Goal: Task Accomplishment & Management: Manage account settings

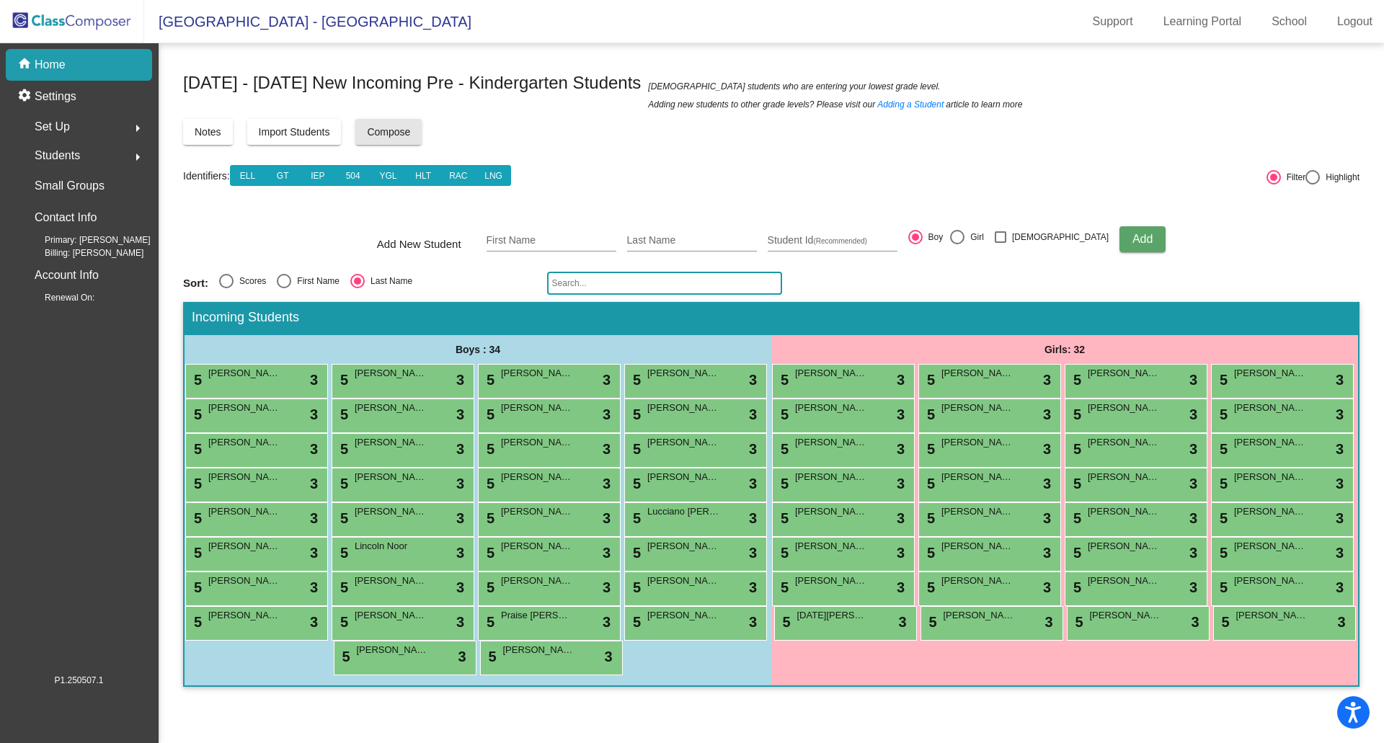
click at [391, 129] on span "Compose" at bounding box center [388, 132] width 43 height 12
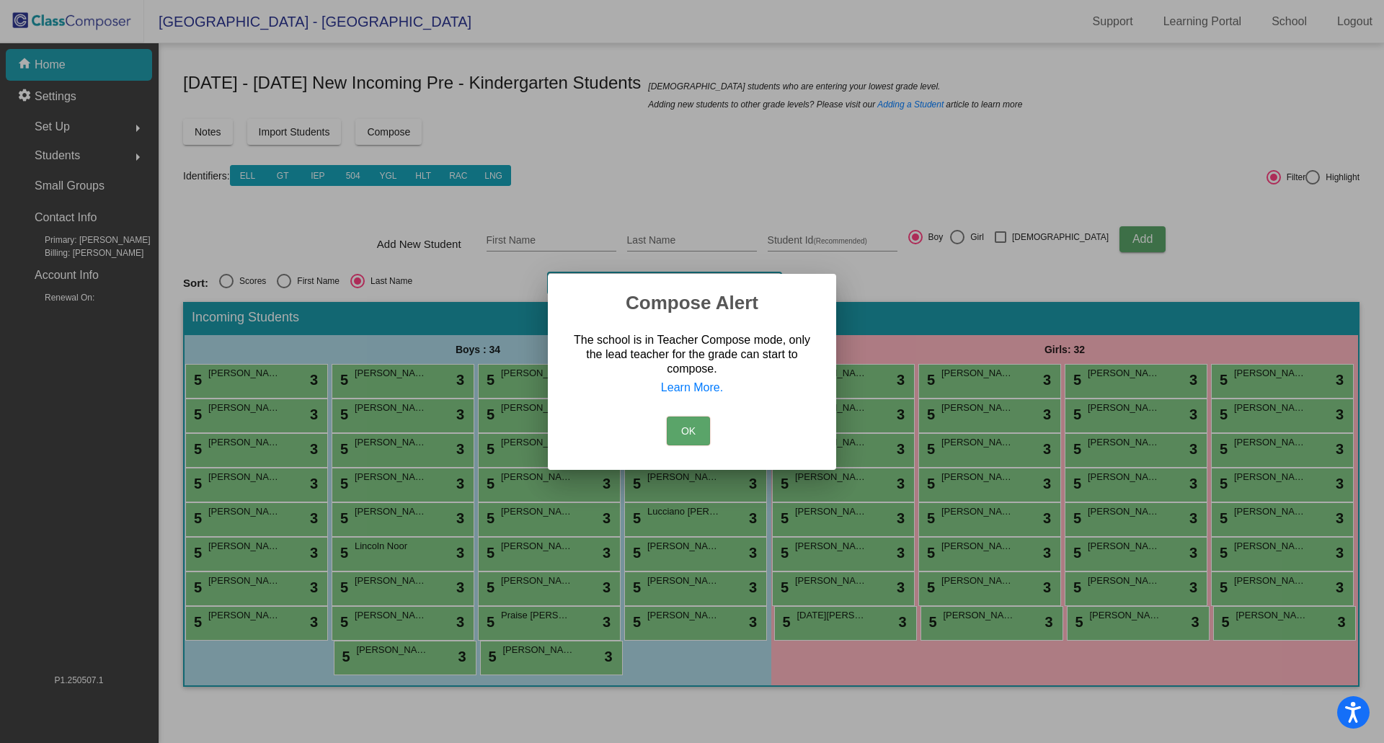
click at [689, 429] on button "OK" at bounding box center [688, 431] width 43 height 29
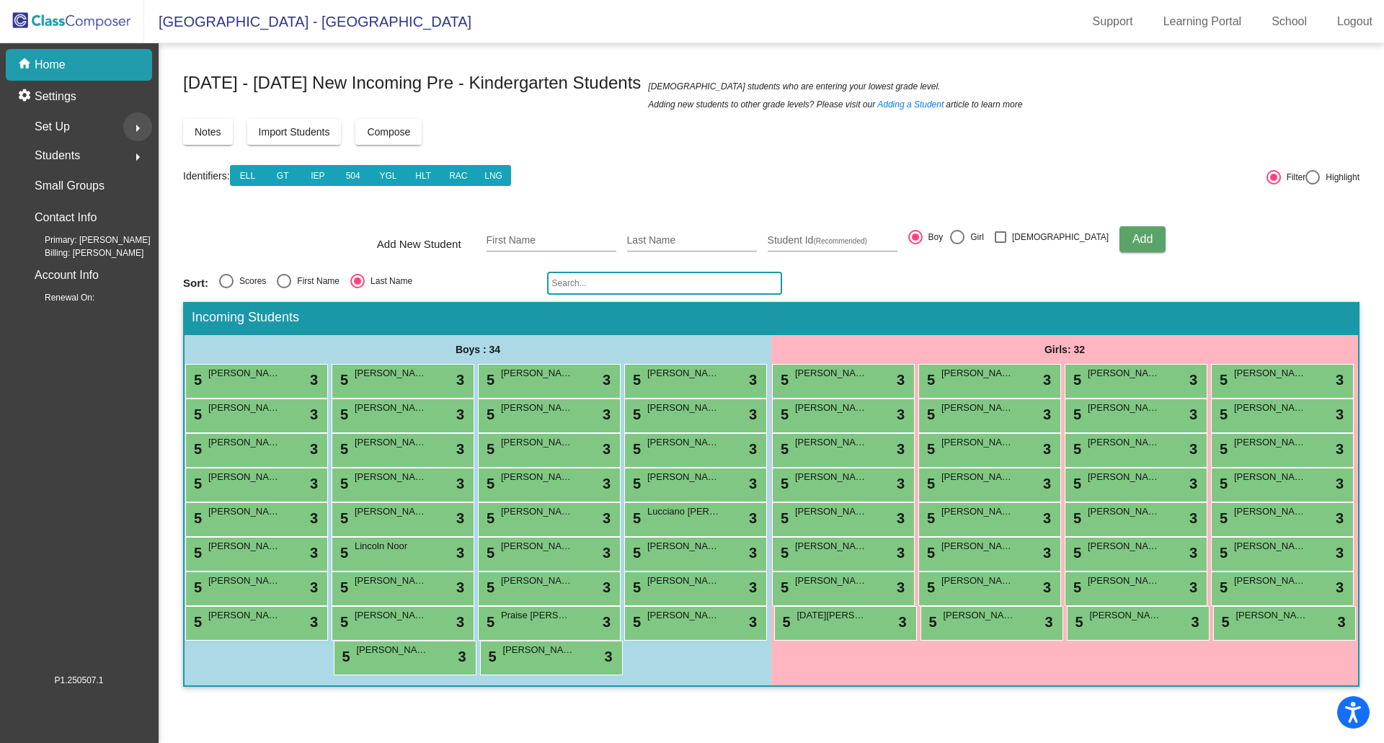
click at [138, 124] on mat-icon "arrow_right" at bounding box center [137, 128] width 17 height 17
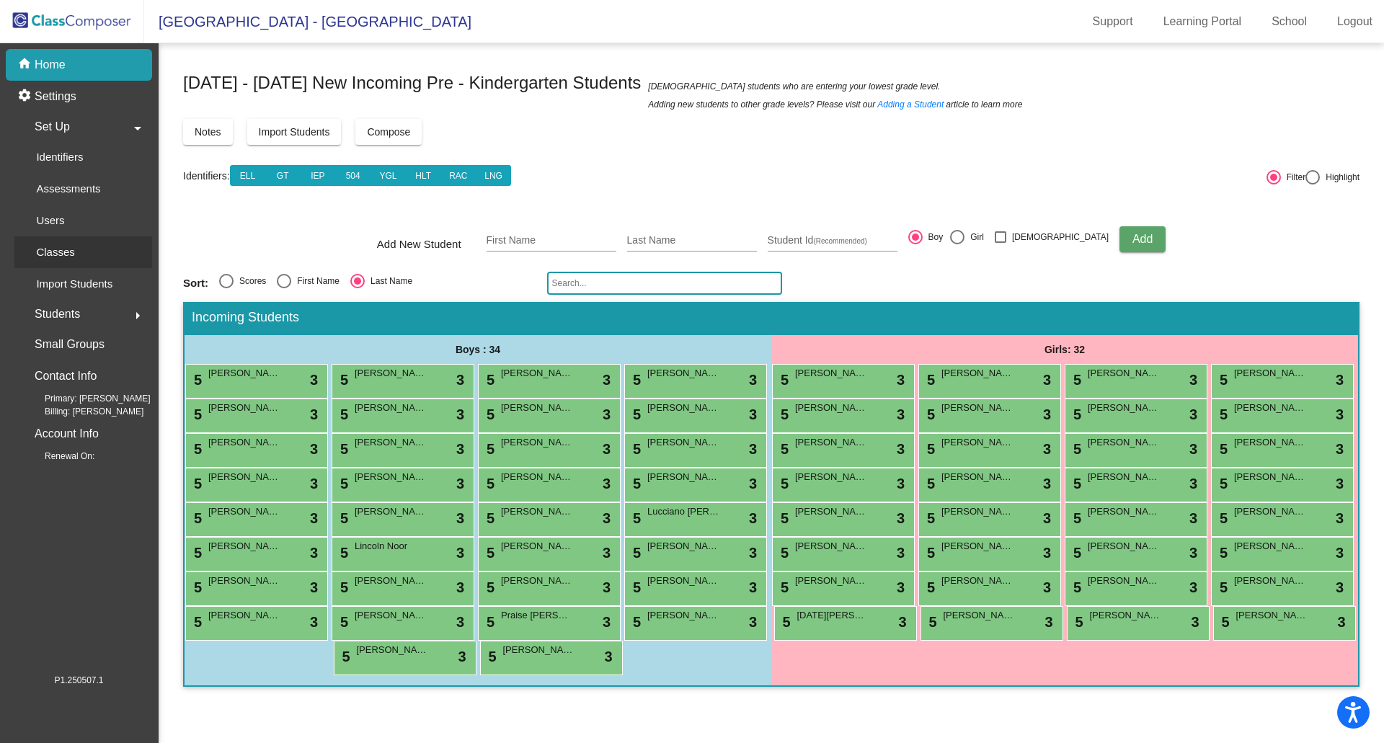
click at [60, 251] on p "Classes" at bounding box center [55, 252] width 38 height 17
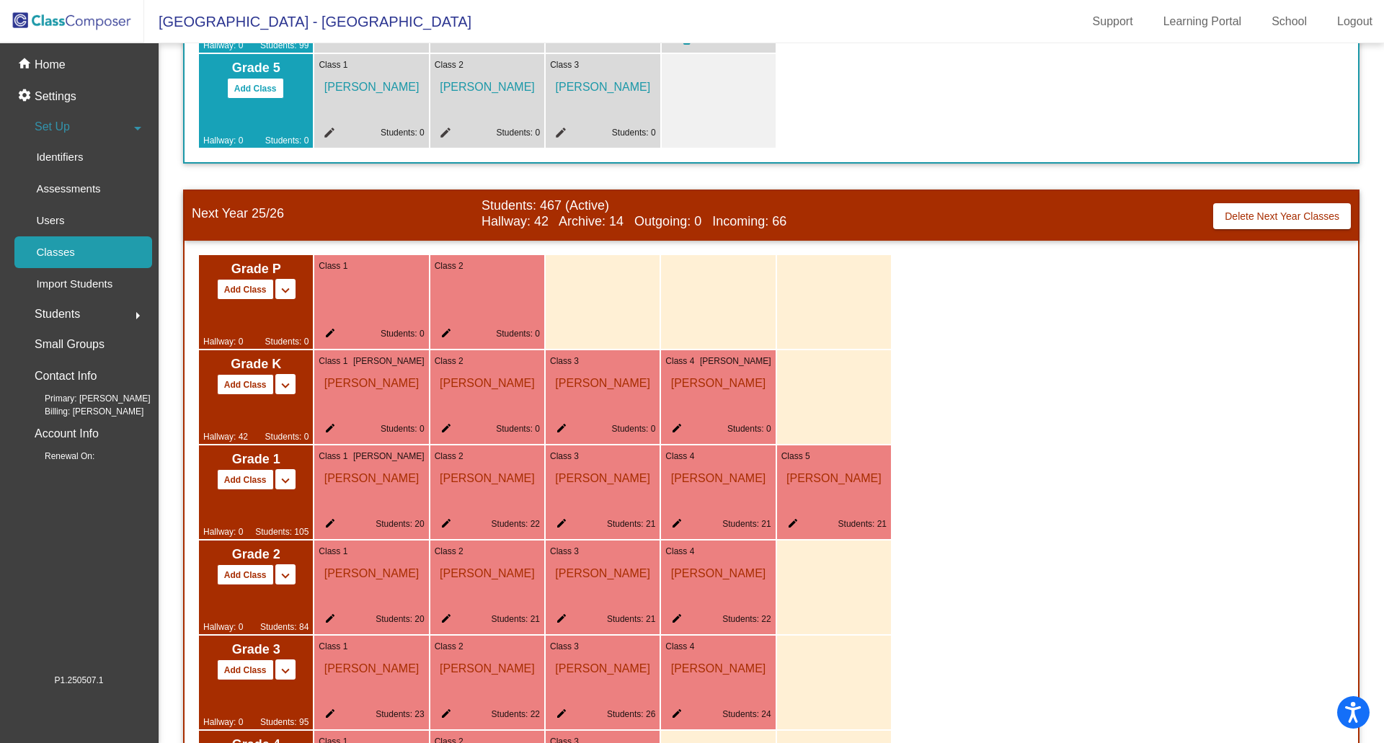
scroll to position [721, 0]
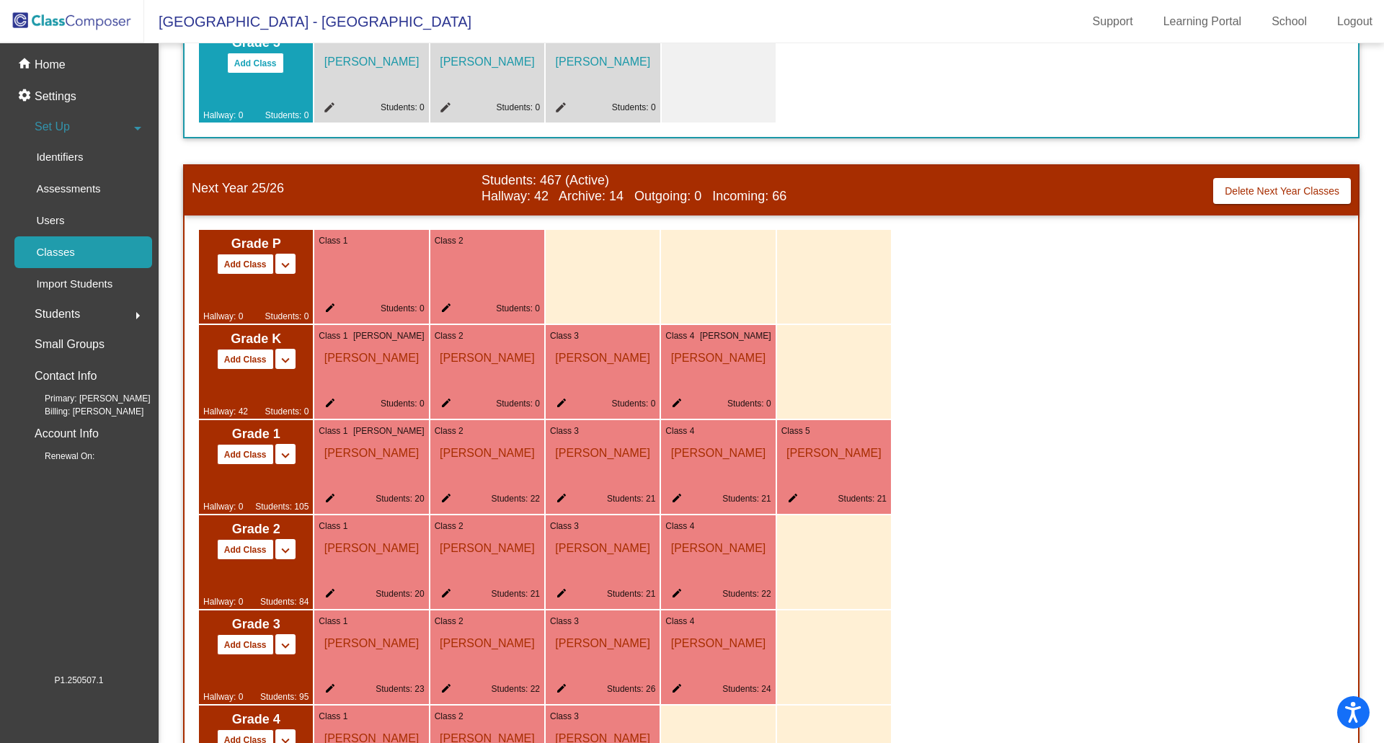
click at [559, 402] on mat-icon "edit" at bounding box center [558, 405] width 17 height 17
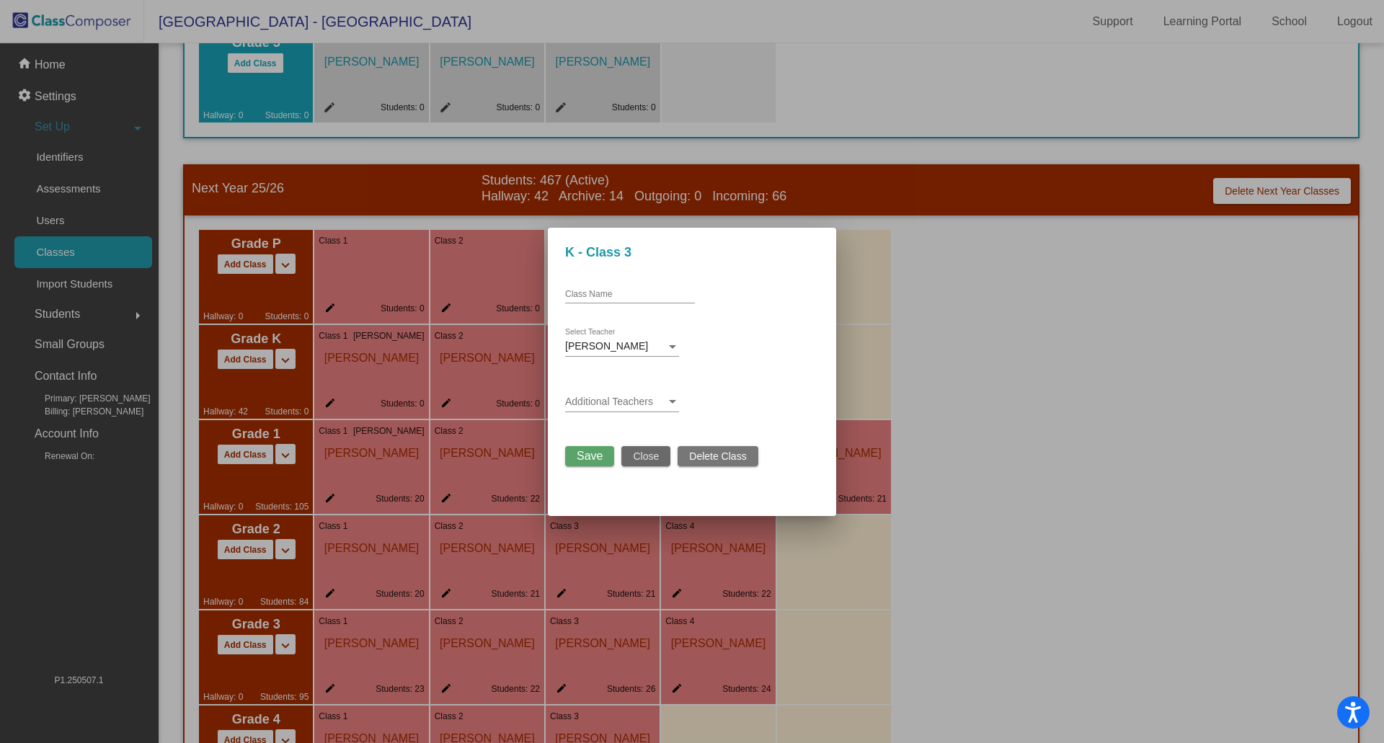
click at [651, 459] on span "Close" at bounding box center [646, 457] width 26 height 12
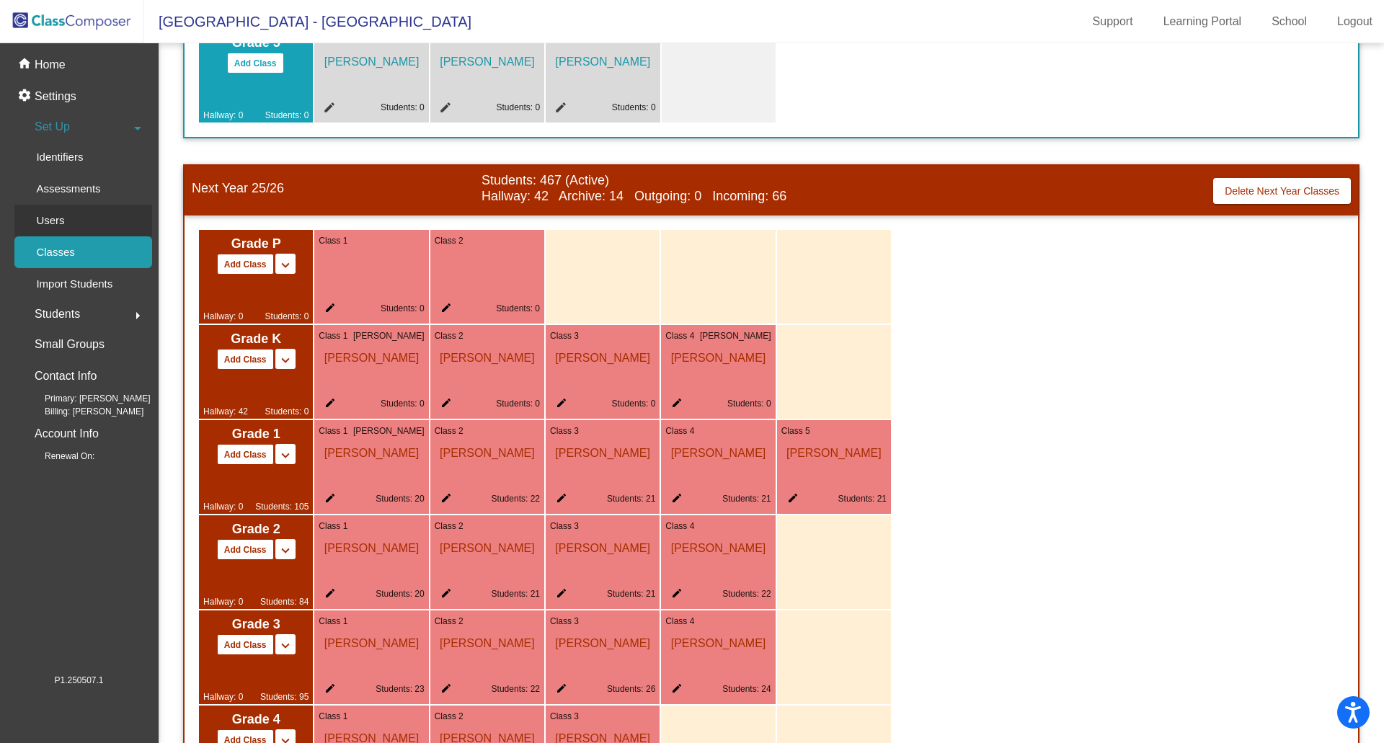
click at [43, 216] on p "Users" at bounding box center [50, 220] width 28 height 17
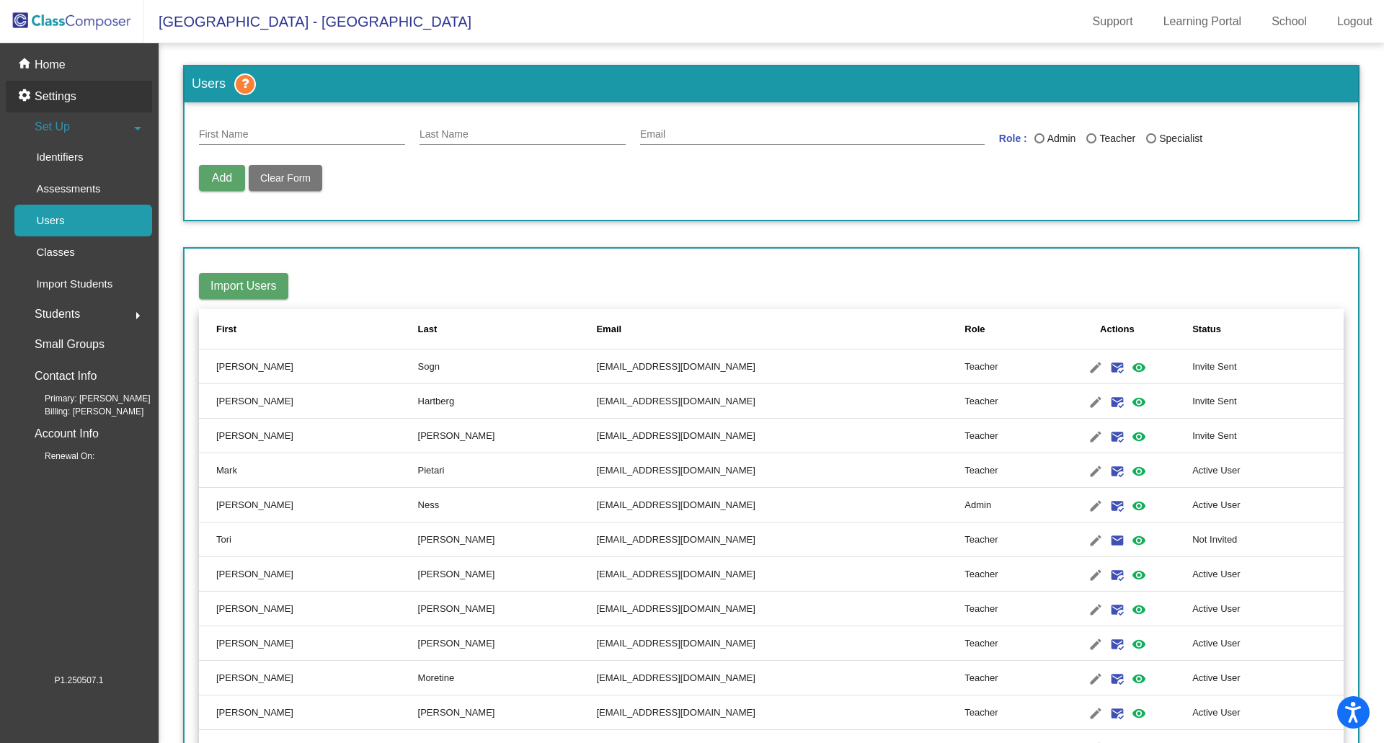
click at [61, 93] on p "Settings" at bounding box center [56, 96] width 42 height 17
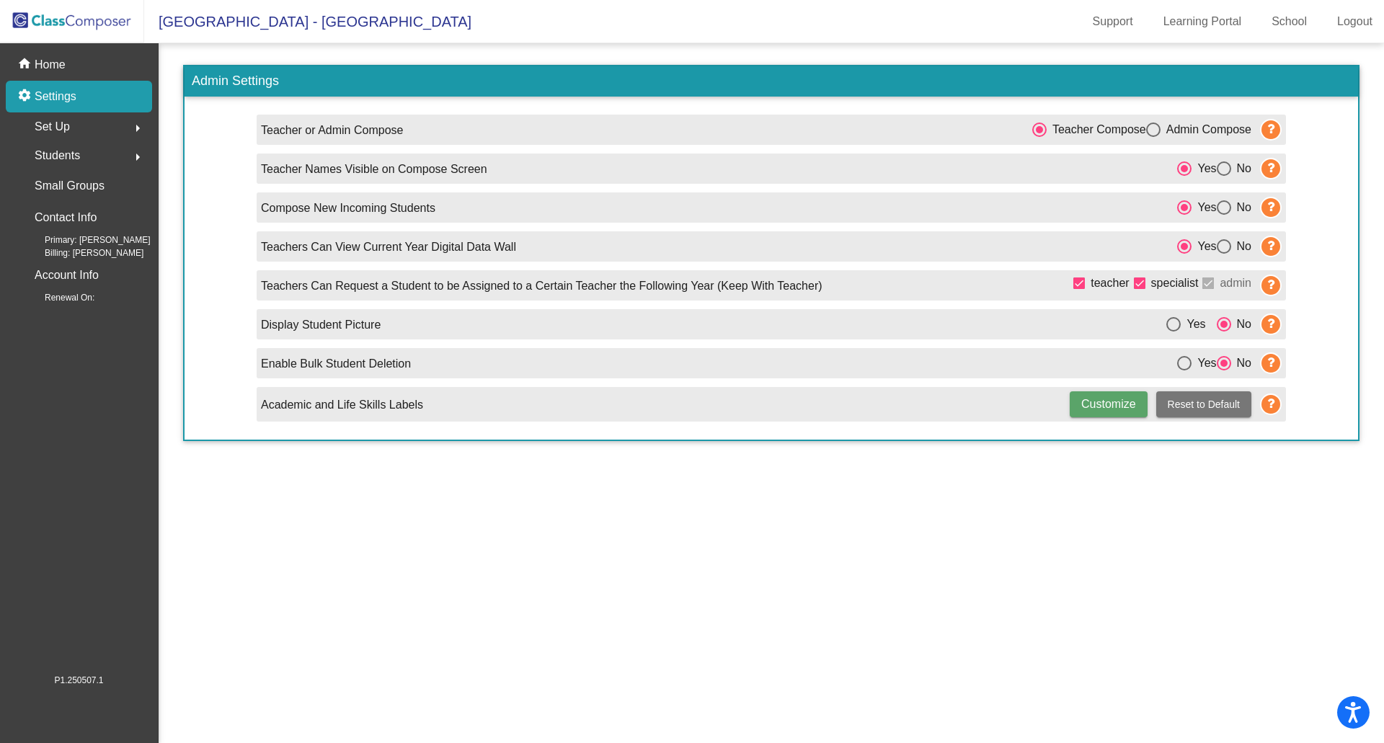
click at [59, 128] on span "Set Up" at bounding box center [52, 127] width 35 height 20
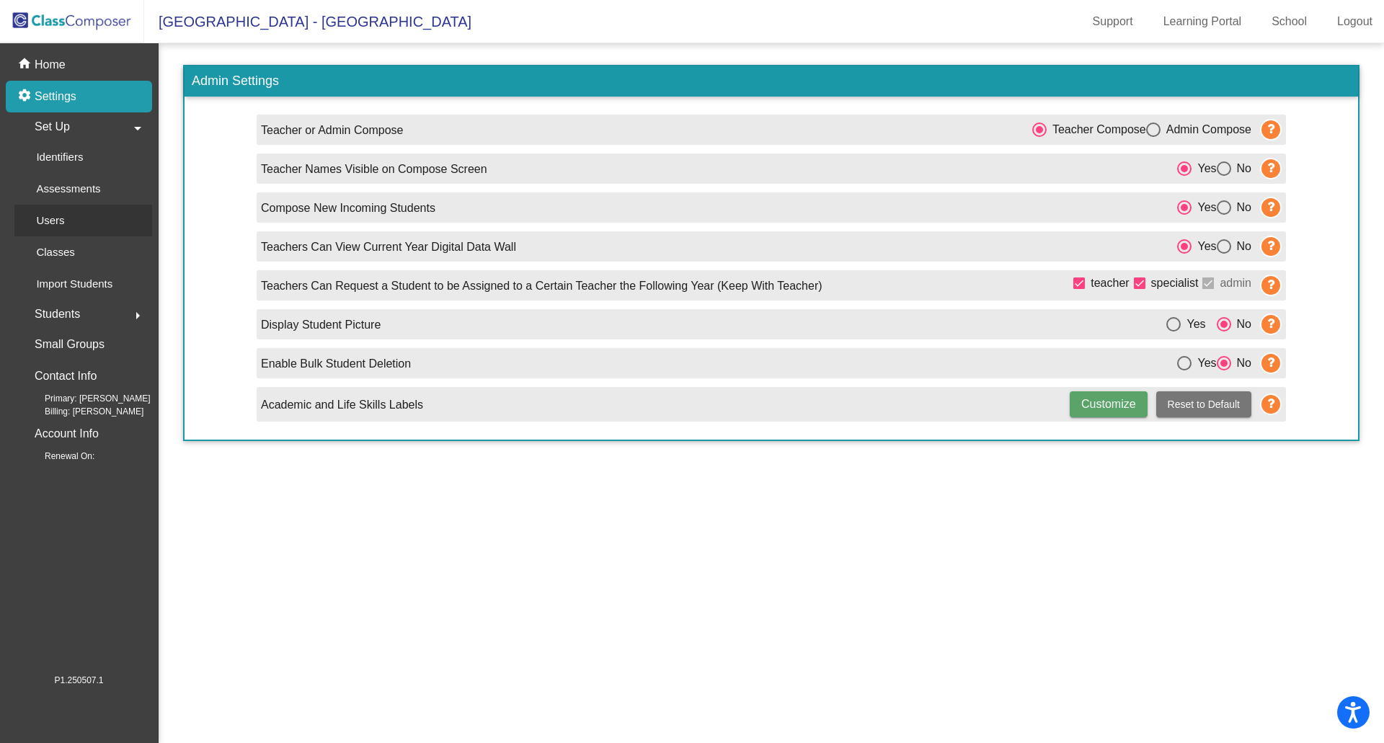
click at [58, 216] on p "Users" at bounding box center [50, 220] width 28 height 17
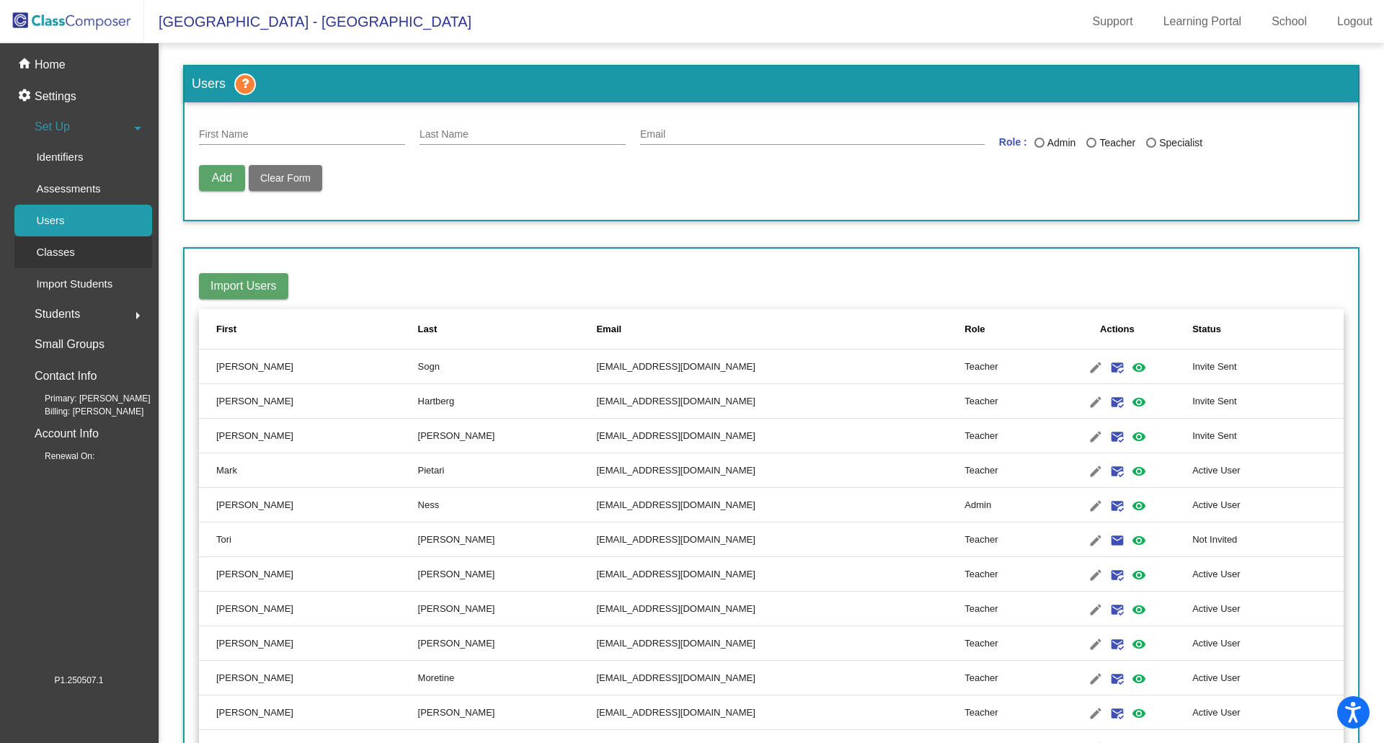
click at [58, 249] on p "Classes" at bounding box center [55, 252] width 38 height 17
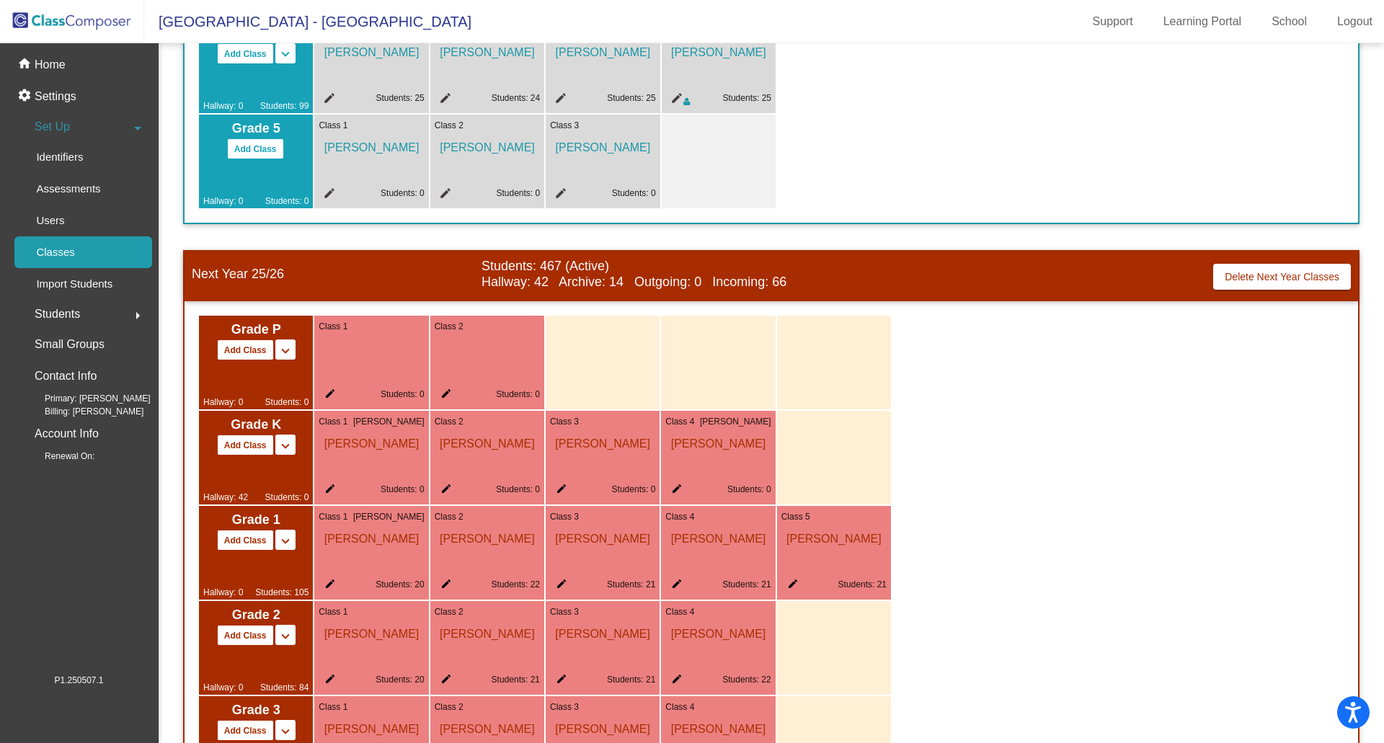
scroll to position [649, 0]
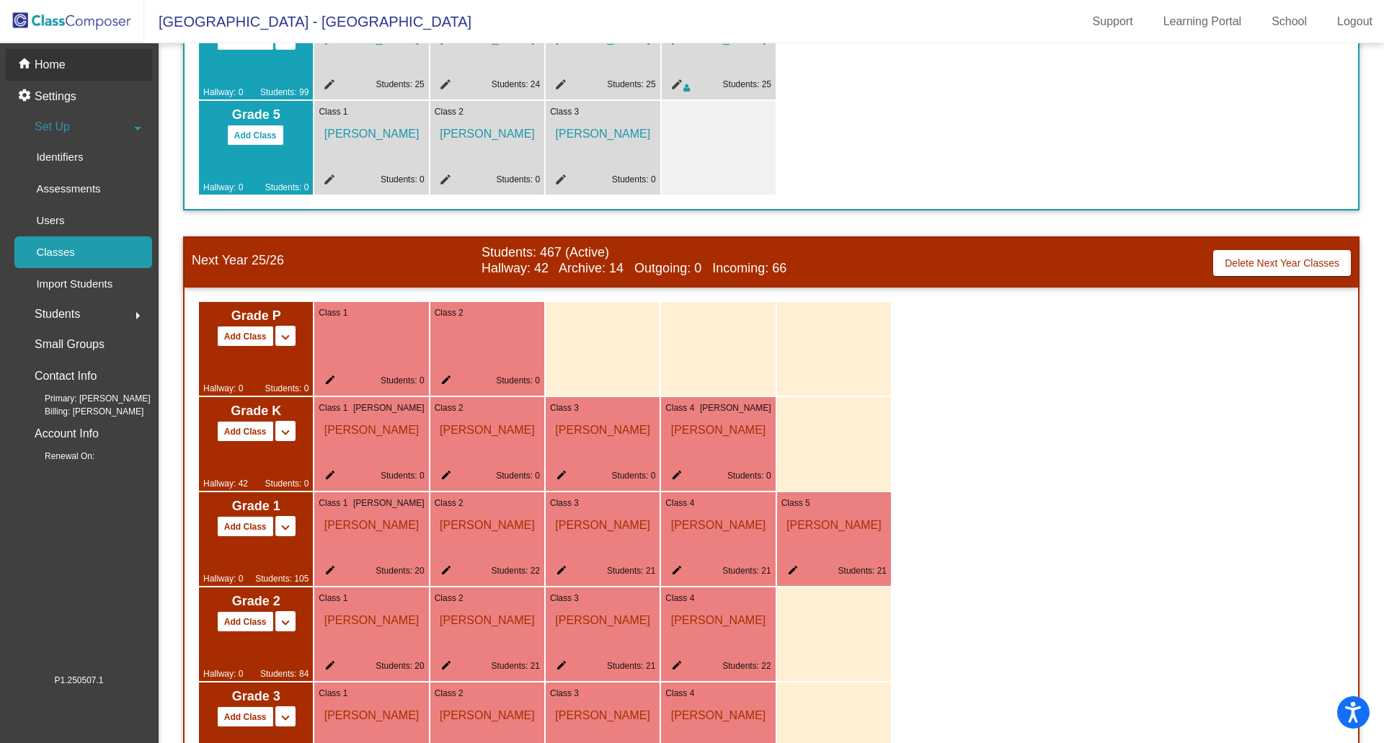
click at [56, 59] on p "Home" at bounding box center [50, 64] width 31 height 17
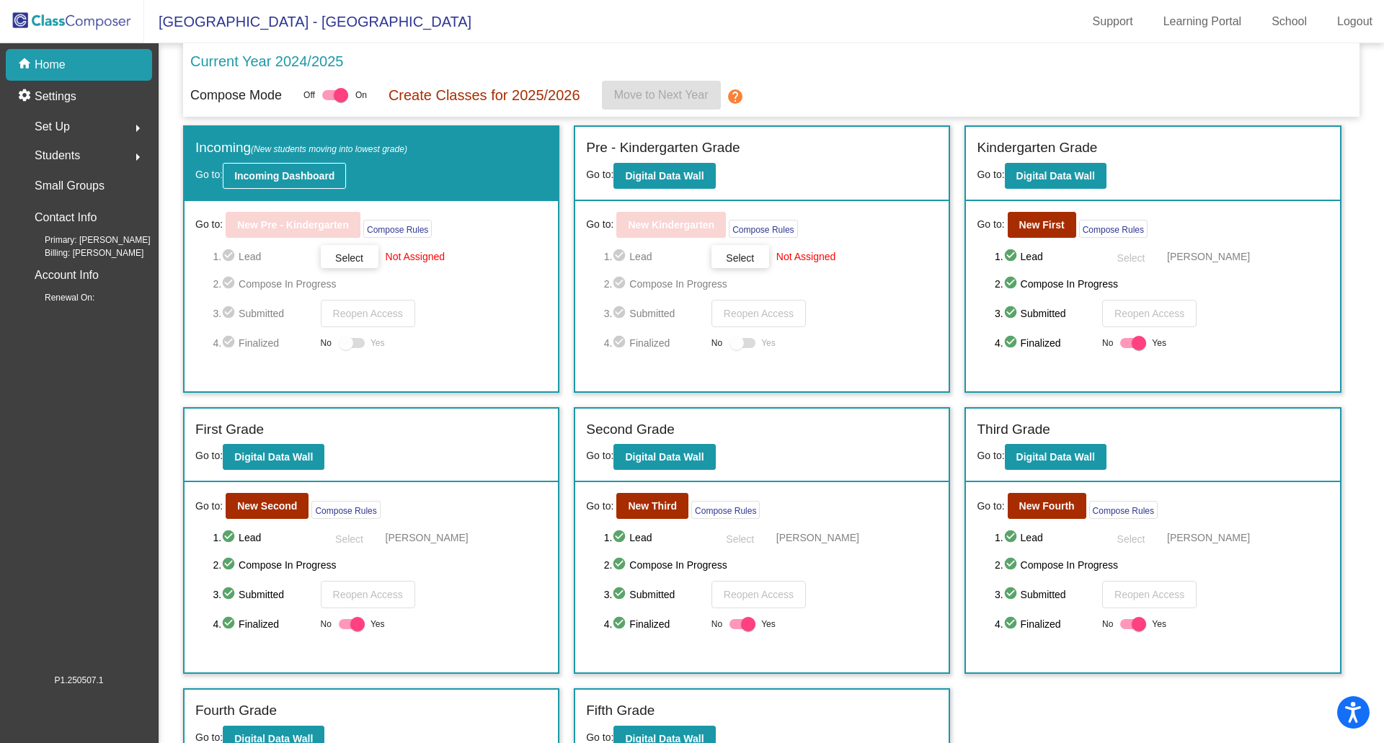
click at [298, 177] on b "Incoming Dashboard" at bounding box center [284, 176] width 100 height 12
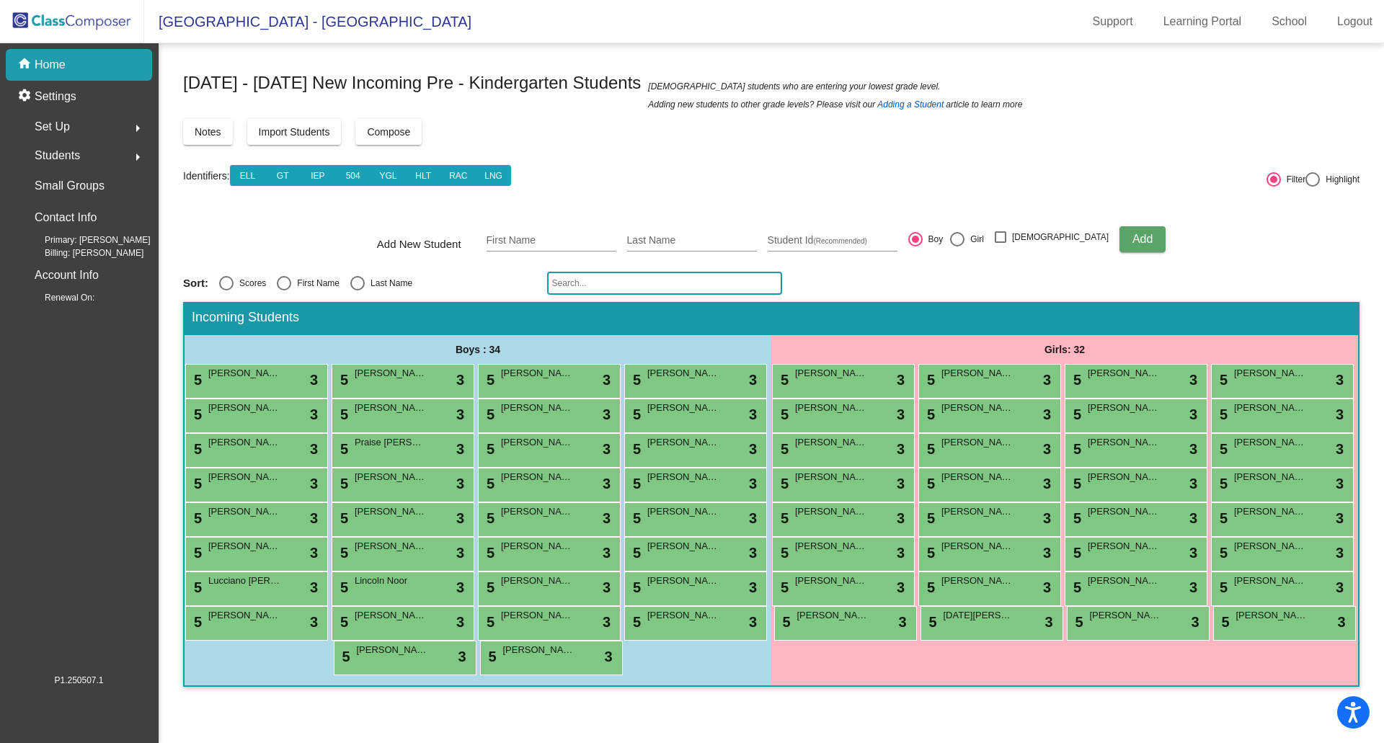
click at [877, 107] on link "Adding a Student" at bounding box center [910, 104] width 66 height 14
click at [34, 22] on img at bounding box center [72, 21] width 144 height 43
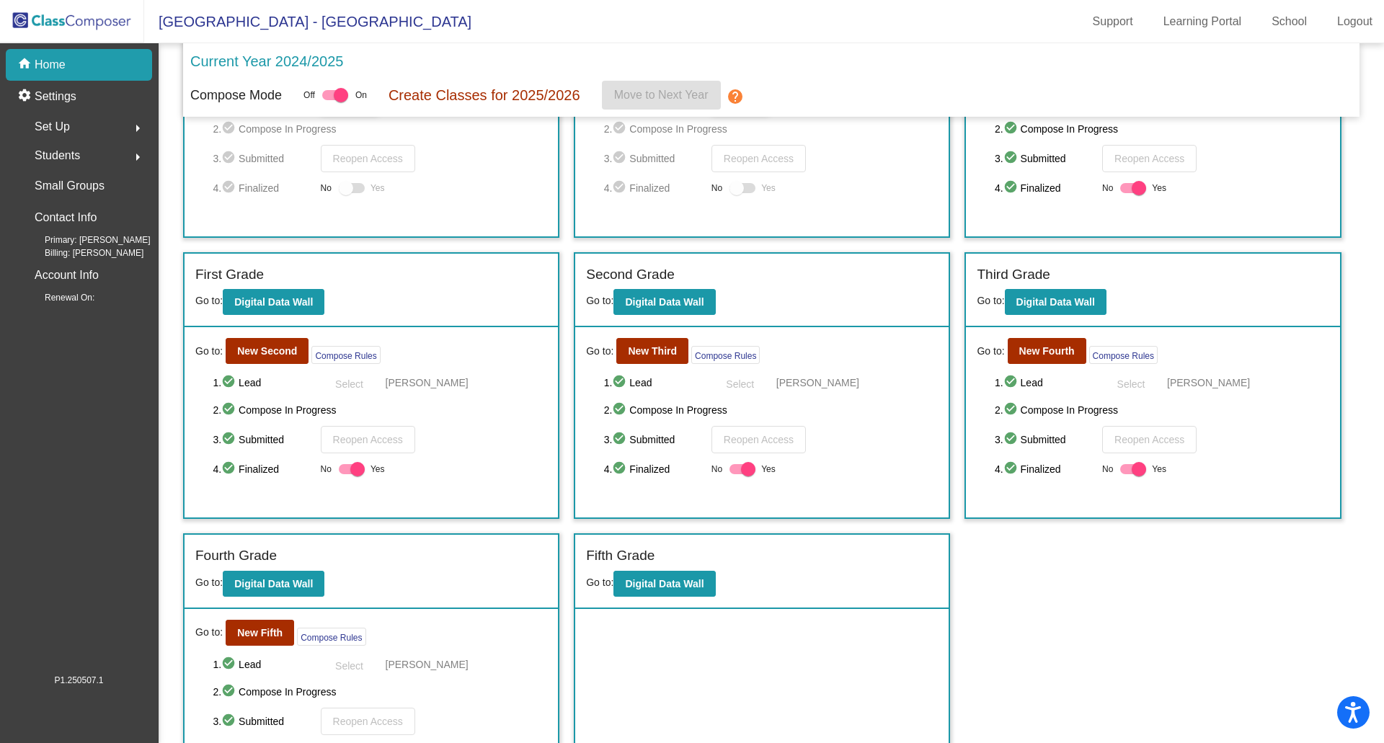
scroll to position [213, 0]
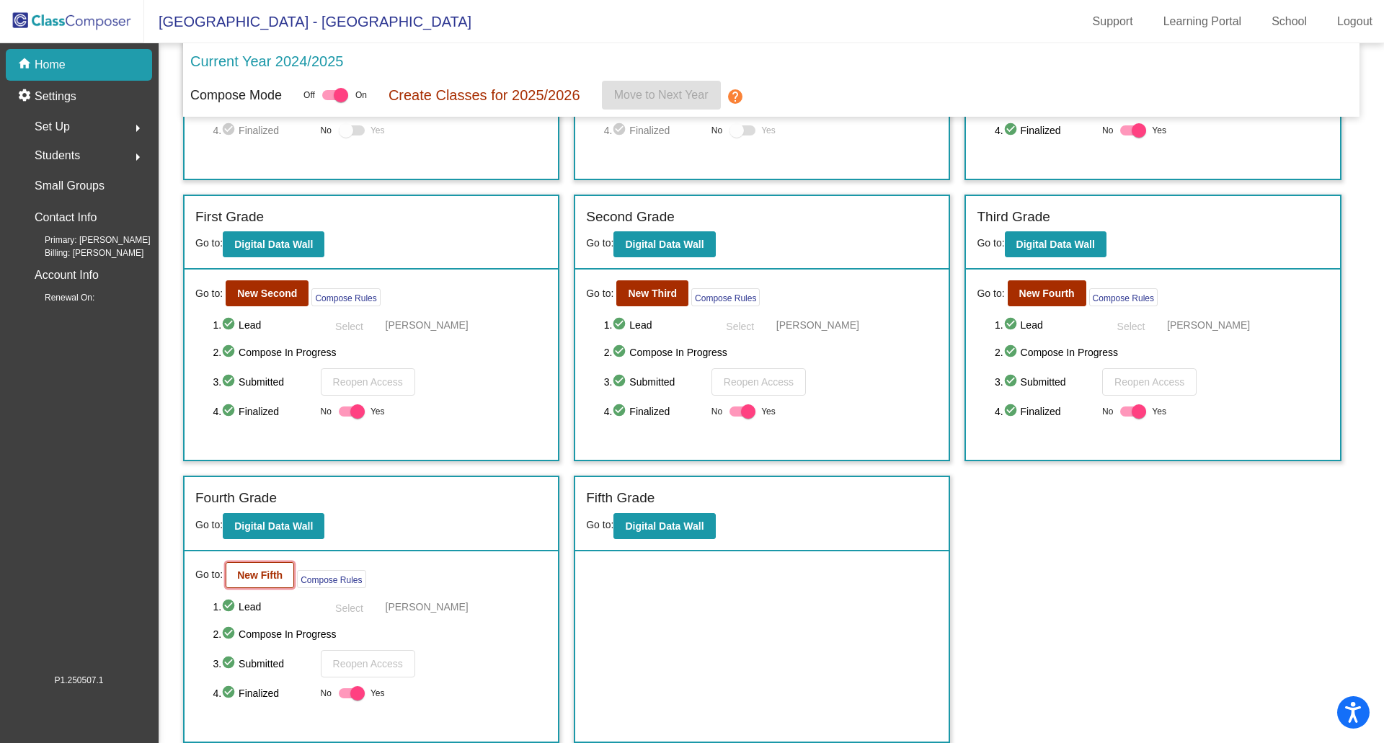
click at [262, 573] on b "New Fifth" at bounding box center [259, 576] width 45 height 12
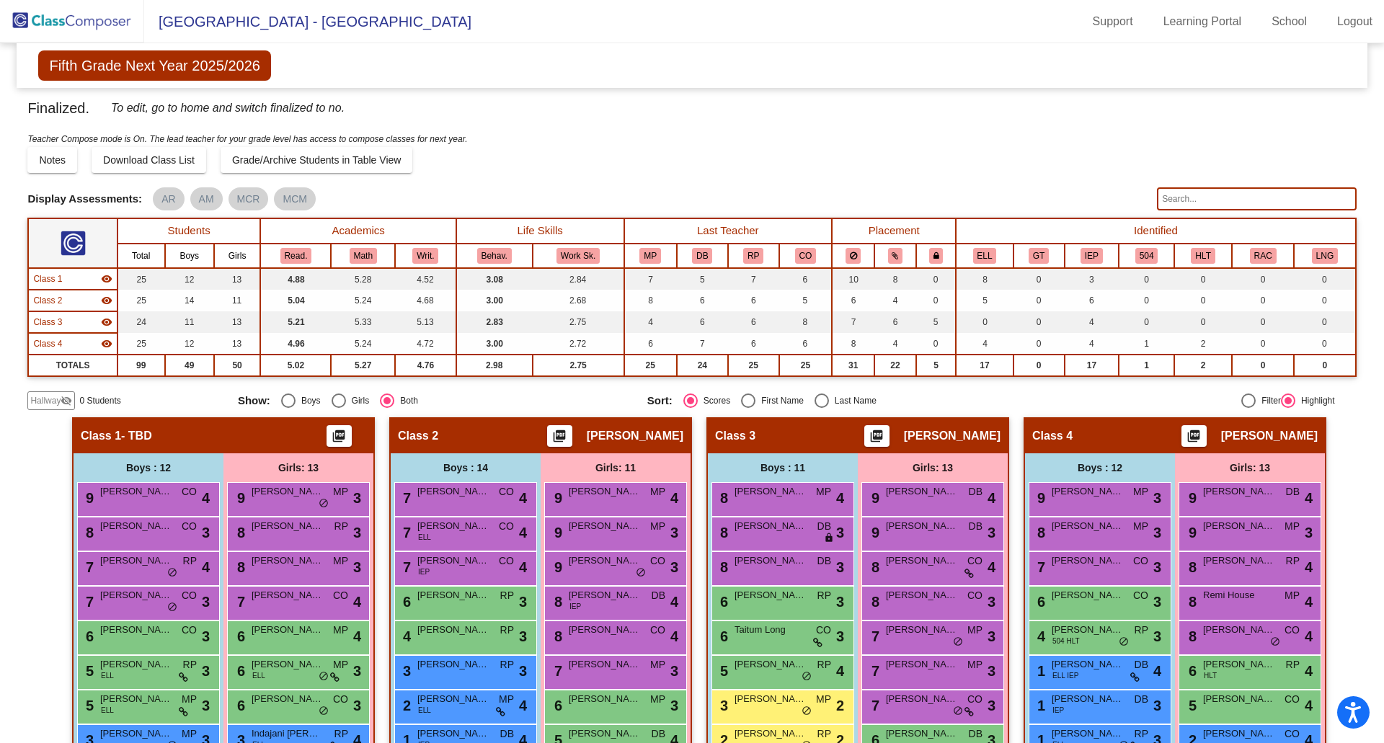
click at [31, 12] on img at bounding box center [72, 21] width 144 height 43
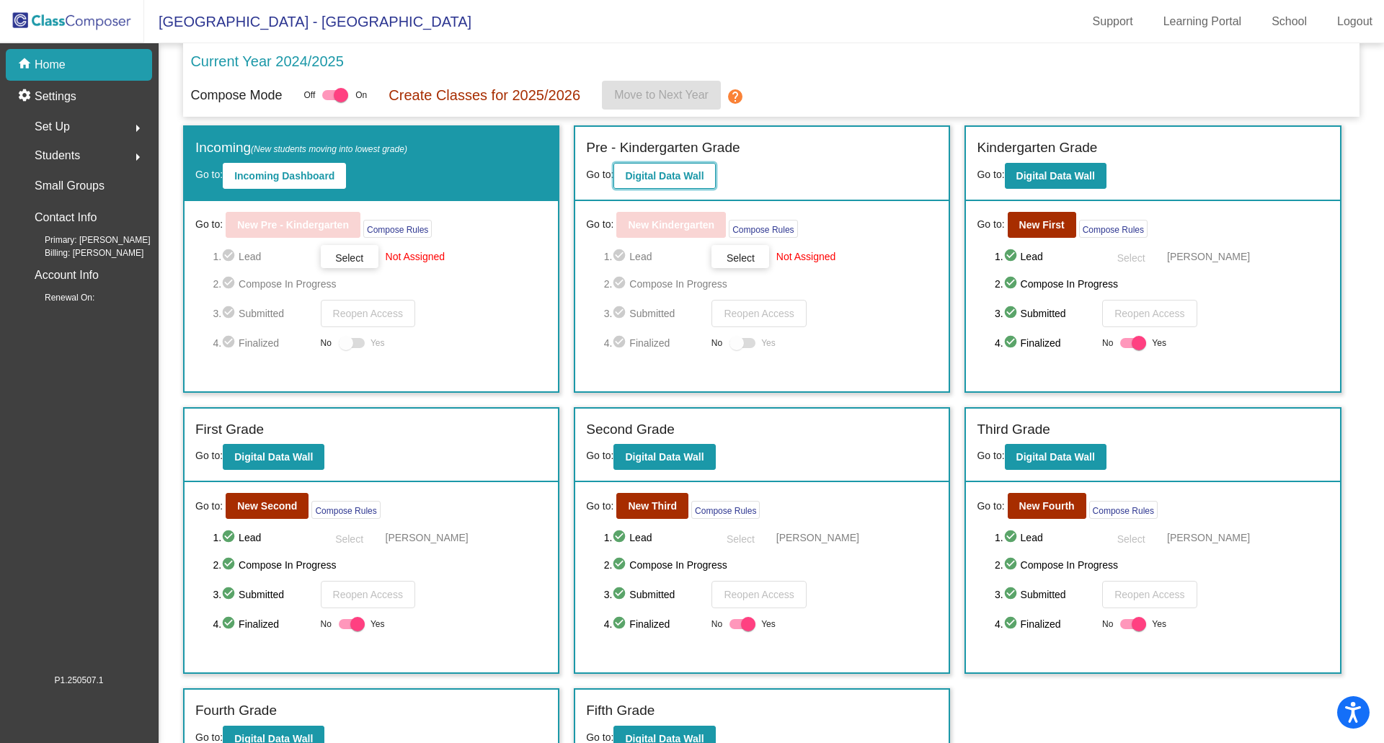
click at [648, 174] on b "Digital Data Wall" at bounding box center [664, 176] width 79 height 12
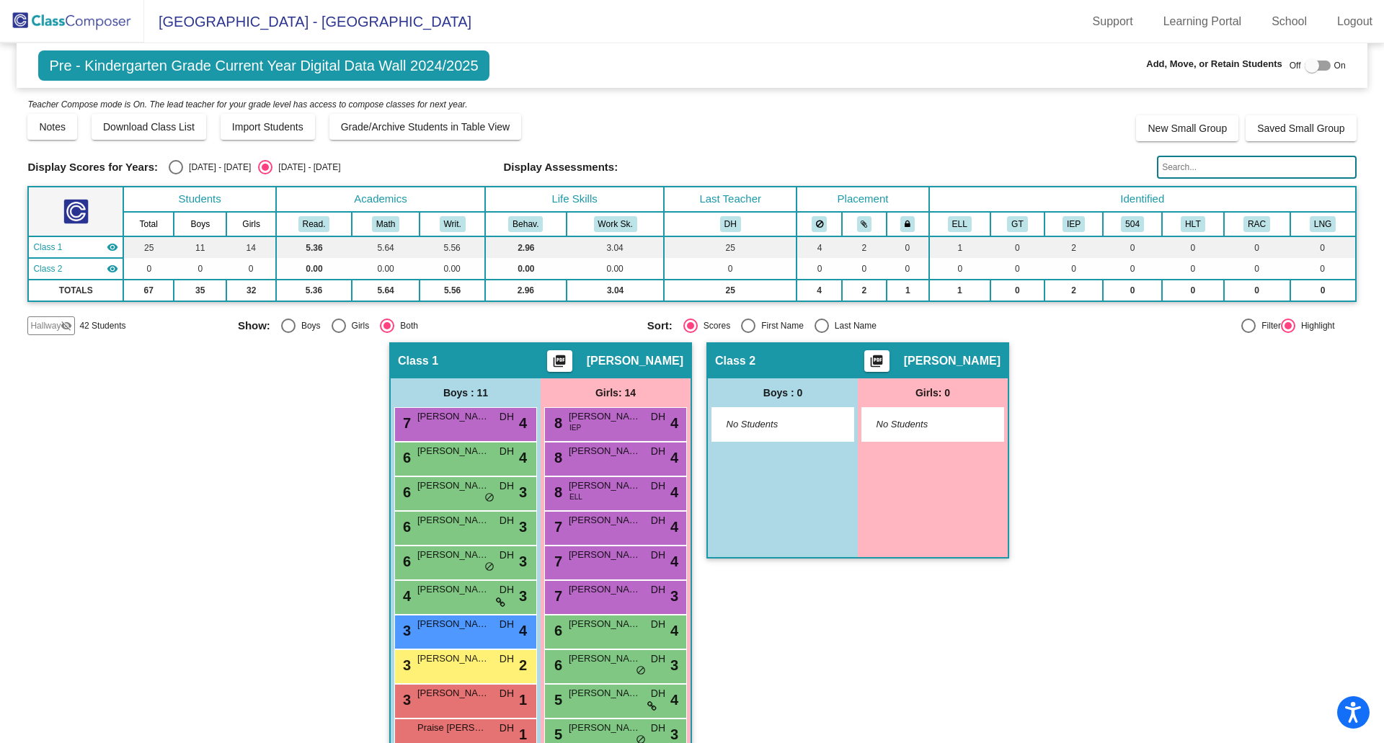
click at [65, 327] on mat-icon "visibility_off" at bounding box center [67, 326] width 12 height 12
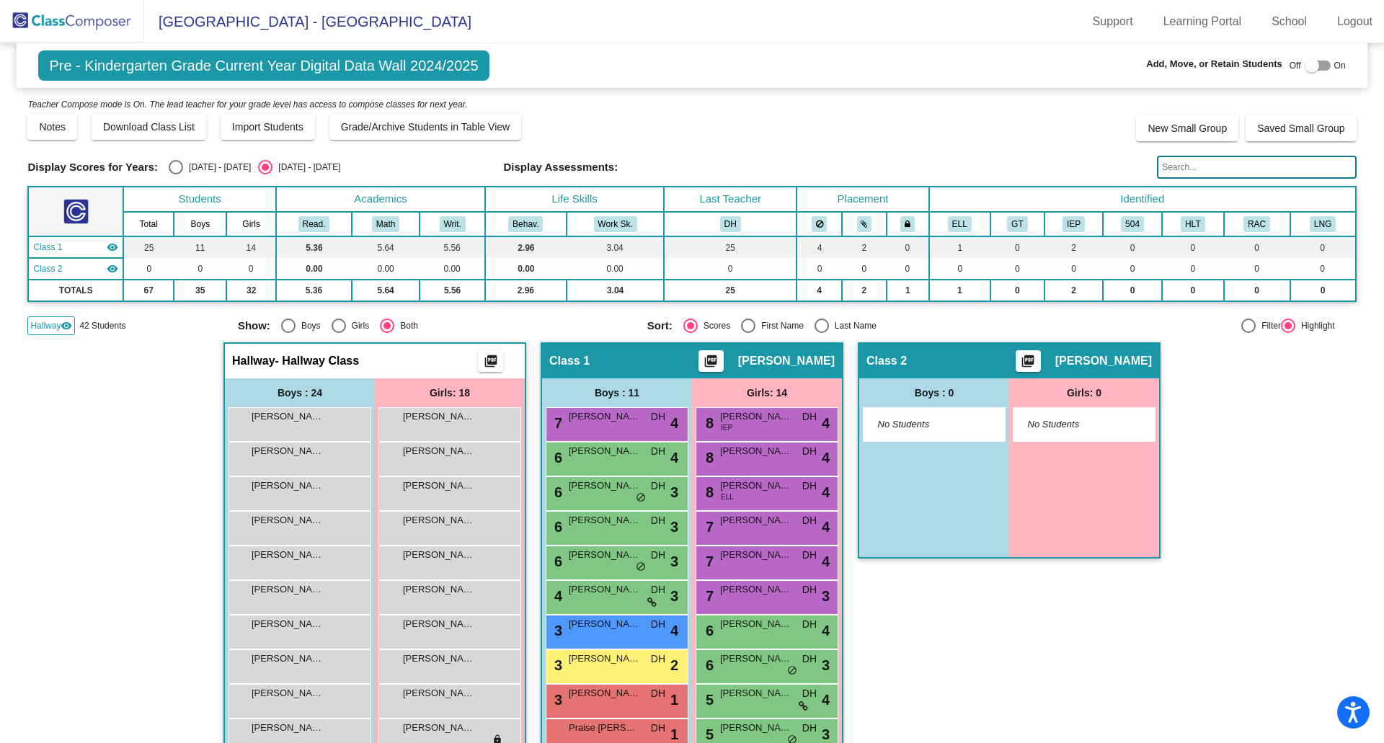
click at [1305, 63] on div at bounding box center [1312, 65] width 14 height 14
checkbox input "true"
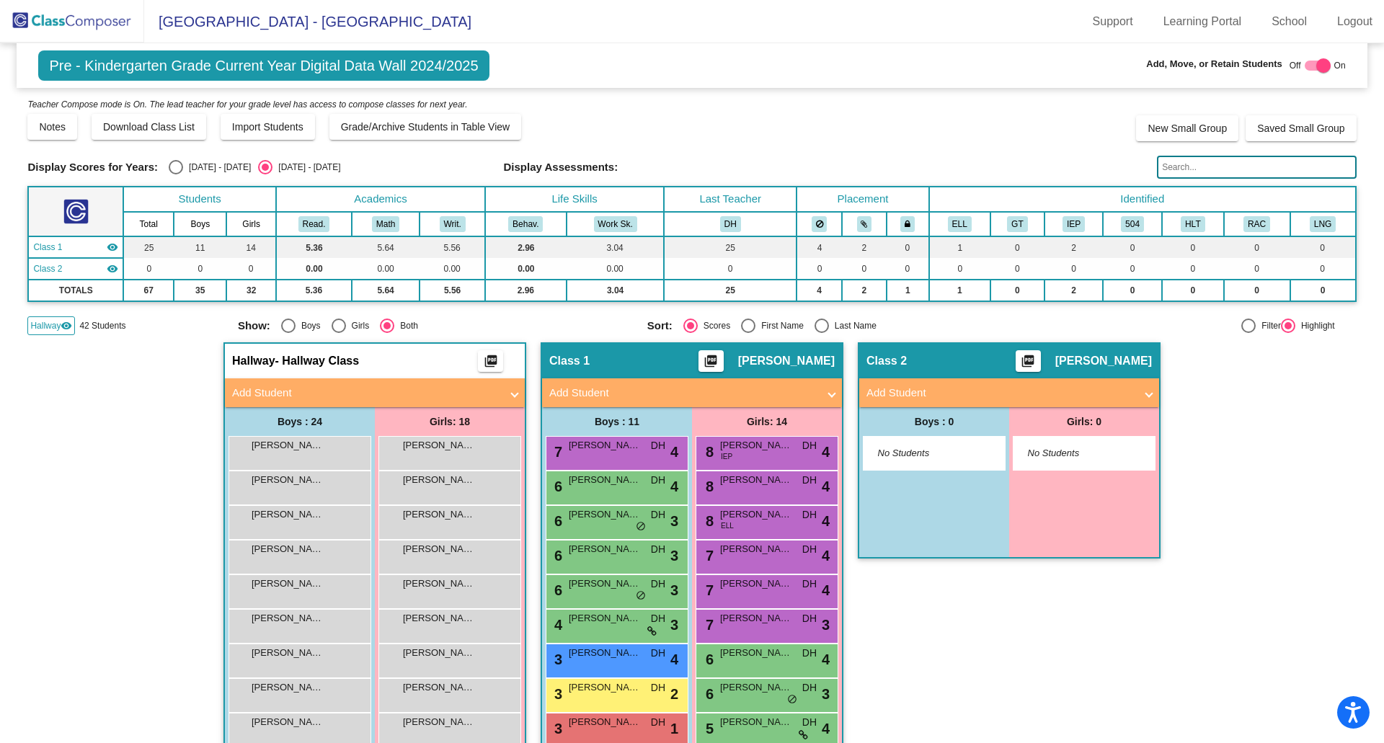
click at [34, 18] on img at bounding box center [72, 21] width 144 height 43
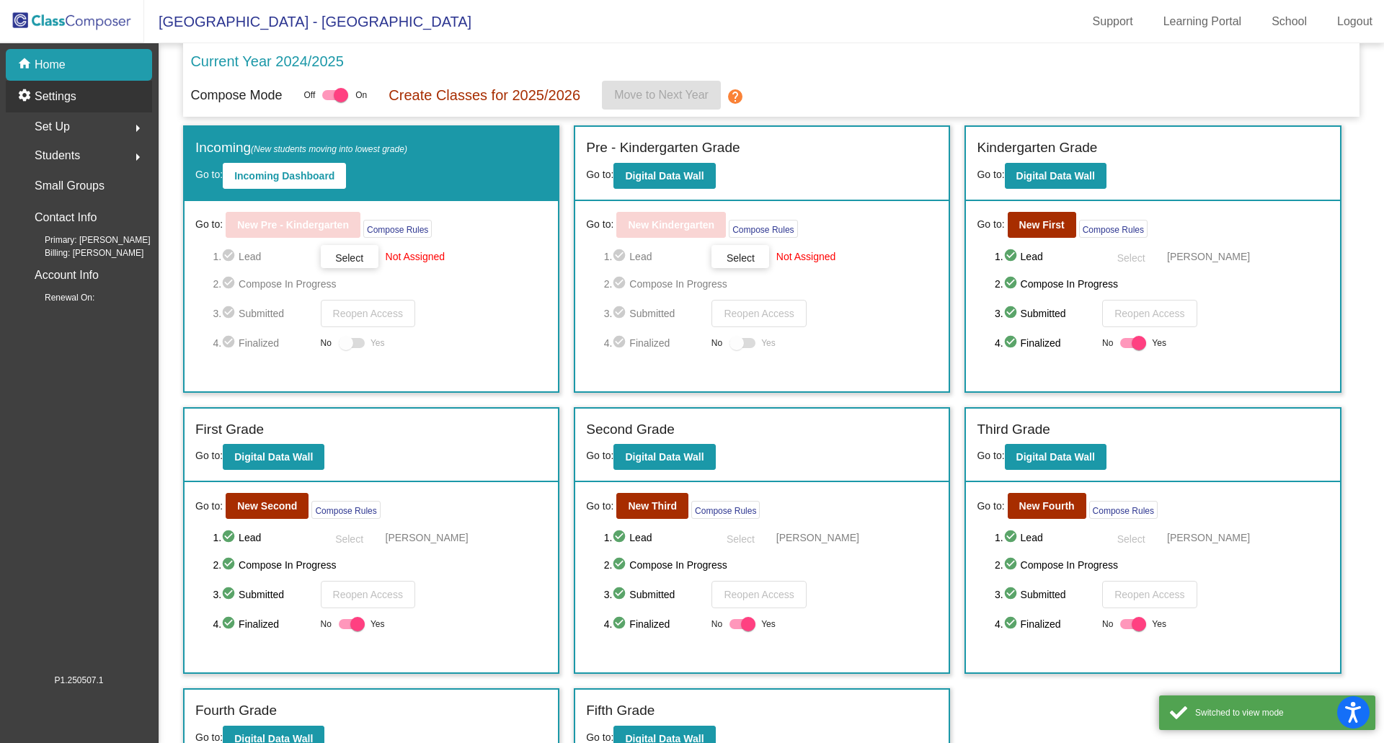
click at [42, 94] on p "Settings" at bounding box center [56, 96] width 42 height 17
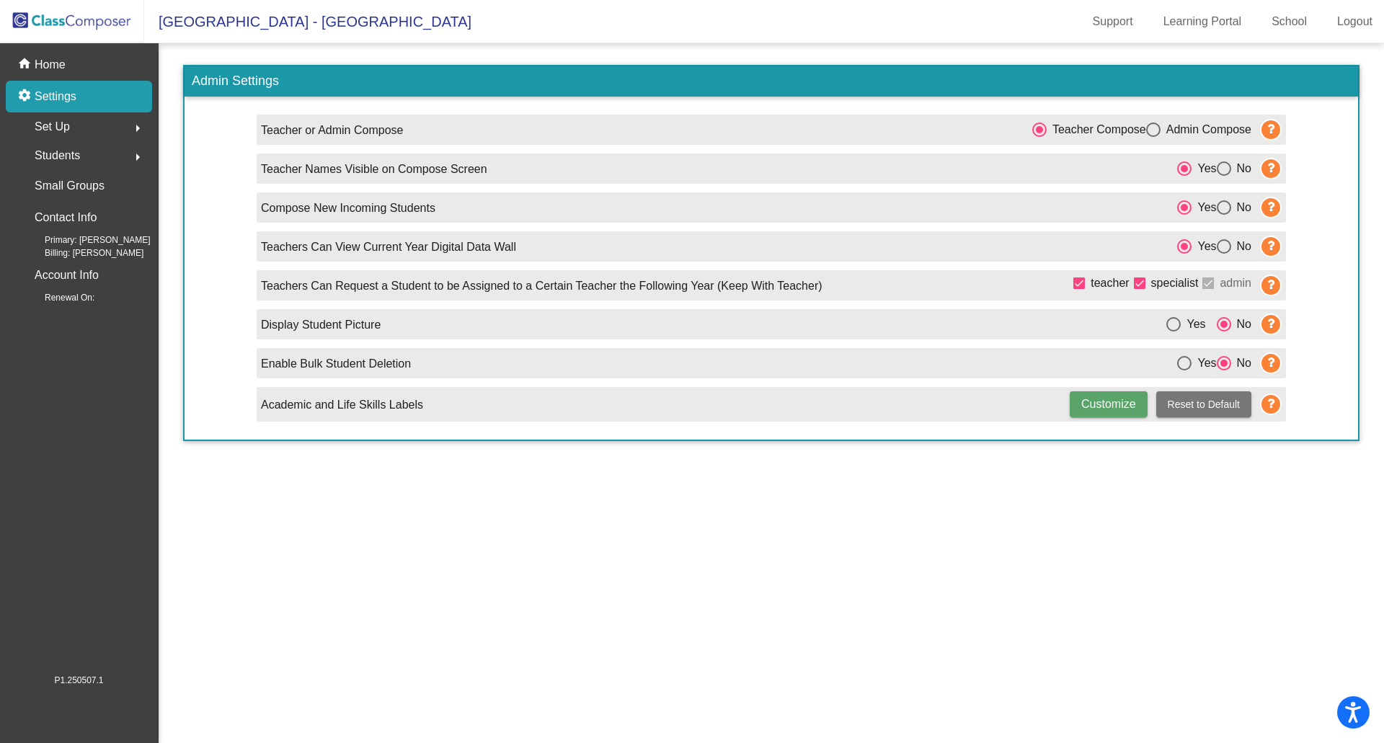
click at [1270, 208] on icon at bounding box center [1271, 208] width 22 height 22
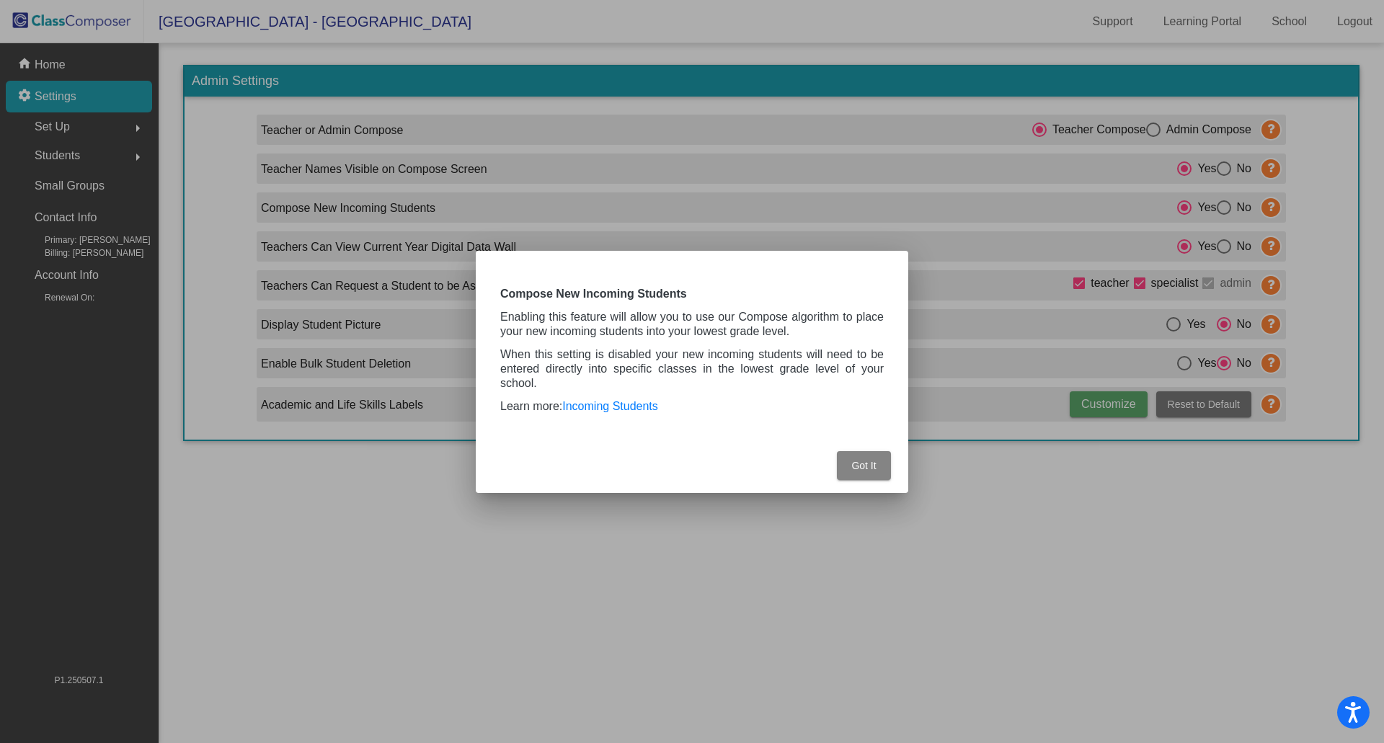
click at [858, 465] on span "Got It" at bounding box center [863, 466] width 25 height 12
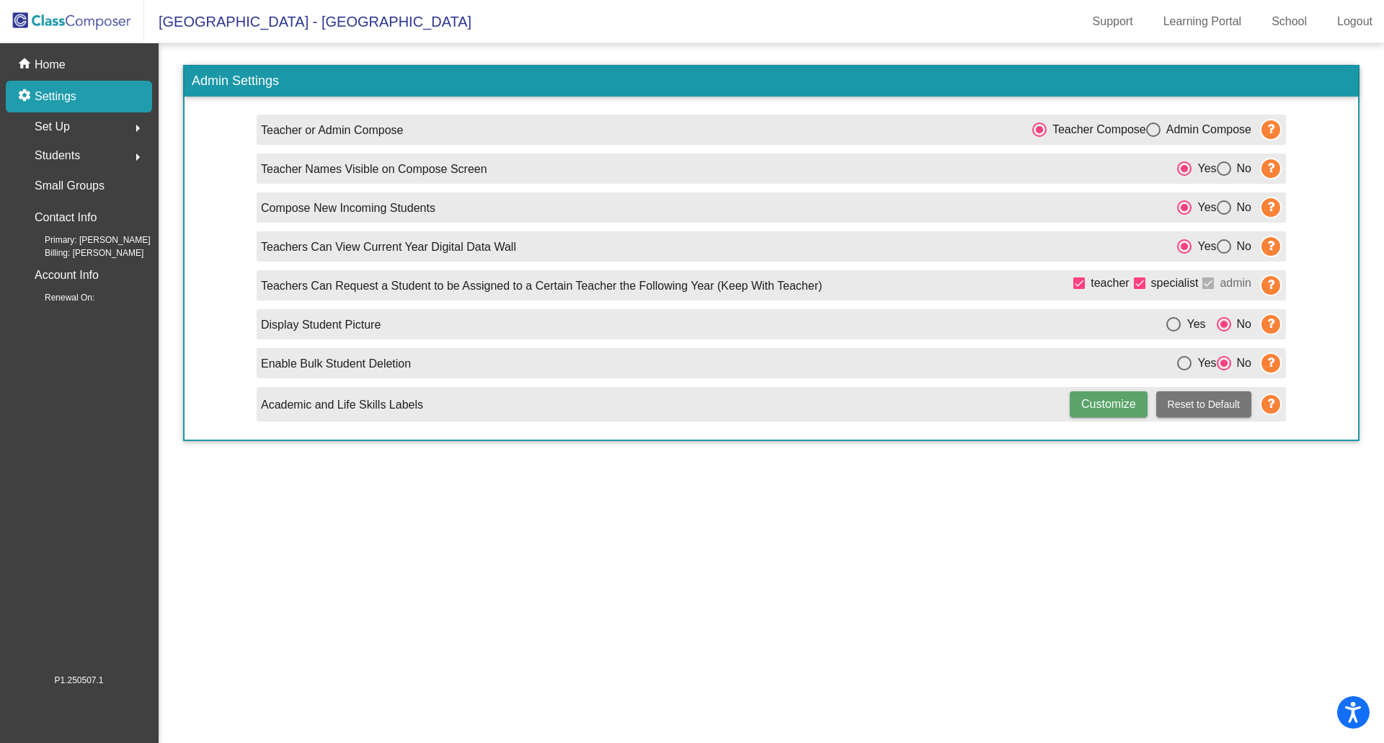
click at [136, 128] on mat-icon "arrow_right" at bounding box center [137, 128] width 17 height 17
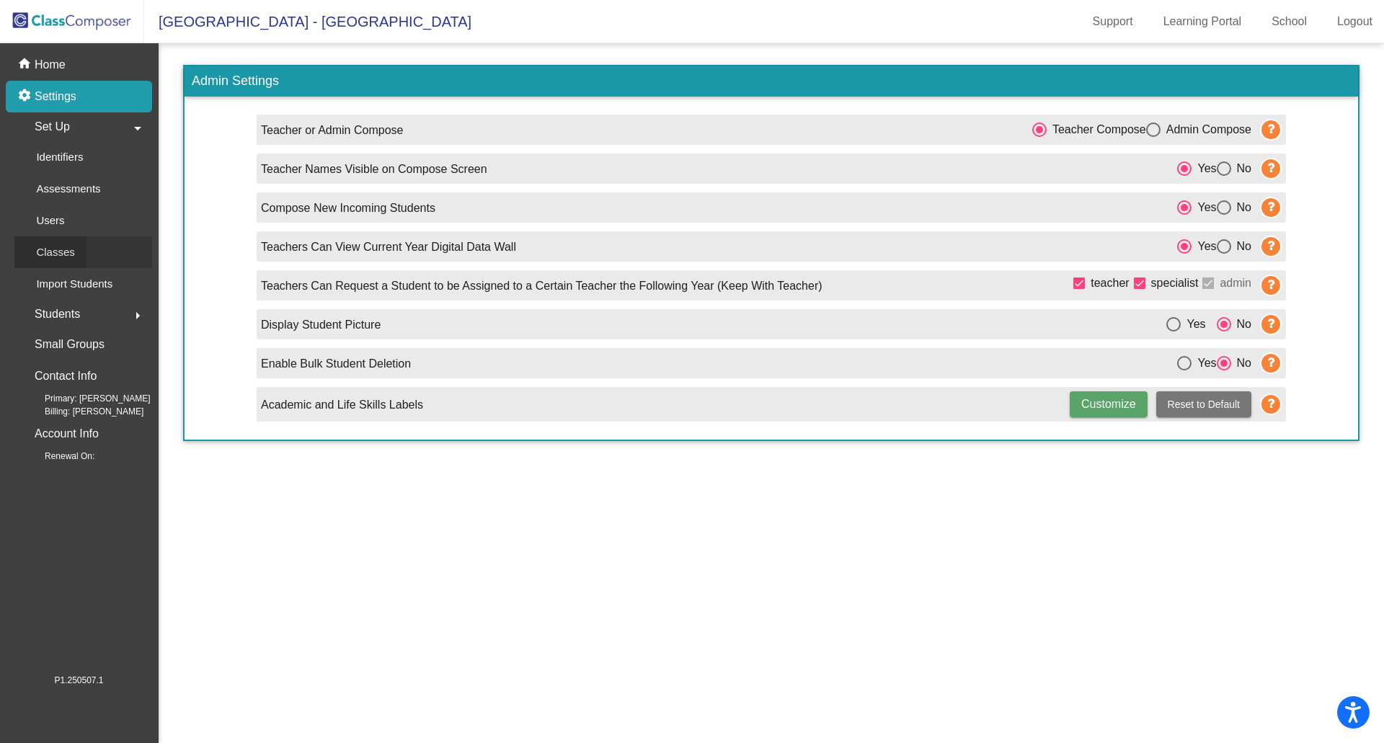
click at [63, 252] on p "Classes" at bounding box center [55, 252] width 38 height 17
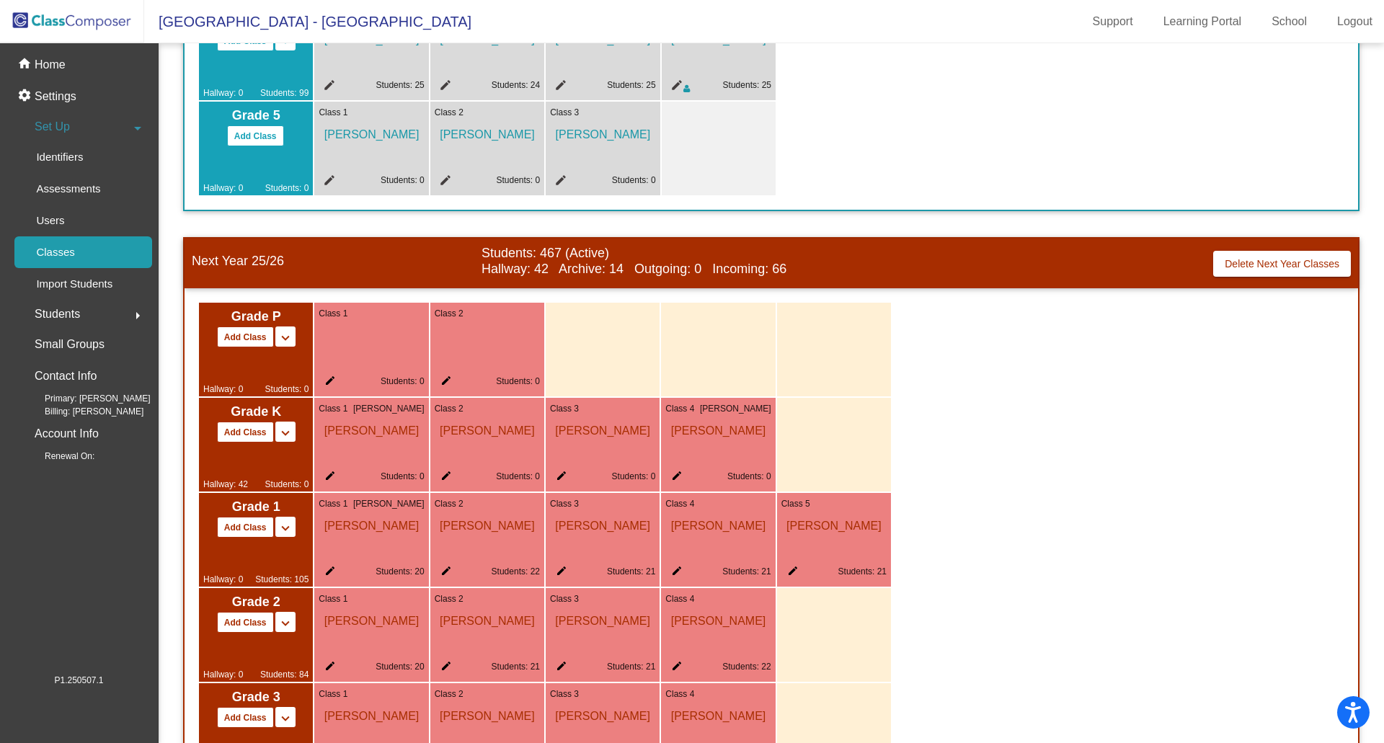
scroll to position [649, 0]
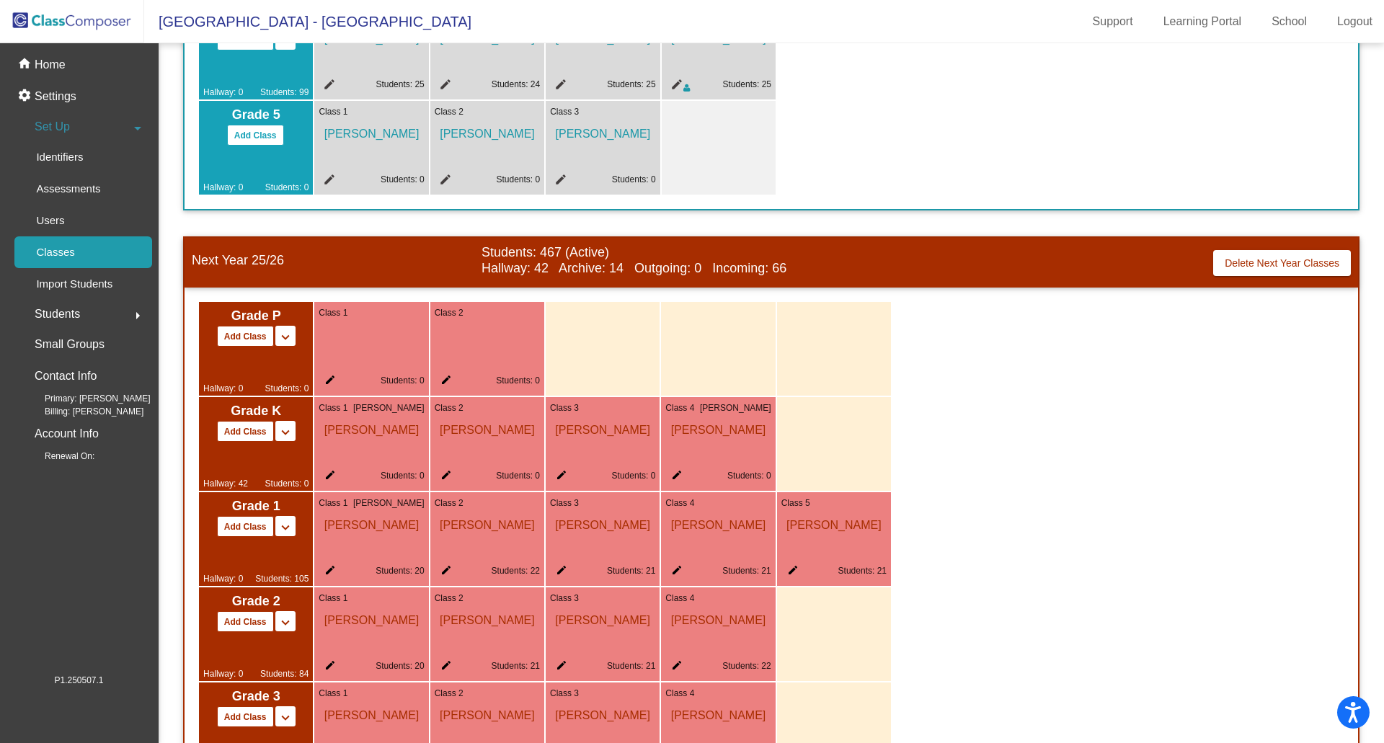
click at [327, 378] on mat-icon "edit" at bounding box center [327, 382] width 17 height 17
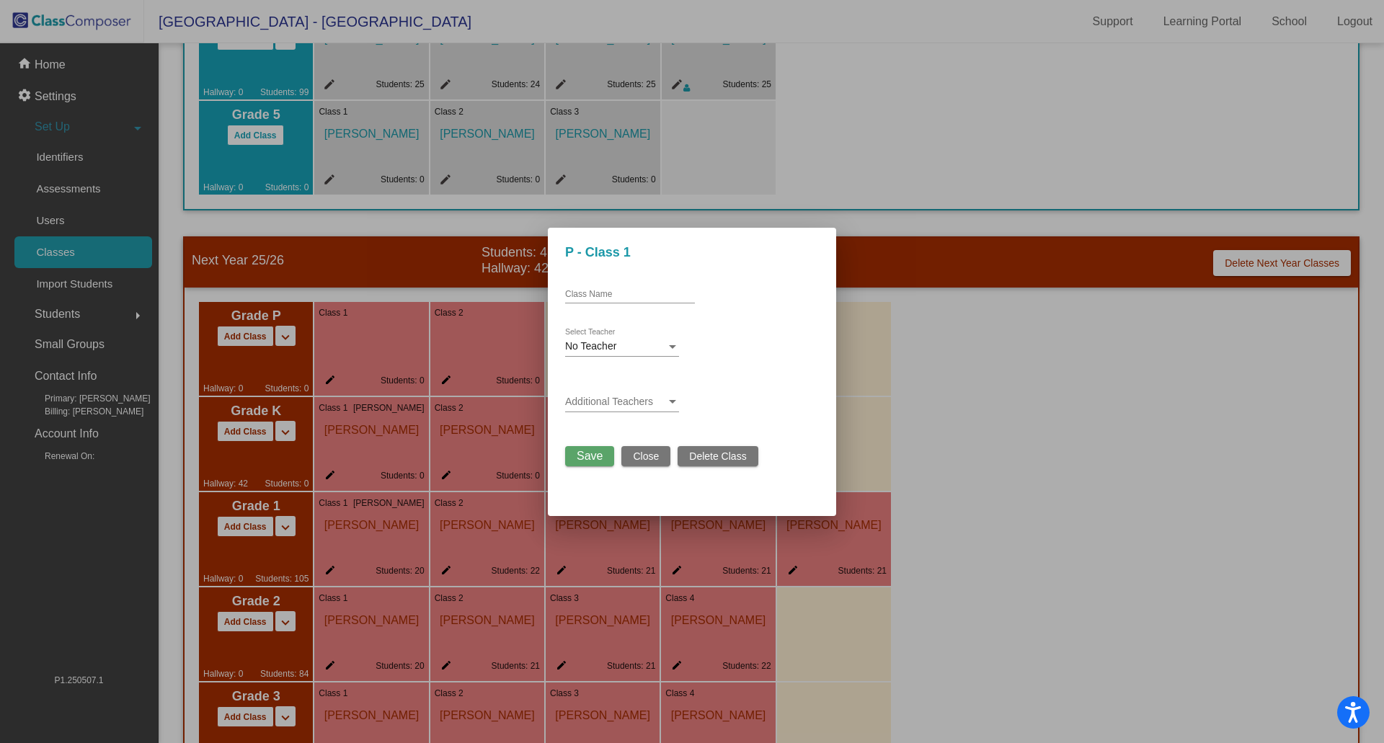
click at [709, 459] on span "Delete Class" at bounding box center [717, 457] width 57 height 12
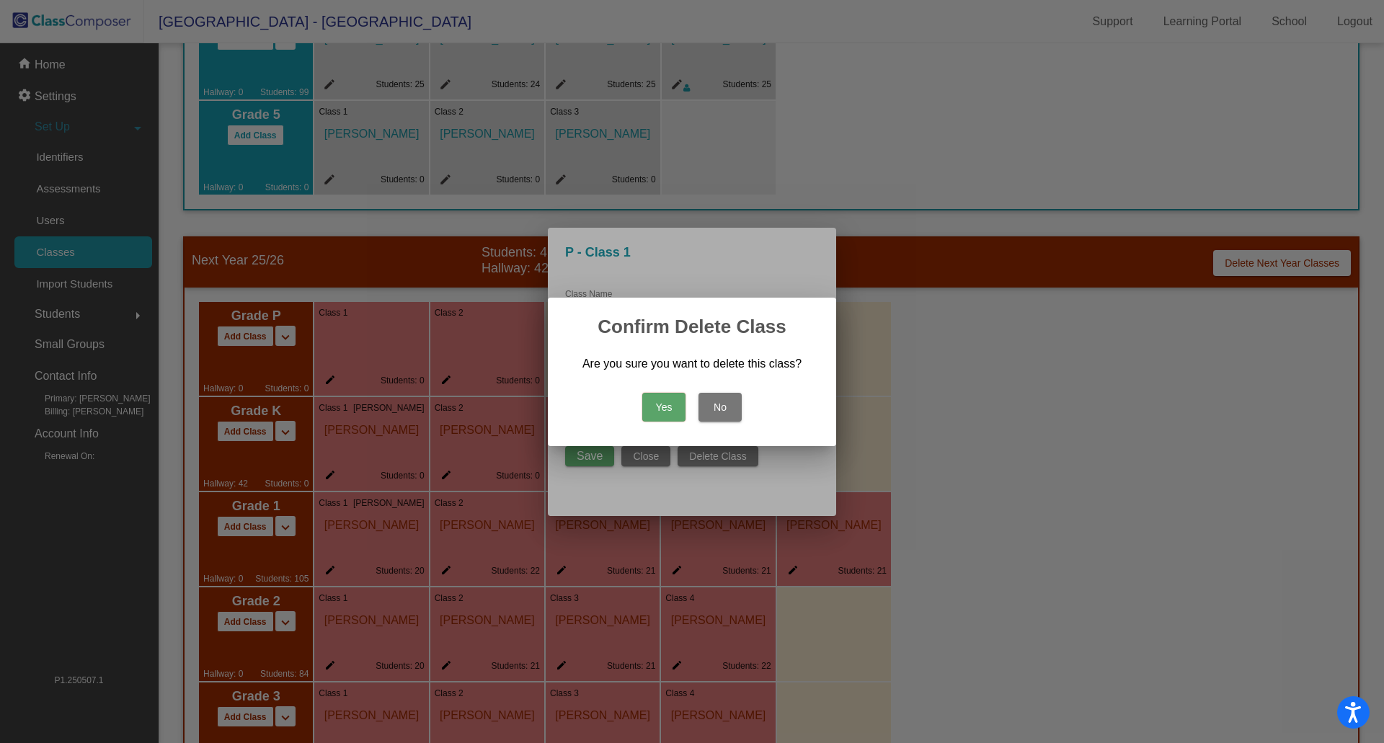
click at [662, 404] on button "Yes" at bounding box center [663, 407] width 43 height 29
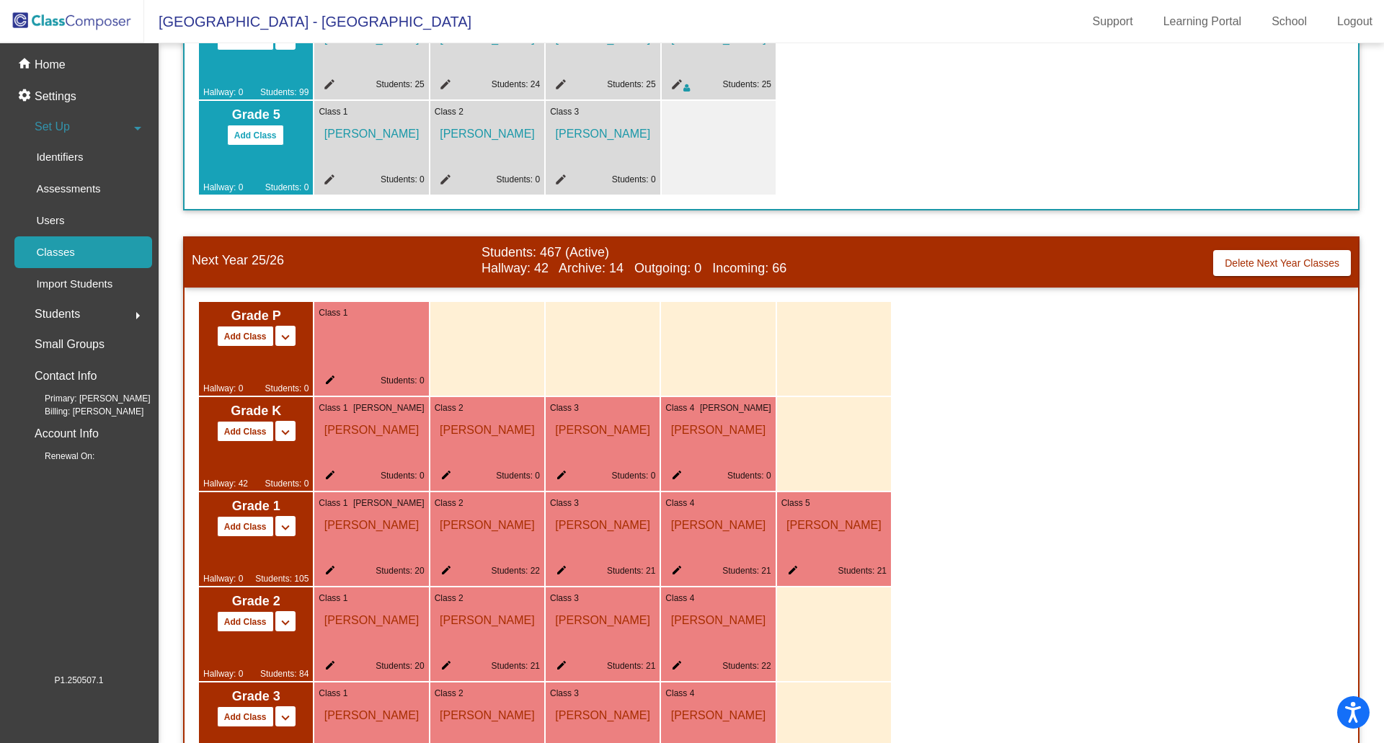
click at [331, 379] on mat-icon "edit" at bounding box center [327, 382] width 17 height 17
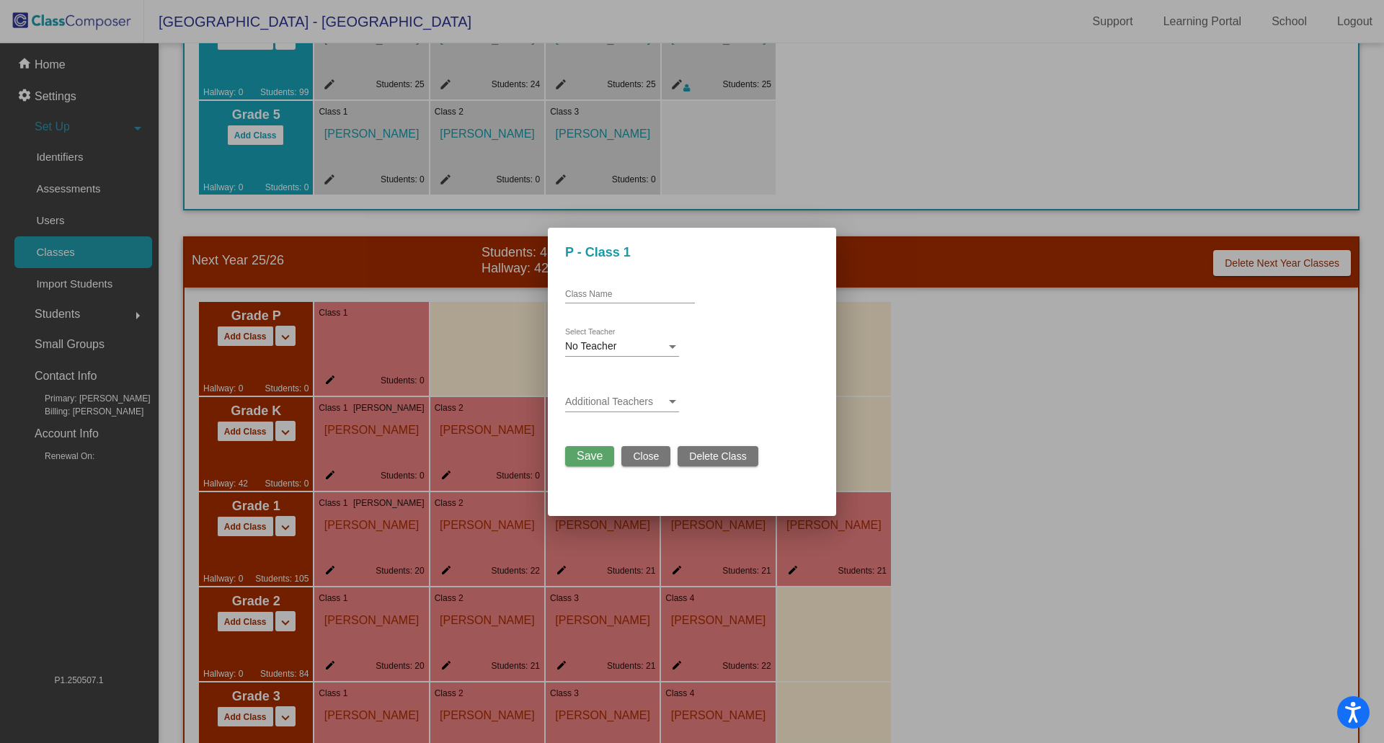
click at [706, 455] on span "Delete Class" at bounding box center [717, 457] width 57 height 12
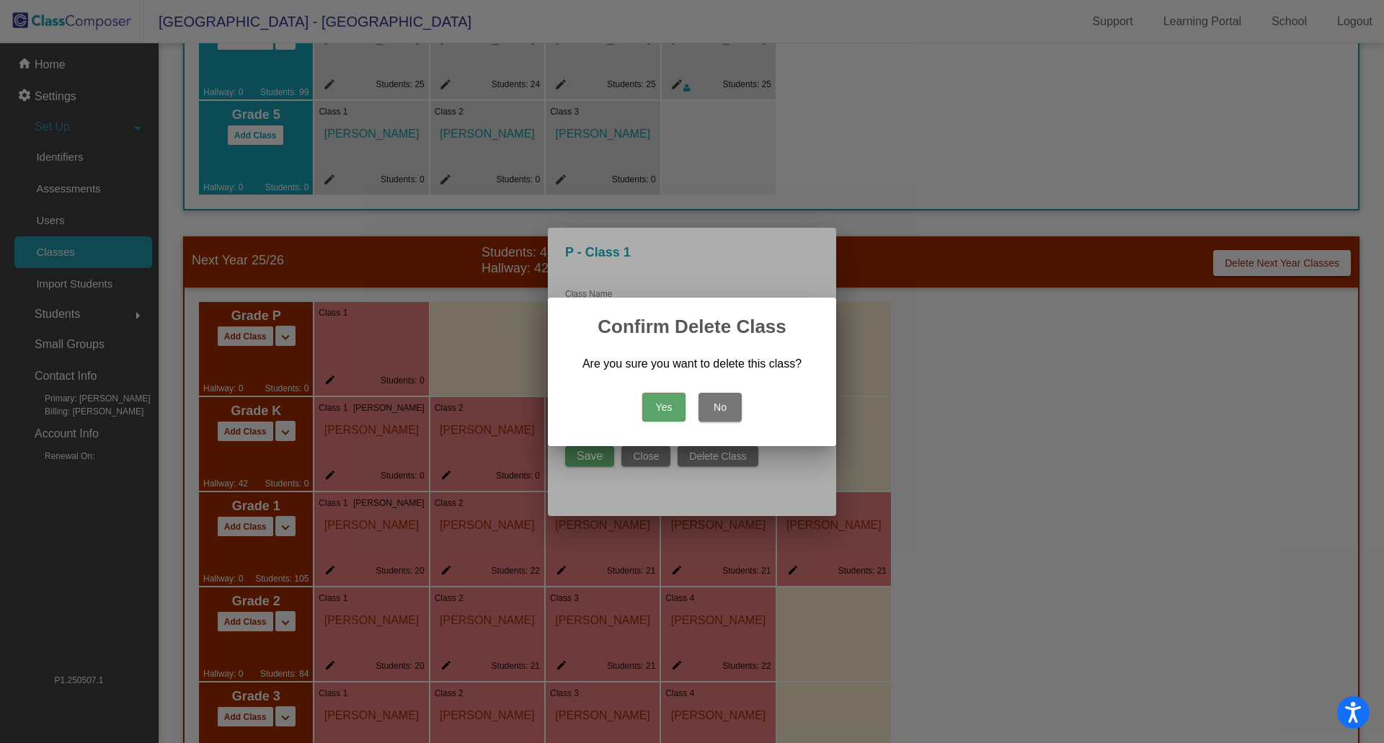
click at [664, 404] on button "Yes" at bounding box center [663, 407] width 43 height 29
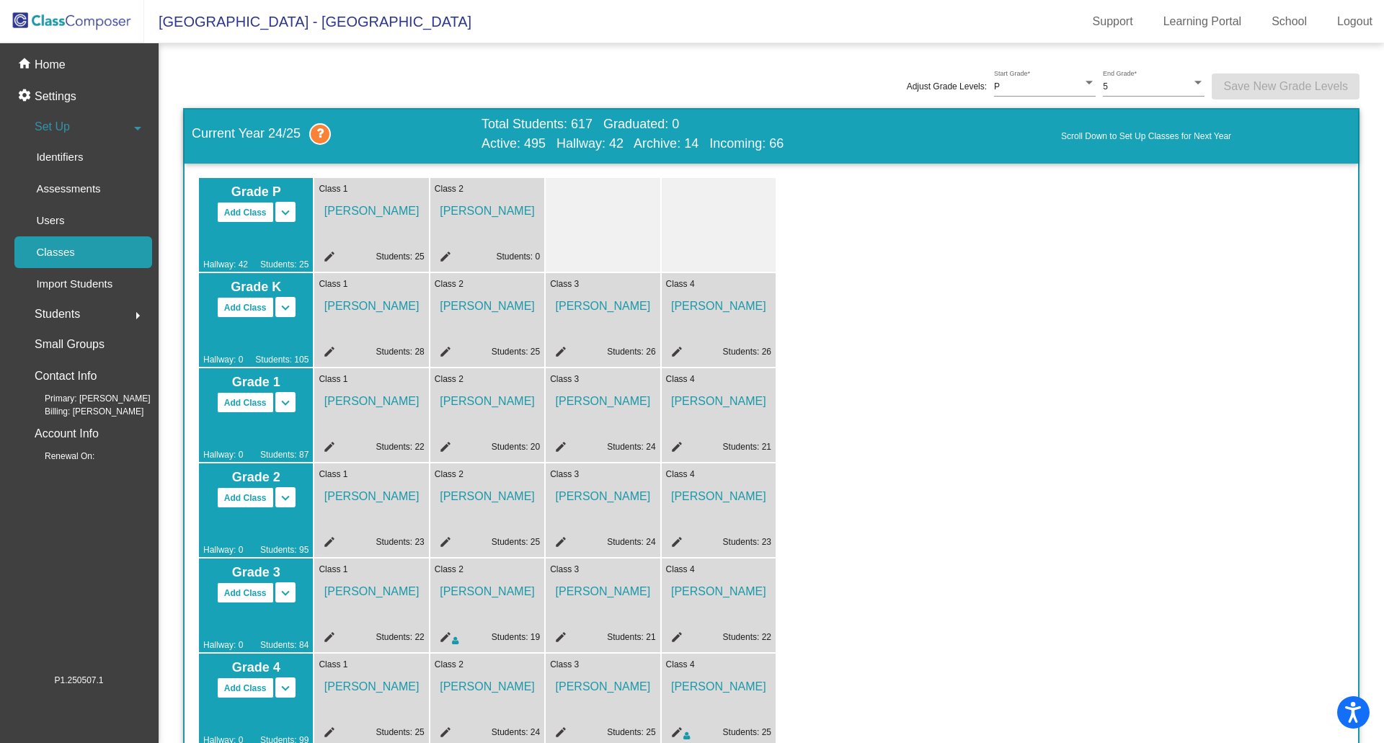
scroll to position [0, 0]
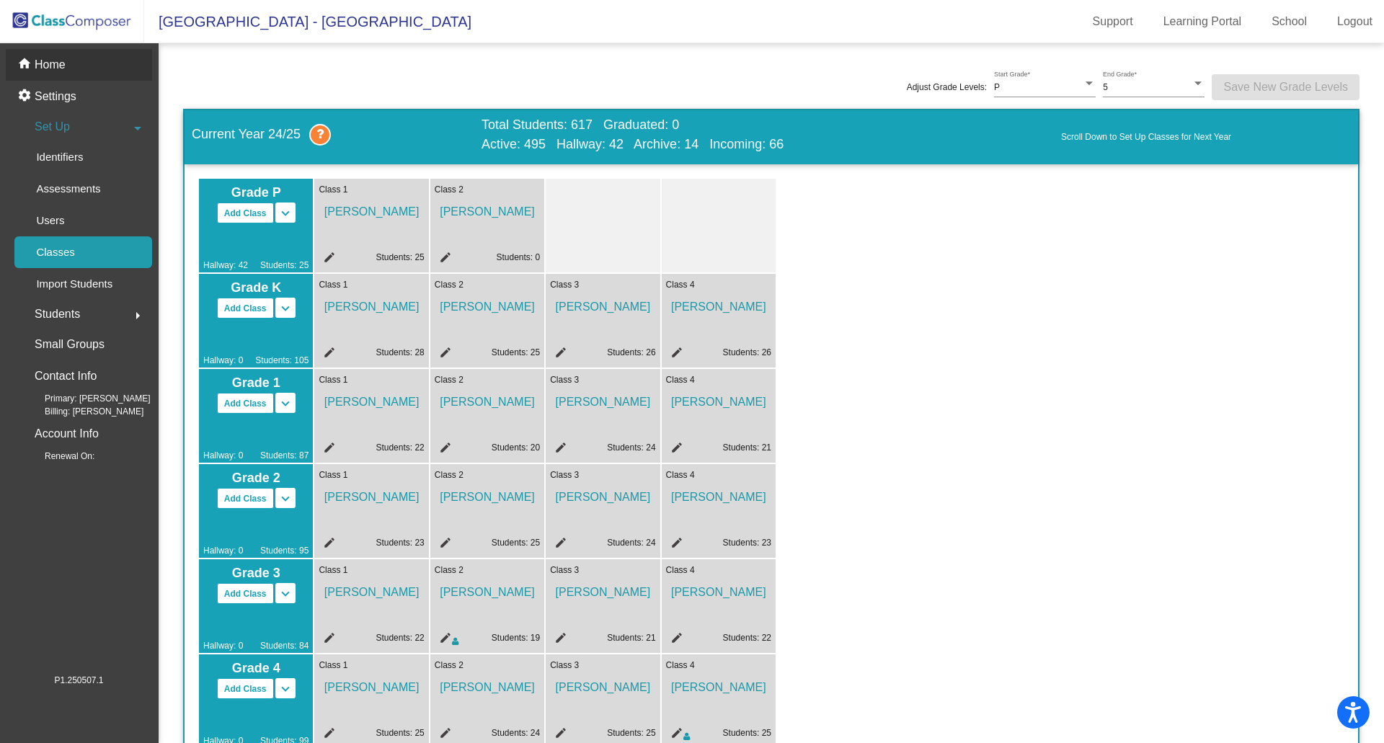
click at [37, 66] on p "Home" at bounding box center [50, 64] width 31 height 17
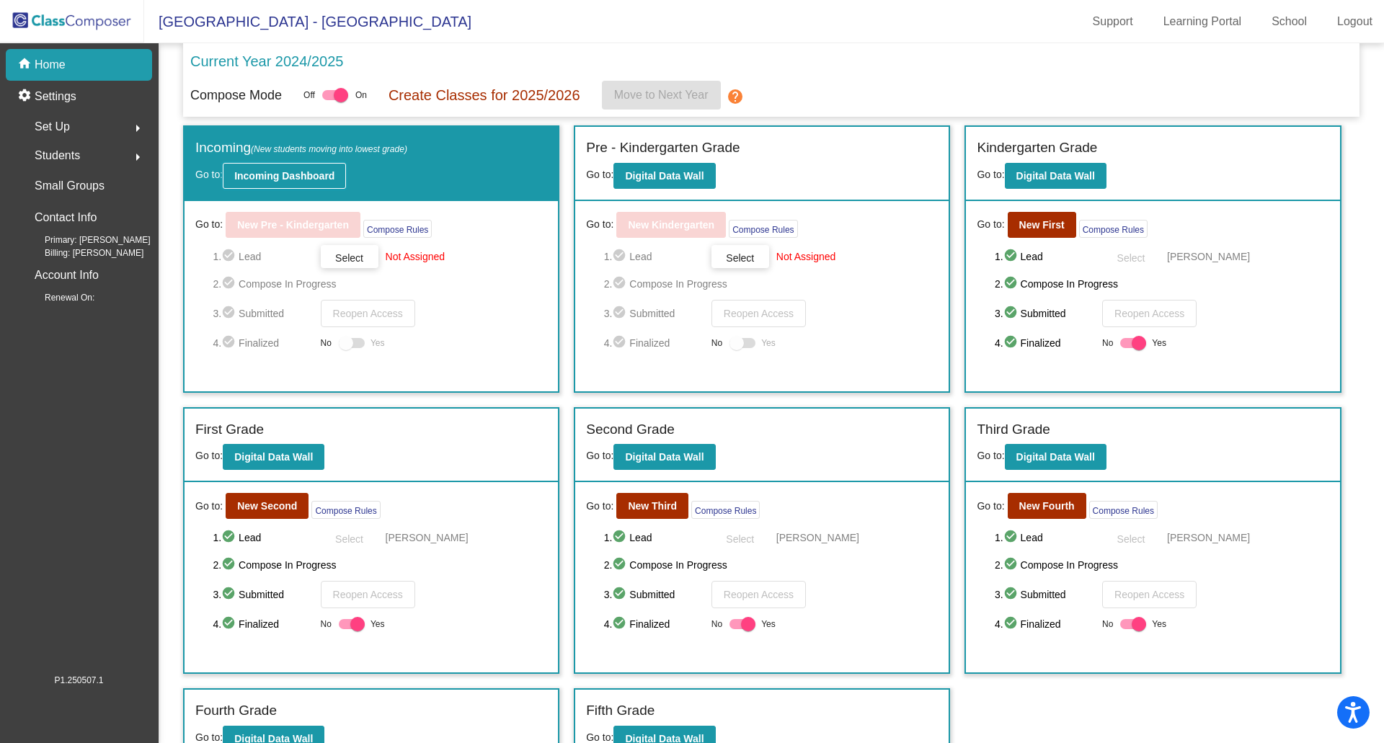
click at [301, 172] on b "Incoming Dashboard" at bounding box center [284, 176] width 100 height 12
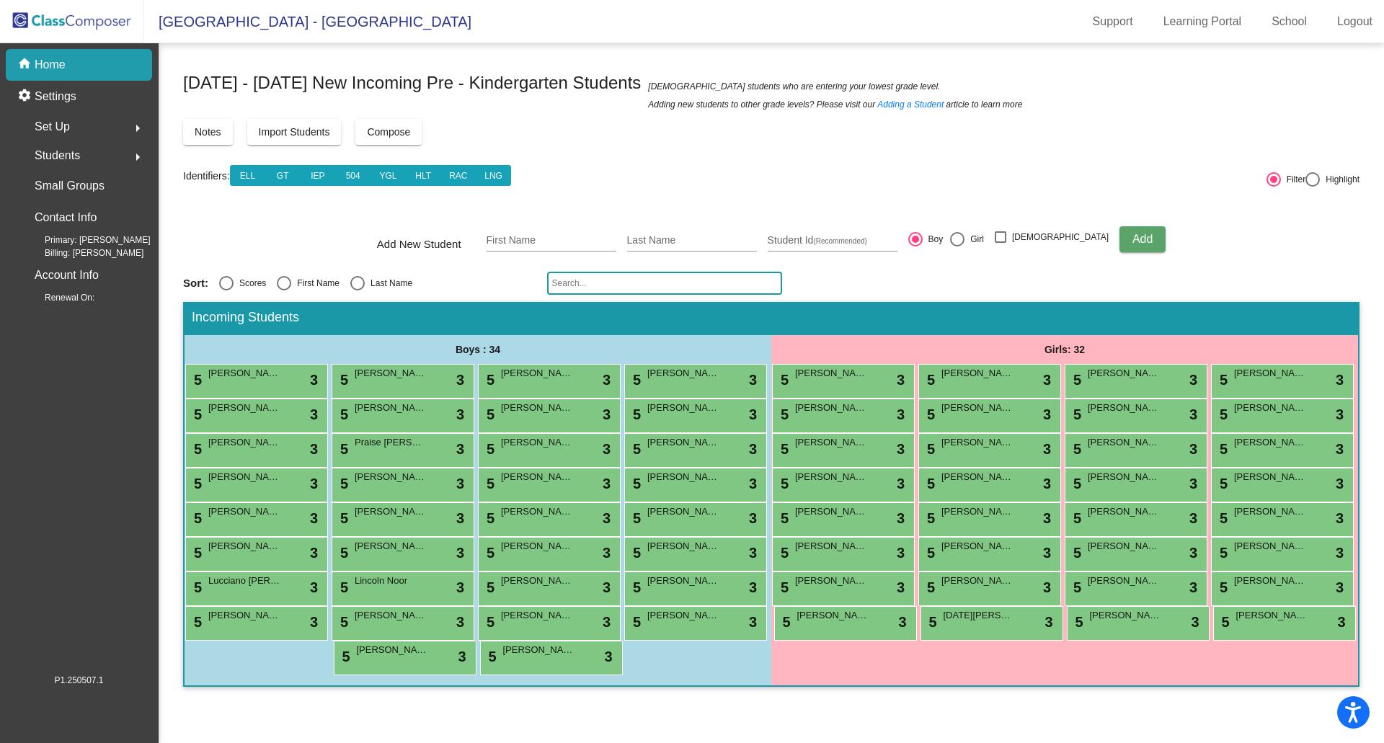
click at [391, 135] on span "Compose" at bounding box center [388, 132] width 43 height 12
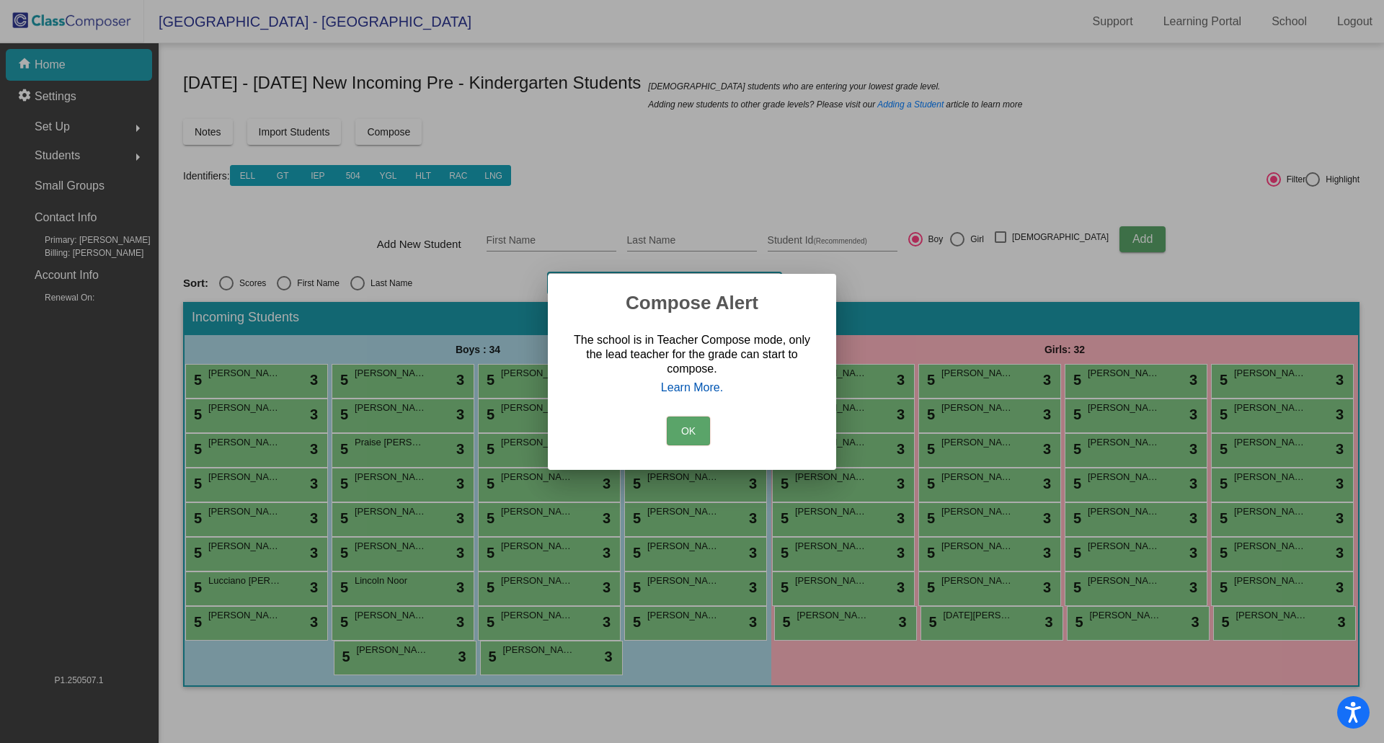
click at [676, 386] on link "Learn More." at bounding box center [691, 388] width 239 height 14
click at [696, 432] on button "OK" at bounding box center [688, 431] width 43 height 29
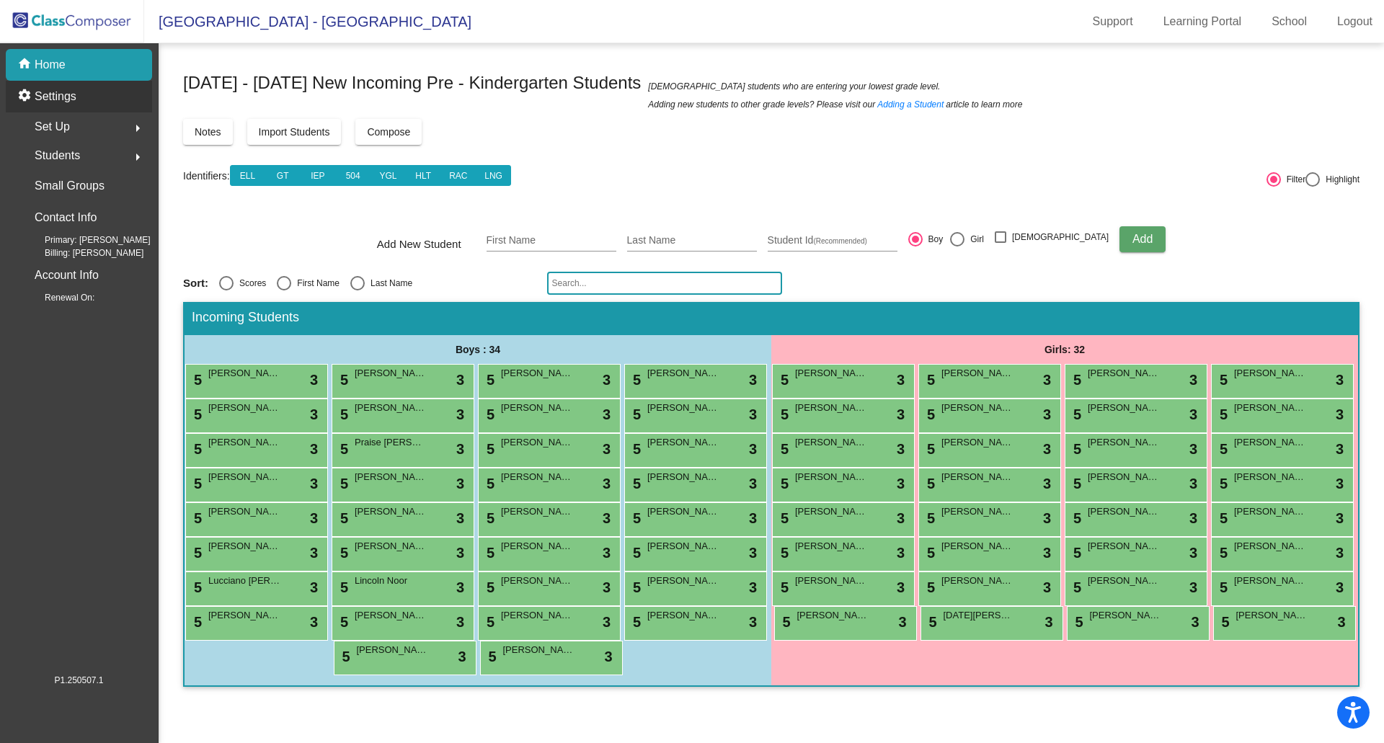
click at [46, 91] on p "Settings" at bounding box center [56, 96] width 42 height 17
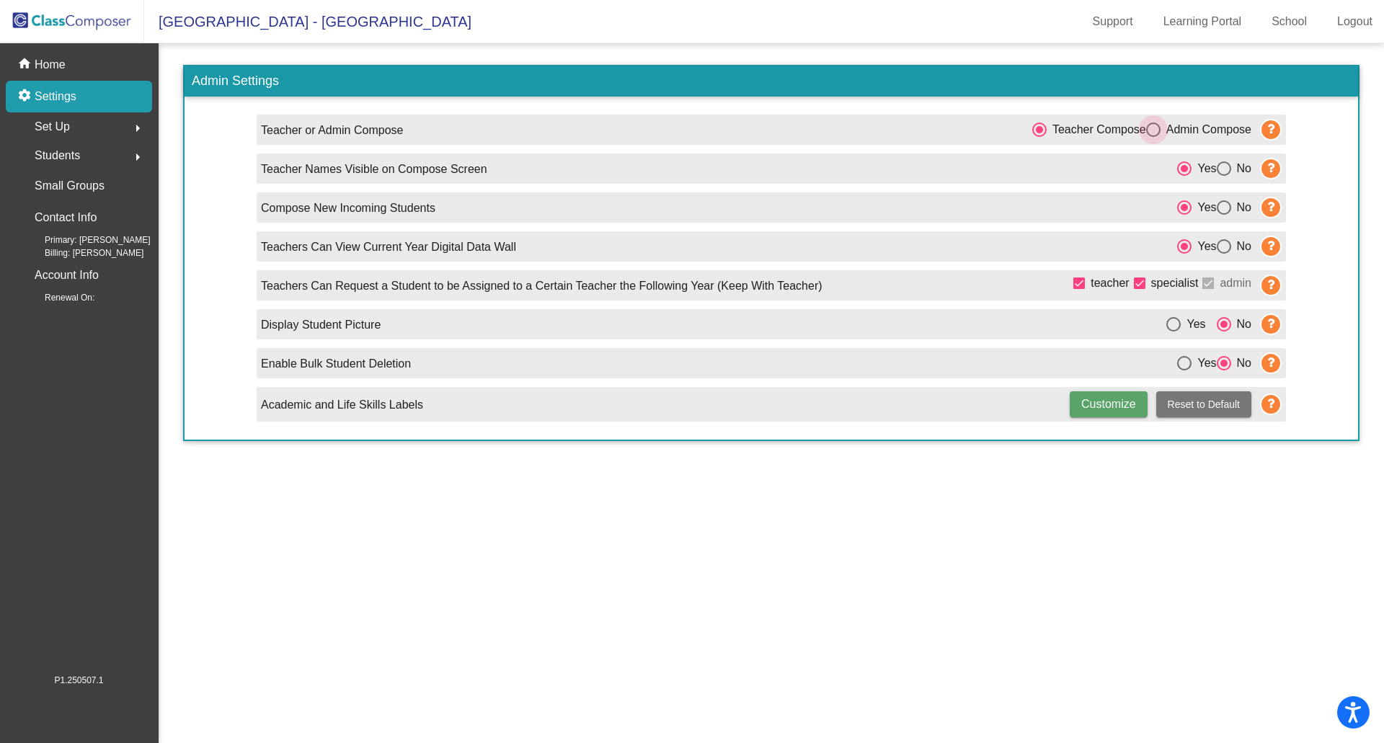
click at [1150, 125] on div "Select an option" at bounding box center [1153, 130] width 14 height 14
click at [1153, 137] on input "Admin Compose" at bounding box center [1153, 137] width 1 height 1
radio input "true"
click at [38, 22] on img at bounding box center [72, 21] width 144 height 43
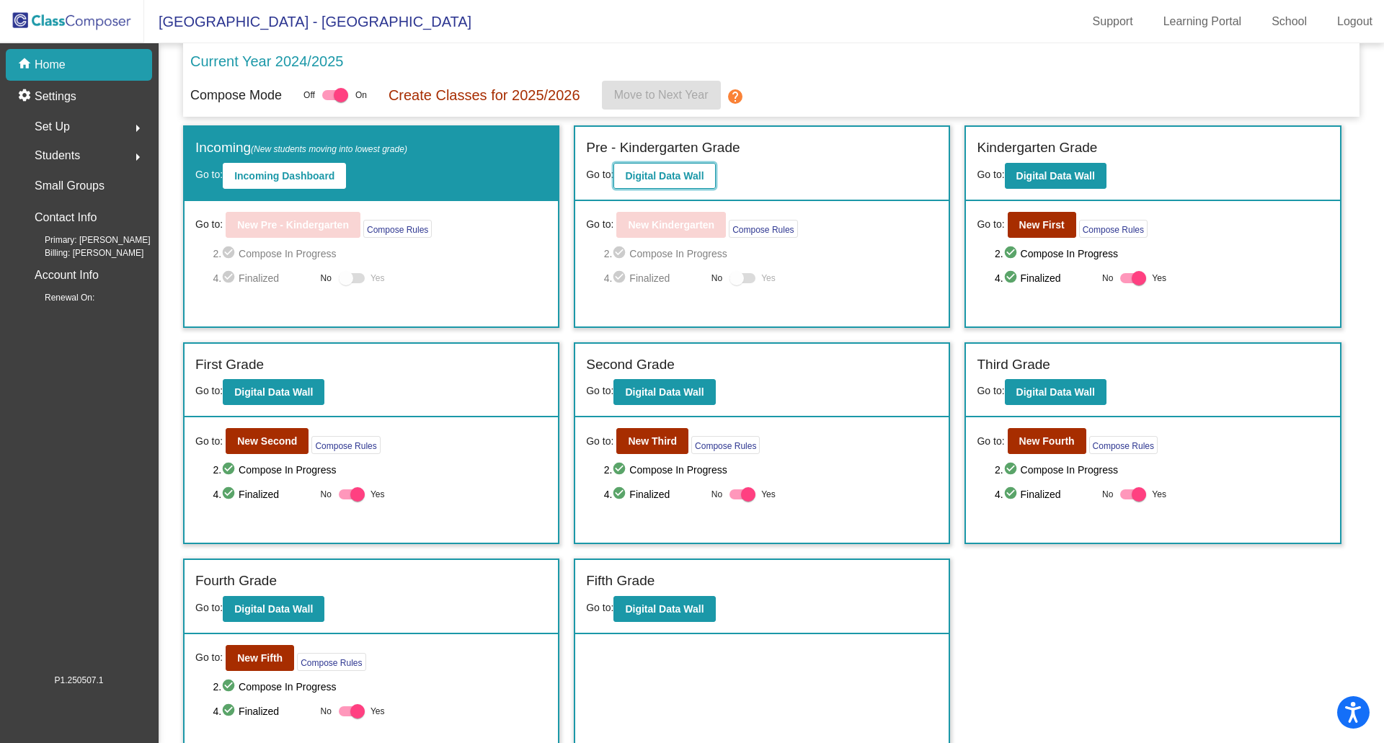
click at [684, 174] on b "Digital Data Wall" at bounding box center [664, 176] width 79 height 12
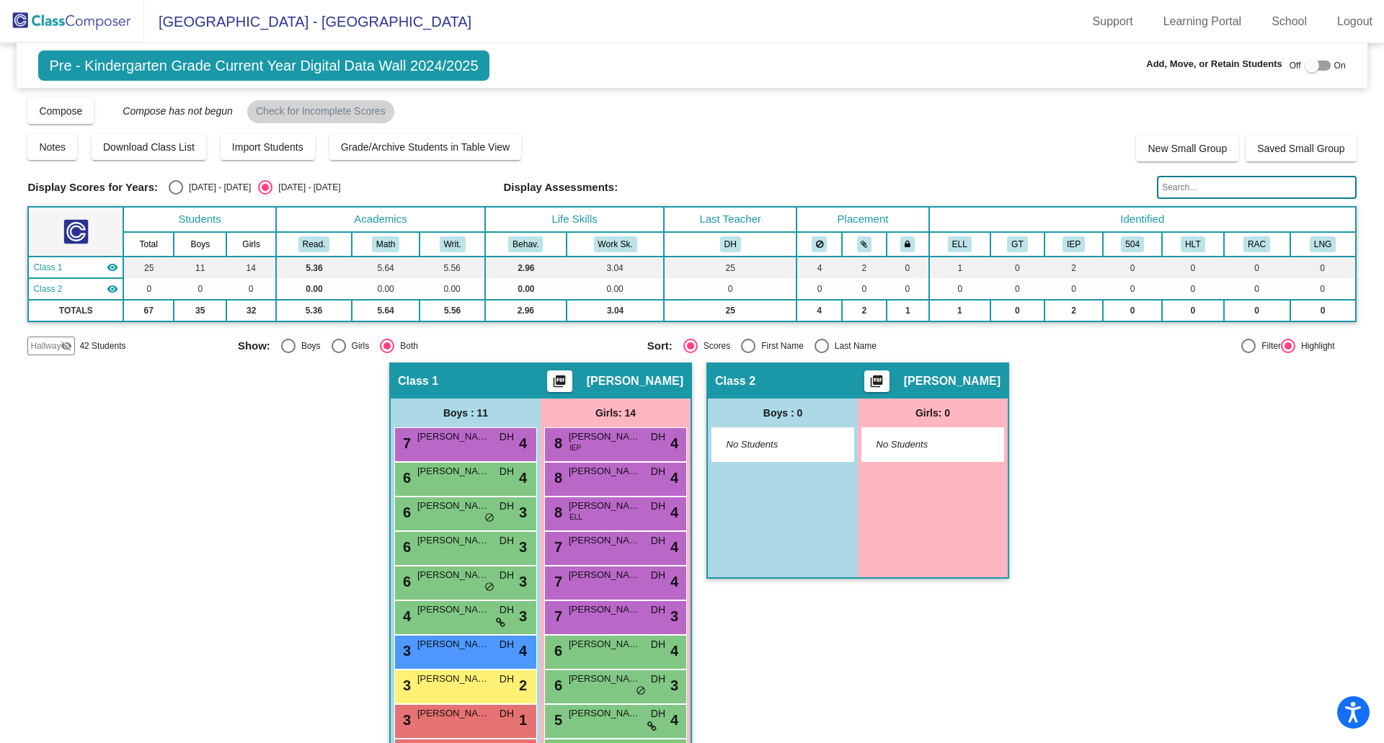
click at [66, 344] on mat-icon "visibility_off" at bounding box center [67, 346] width 12 height 12
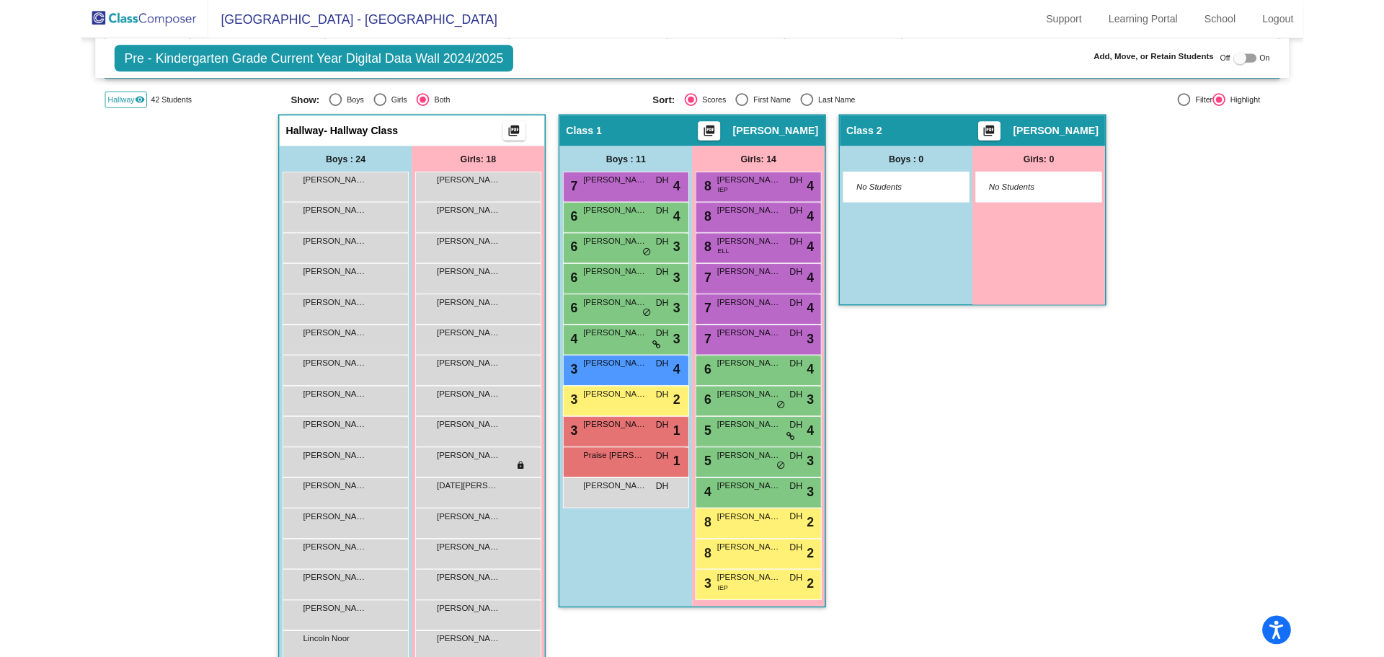
scroll to position [72, 0]
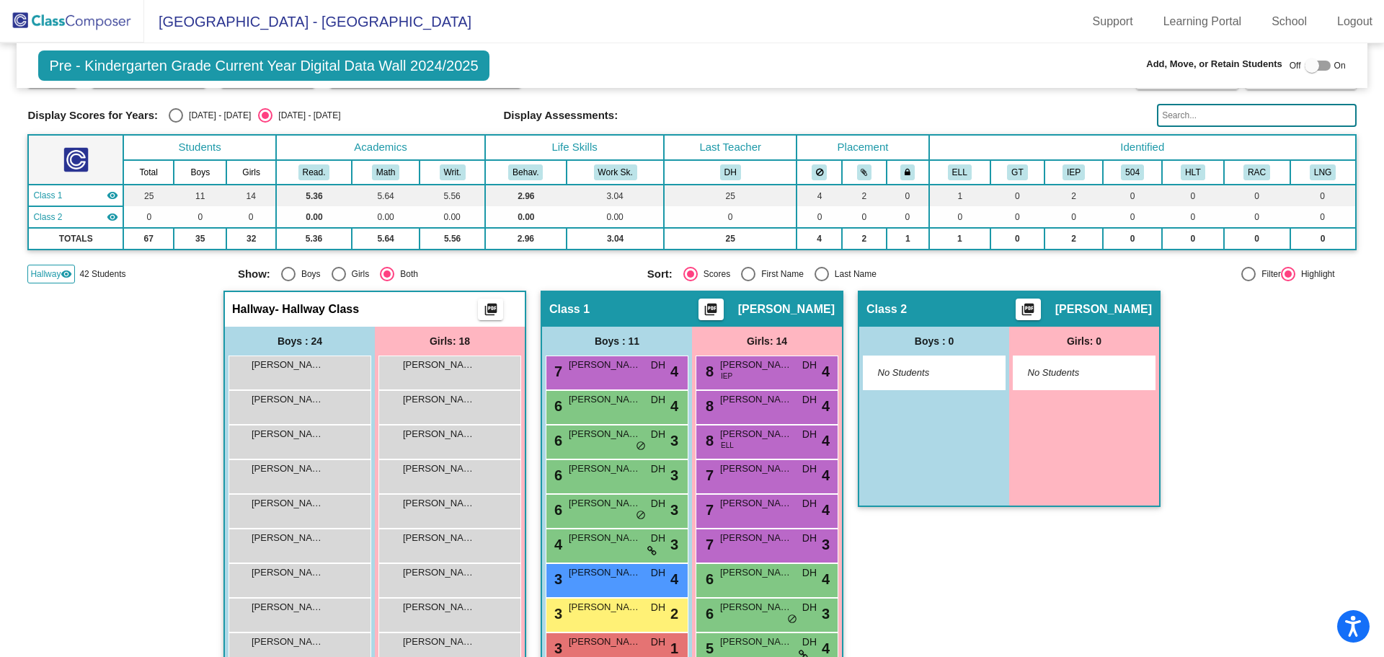
click at [818, 272] on div "Select an option" at bounding box center [822, 274] width 14 height 14
click at [821, 281] on input "Last Name" at bounding box center [821, 281] width 1 height 1
radio input "true"
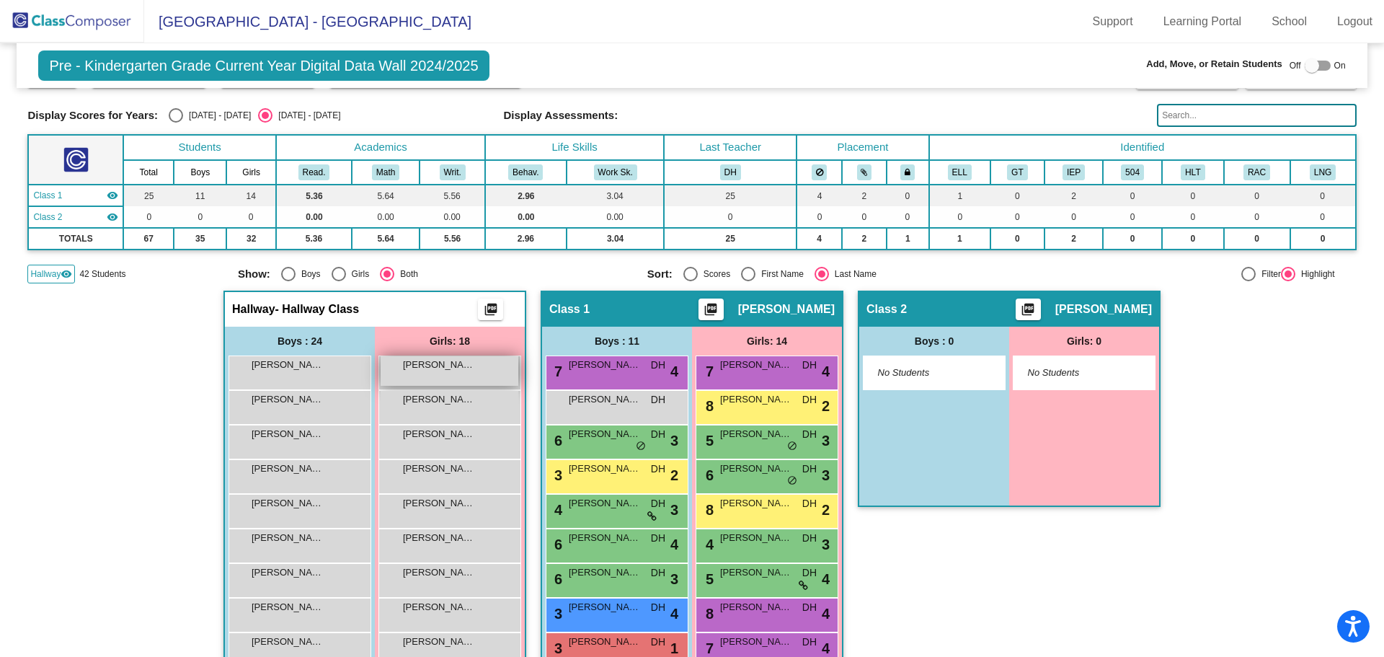
click at [412, 367] on span "[PERSON_NAME]" at bounding box center [439, 365] width 72 height 14
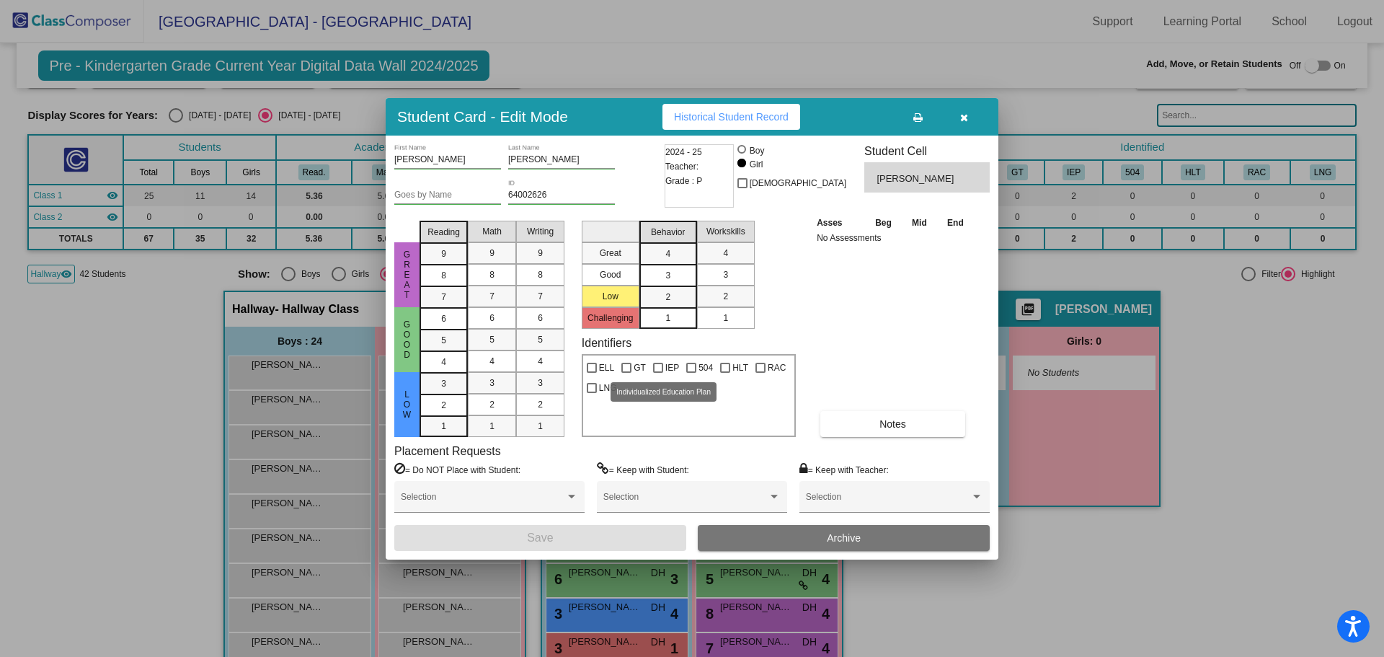
click at [658, 367] on div at bounding box center [658, 368] width 10 height 10
click at [658, 373] on input "IEP" at bounding box center [658, 373] width 1 height 1
checkbox input "true"
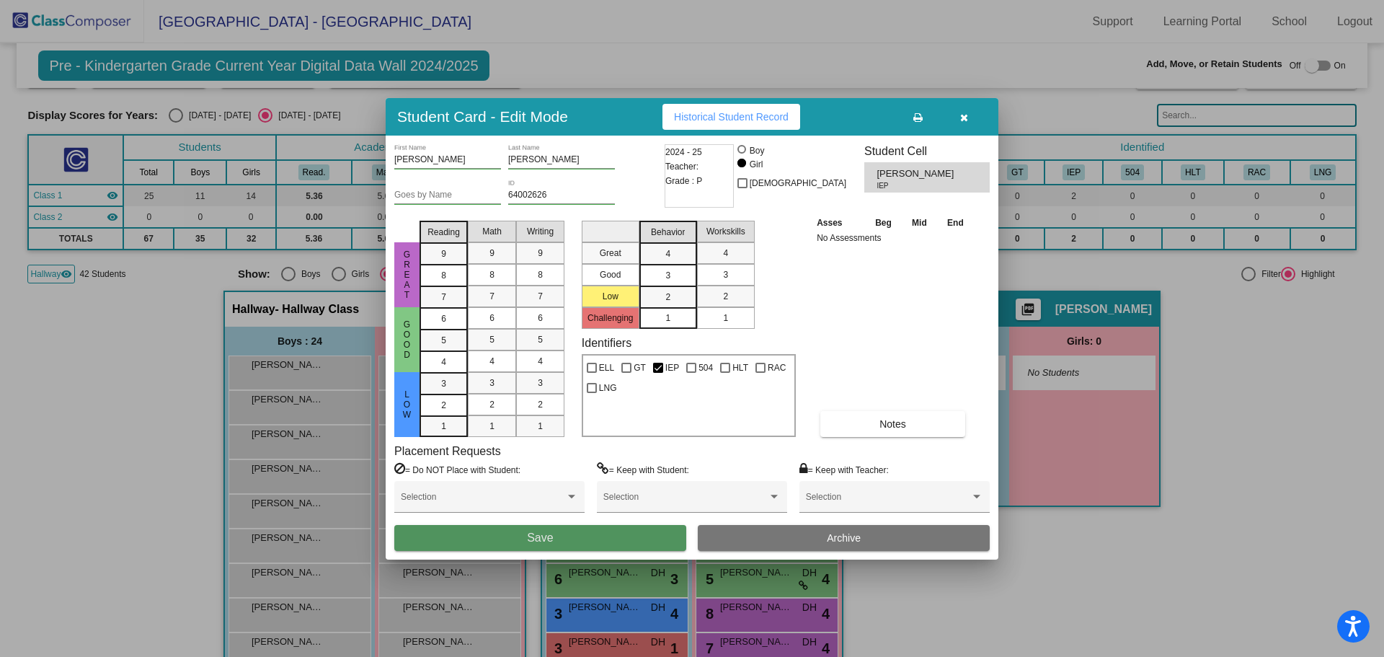
click at [585, 536] on button "Save" at bounding box center [540, 538] width 292 height 26
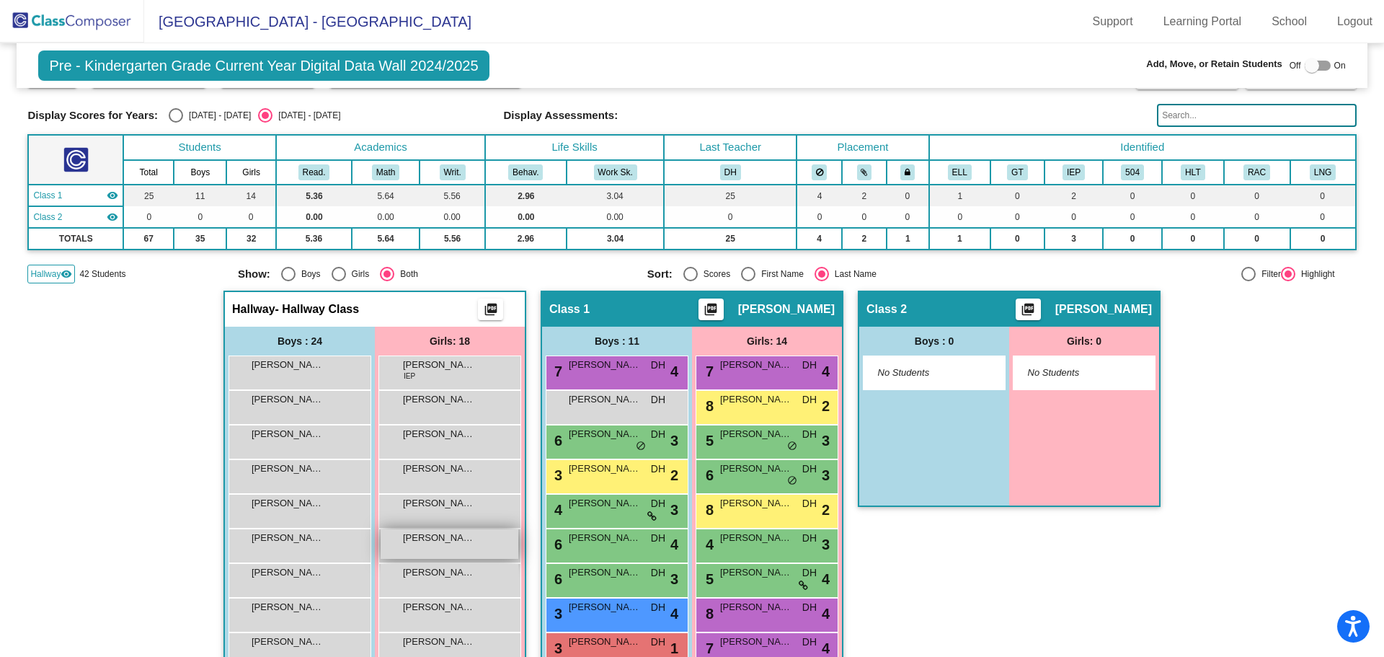
click at [435, 543] on span "[PERSON_NAME]" at bounding box center [439, 538] width 72 height 14
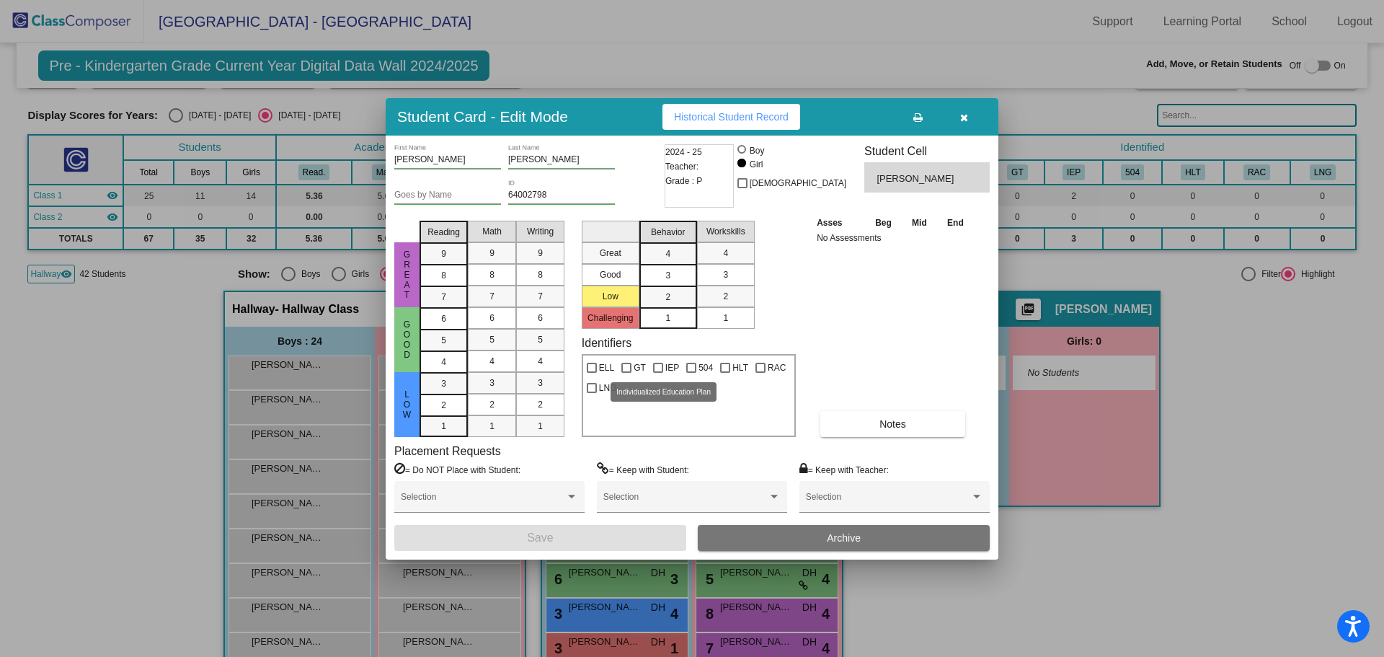
click at [653, 367] on div at bounding box center [658, 368] width 10 height 10
click at [658, 373] on input "IEP" at bounding box center [658, 373] width 1 height 1
checkbox input "true"
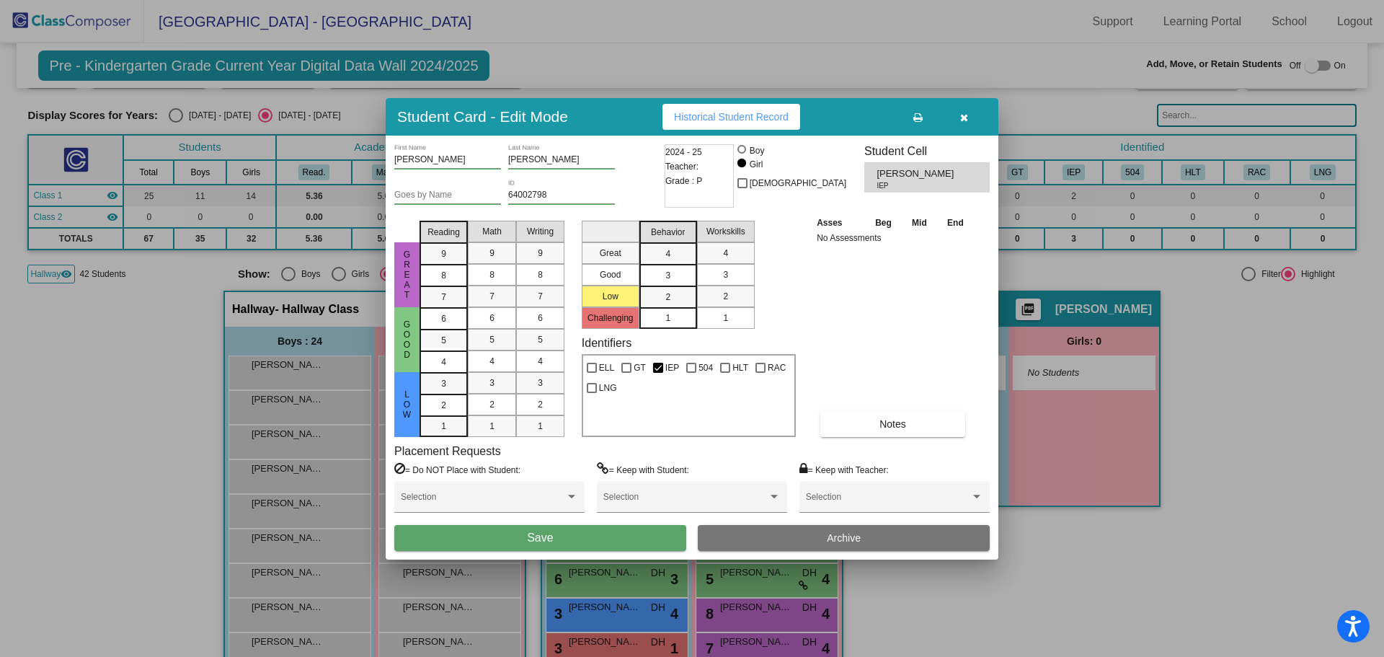
click at [576, 540] on button "Save" at bounding box center [540, 538] width 292 height 26
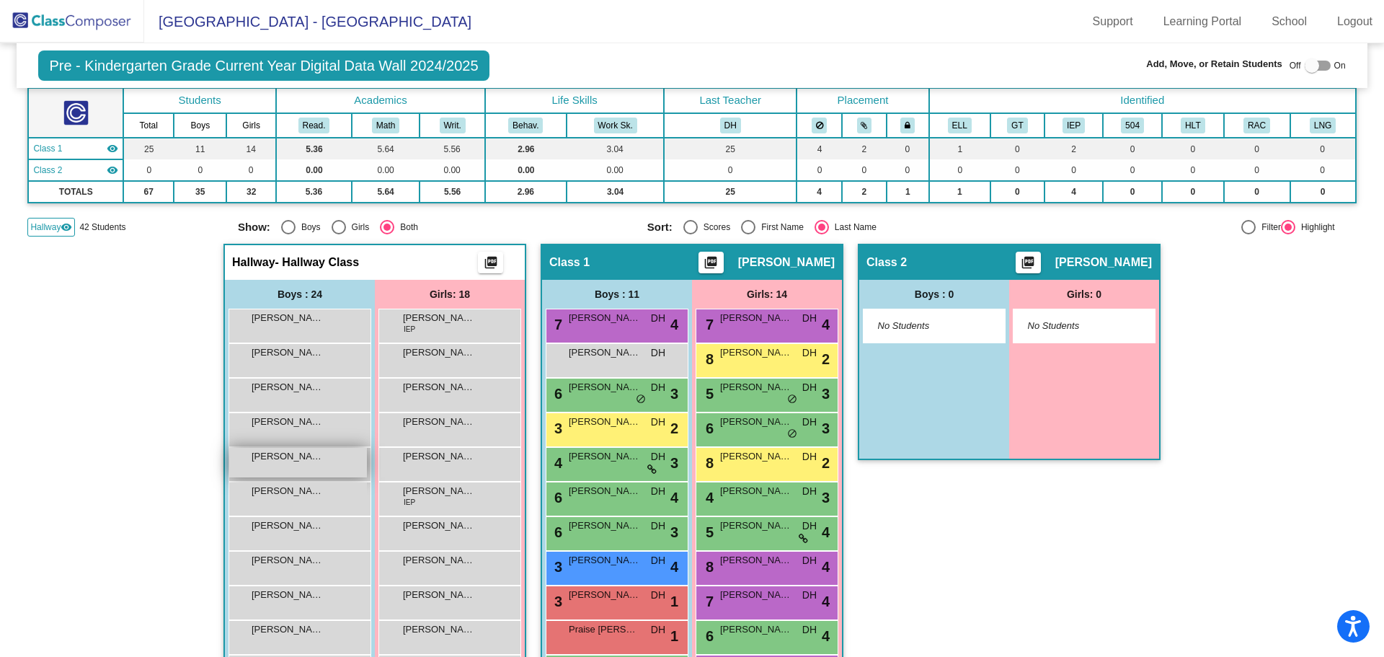
scroll to position [144, 0]
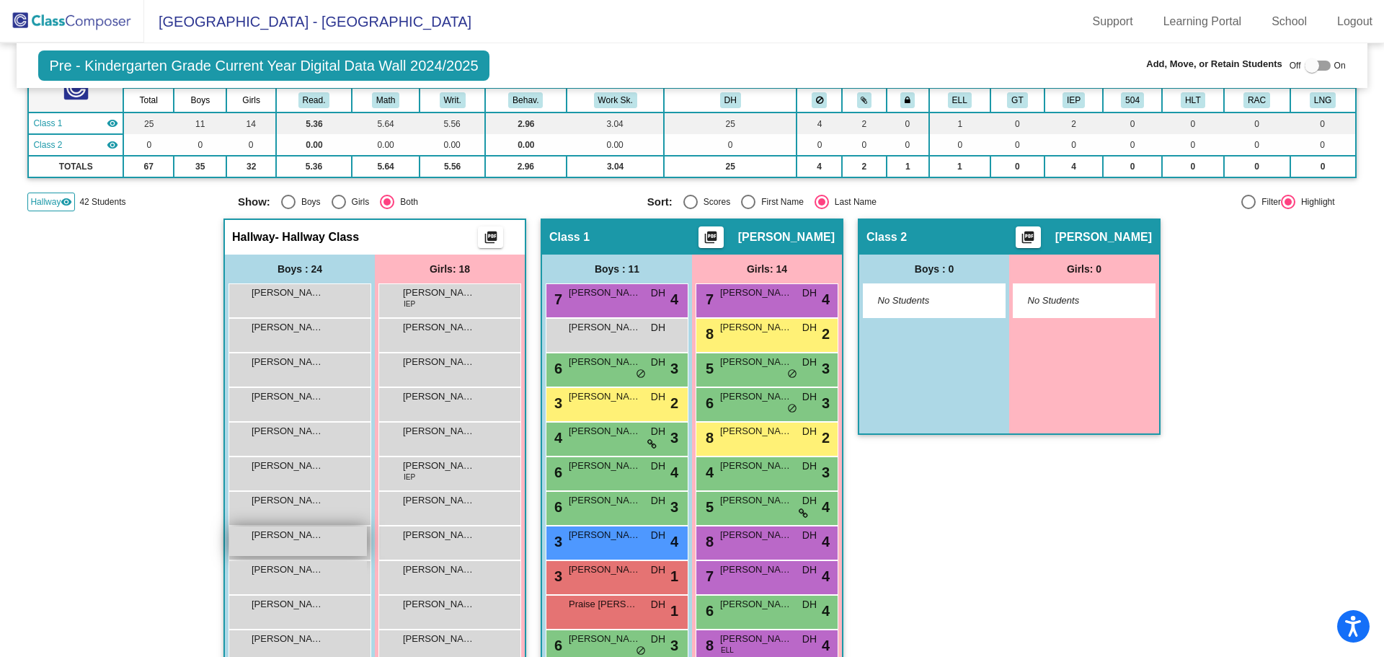
click at [280, 547] on div "[PERSON_NAME] lock do_not_disturb_alt" at bounding box center [298, 541] width 138 height 30
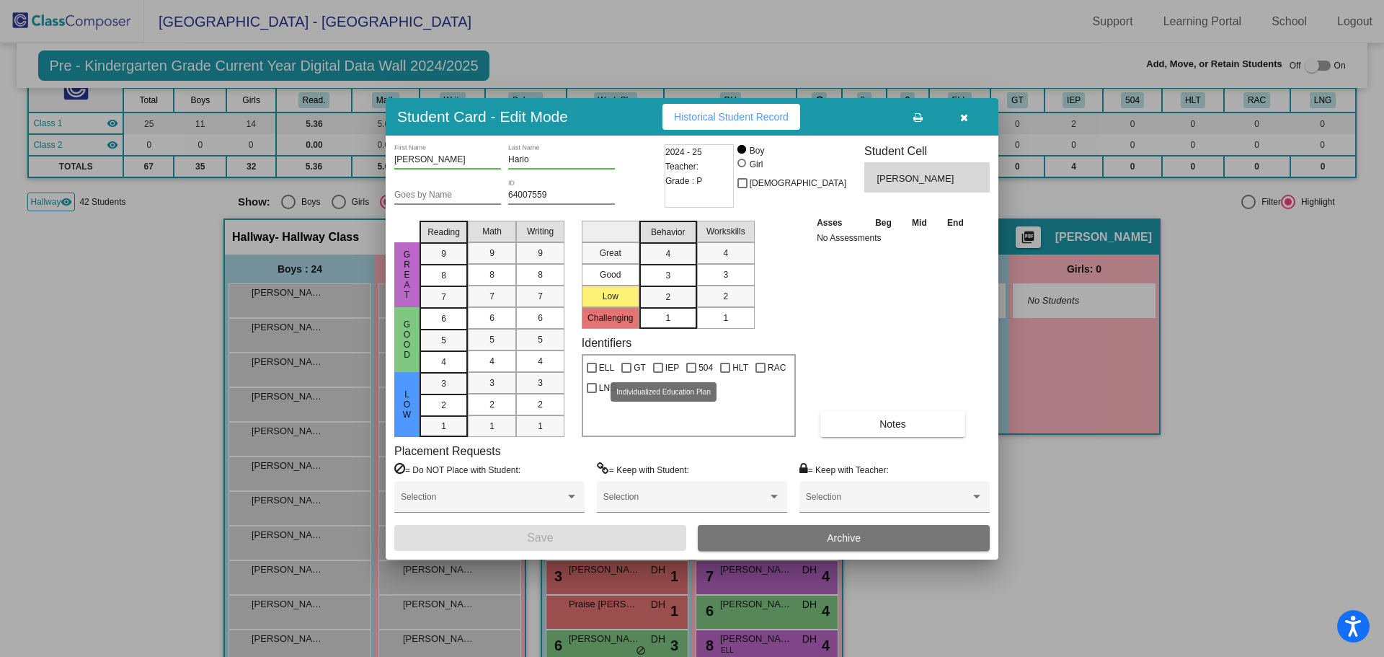
click at [655, 360] on label "IEP" at bounding box center [666, 367] width 26 height 17
click at [658, 373] on input "IEP" at bounding box center [658, 373] width 1 height 1
checkbox input "true"
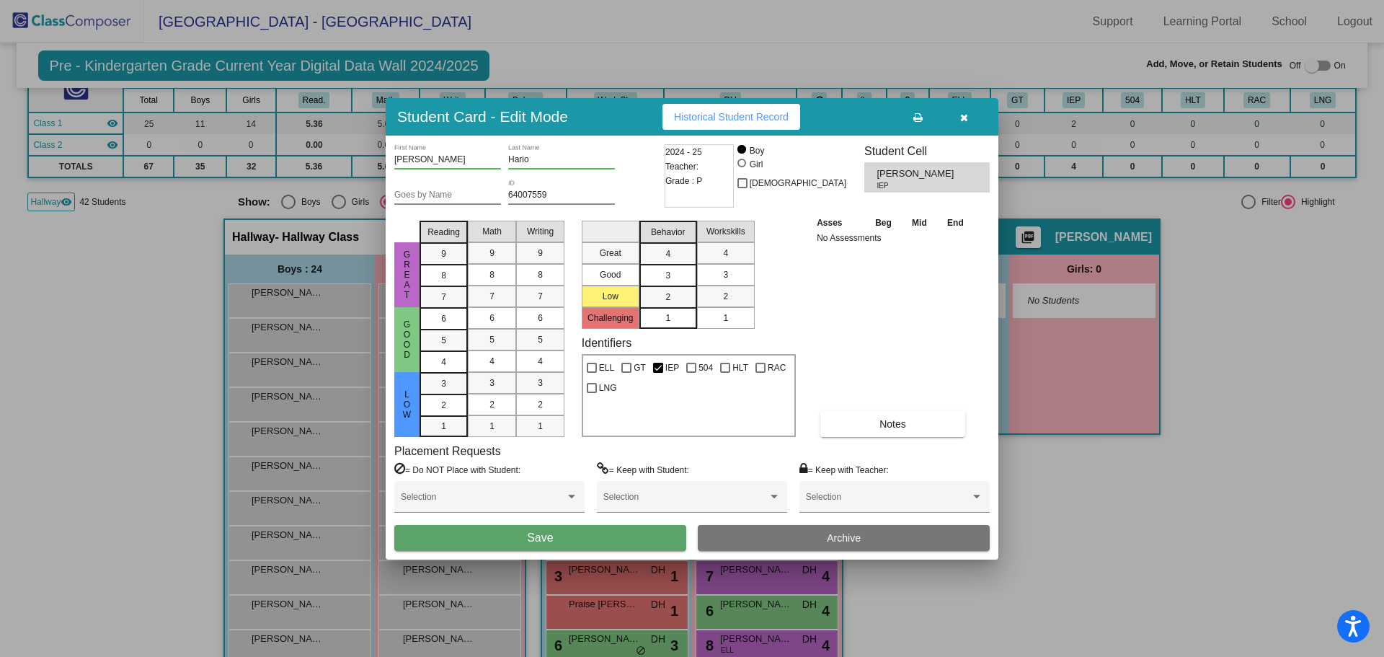
click at [503, 537] on button "Save" at bounding box center [540, 538] width 292 height 26
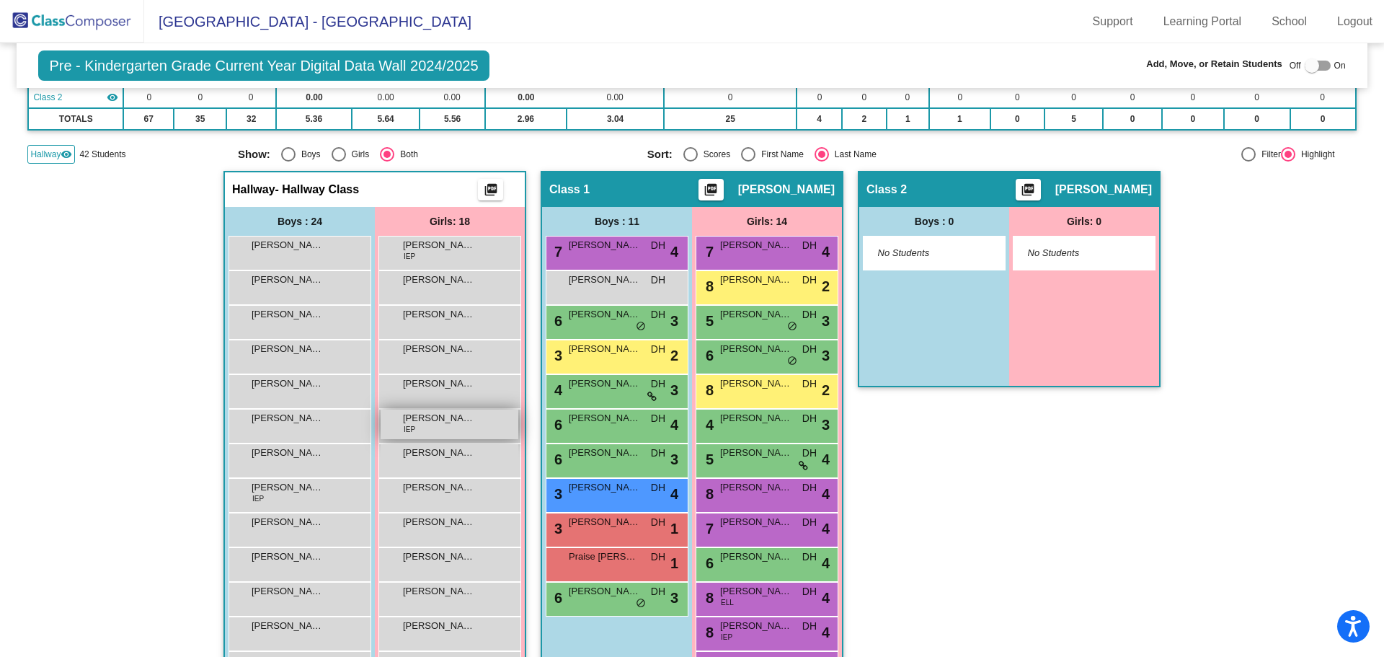
scroll to position [216, 0]
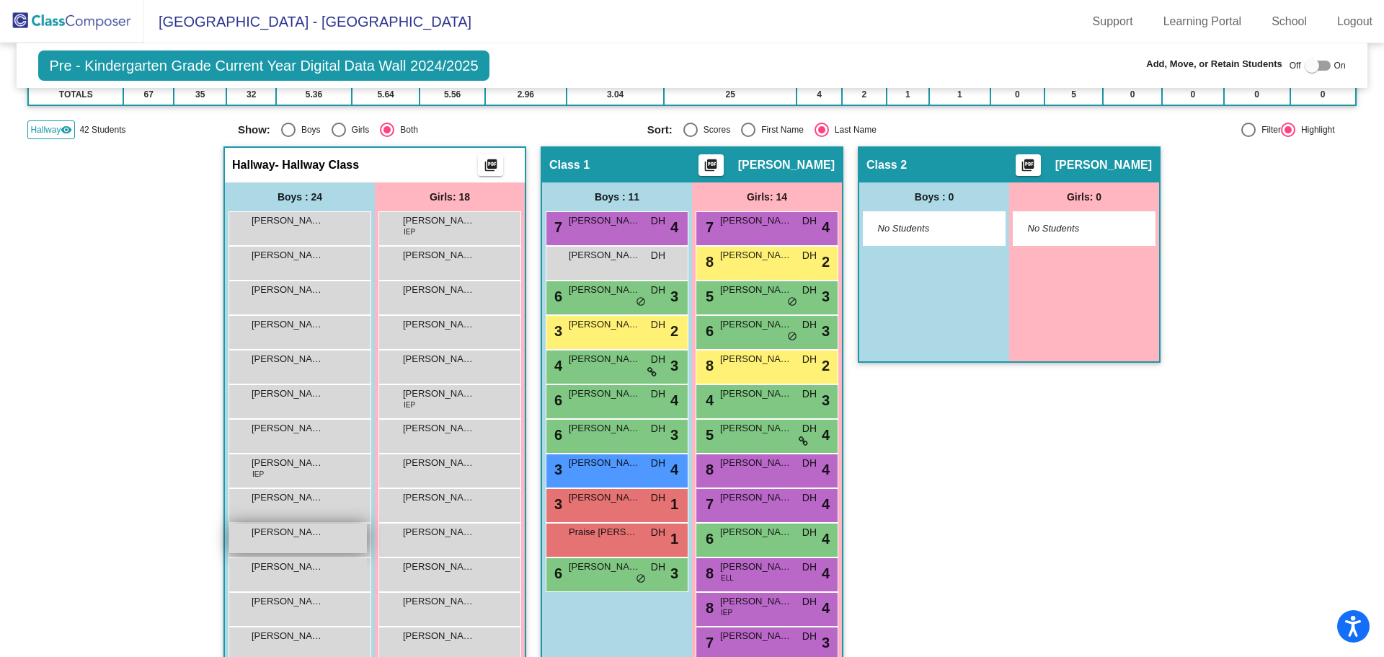
click at [293, 541] on div "[PERSON_NAME] lock do_not_disturb_alt" at bounding box center [298, 538] width 138 height 30
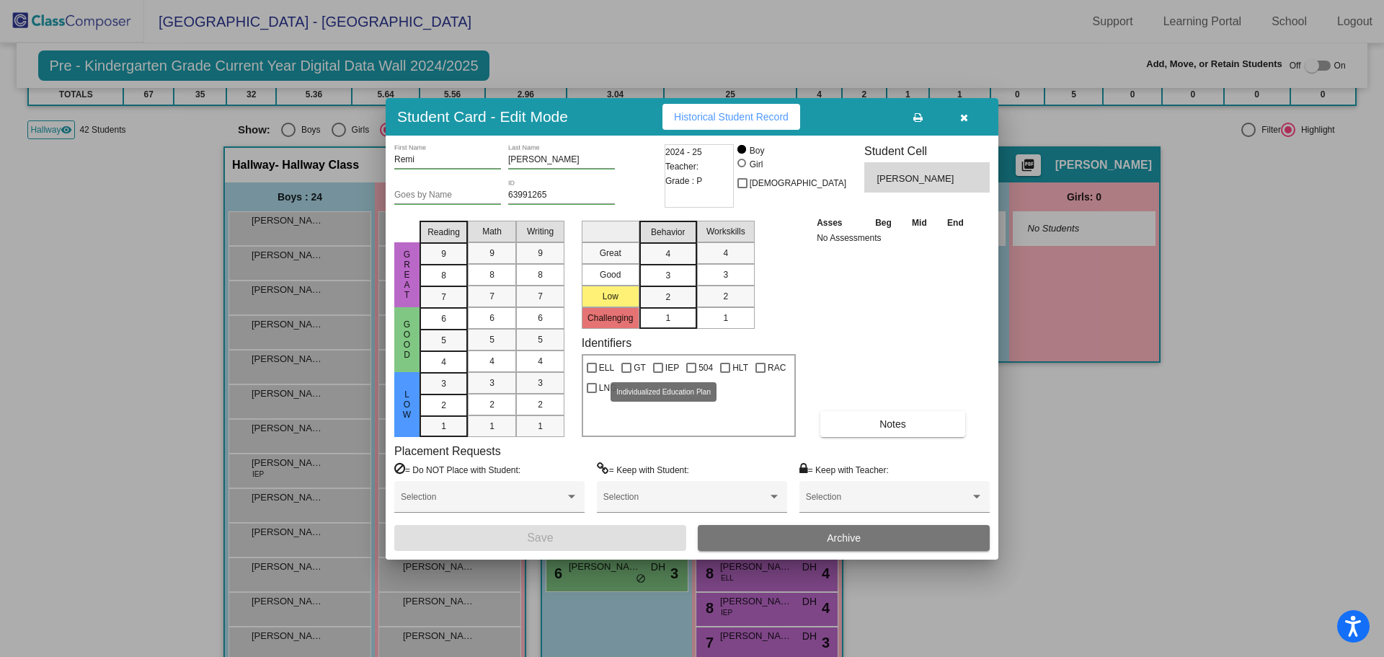
click at [659, 364] on div at bounding box center [658, 368] width 10 height 10
click at [658, 373] on input "IEP" at bounding box center [658, 373] width 1 height 1
checkbox input "true"
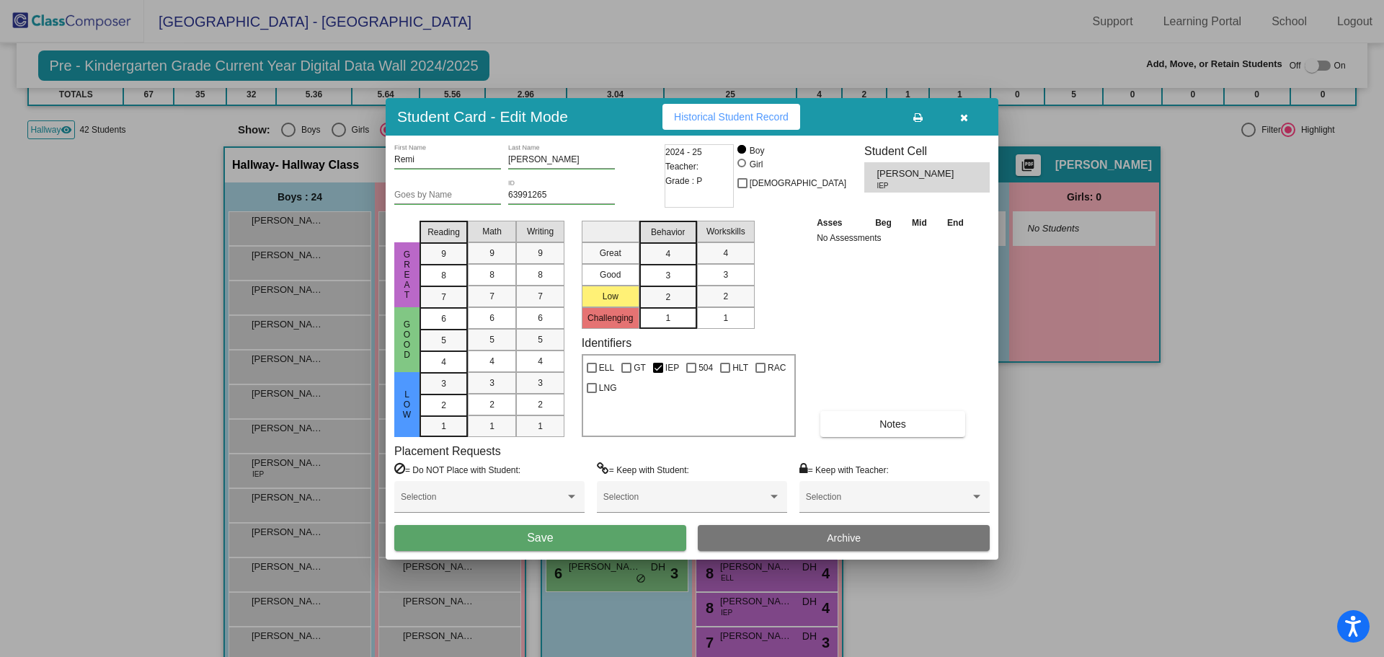
click at [517, 541] on button "Save" at bounding box center [540, 538] width 292 height 26
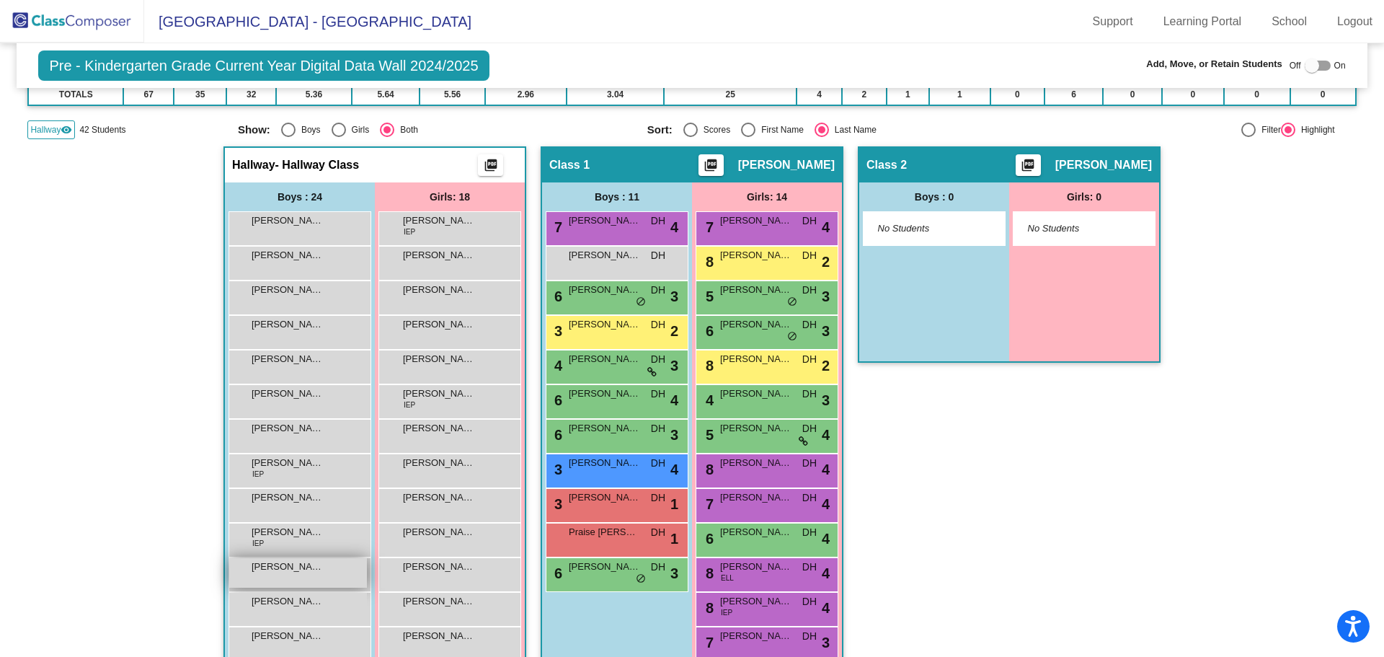
click at [273, 568] on span "[PERSON_NAME]" at bounding box center [288, 566] width 72 height 14
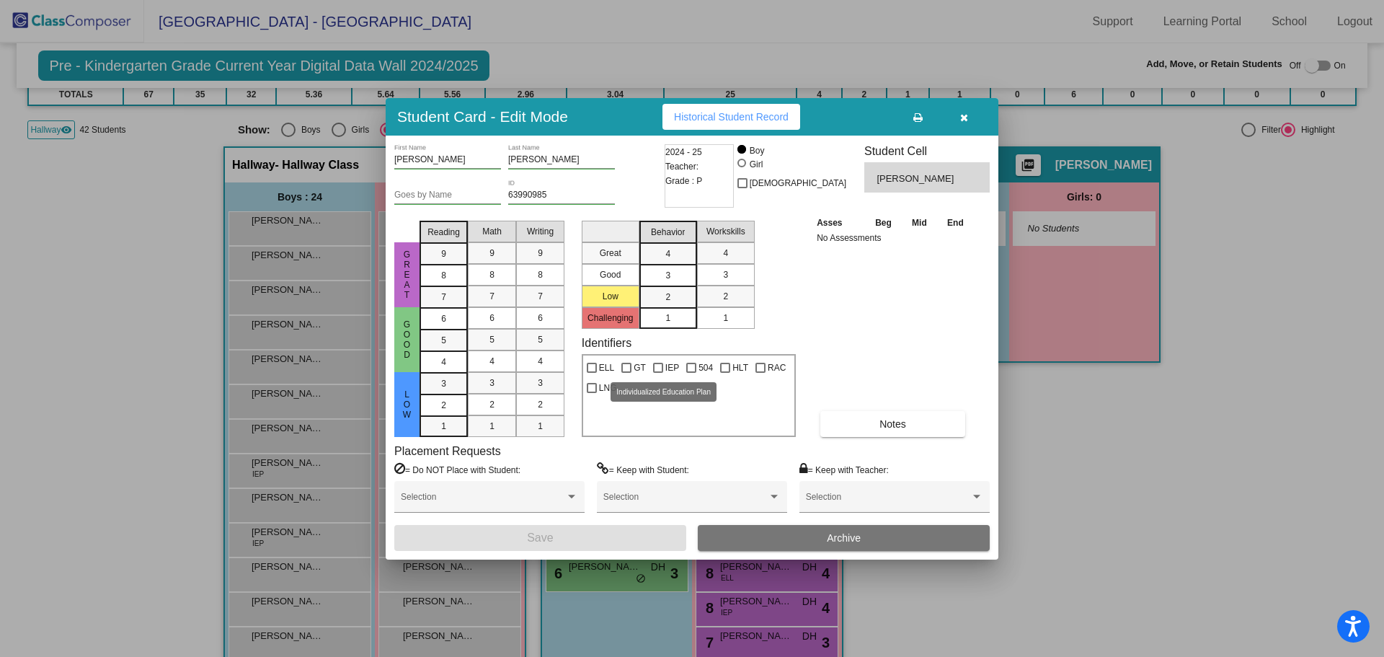
click at [653, 367] on div at bounding box center [658, 368] width 10 height 10
click at [658, 373] on input "IEP" at bounding box center [658, 373] width 1 height 1
checkbox input "true"
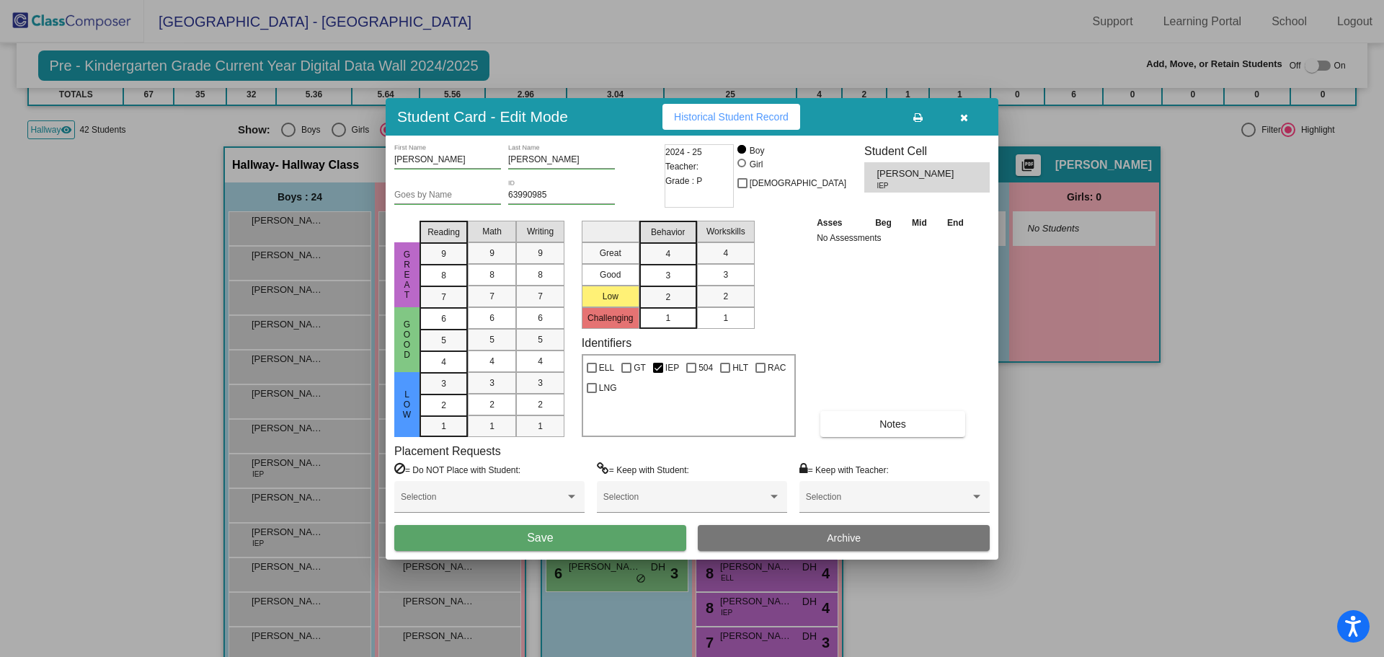
click at [632, 532] on button "Save" at bounding box center [540, 538] width 292 height 26
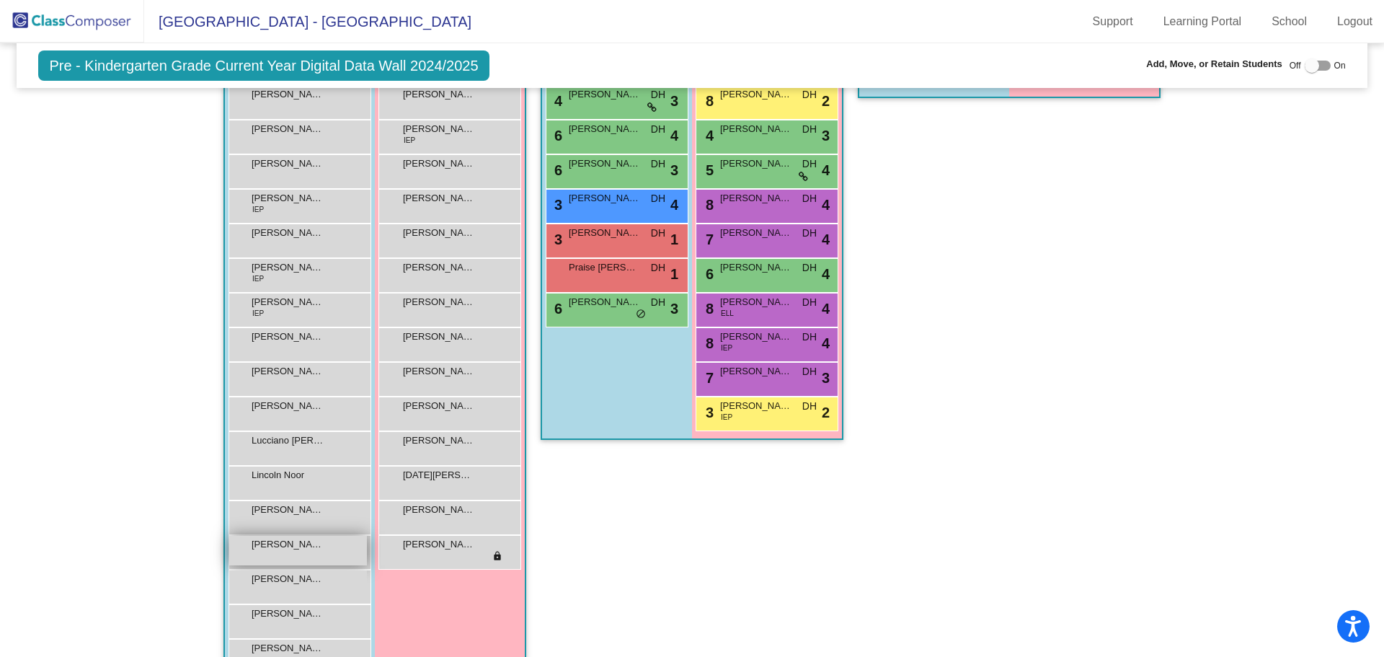
scroll to position [505, 0]
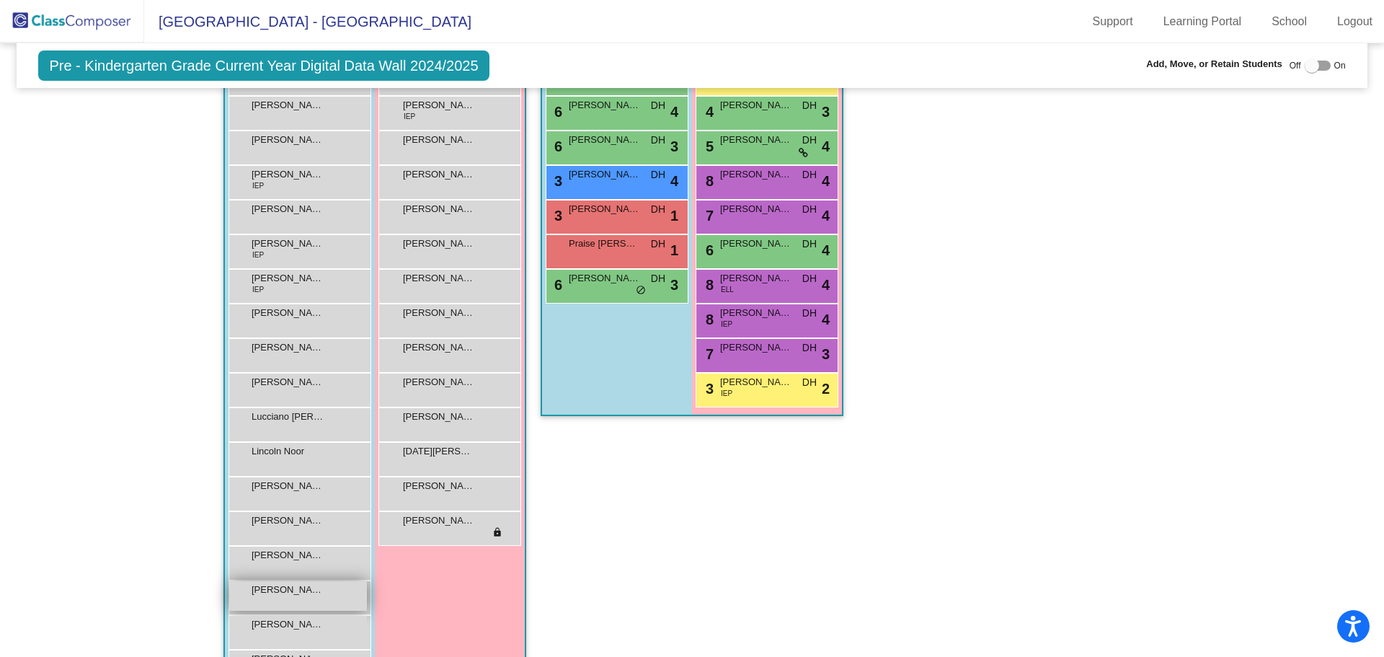
click at [300, 590] on span "[PERSON_NAME]" at bounding box center [288, 590] width 72 height 14
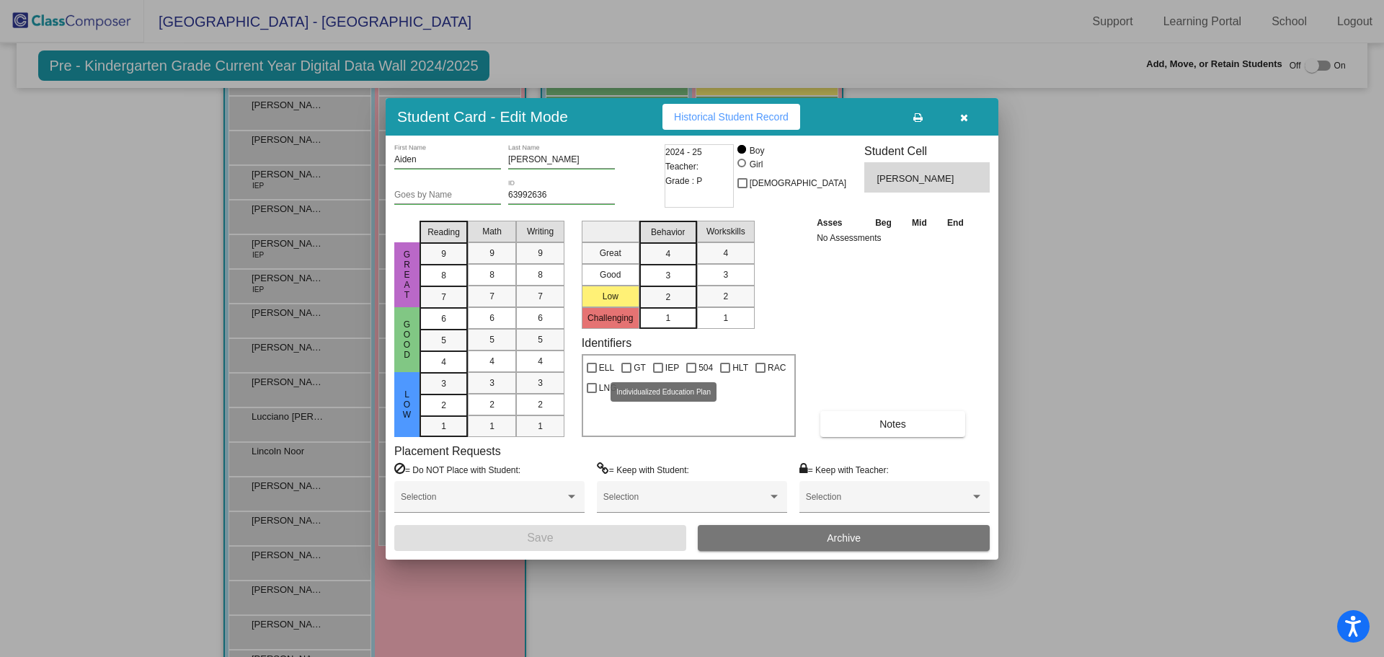
click at [656, 366] on div at bounding box center [658, 368] width 10 height 10
click at [658, 373] on input "IEP" at bounding box center [658, 373] width 1 height 1
checkbox input "true"
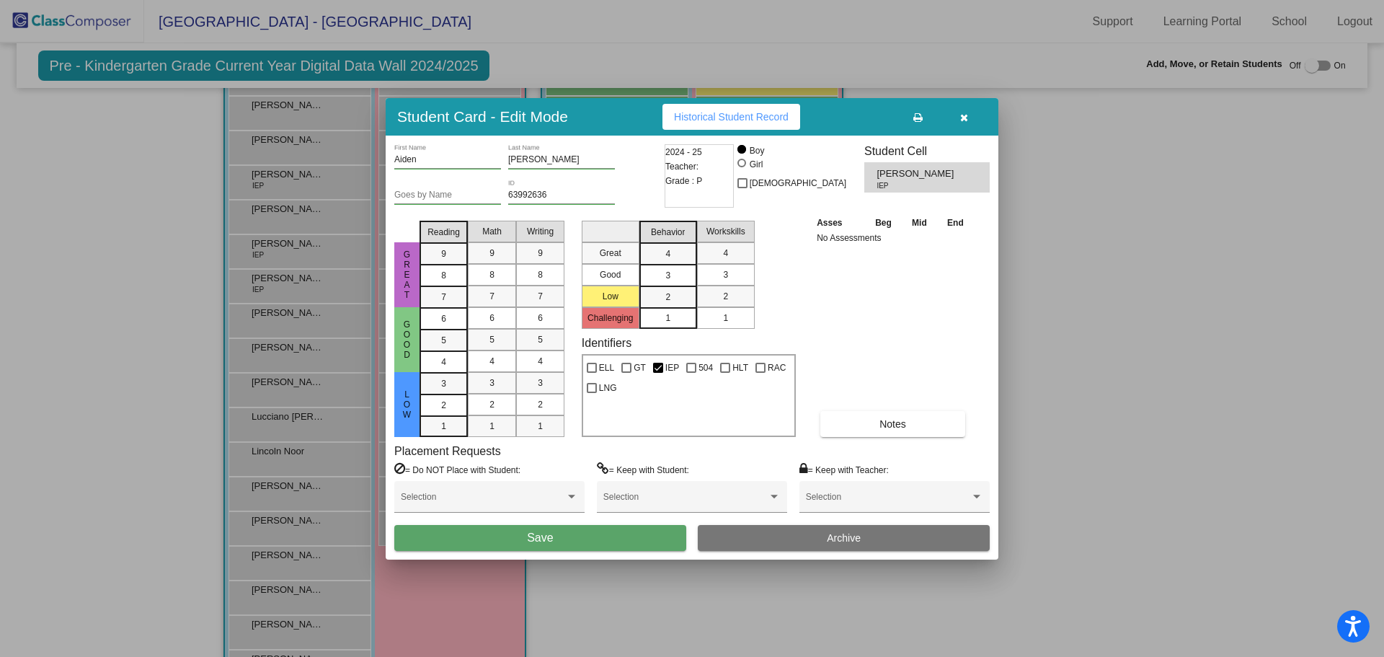
click at [589, 542] on button "Save" at bounding box center [540, 538] width 292 height 26
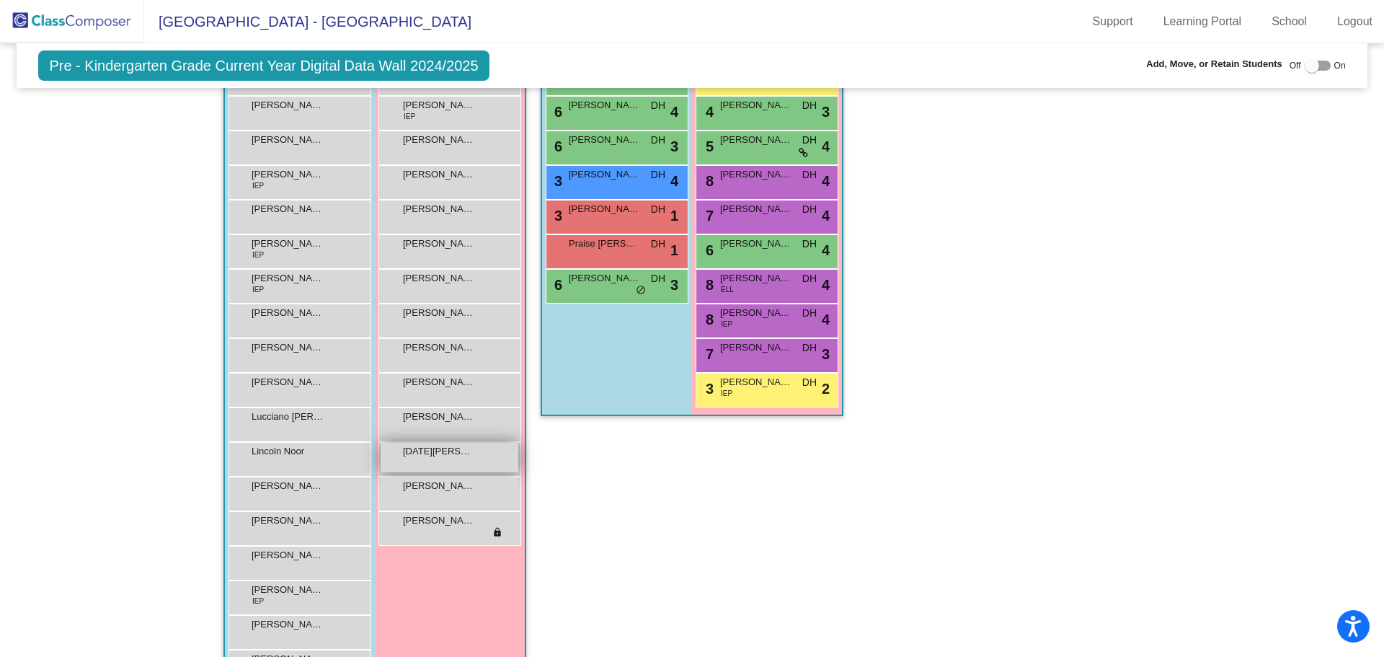
click at [431, 451] on span "[DATE][PERSON_NAME]" at bounding box center [439, 451] width 72 height 14
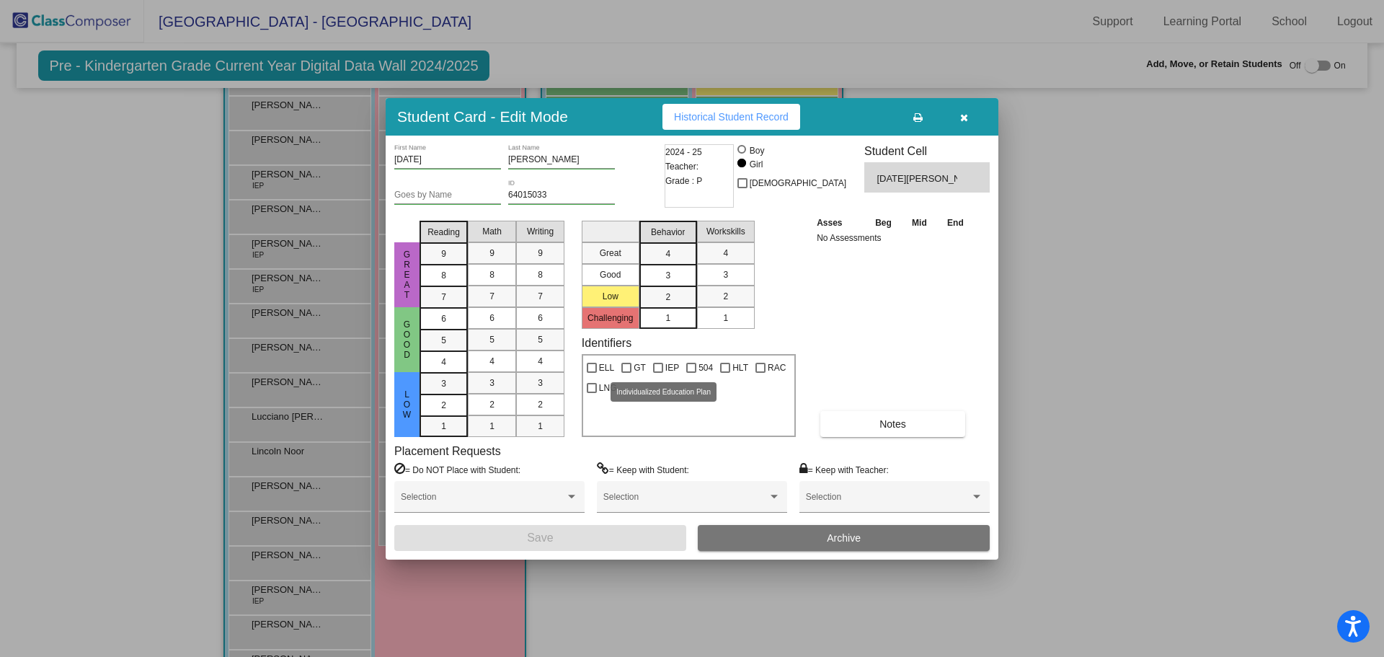
click at [654, 366] on div at bounding box center [658, 368] width 10 height 10
click at [658, 373] on input "IEP" at bounding box center [658, 373] width 1 height 1
checkbox input "true"
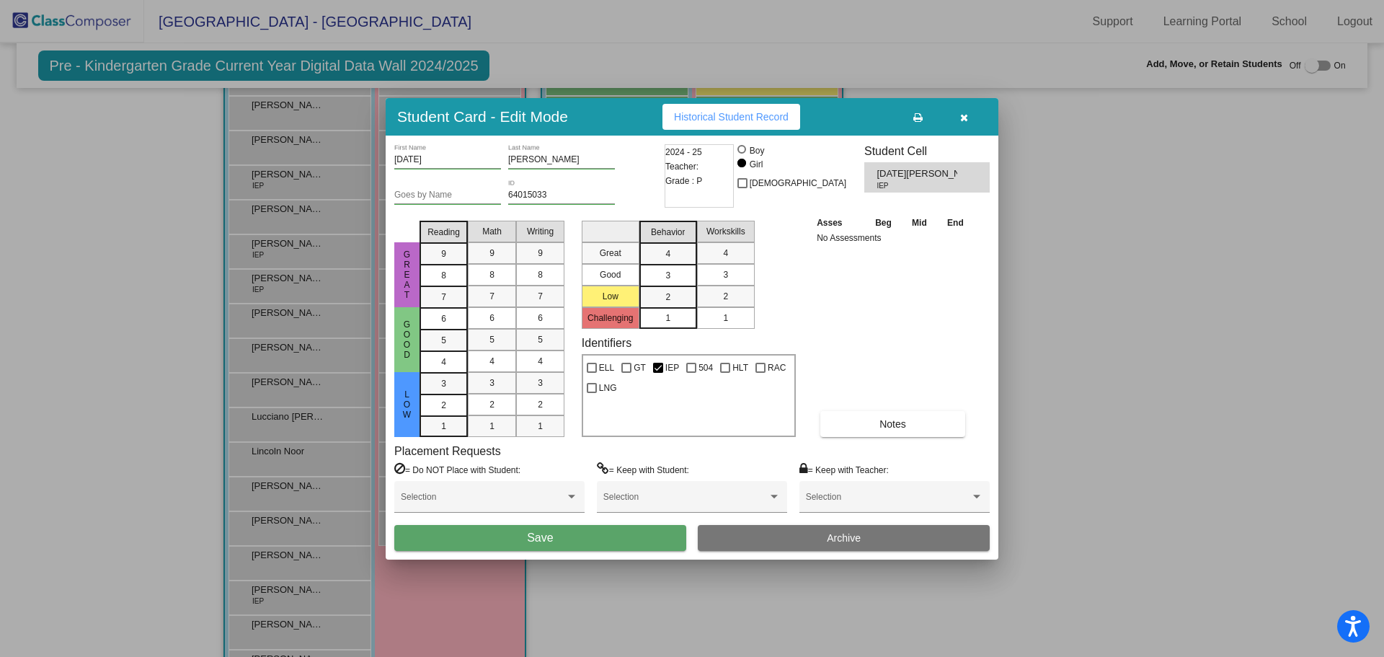
click at [610, 533] on button "Save" at bounding box center [540, 538] width 292 height 26
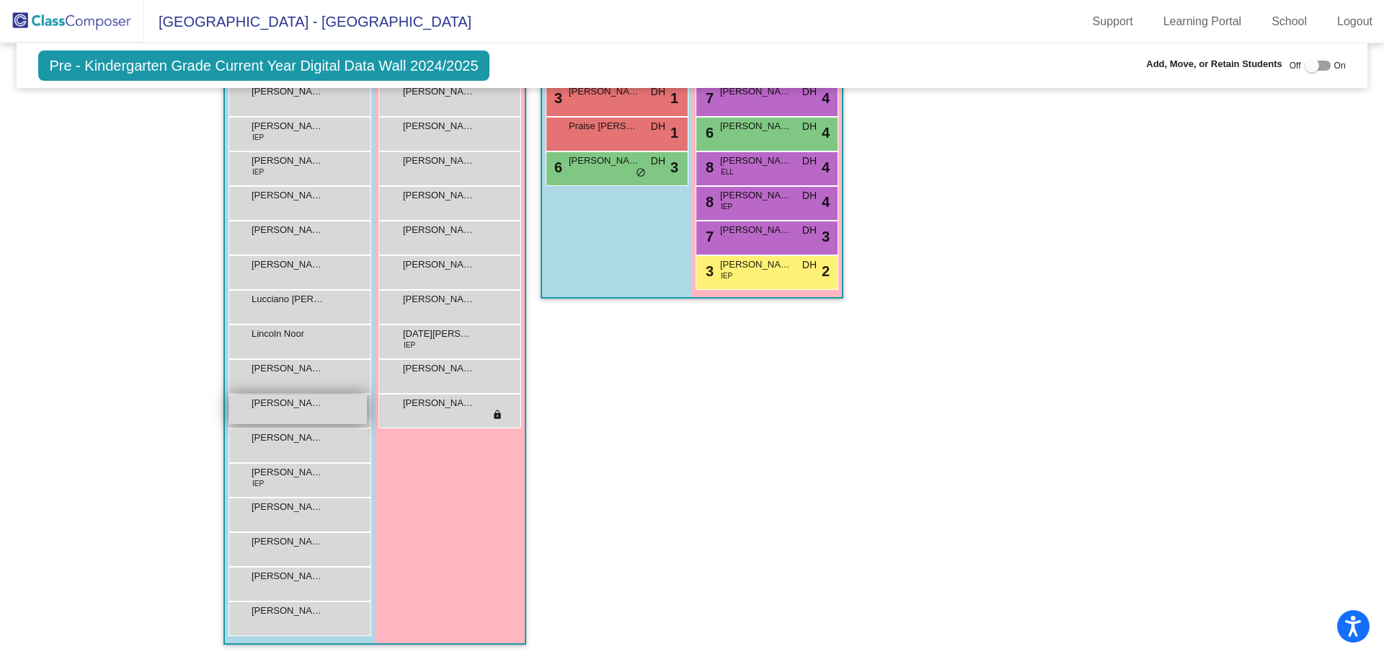
scroll to position [624, 0]
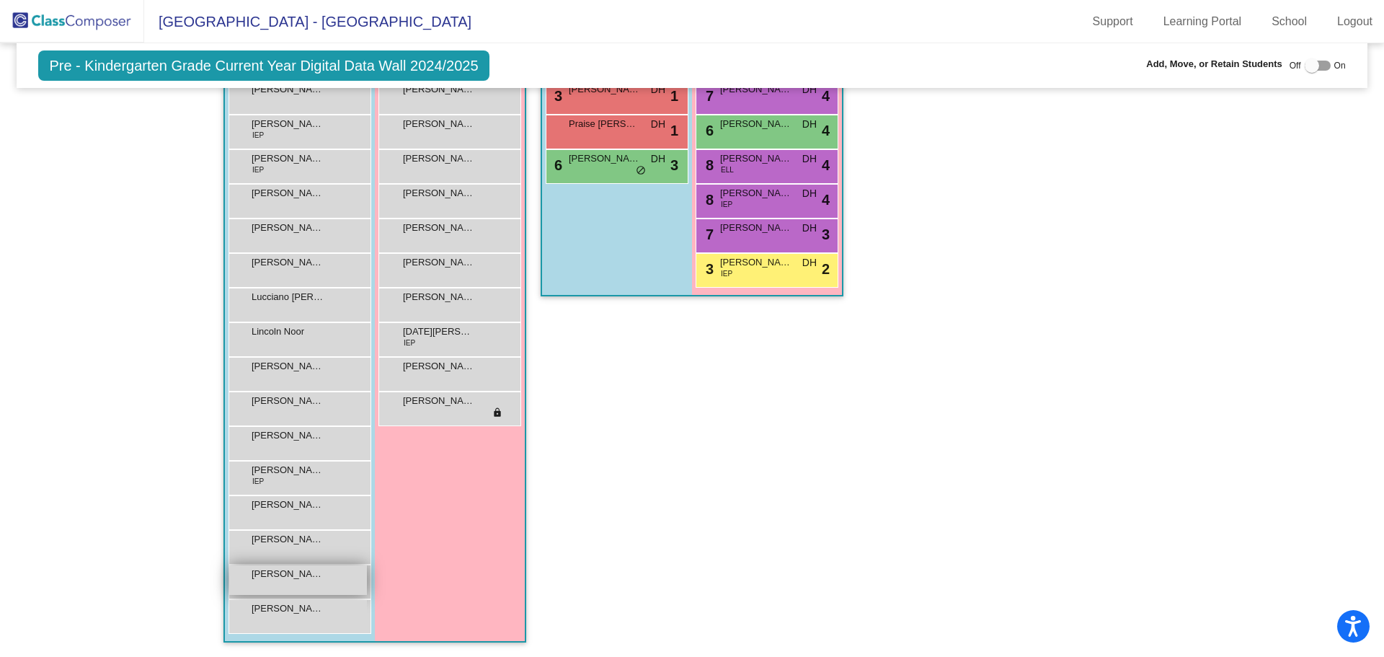
click at [262, 582] on div "[PERSON_NAME] lock do_not_disturb_alt" at bounding box center [298, 580] width 138 height 30
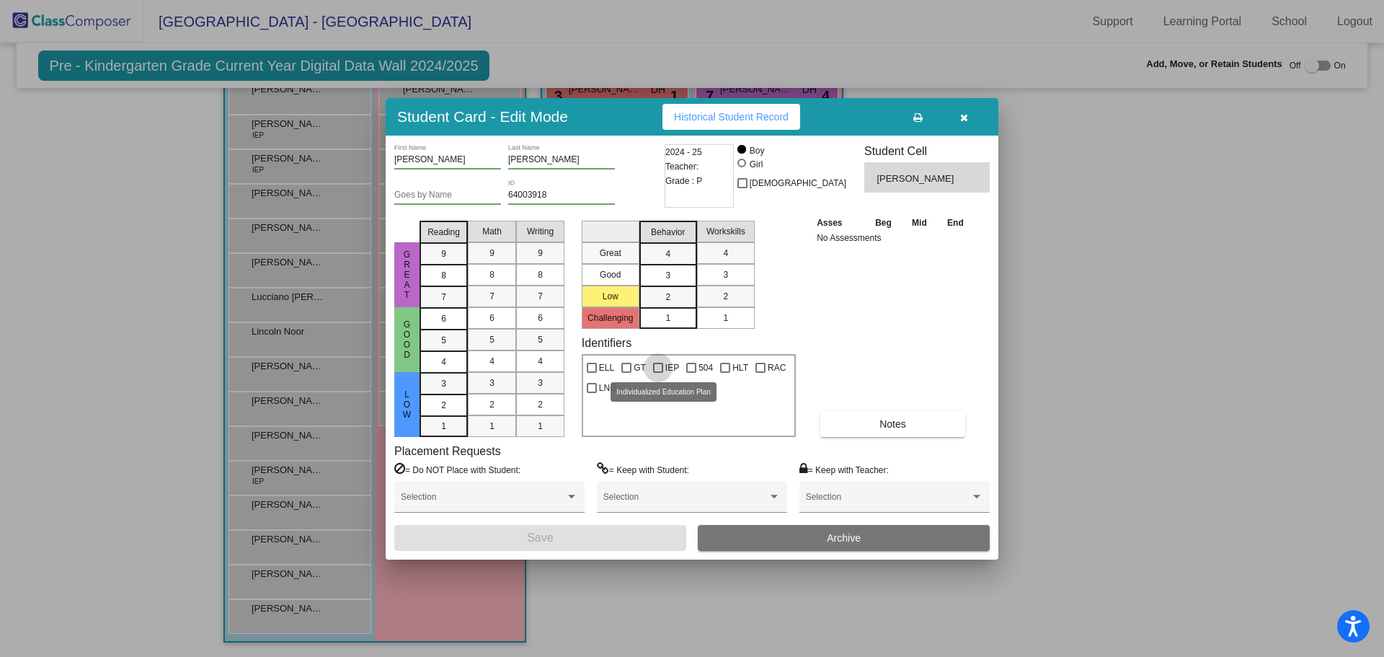
click at [655, 368] on div at bounding box center [658, 368] width 10 height 10
click at [658, 373] on input "IEP" at bounding box center [658, 373] width 1 height 1
checkbox input "true"
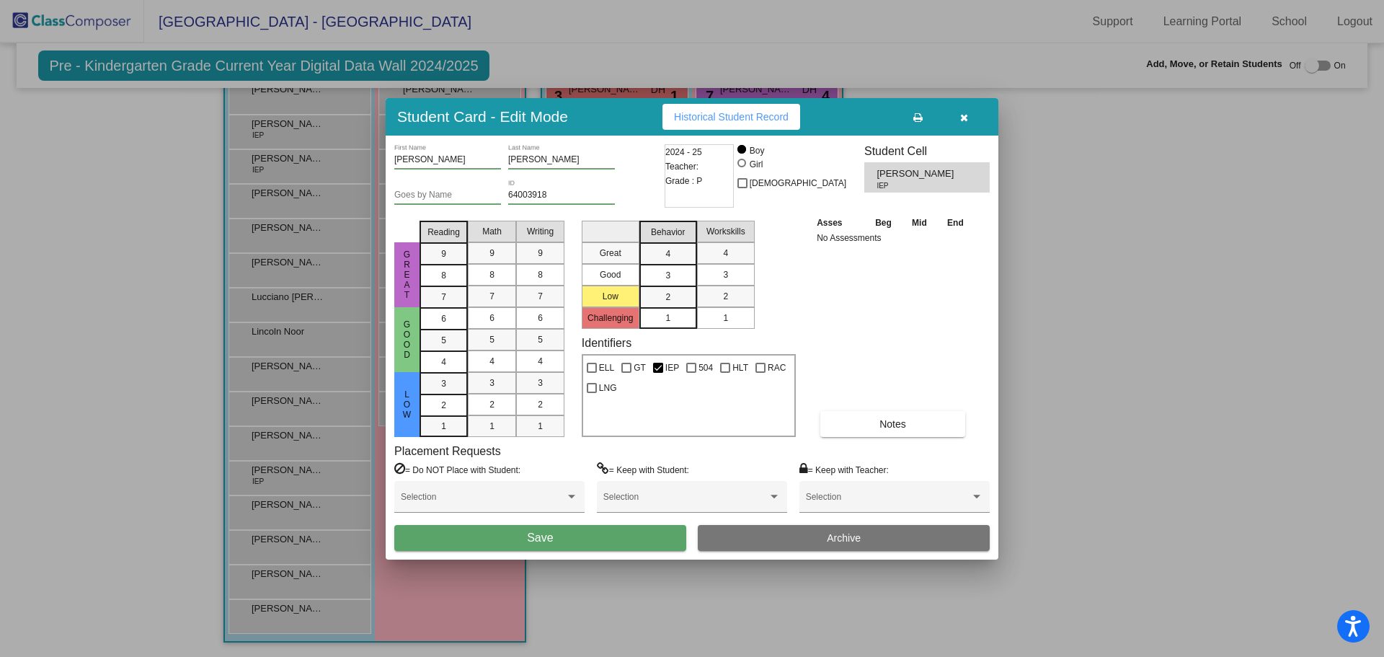
click at [603, 544] on button "Save" at bounding box center [540, 538] width 292 height 26
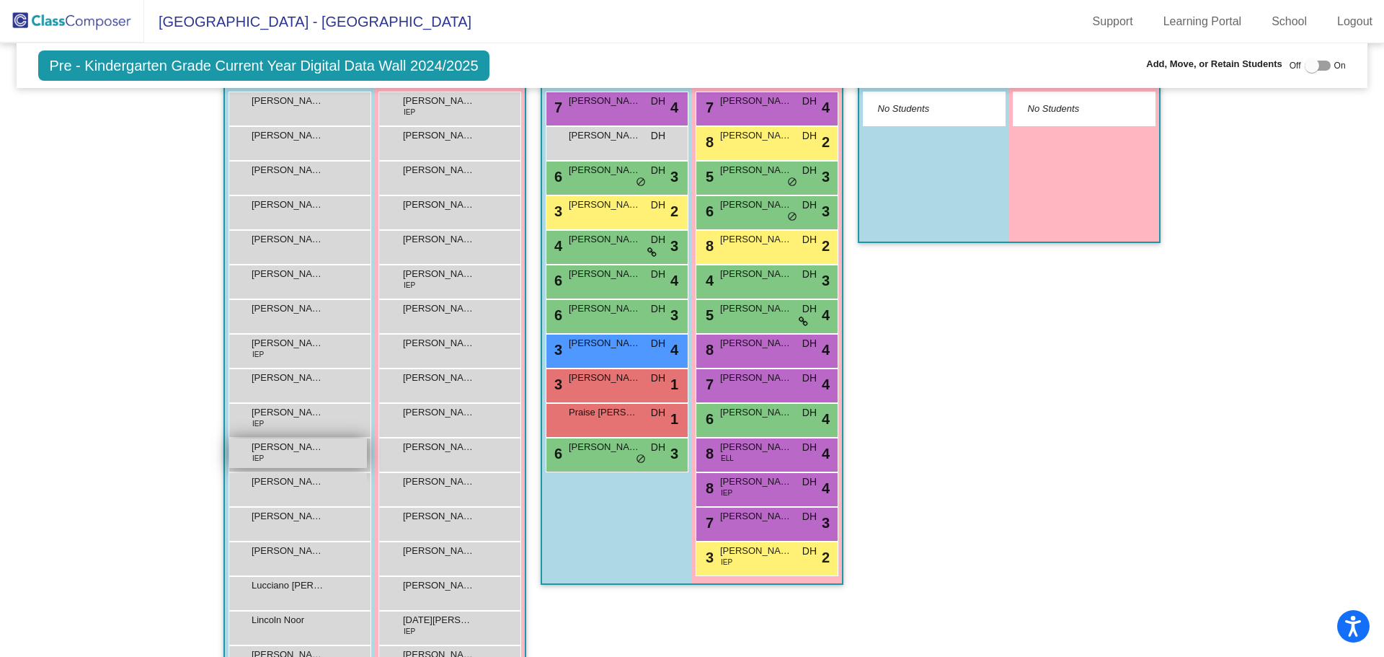
scroll to position [408, 0]
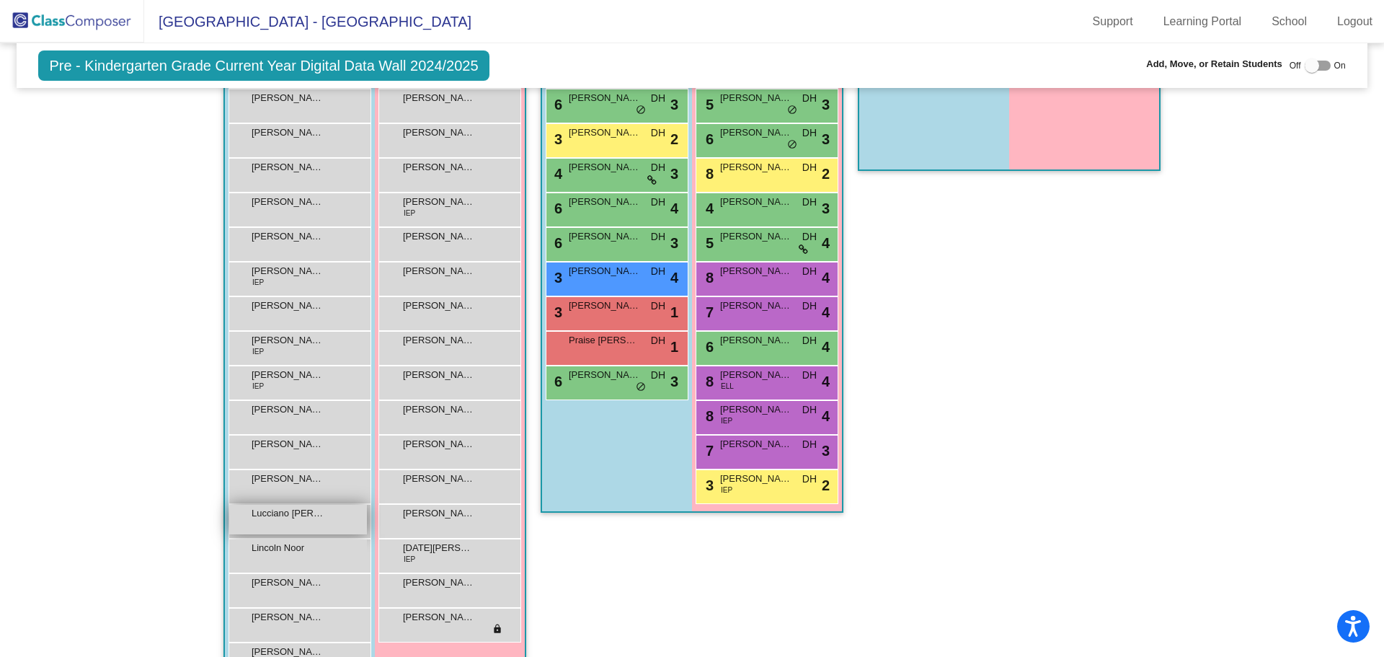
click at [269, 521] on div "[PERSON_NAME] [PERSON_NAME] lock do_not_disturb_alt" at bounding box center [298, 520] width 138 height 30
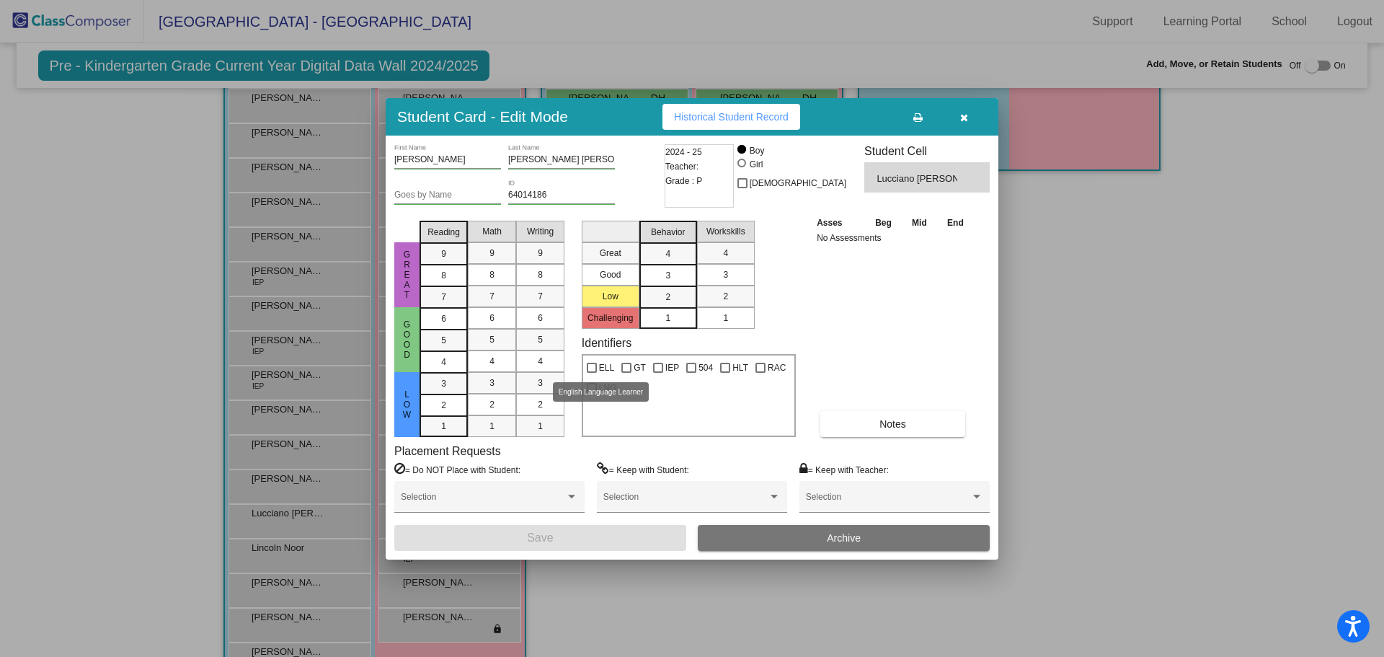
click at [599, 365] on span "ELL" at bounding box center [606, 367] width 15 height 17
click at [592, 373] on input "ELL" at bounding box center [591, 373] width 1 height 1
checkbox input "true"
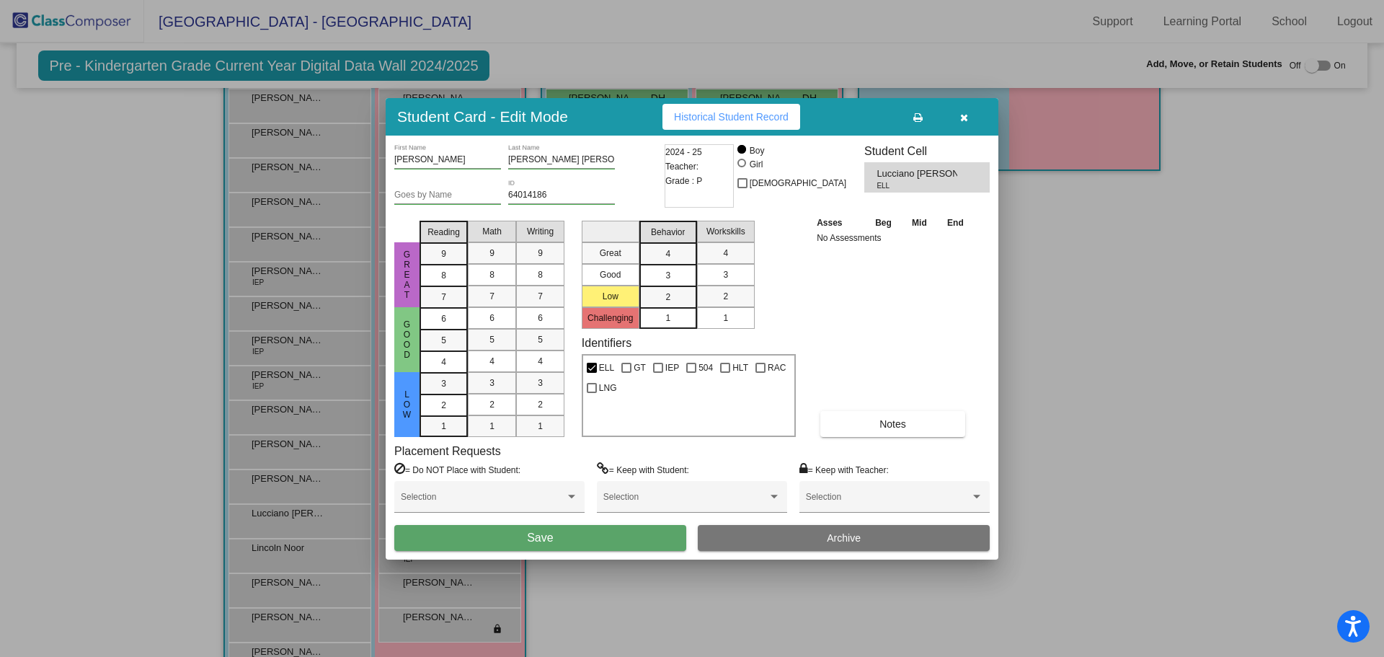
click at [624, 542] on button "Save" at bounding box center [540, 538] width 292 height 26
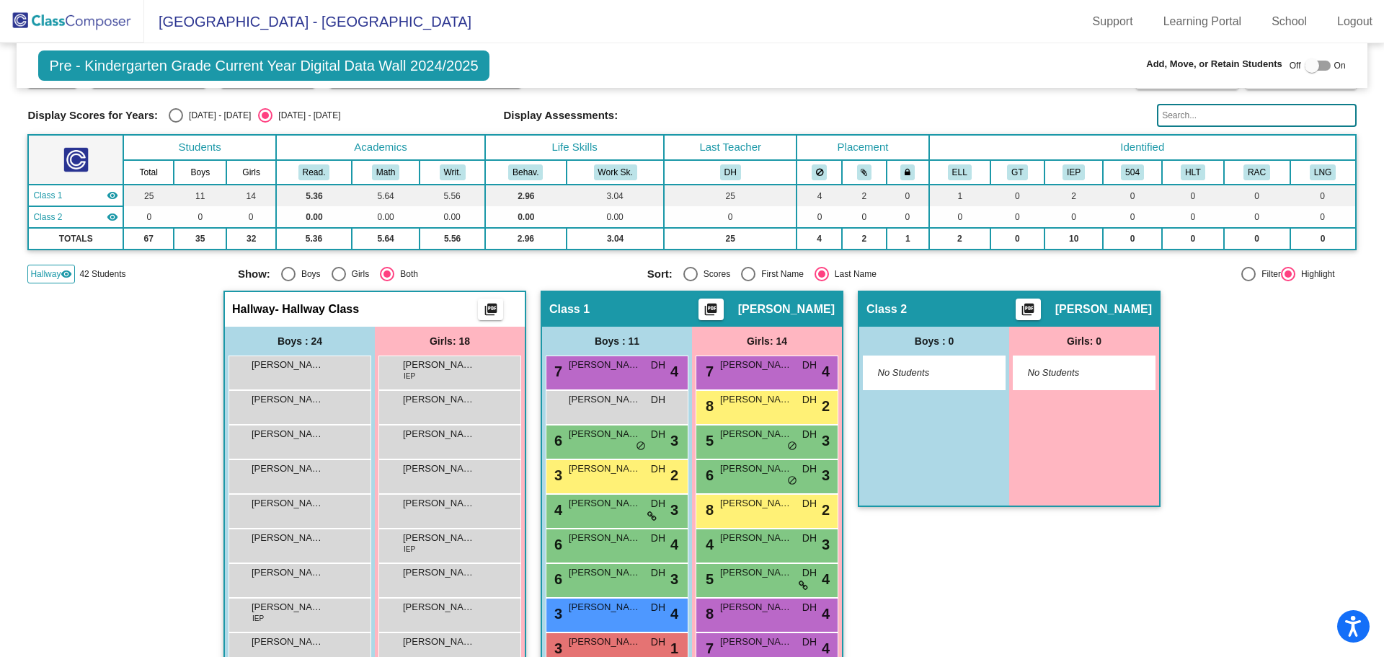
scroll to position [144, 0]
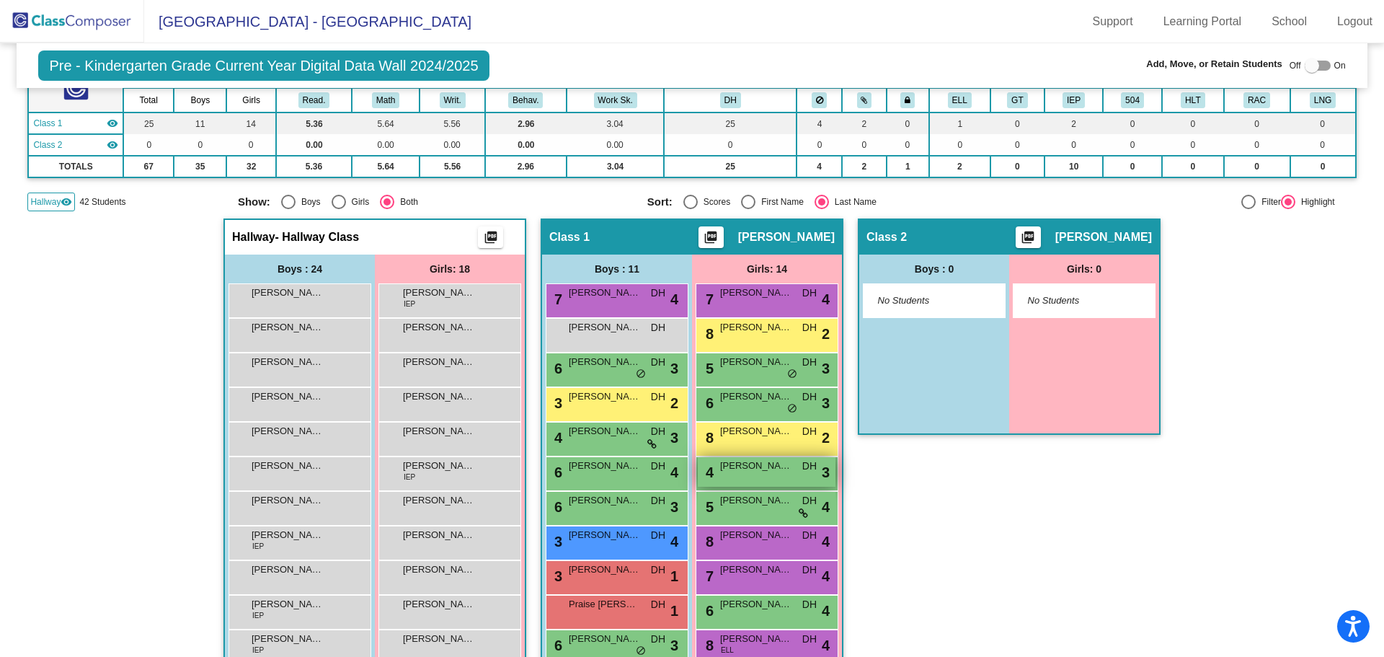
click at [748, 471] on span "[PERSON_NAME]" at bounding box center [756, 466] width 72 height 14
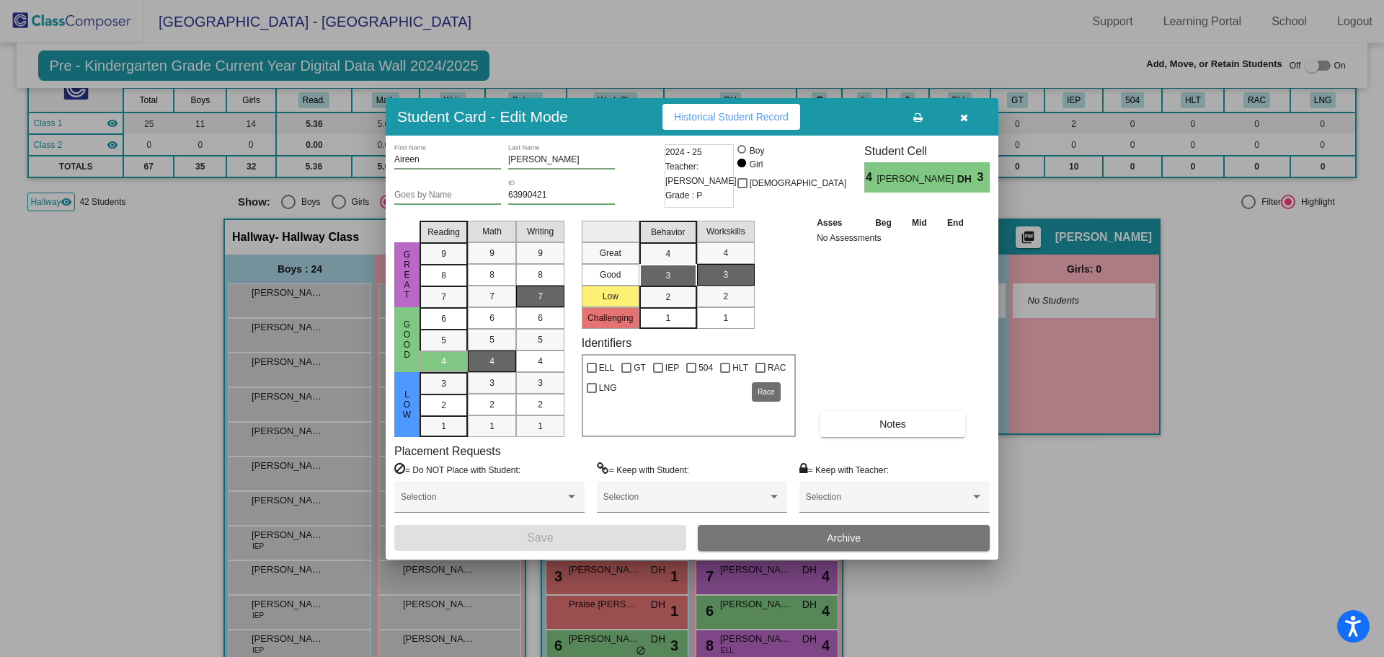
click at [756, 369] on div at bounding box center [761, 368] width 10 height 10
click at [760, 373] on input "RAC" at bounding box center [760, 373] width 1 height 1
checkbox input "true"
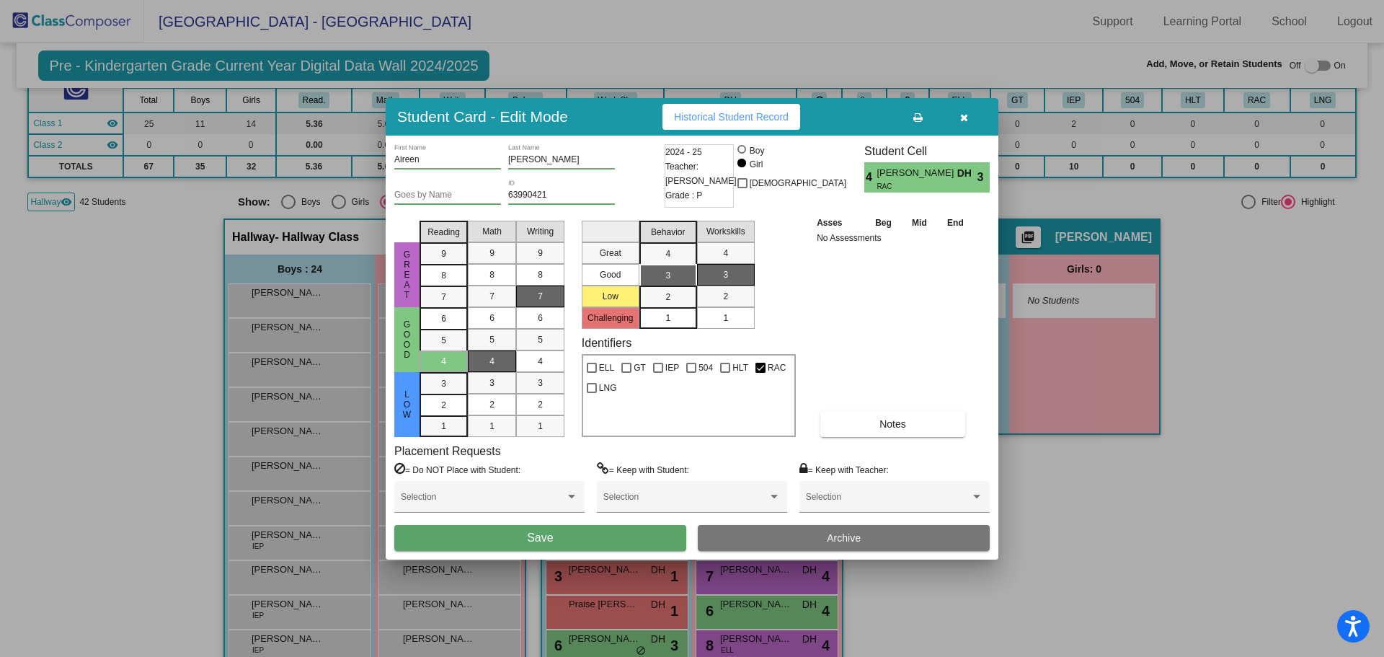
click at [571, 539] on button "Save" at bounding box center [540, 538] width 292 height 26
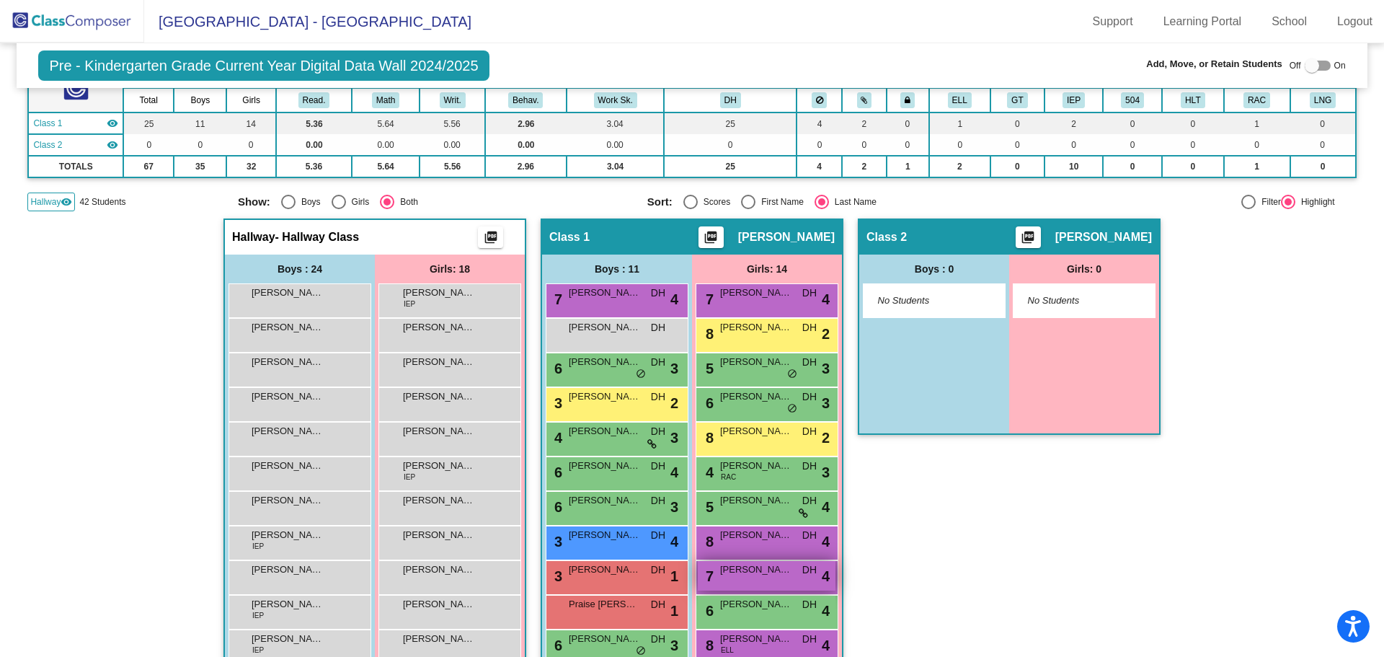
click at [732, 577] on div "7 [PERSON_NAME] DH lock do_not_disturb_alt 4" at bounding box center [767, 576] width 138 height 30
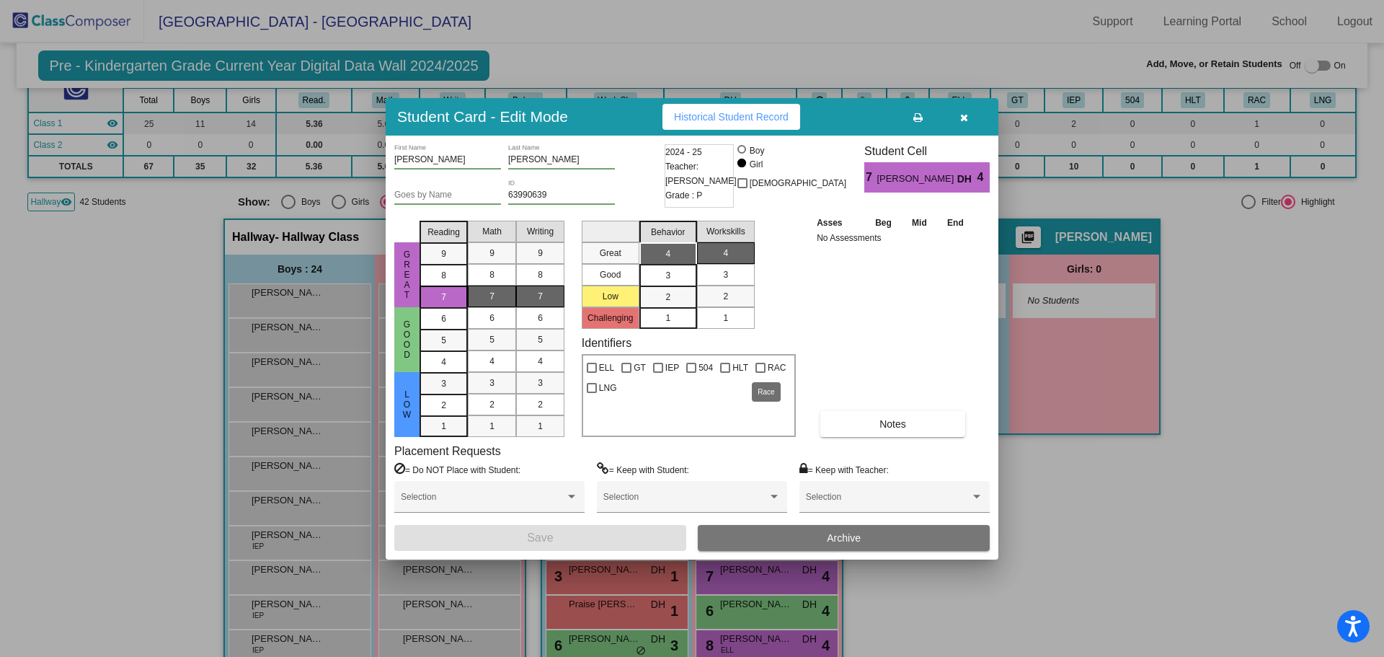
click at [756, 371] on div at bounding box center [761, 368] width 10 height 10
click at [760, 373] on input "RAC" at bounding box center [760, 373] width 1 height 1
checkbox input "true"
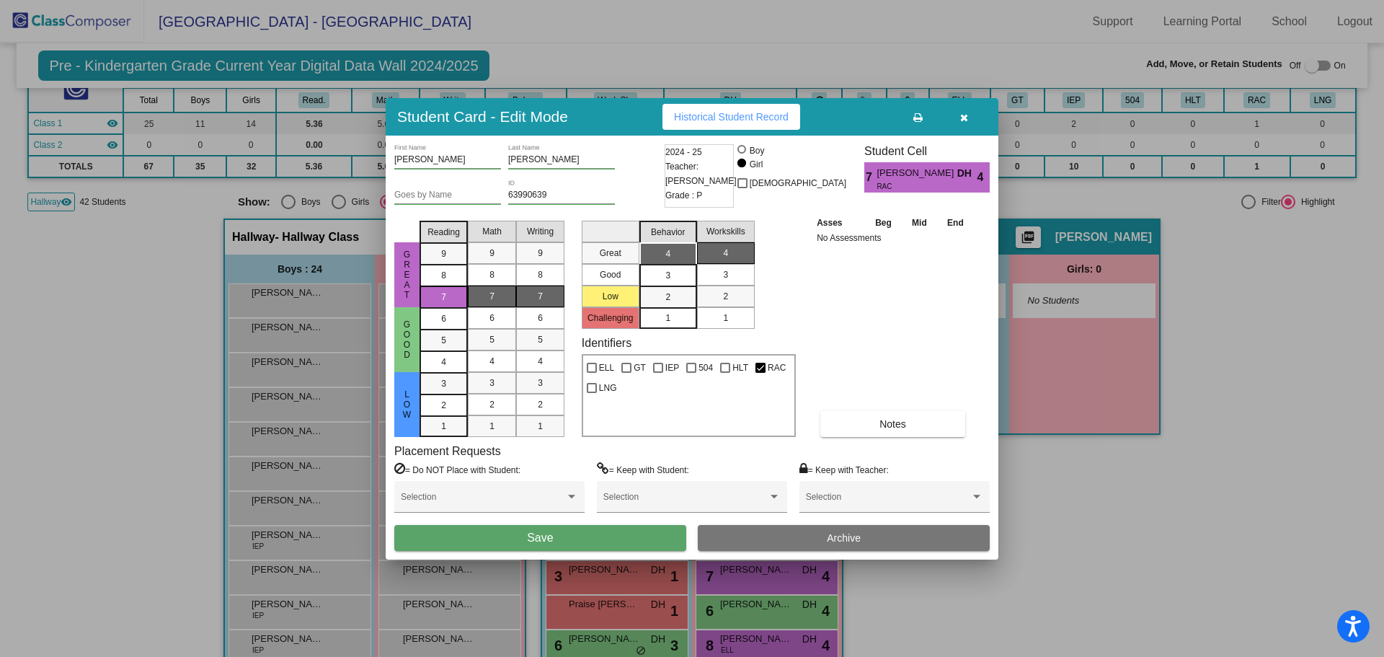
click at [628, 534] on button "Save" at bounding box center [540, 538] width 292 height 26
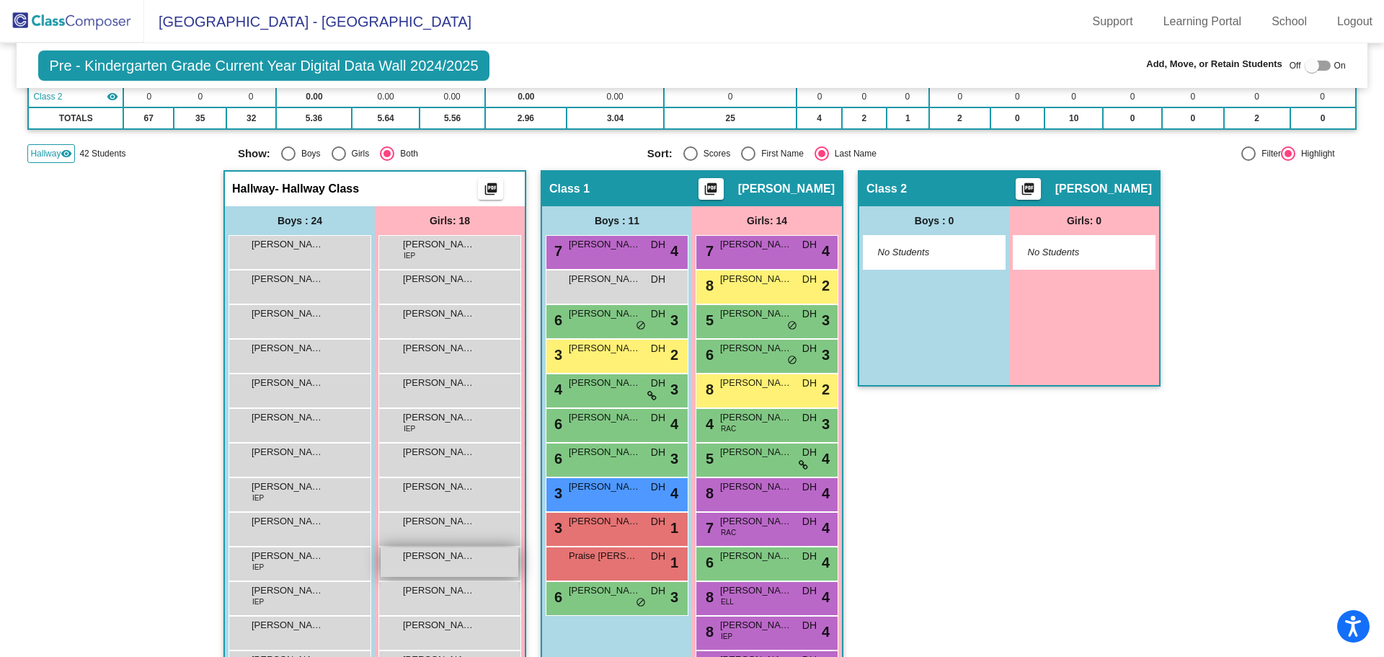
scroll to position [216, 0]
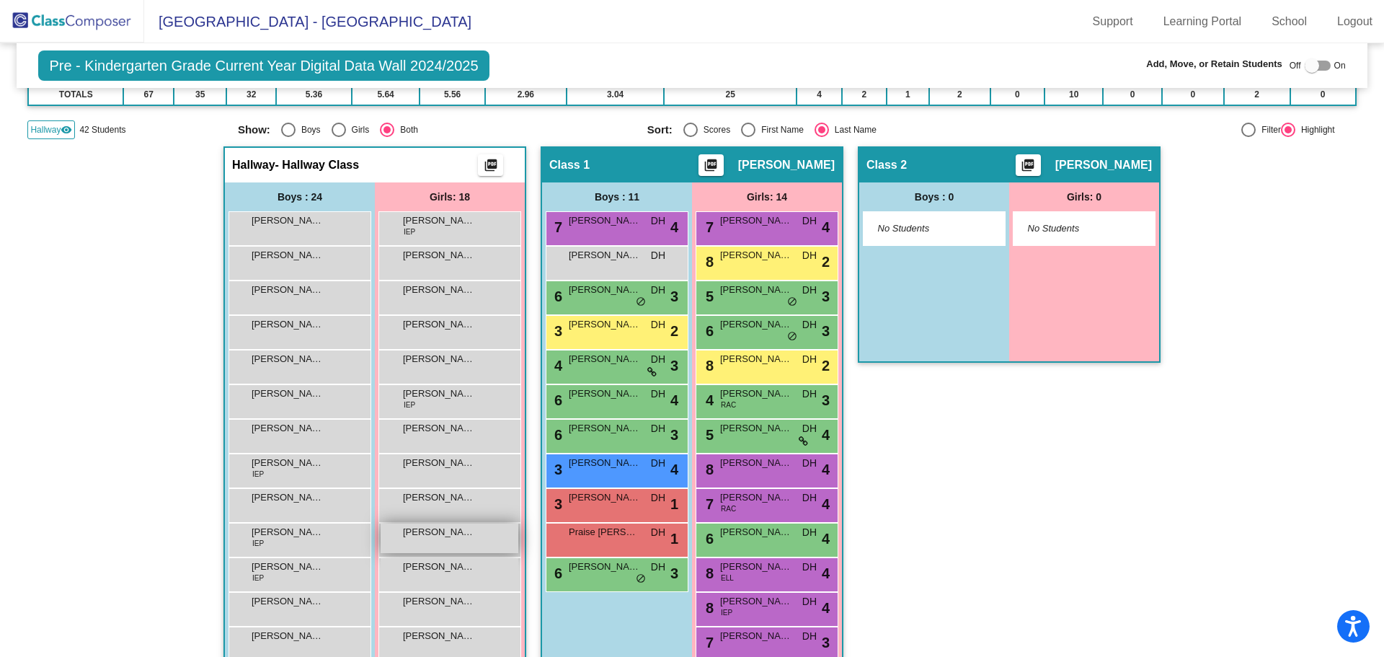
click at [423, 541] on div "[PERSON_NAME] lock do_not_disturb_alt" at bounding box center [450, 538] width 138 height 30
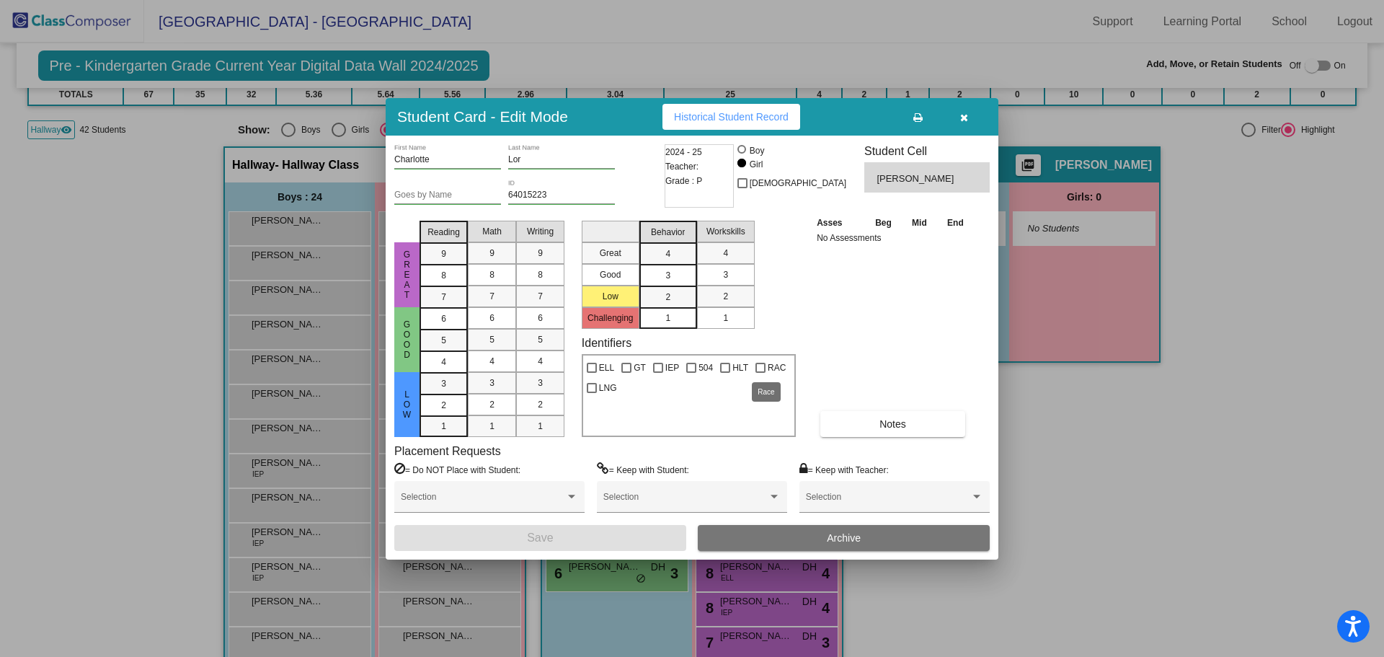
click at [757, 366] on div at bounding box center [761, 368] width 10 height 10
click at [760, 373] on input "RAC" at bounding box center [760, 373] width 1 height 1
checkbox input "true"
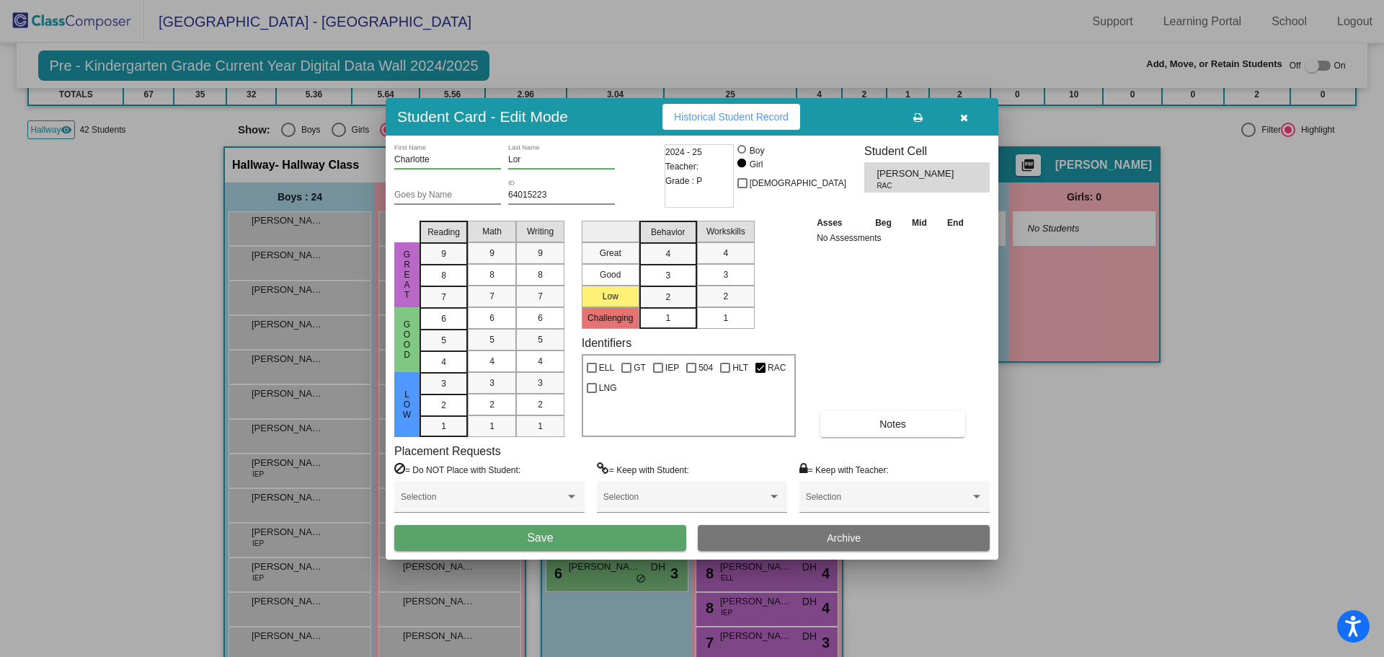
click at [573, 534] on button "Save" at bounding box center [540, 538] width 292 height 26
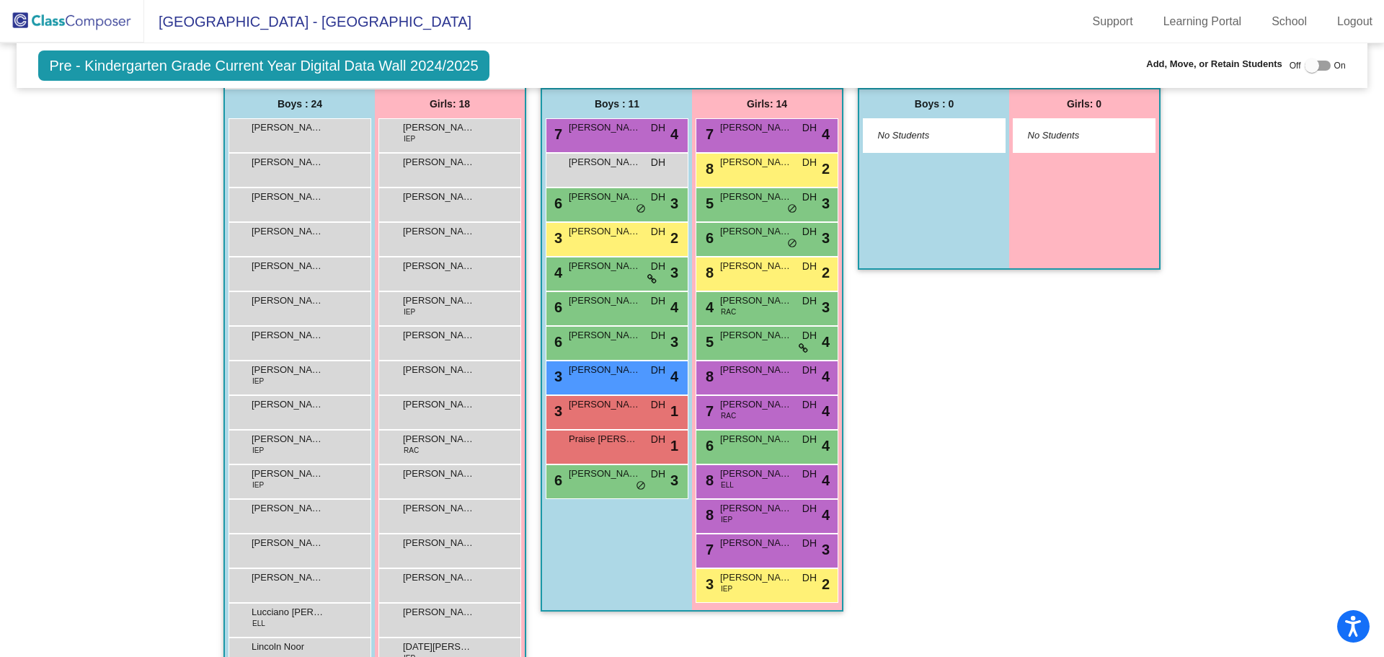
scroll to position [288, 0]
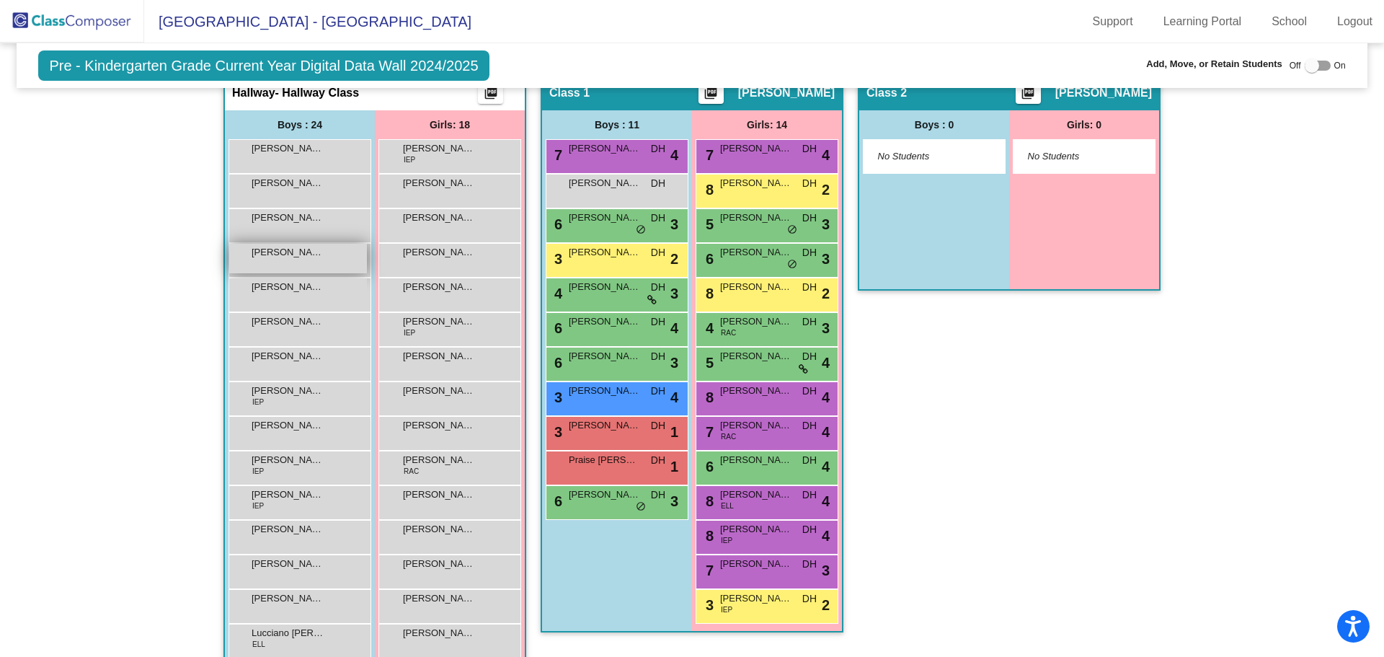
click at [315, 257] on span "[PERSON_NAME]" at bounding box center [288, 252] width 72 height 14
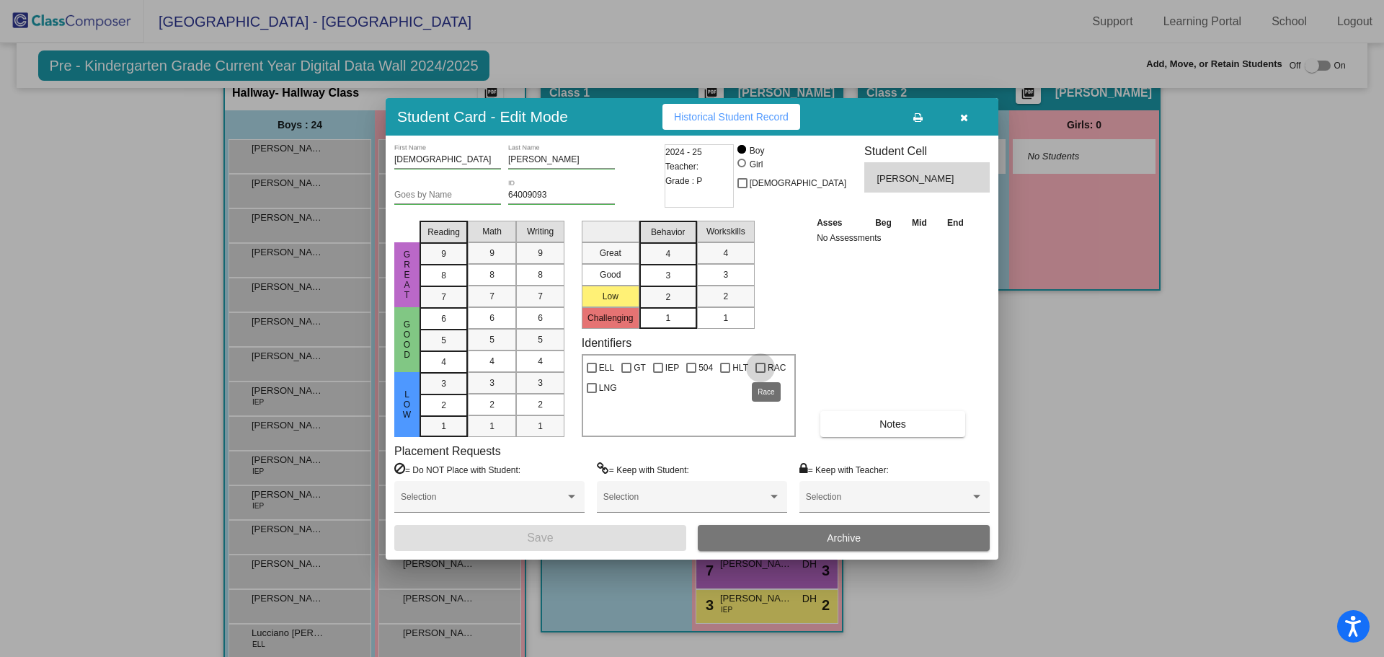
click at [756, 366] on div at bounding box center [761, 368] width 10 height 10
click at [760, 373] on input "RAC" at bounding box center [760, 373] width 1 height 1
checkbox input "true"
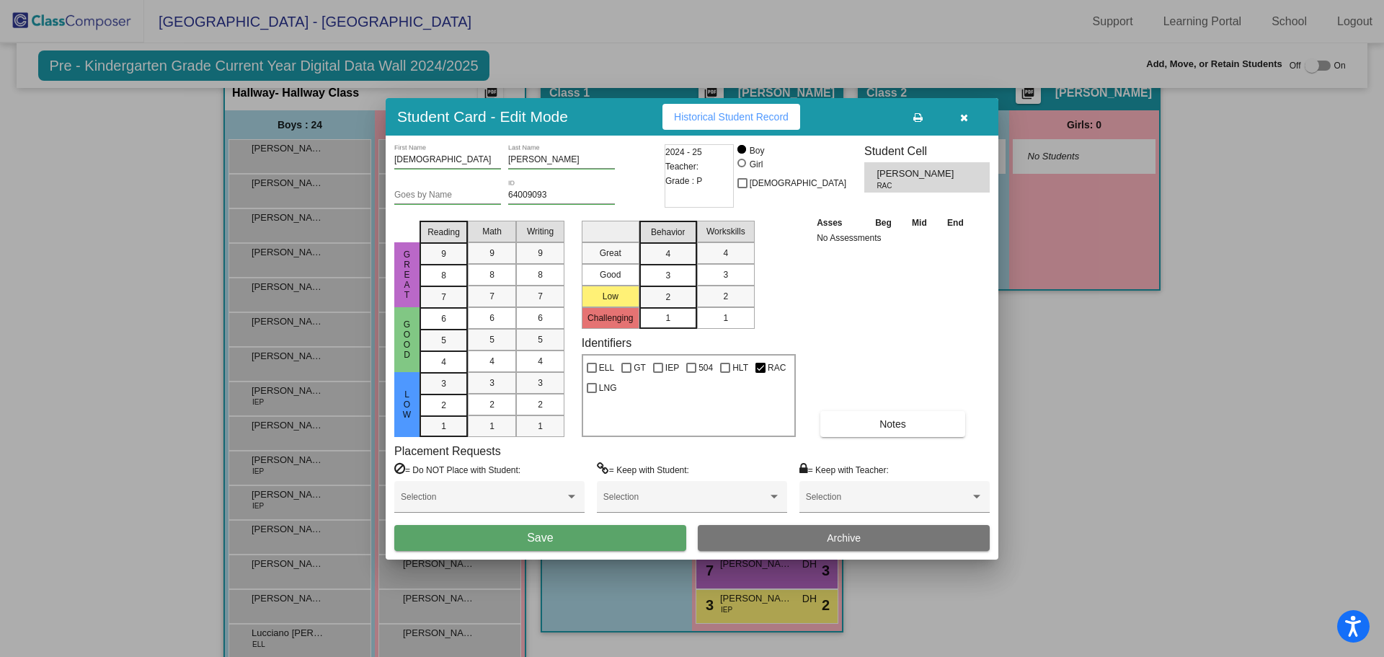
click at [559, 531] on button "Save" at bounding box center [540, 538] width 292 height 26
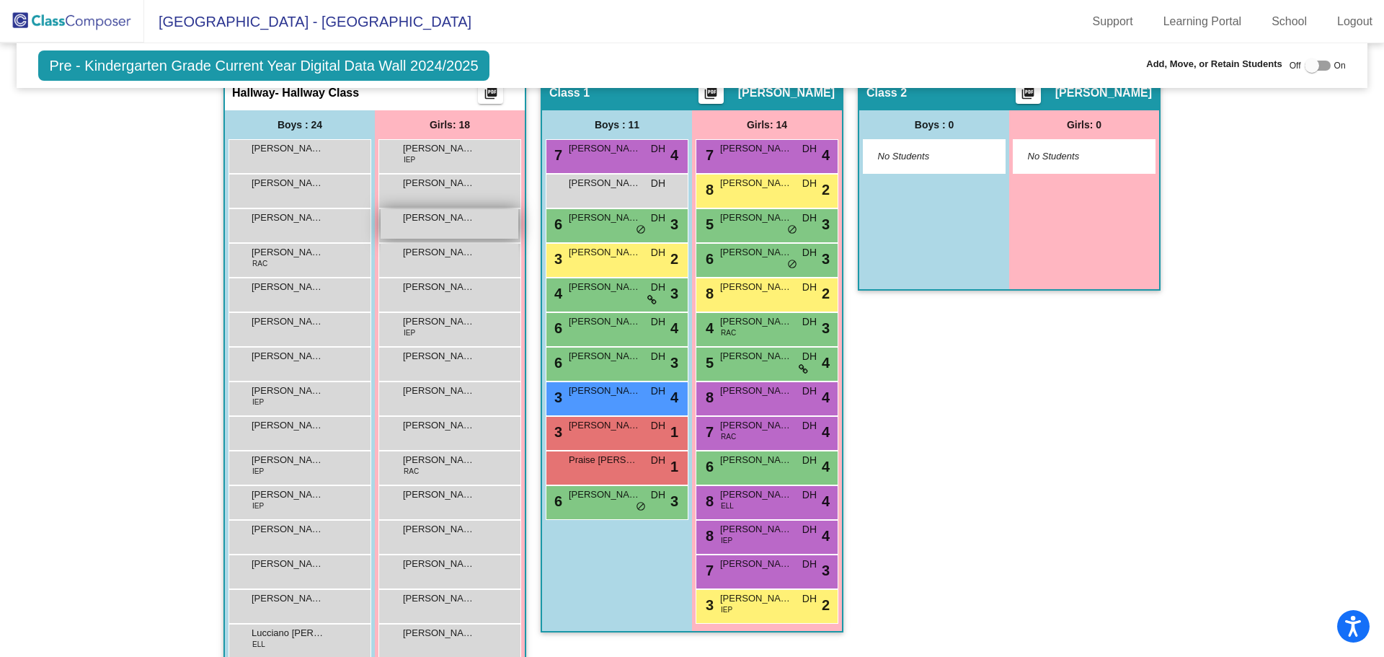
click at [449, 221] on span "[PERSON_NAME]" at bounding box center [439, 218] width 72 height 14
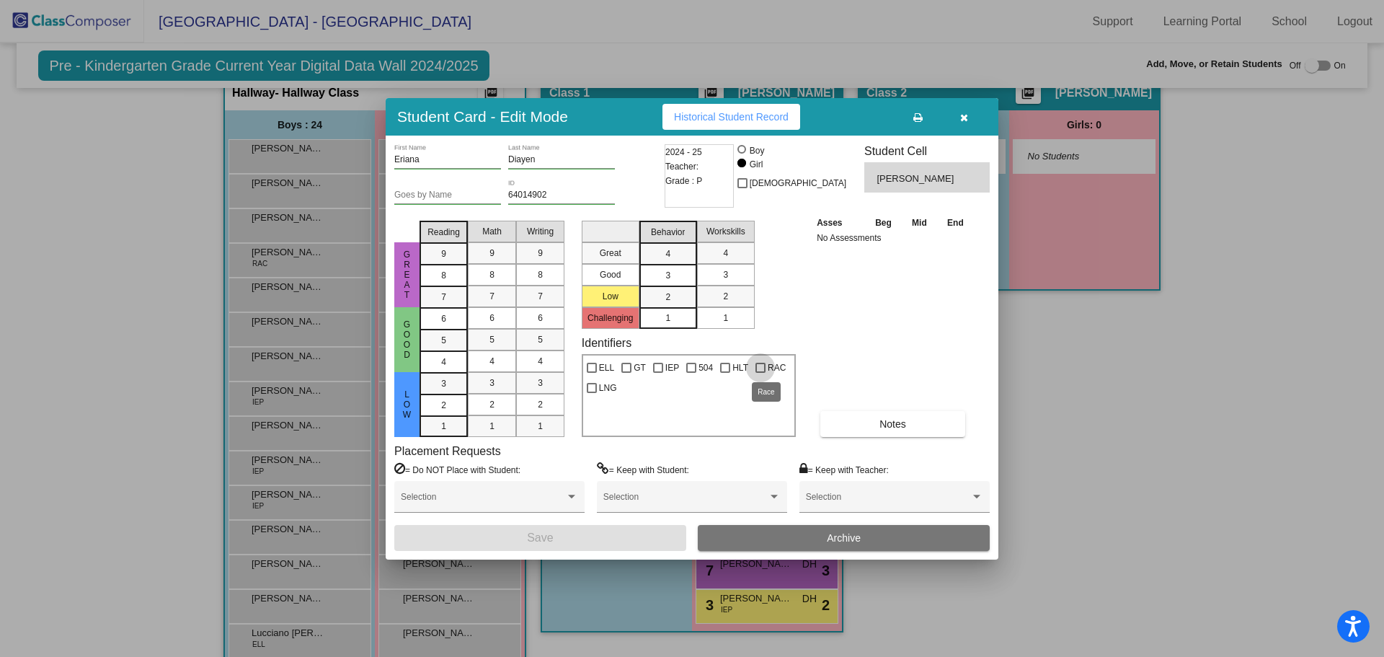
click at [757, 368] on div at bounding box center [761, 368] width 10 height 10
click at [760, 373] on input "RAC" at bounding box center [760, 373] width 1 height 1
checkbox input "true"
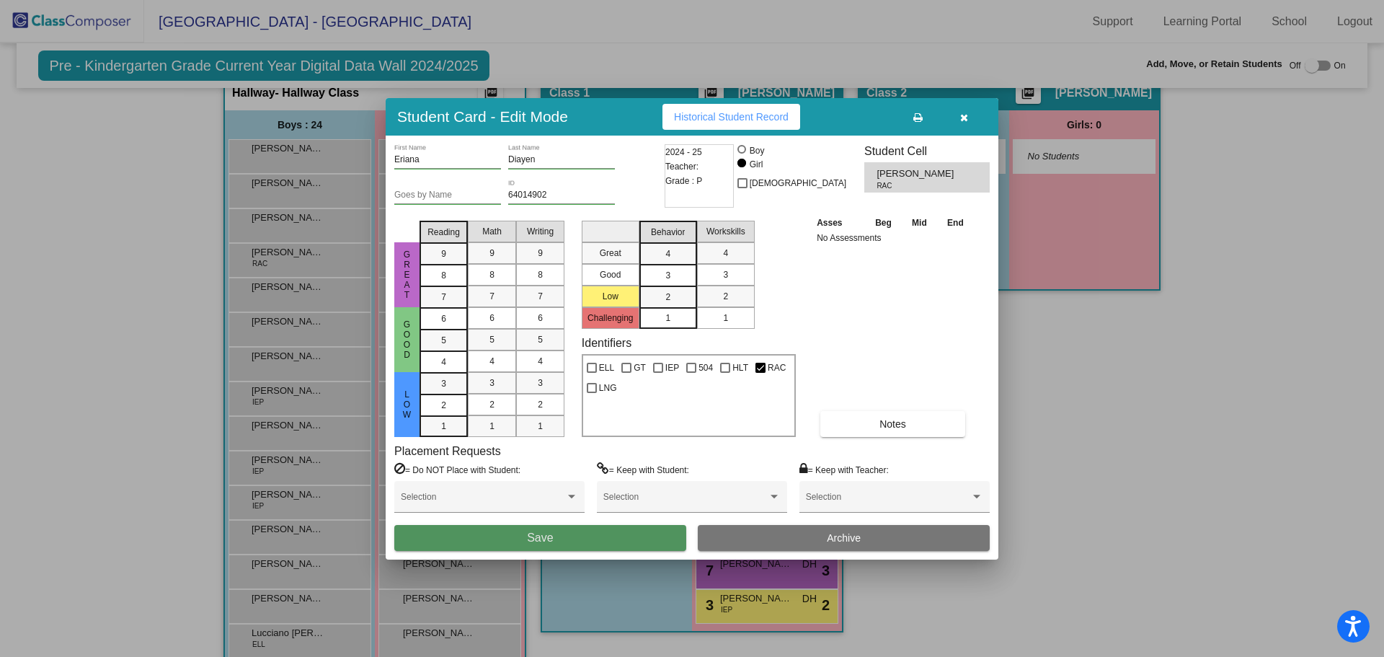
click at [483, 539] on button "Save" at bounding box center [540, 538] width 292 height 26
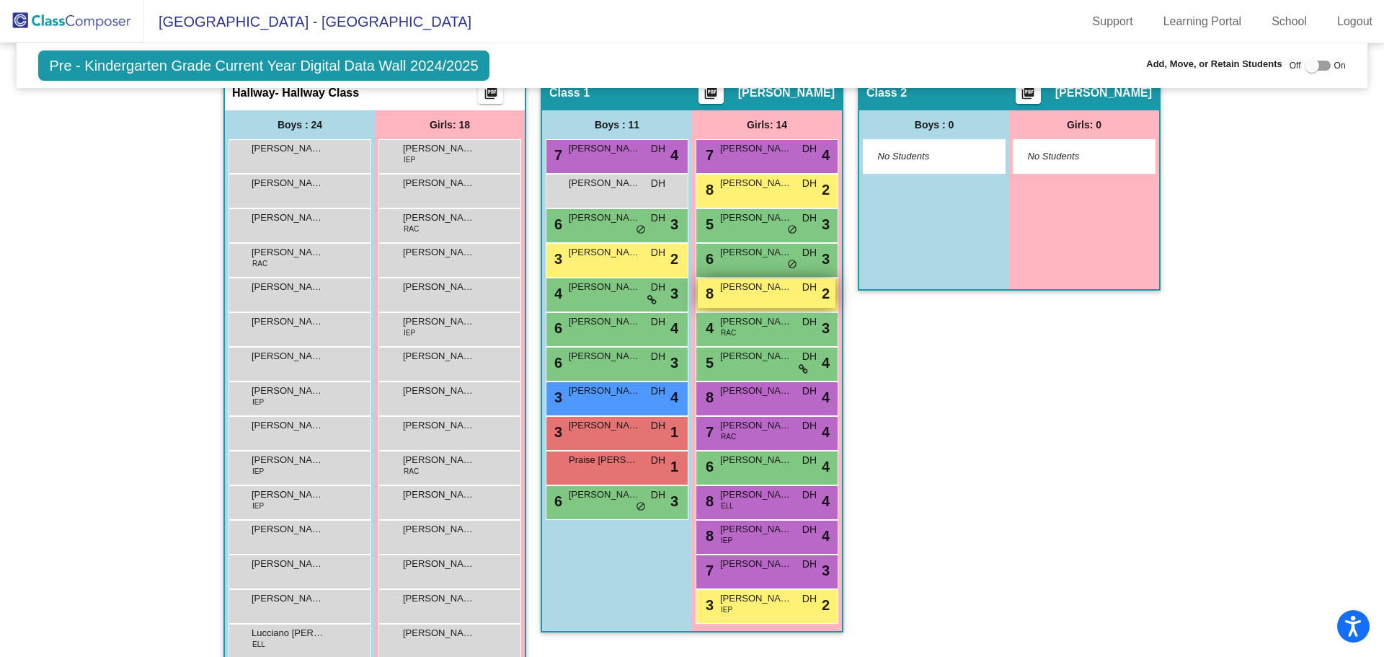
click at [768, 288] on span "[PERSON_NAME]" at bounding box center [756, 287] width 72 height 14
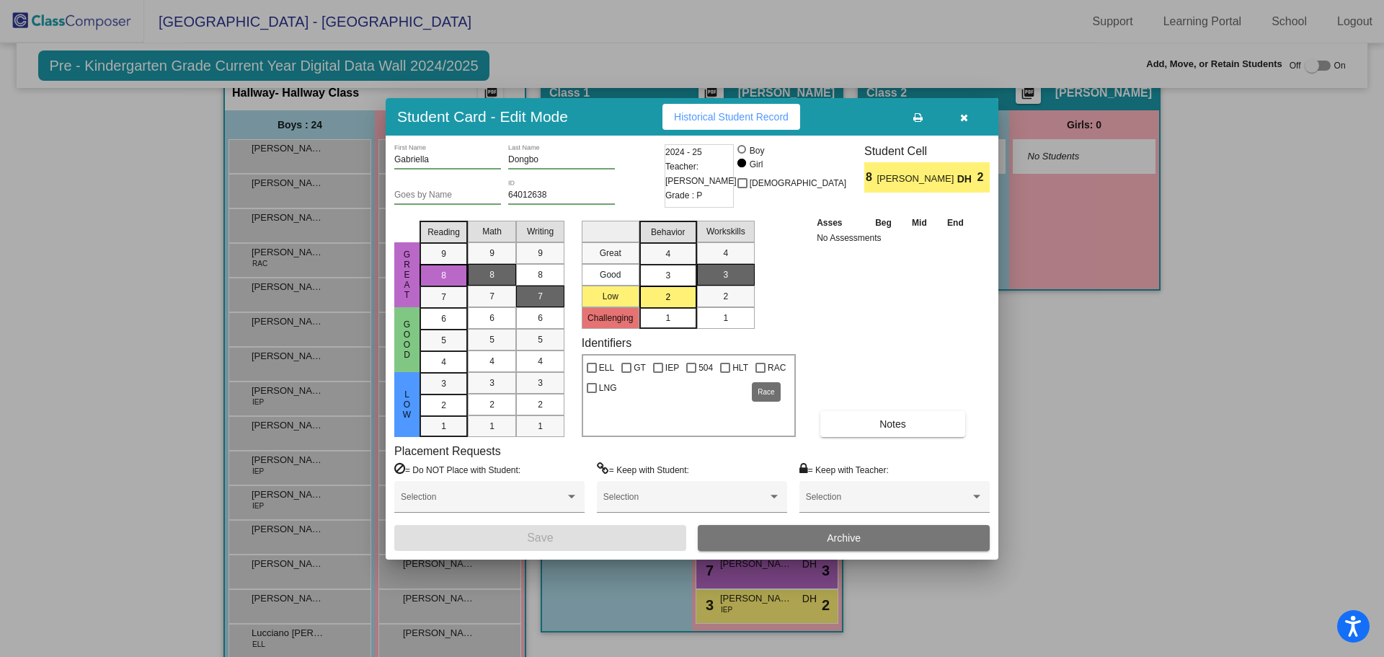
click at [758, 368] on div at bounding box center [761, 368] width 10 height 10
click at [760, 373] on input "RAC" at bounding box center [760, 373] width 1 height 1
checkbox input "true"
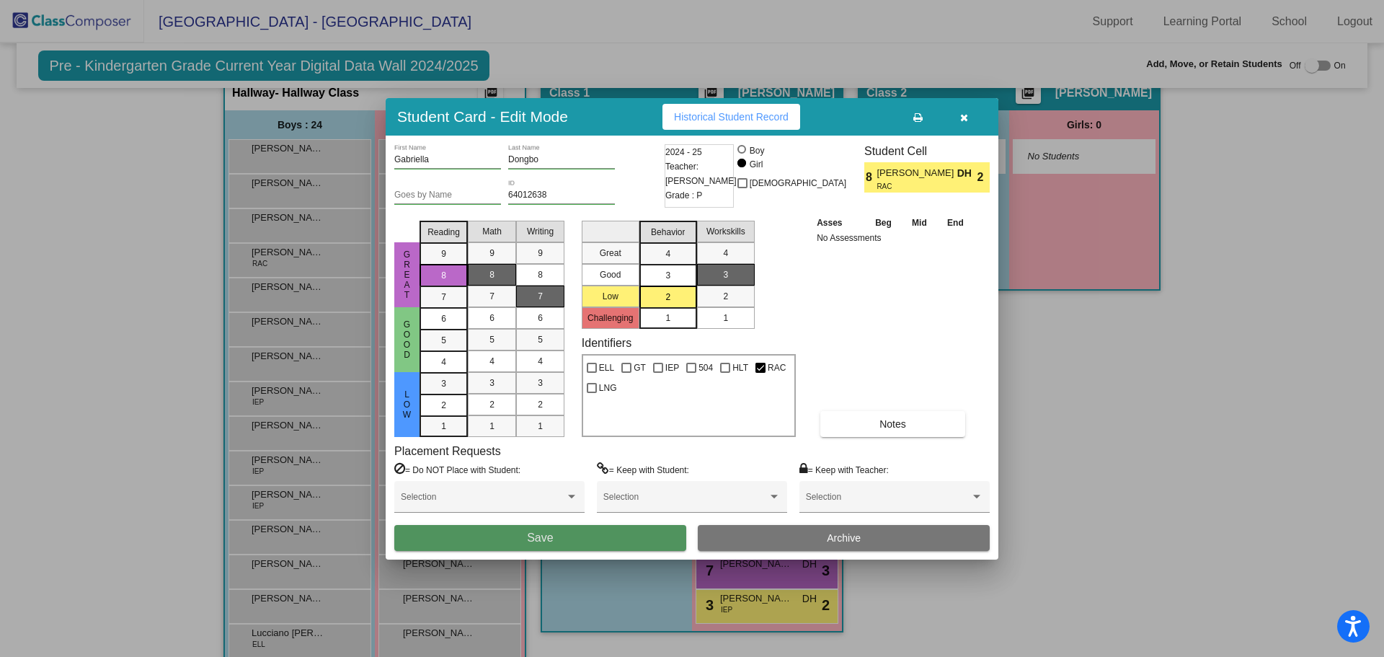
click at [526, 539] on button "Save" at bounding box center [540, 538] width 292 height 26
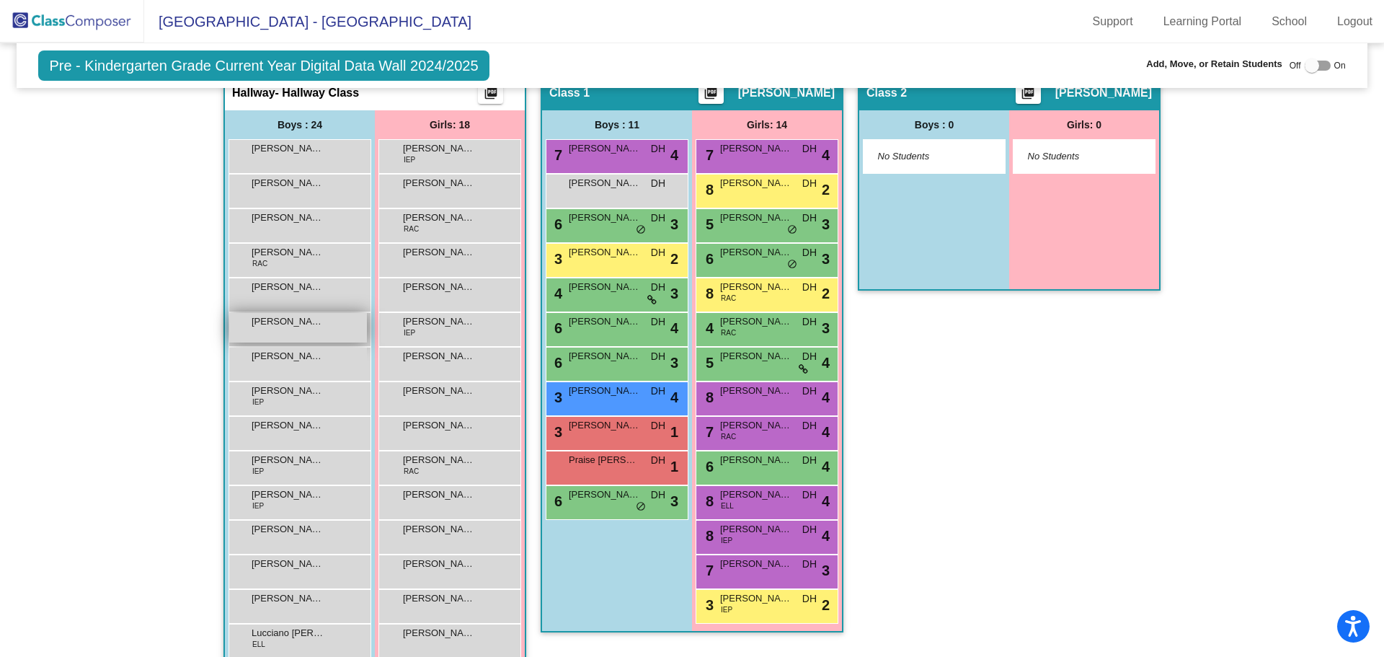
click at [244, 321] on div "[PERSON_NAME] lock do_not_disturb_alt" at bounding box center [298, 328] width 138 height 30
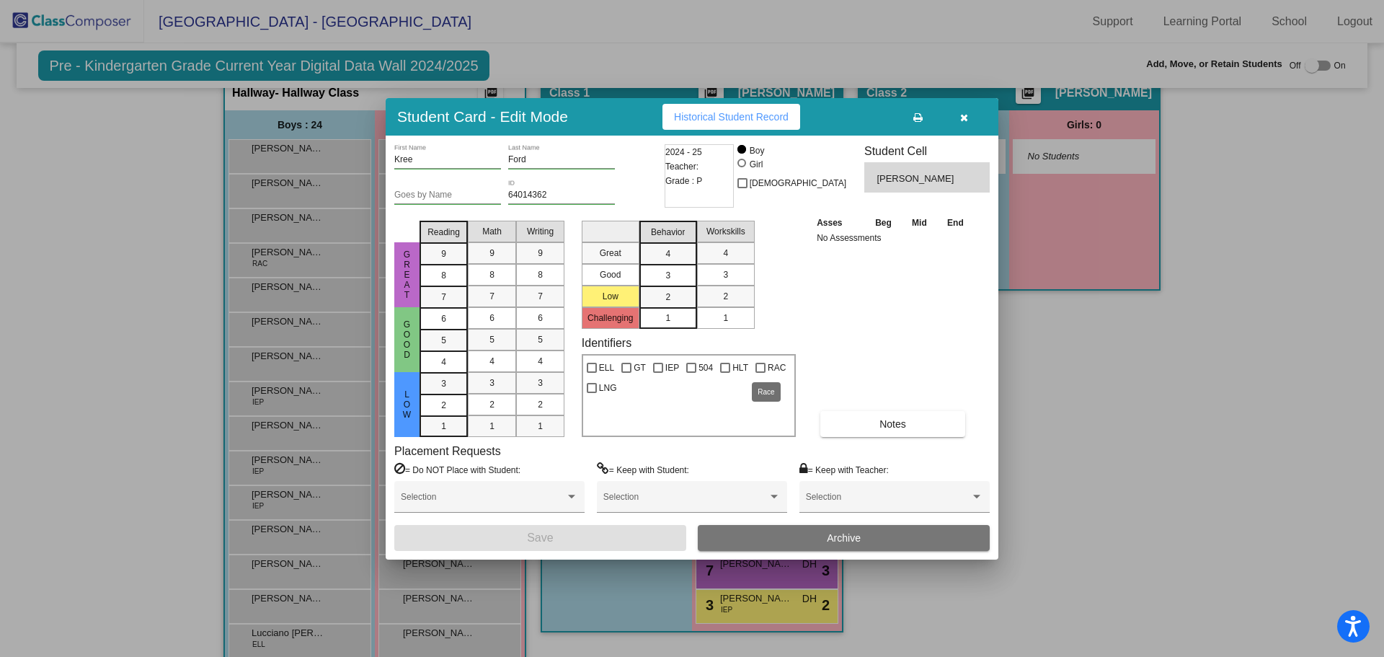
click at [758, 366] on div at bounding box center [761, 368] width 10 height 10
click at [760, 373] on input "RAC" at bounding box center [760, 373] width 1 height 1
checkbox input "true"
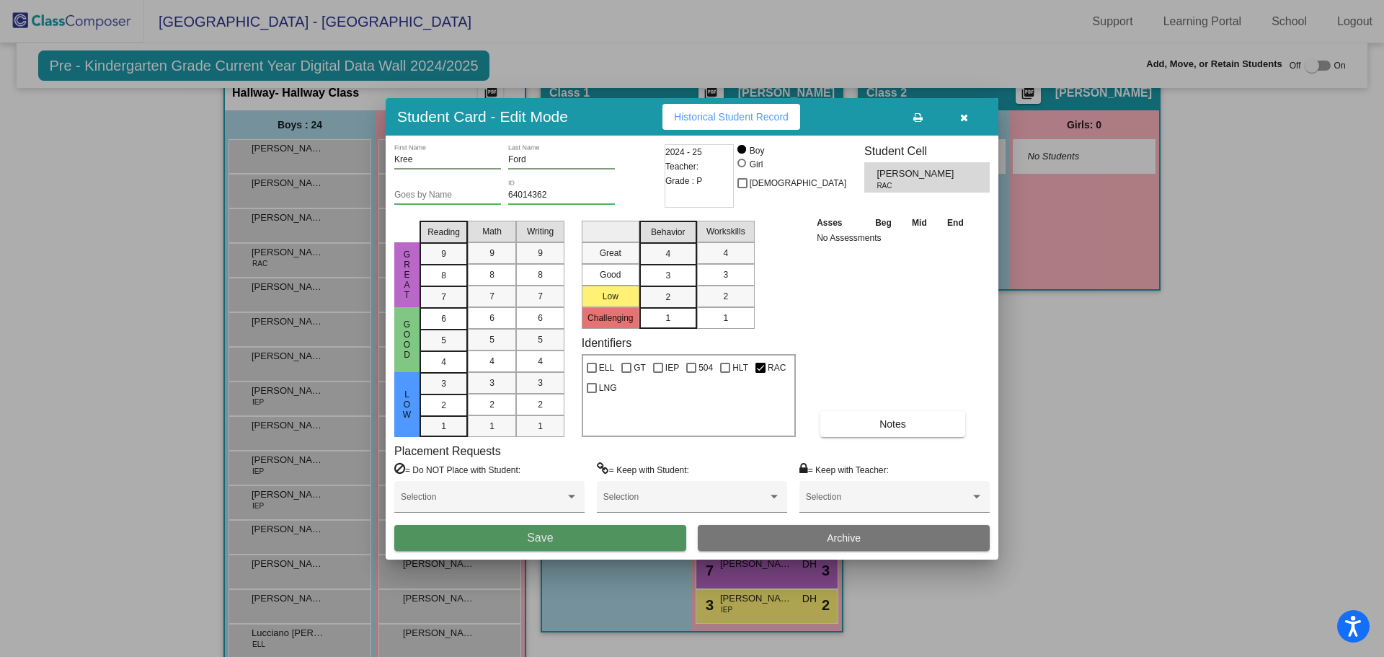
click at [537, 535] on span "Save" at bounding box center [540, 537] width 26 height 12
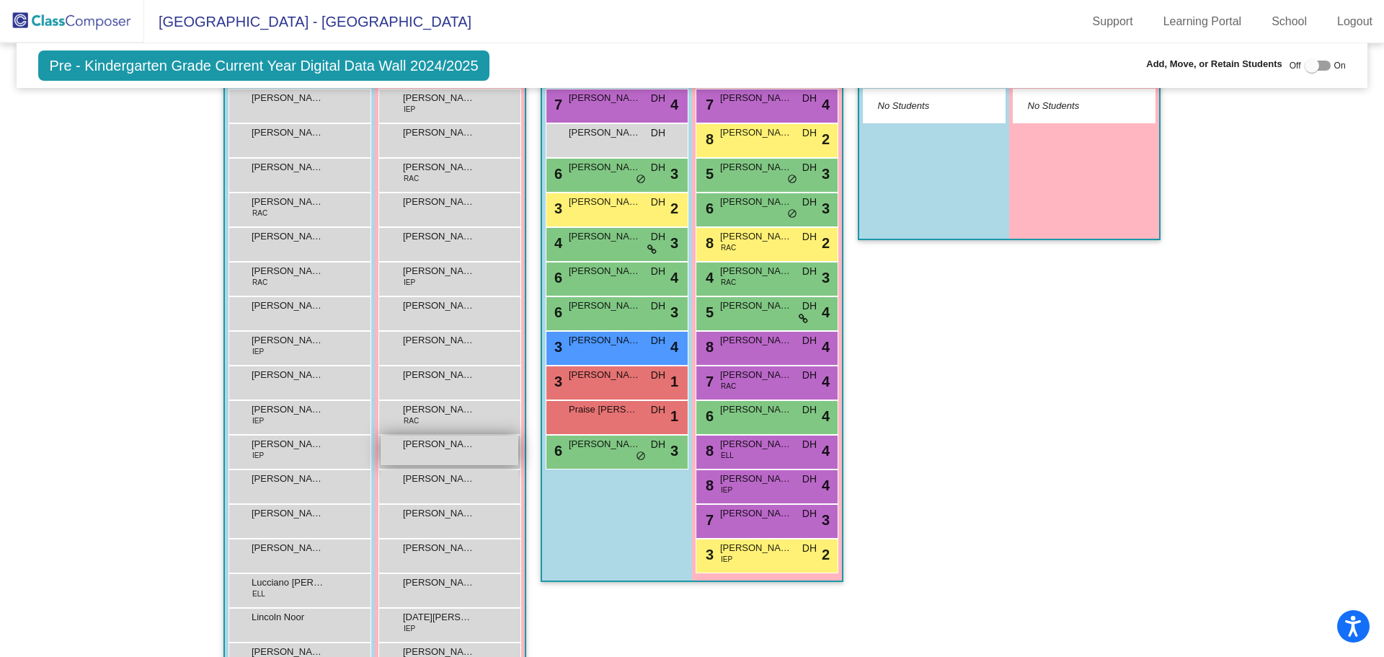
scroll to position [360, 0]
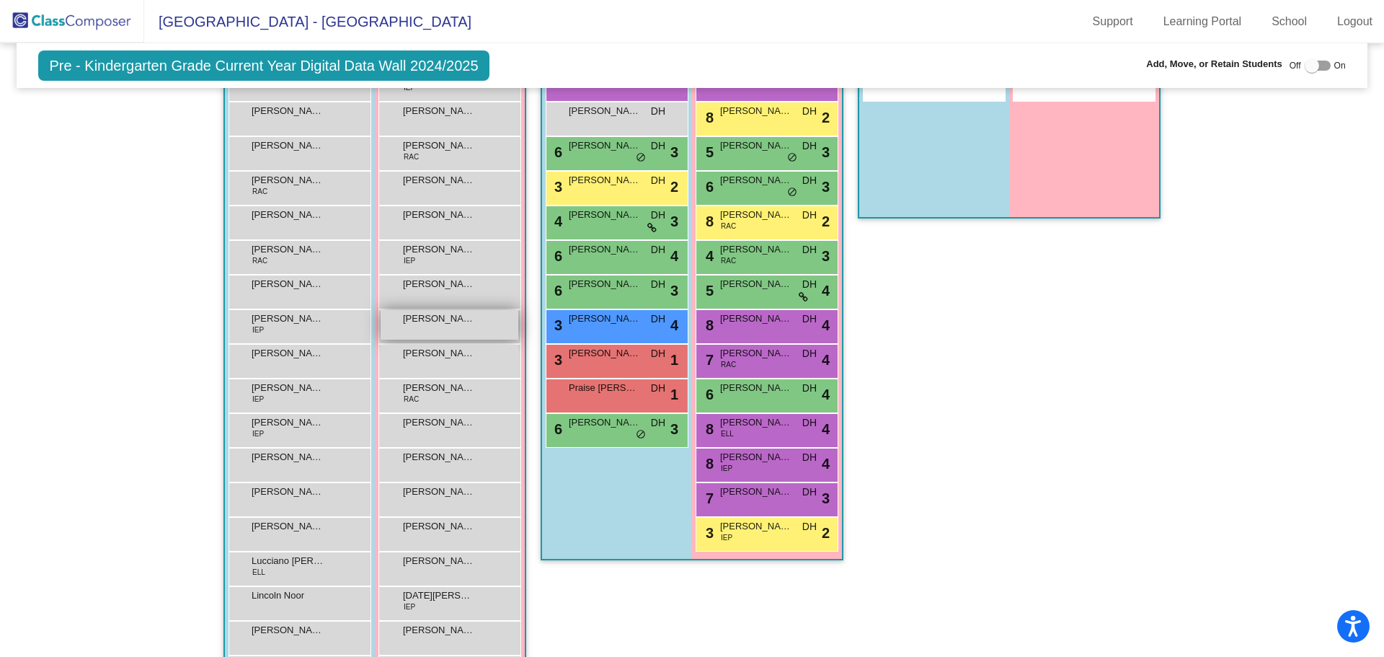
click at [430, 332] on div "[PERSON_NAME] lock do_not_disturb_alt" at bounding box center [450, 325] width 138 height 30
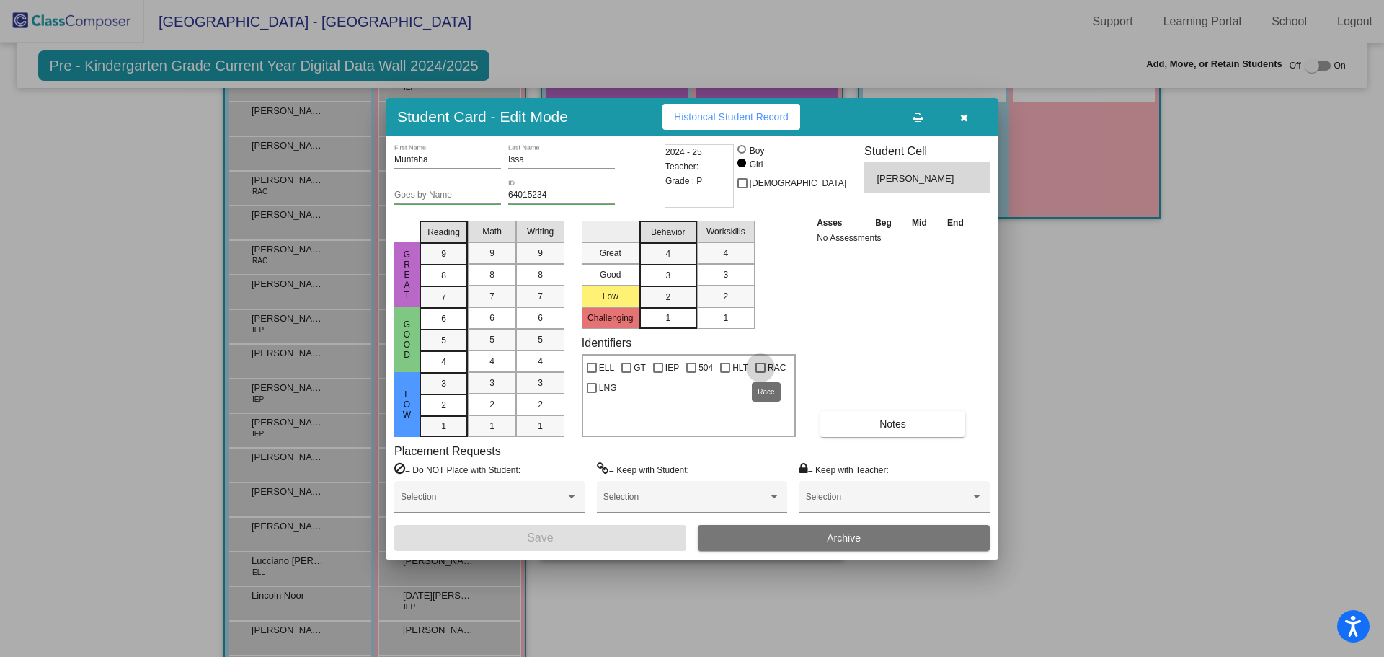
click at [756, 363] on div at bounding box center [761, 368] width 10 height 10
click at [760, 373] on input "RAC" at bounding box center [760, 373] width 1 height 1
checkbox input "true"
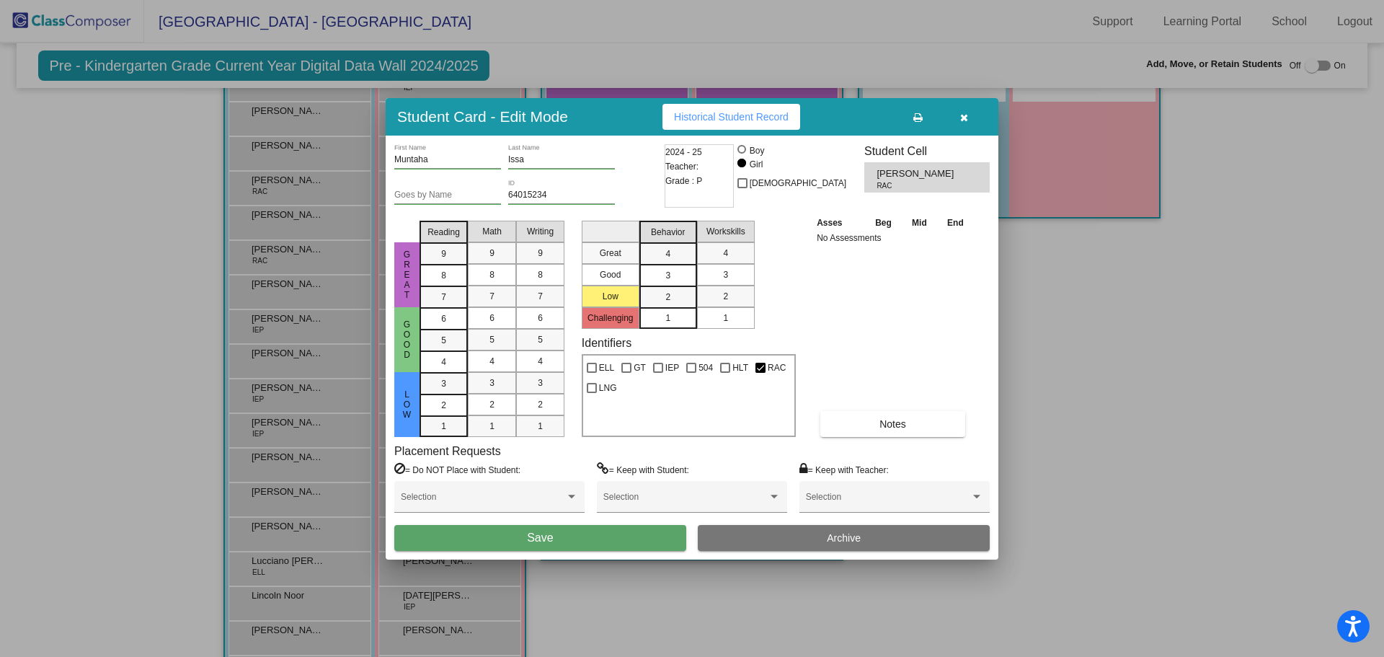
click at [590, 535] on button "Save" at bounding box center [540, 538] width 292 height 26
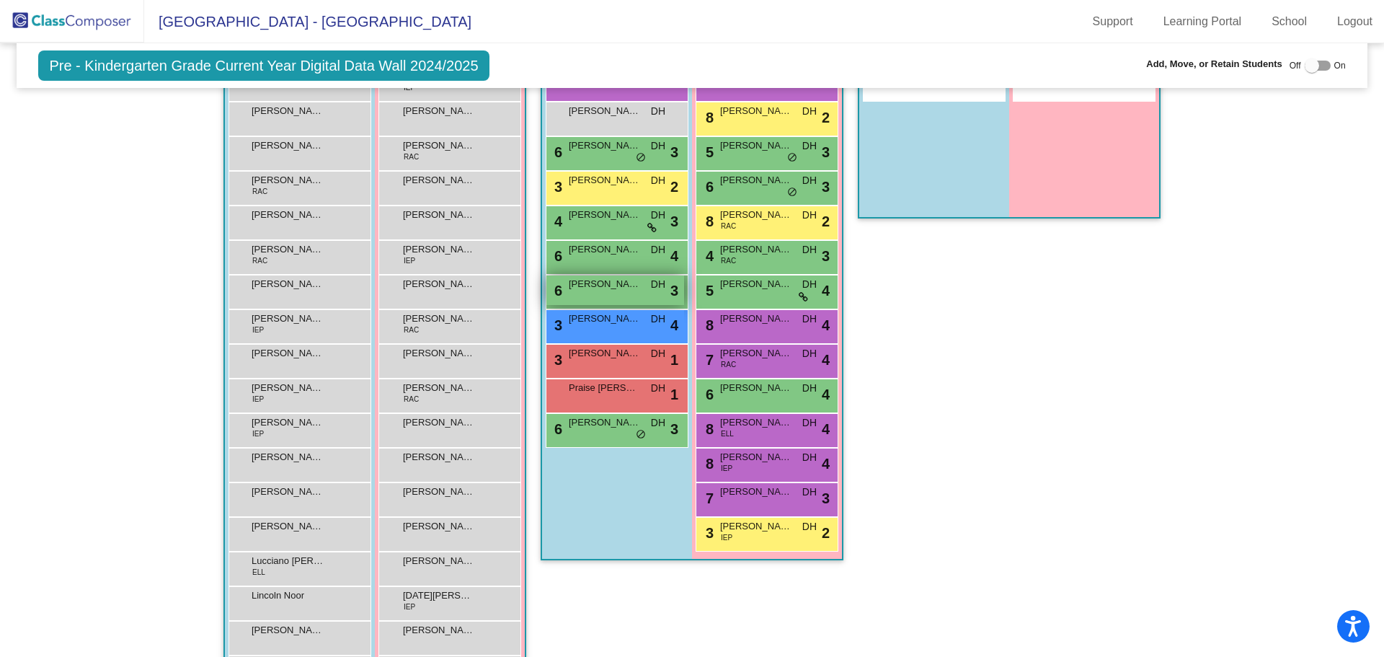
click at [582, 290] on span "[PERSON_NAME]" at bounding box center [605, 284] width 72 height 14
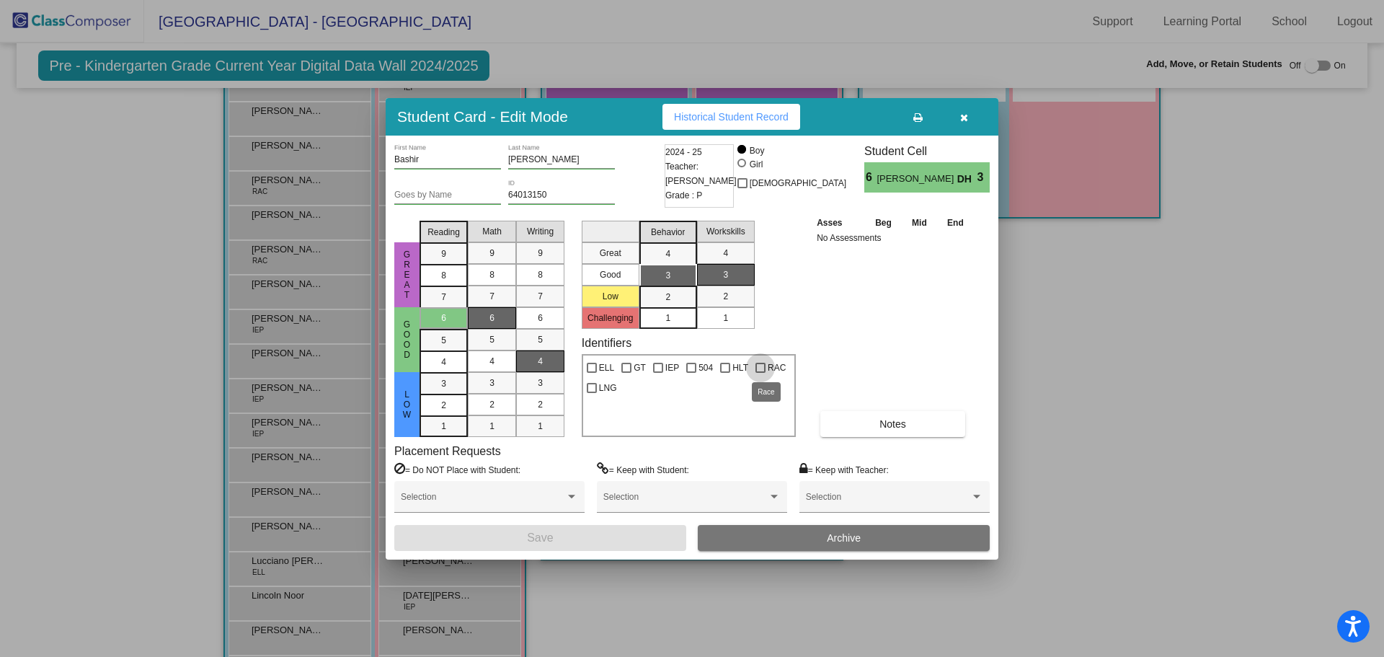
click at [756, 365] on div at bounding box center [761, 368] width 10 height 10
click at [760, 373] on input "RAC" at bounding box center [760, 373] width 1 height 1
checkbox input "true"
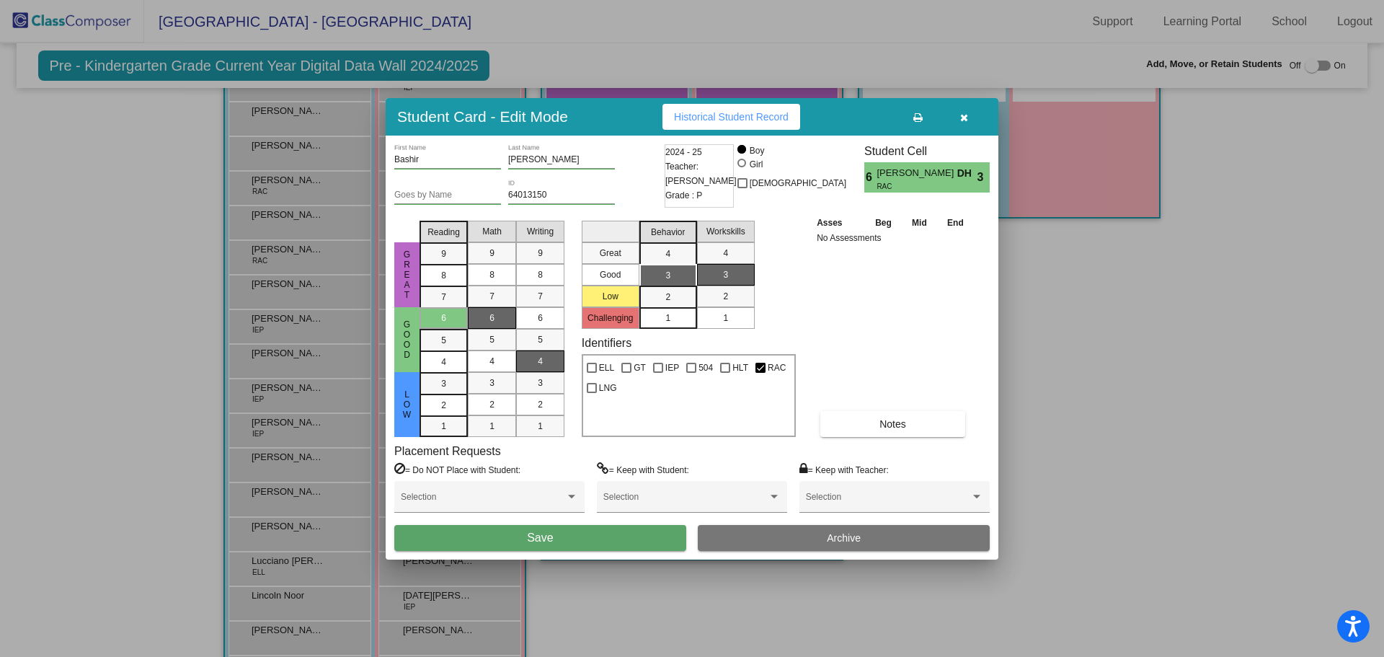
click at [586, 531] on button "Save" at bounding box center [540, 538] width 292 height 26
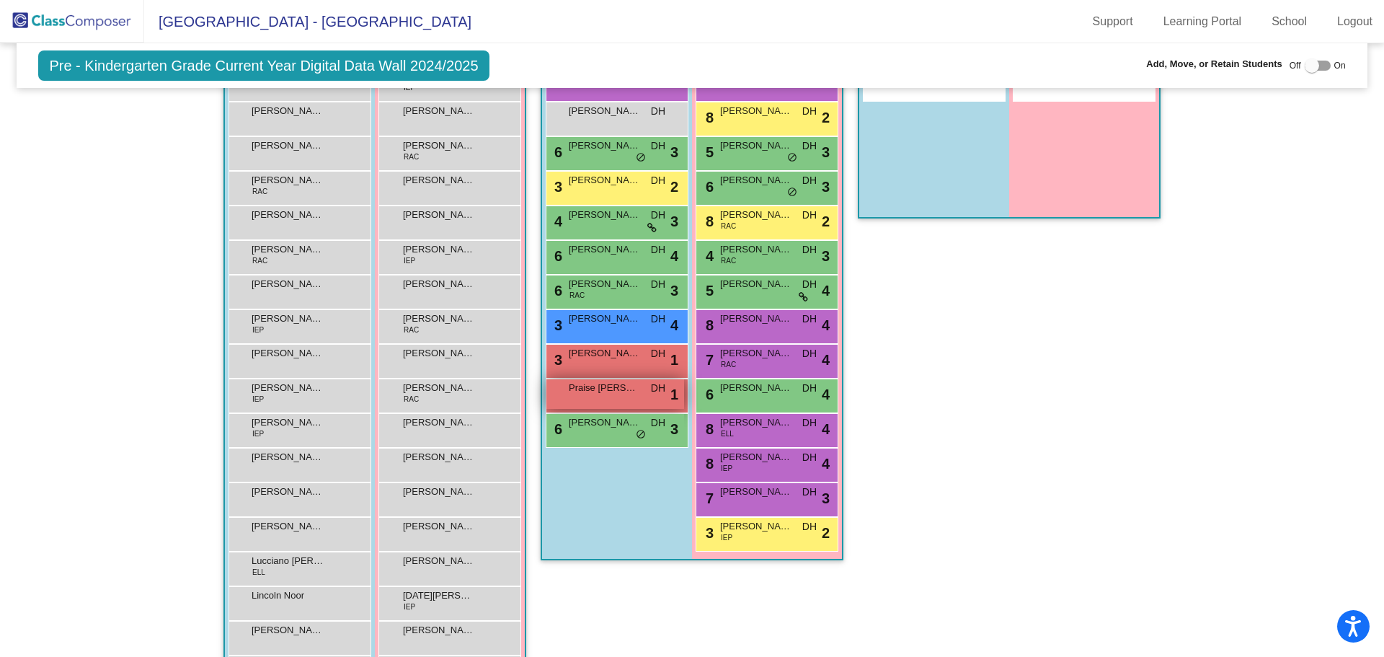
click at [591, 396] on div "Praise [PERSON_NAME] DH lock do_not_disturb_alt 1" at bounding box center [616, 394] width 138 height 30
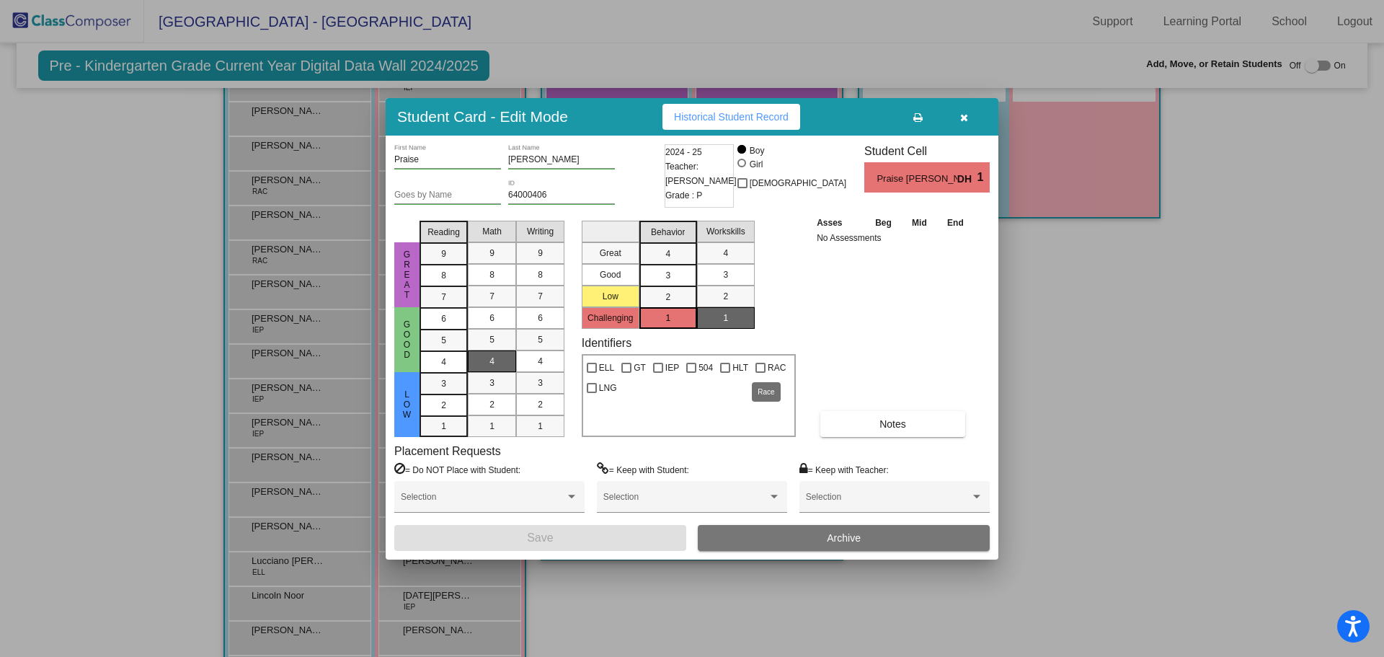
click at [756, 366] on div at bounding box center [761, 368] width 10 height 10
click at [760, 373] on input "RAC" at bounding box center [760, 373] width 1 height 1
checkbox input "true"
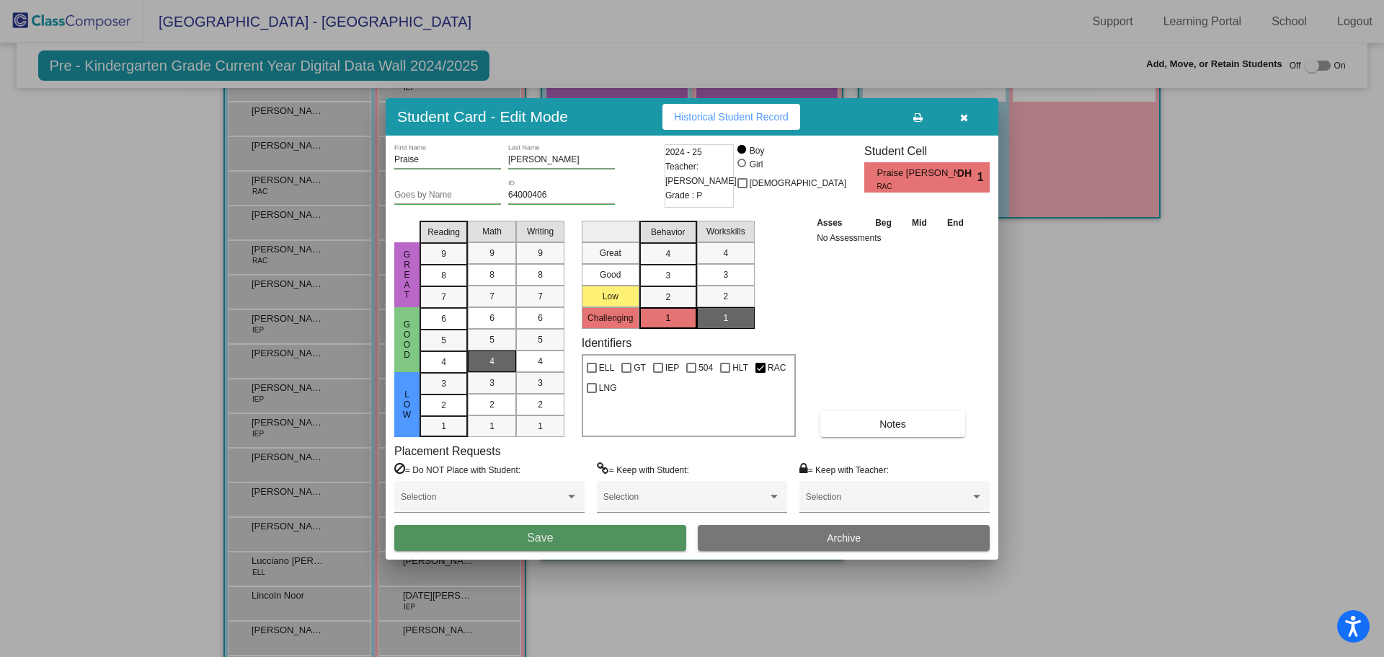
click at [617, 535] on button "Save" at bounding box center [540, 538] width 292 height 26
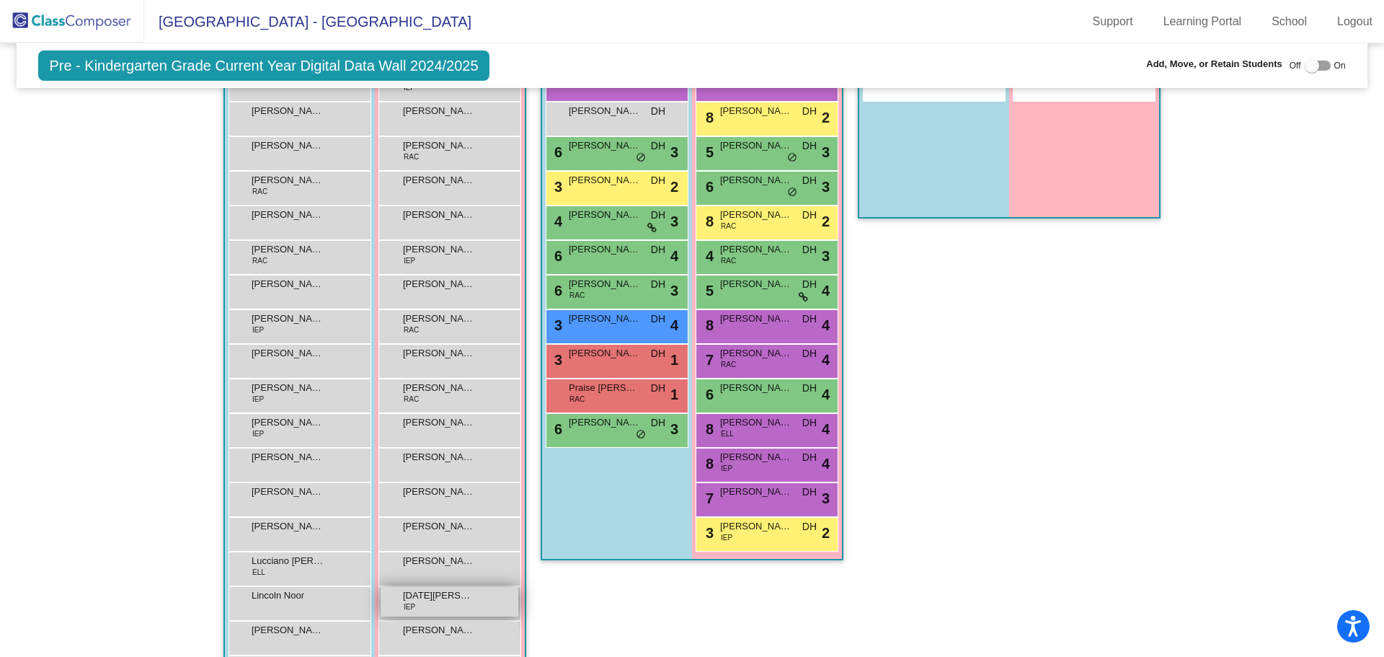
click at [426, 603] on div "[DATE][PERSON_NAME] IEP lock do_not_disturb_alt" at bounding box center [450, 602] width 138 height 30
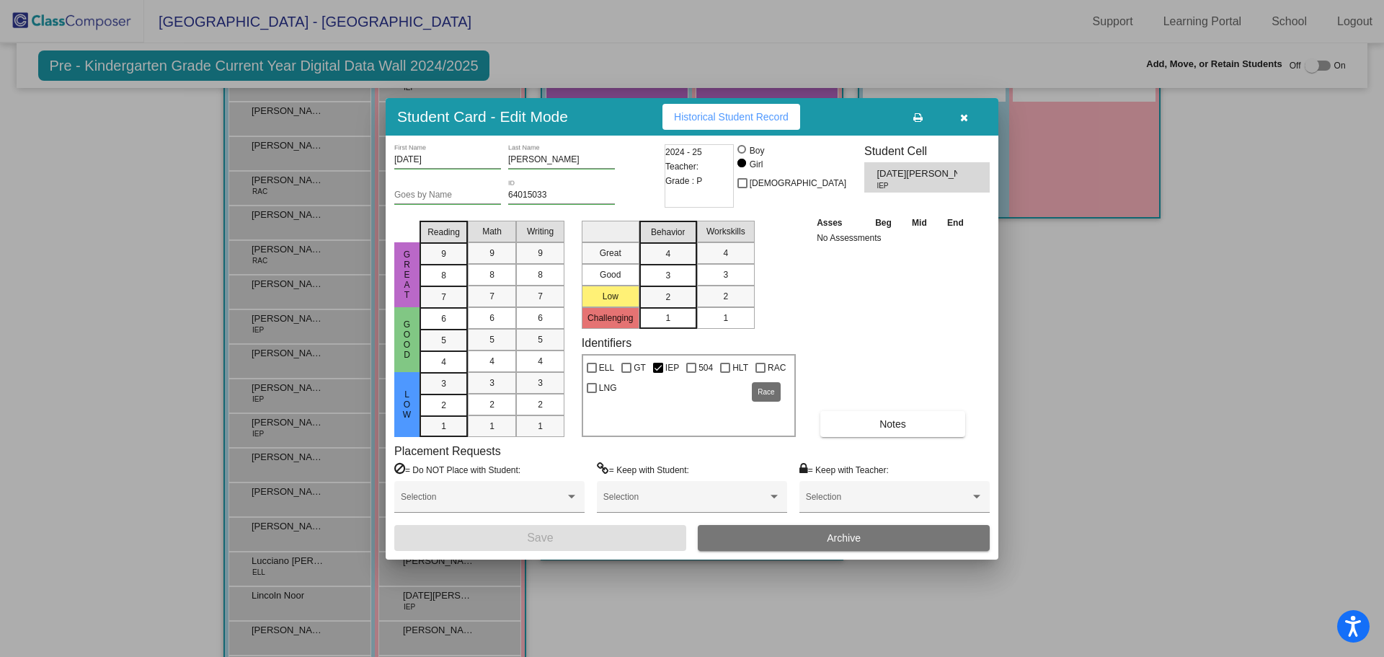
click at [759, 366] on div at bounding box center [761, 368] width 10 height 10
click at [760, 373] on input "RAC" at bounding box center [760, 373] width 1 height 1
checkbox input "true"
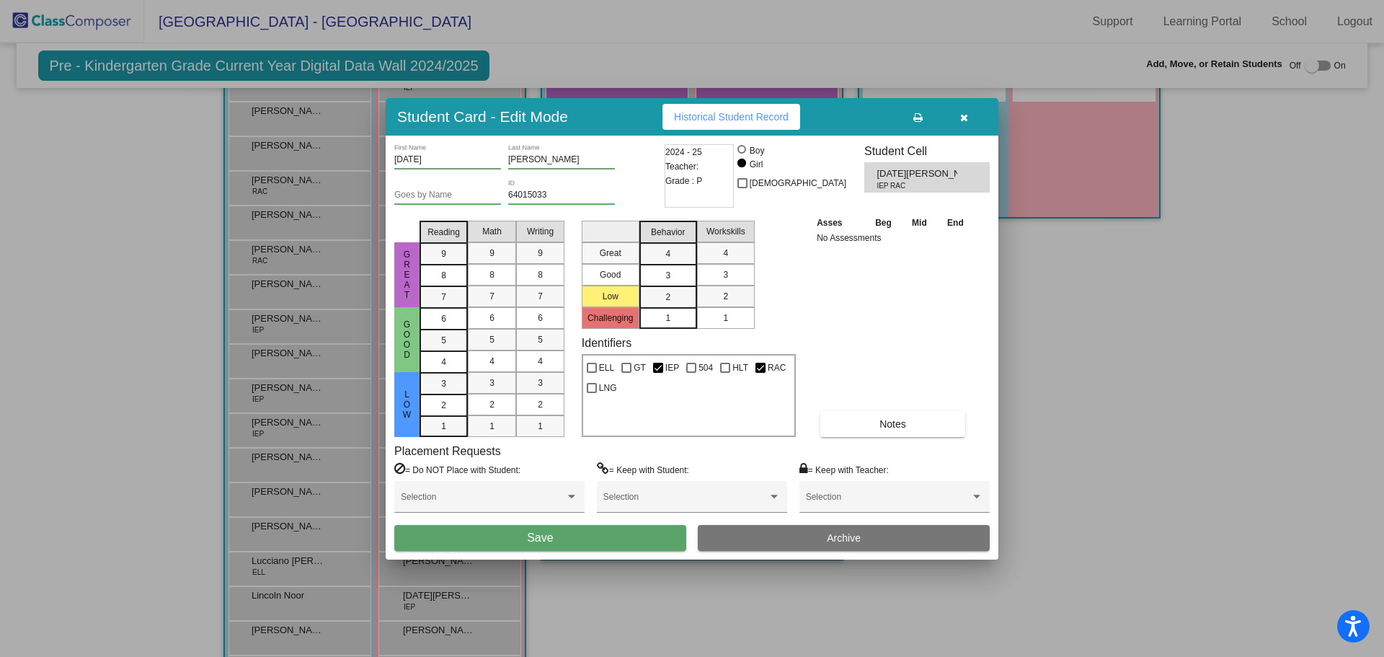
click at [557, 544] on button "Save" at bounding box center [540, 538] width 292 height 26
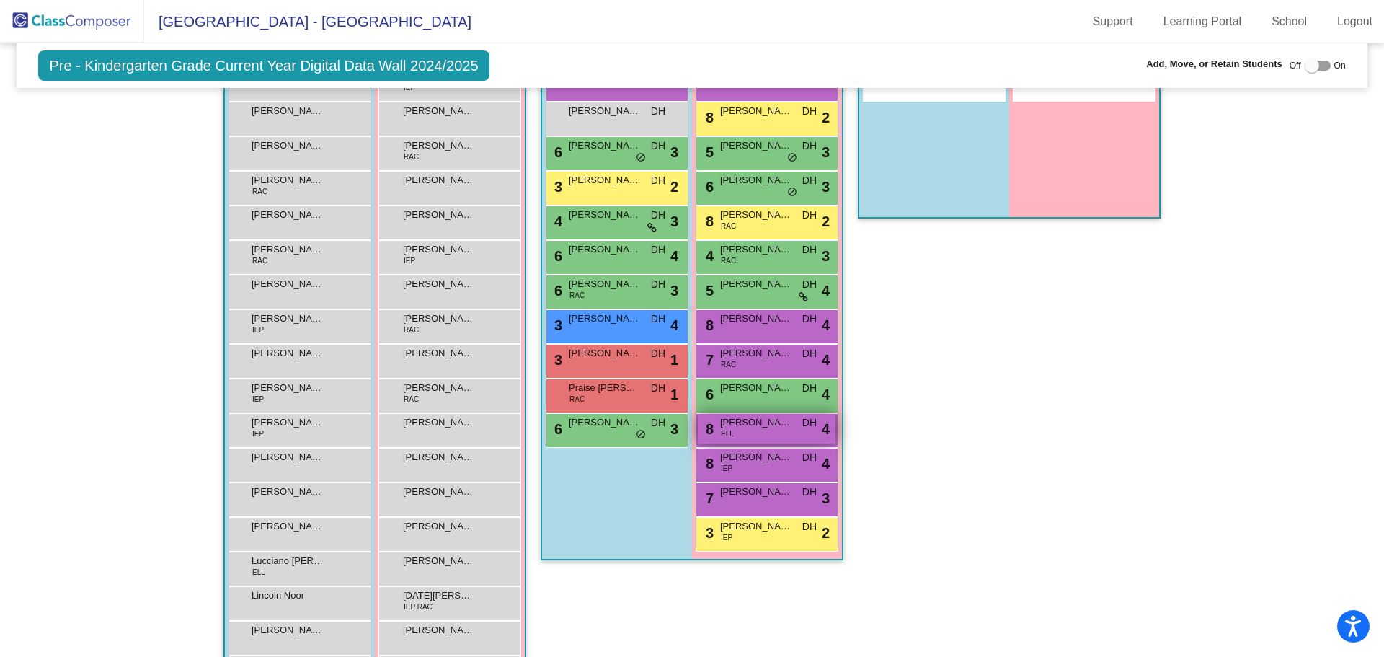
click at [745, 430] on div "8 [PERSON_NAME] [PERSON_NAME] lock do_not_disturb_alt 4" at bounding box center [767, 429] width 138 height 30
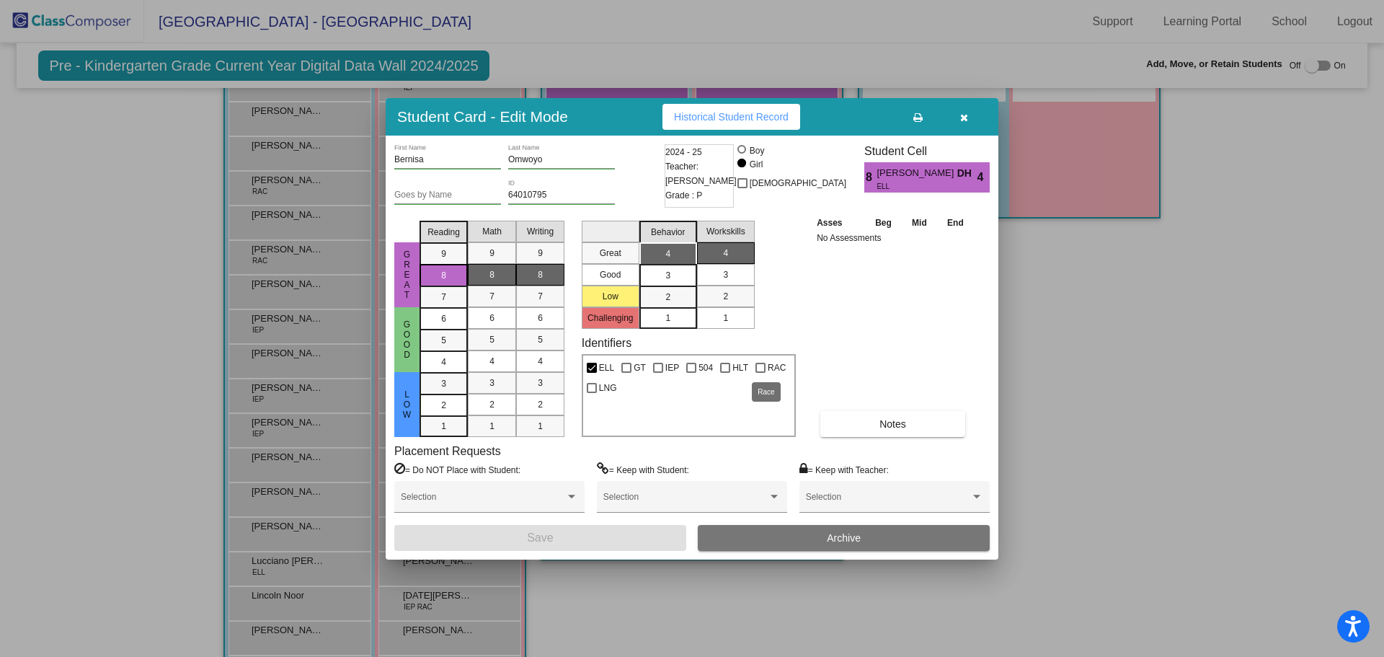
click at [761, 366] on div at bounding box center [761, 368] width 10 height 10
click at [761, 373] on input "RAC" at bounding box center [760, 373] width 1 height 1
checkbox input "true"
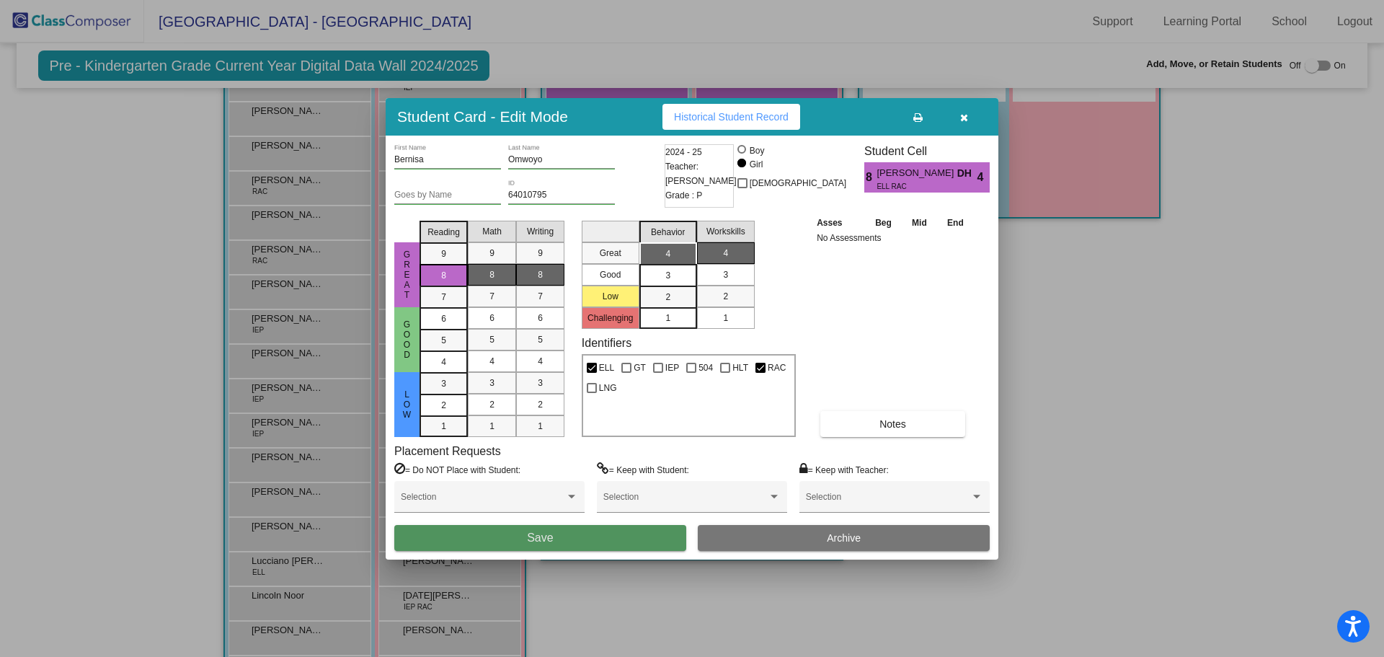
click at [639, 533] on button "Save" at bounding box center [540, 538] width 292 height 26
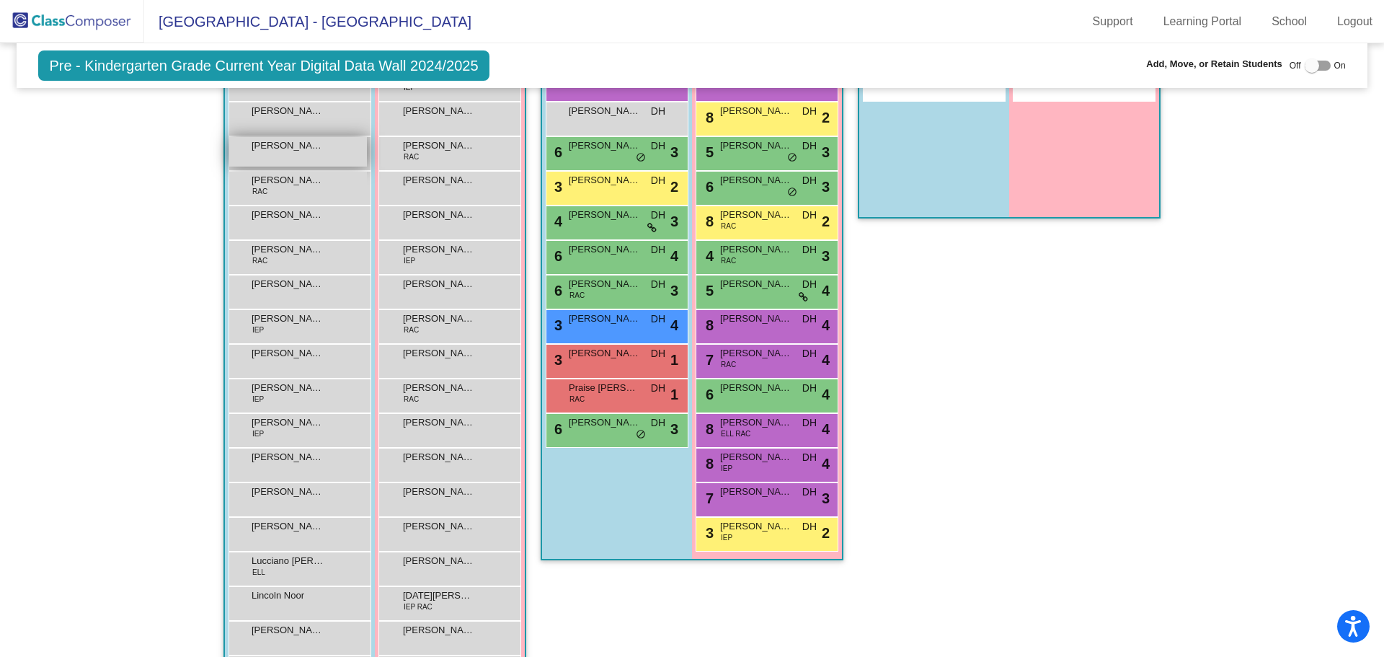
click at [295, 153] on div "[PERSON_NAME] lock do_not_disturb_alt" at bounding box center [298, 152] width 138 height 30
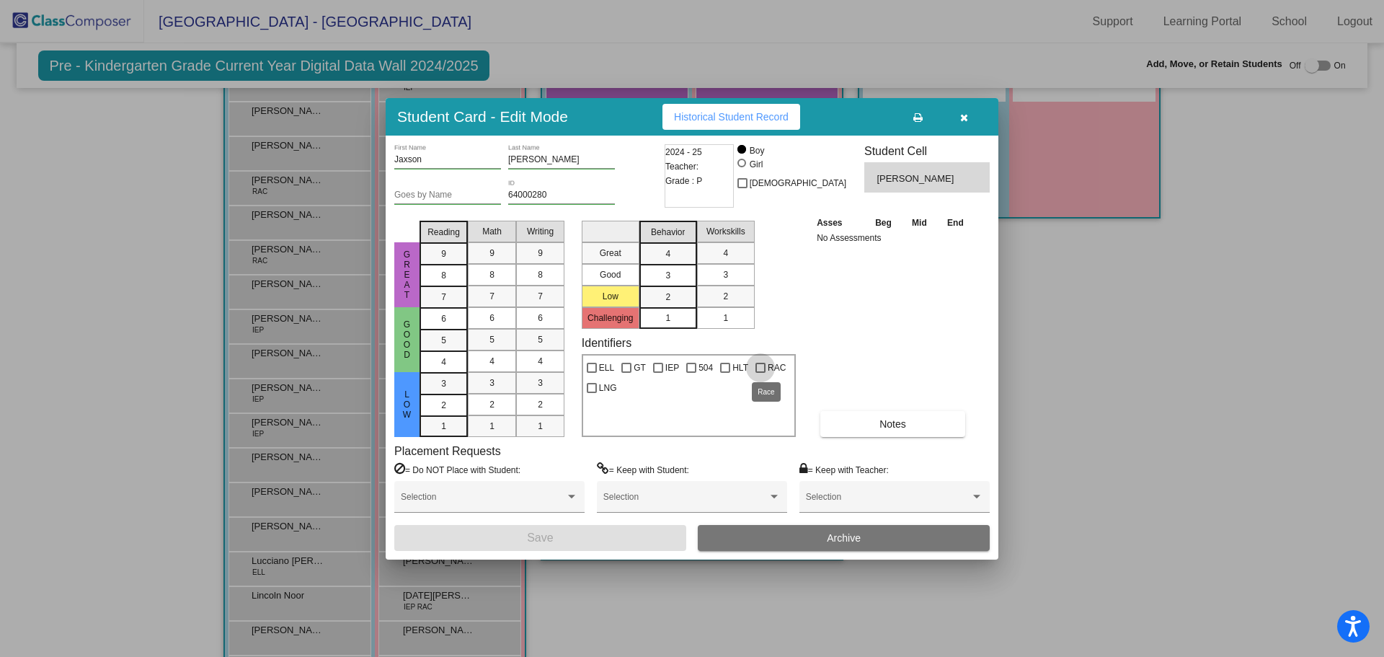
click at [758, 366] on div at bounding box center [761, 368] width 10 height 10
click at [760, 373] on input "RAC" at bounding box center [760, 373] width 1 height 1
checkbox input "true"
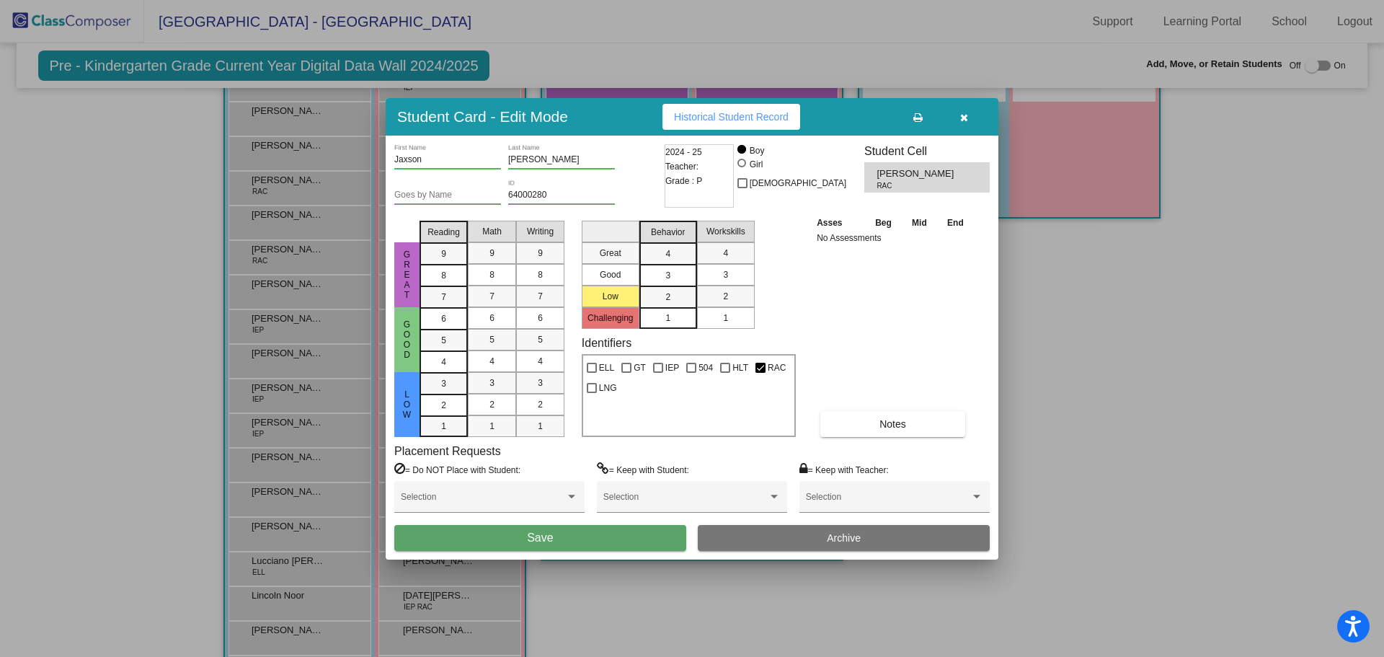
click at [610, 536] on button "Save" at bounding box center [540, 538] width 292 height 26
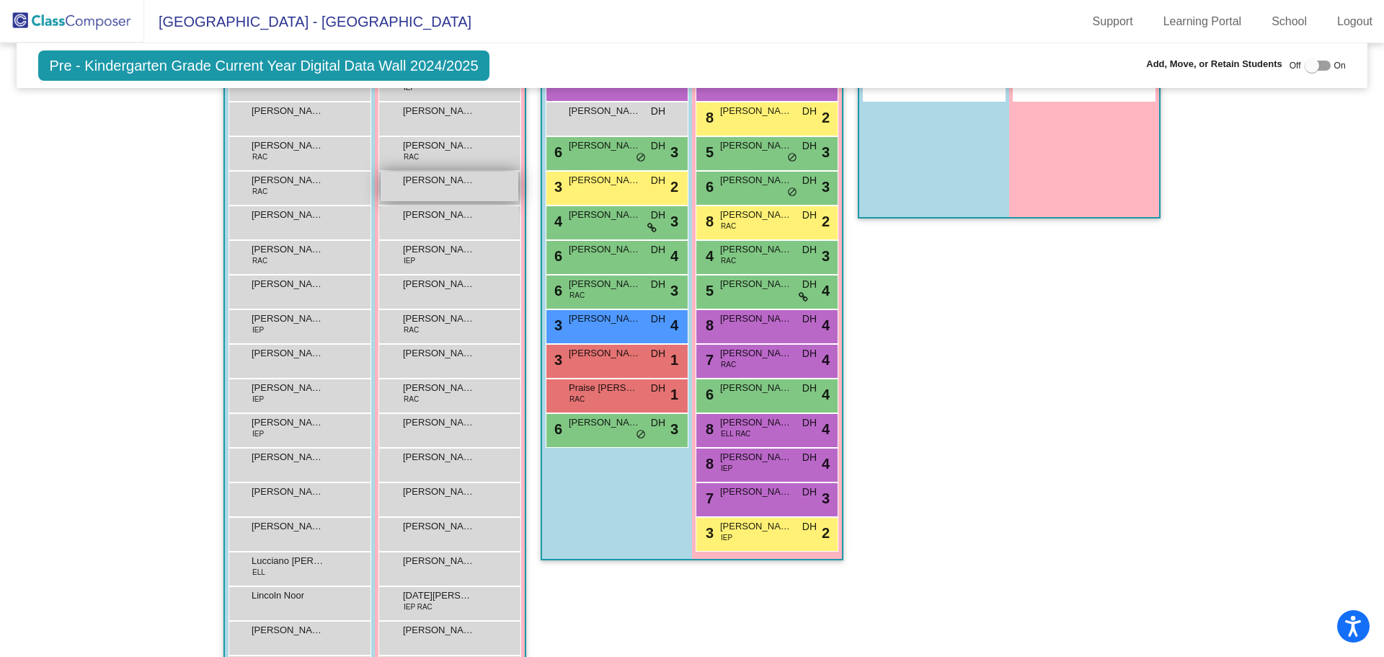
click at [446, 186] on span "[PERSON_NAME] [PERSON_NAME]" at bounding box center [439, 180] width 72 height 14
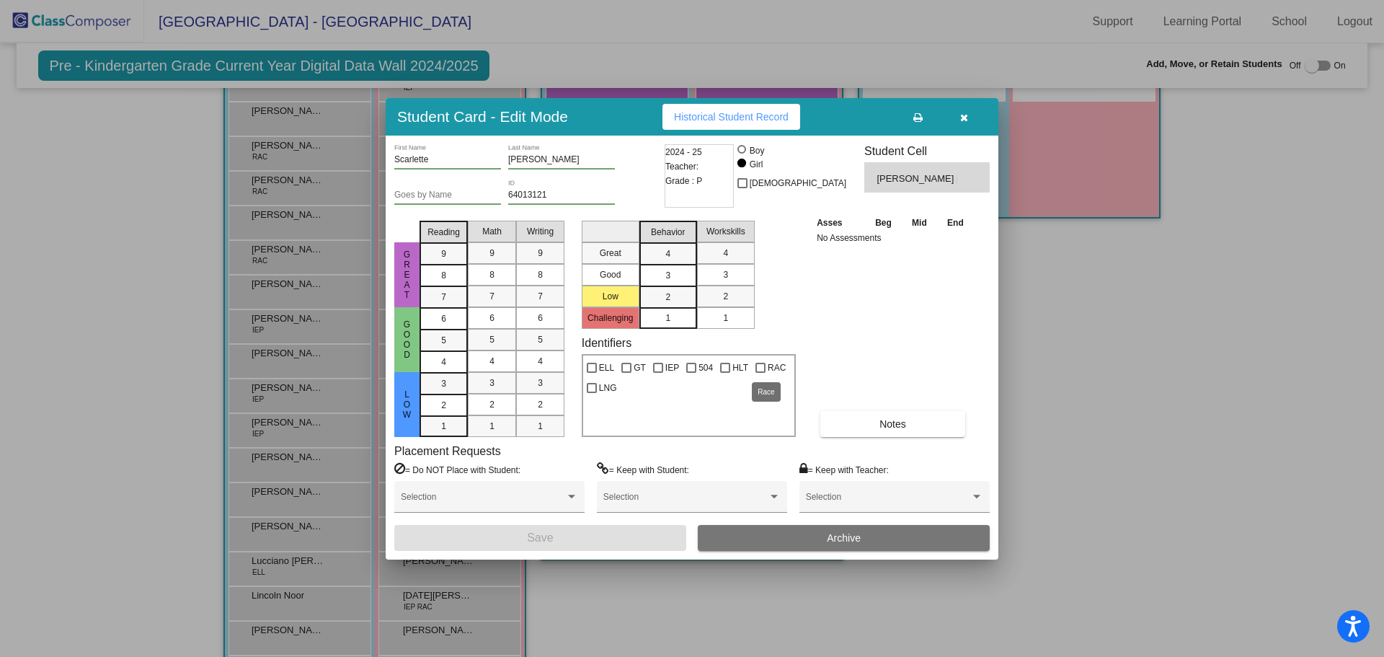
click at [760, 369] on div at bounding box center [761, 368] width 10 height 10
click at [760, 373] on input "RAC" at bounding box center [760, 373] width 1 height 1
checkbox input "true"
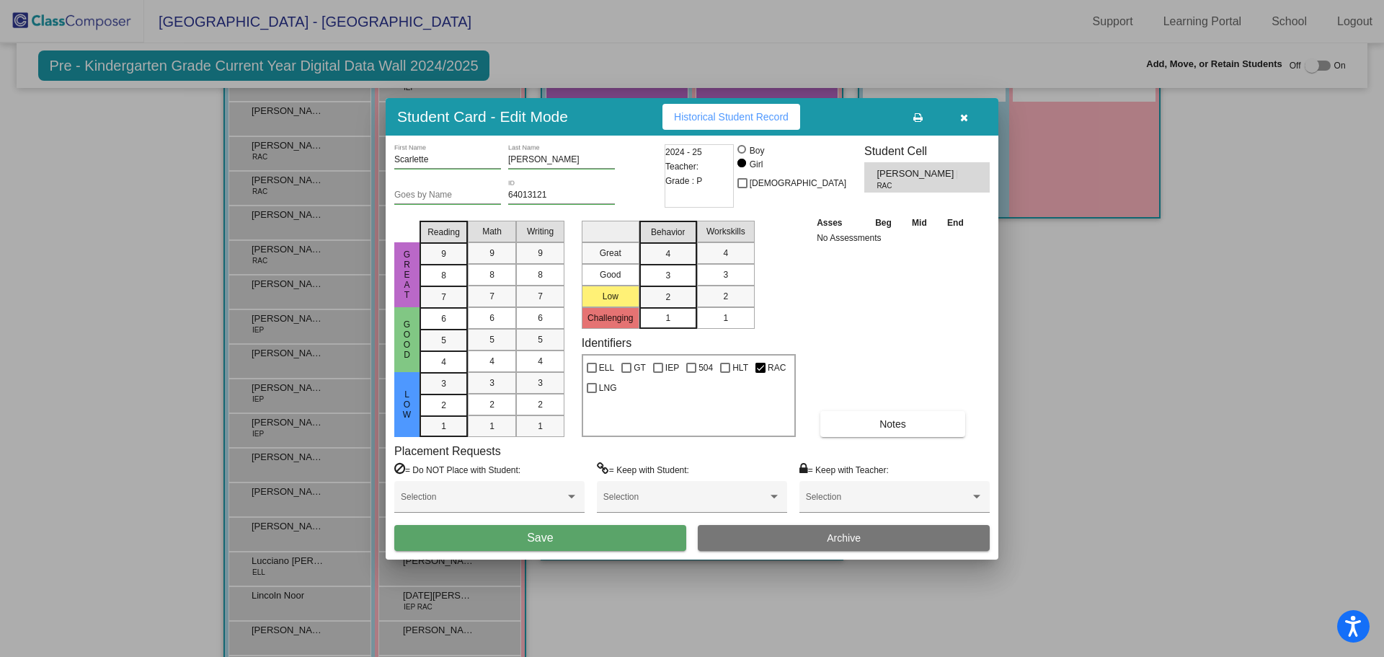
click at [624, 534] on button "Save" at bounding box center [540, 538] width 292 height 26
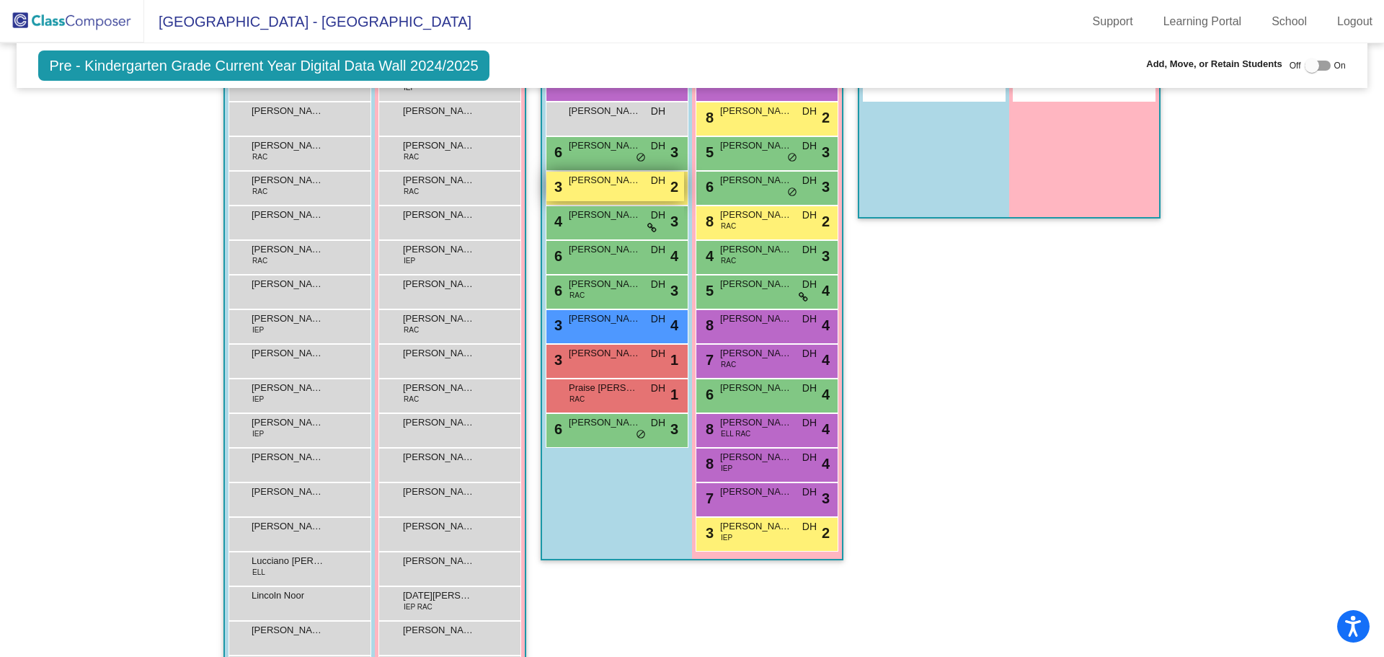
click at [578, 190] on div "3 [PERSON_NAME] DH lock do_not_disturb_alt 2" at bounding box center [616, 187] width 138 height 30
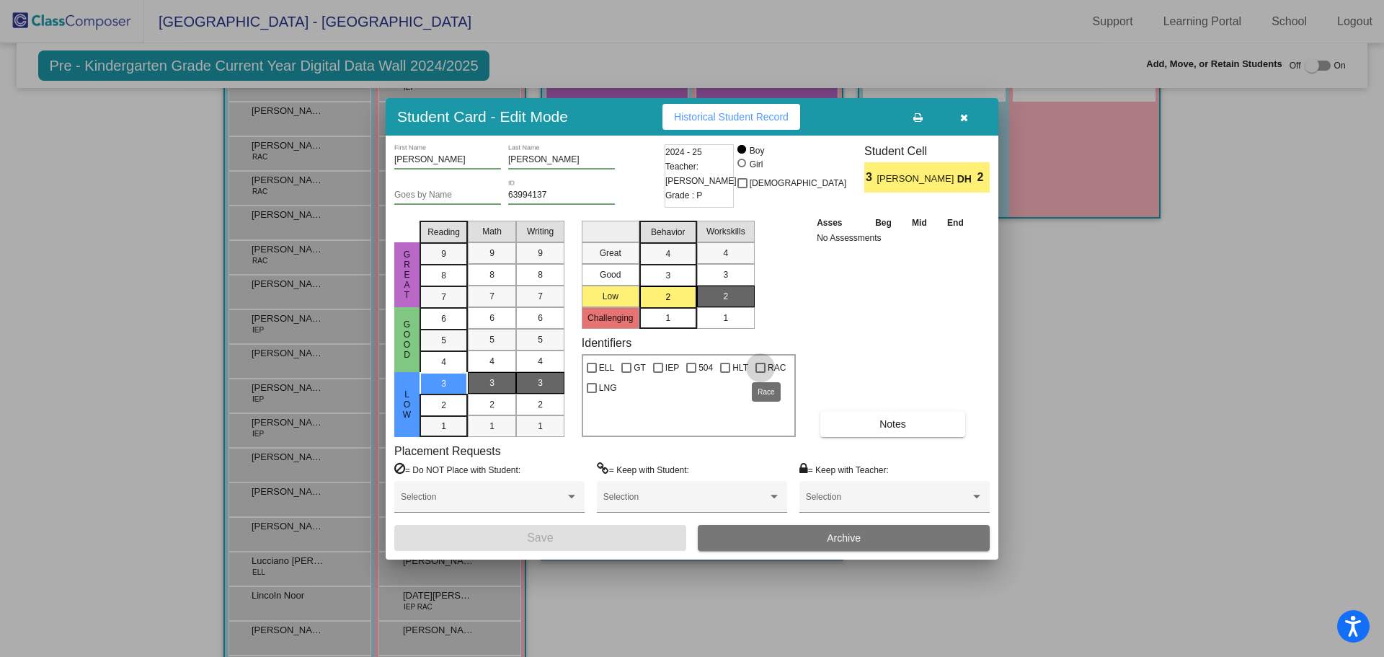
click at [759, 364] on div at bounding box center [761, 368] width 10 height 10
click at [760, 373] on input "RAC" at bounding box center [760, 373] width 1 height 1
checkbox input "true"
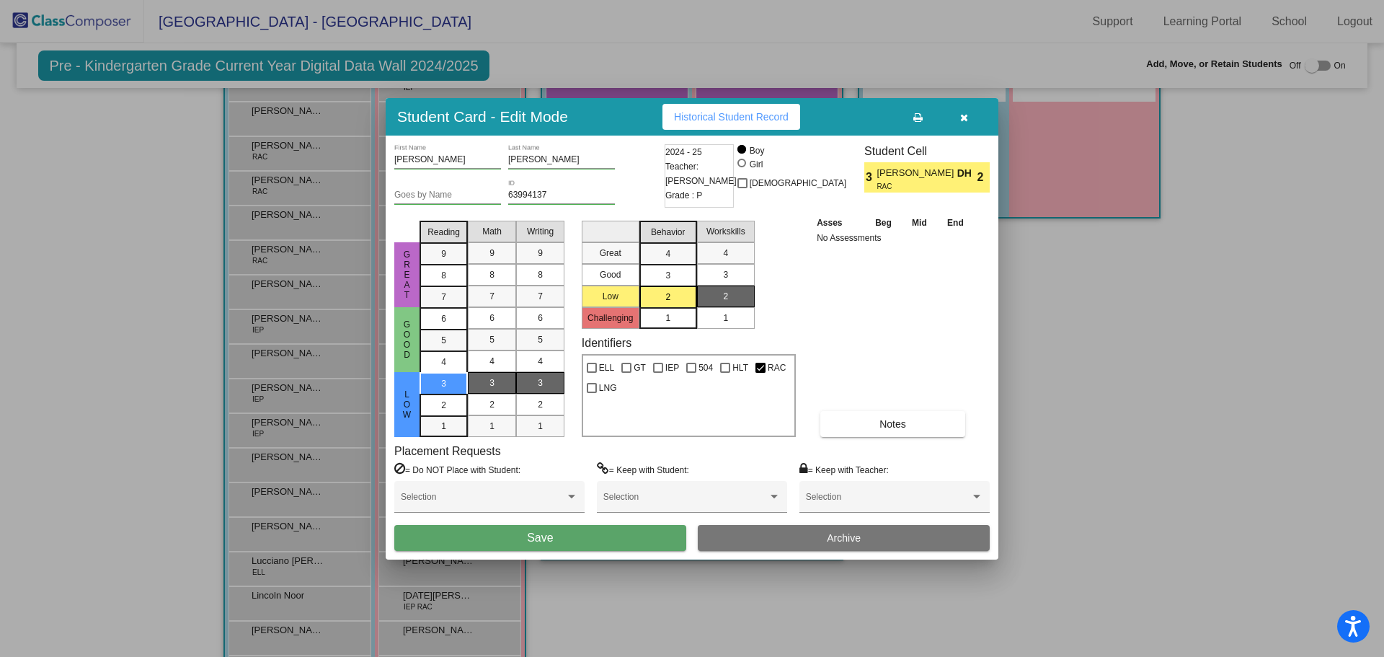
click at [663, 540] on button "Save" at bounding box center [540, 538] width 292 height 26
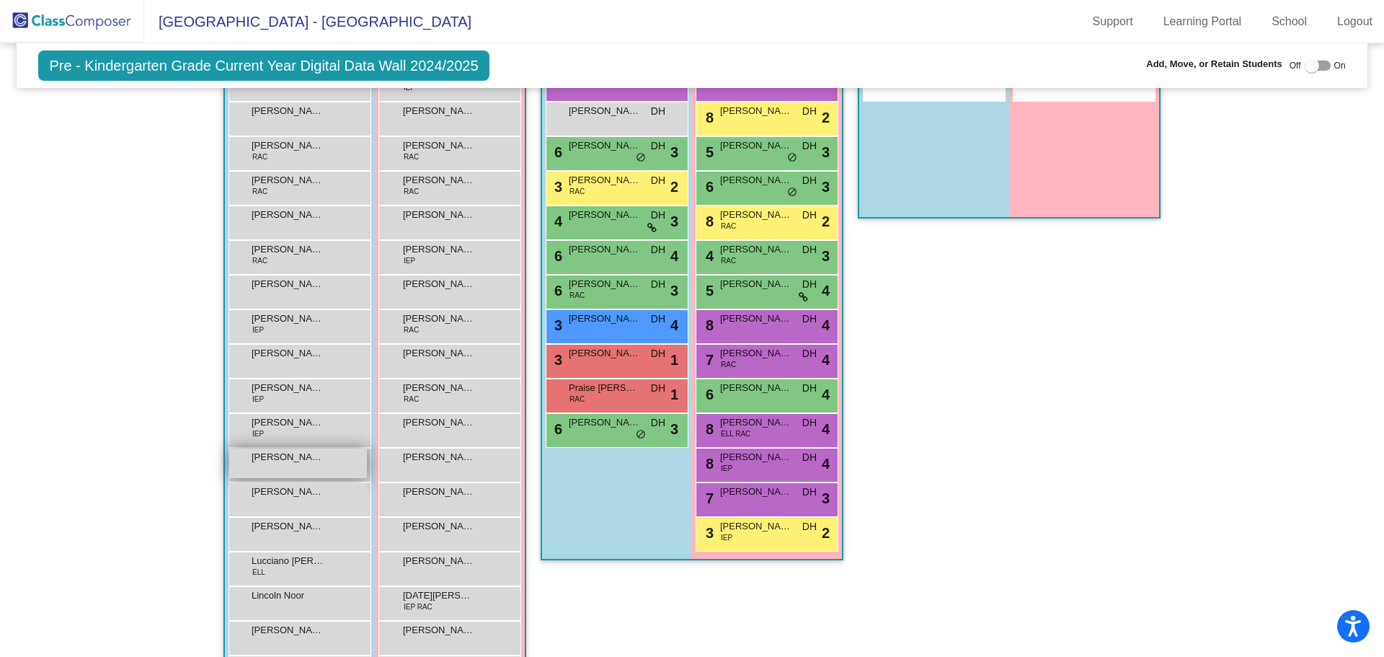
click at [300, 461] on span "[PERSON_NAME]" at bounding box center [288, 457] width 72 height 14
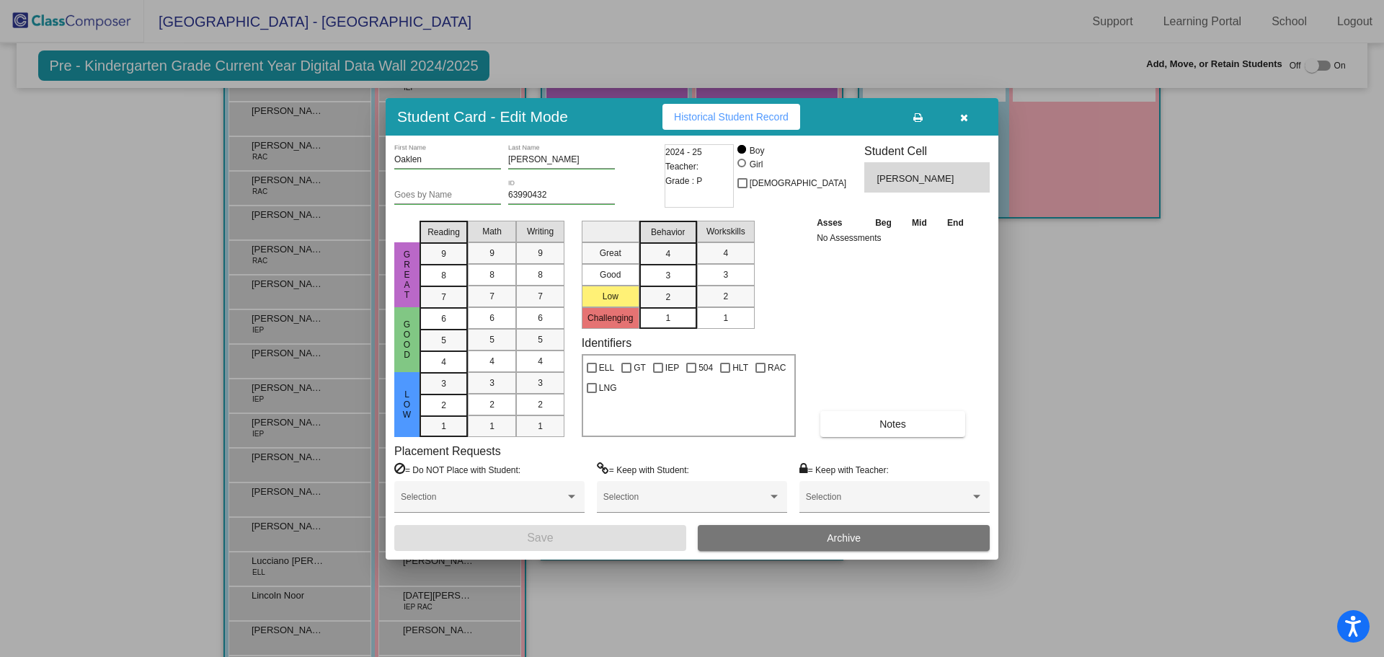
click at [752, 368] on div "RAC" at bounding box center [770, 365] width 37 height 20
click at [760, 369] on div at bounding box center [761, 368] width 10 height 10
click at [760, 373] on input "RAC" at bounding box center [760, 373] width 1 height 1
checkbox input "true"
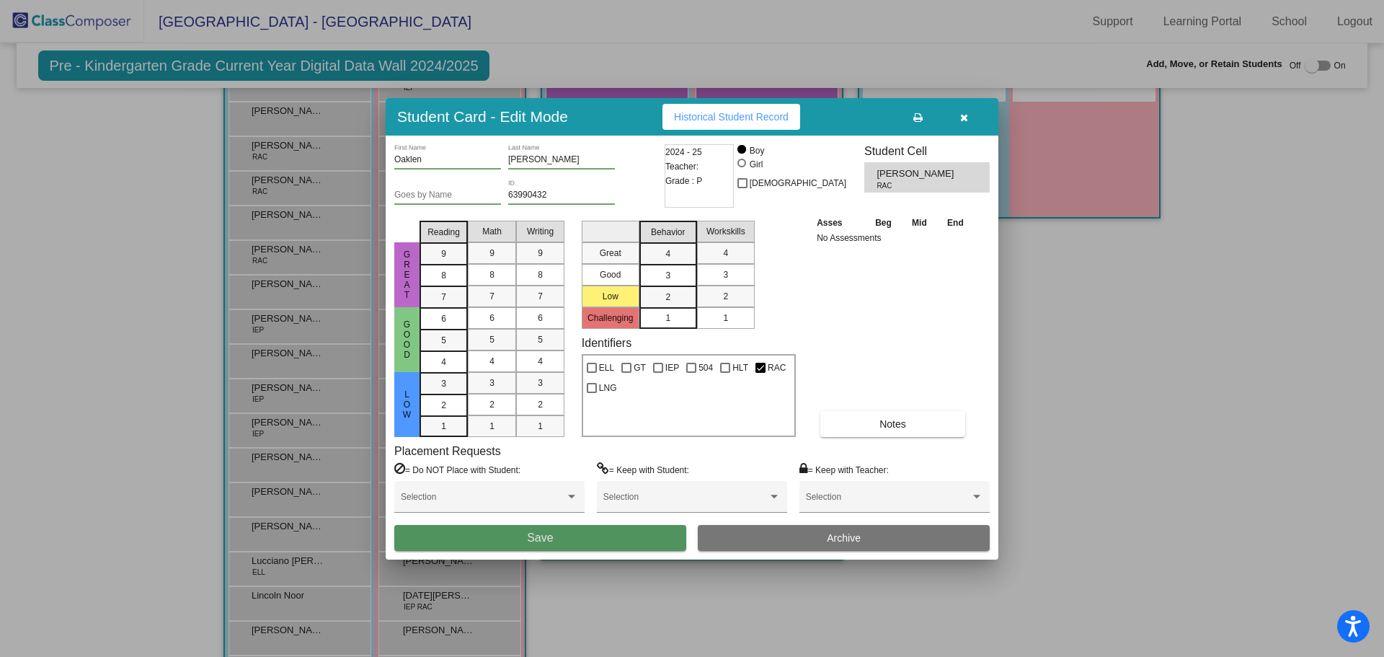
click at [633, 534] on button "Save" at bounding box center [540, 538] width 292 height 26
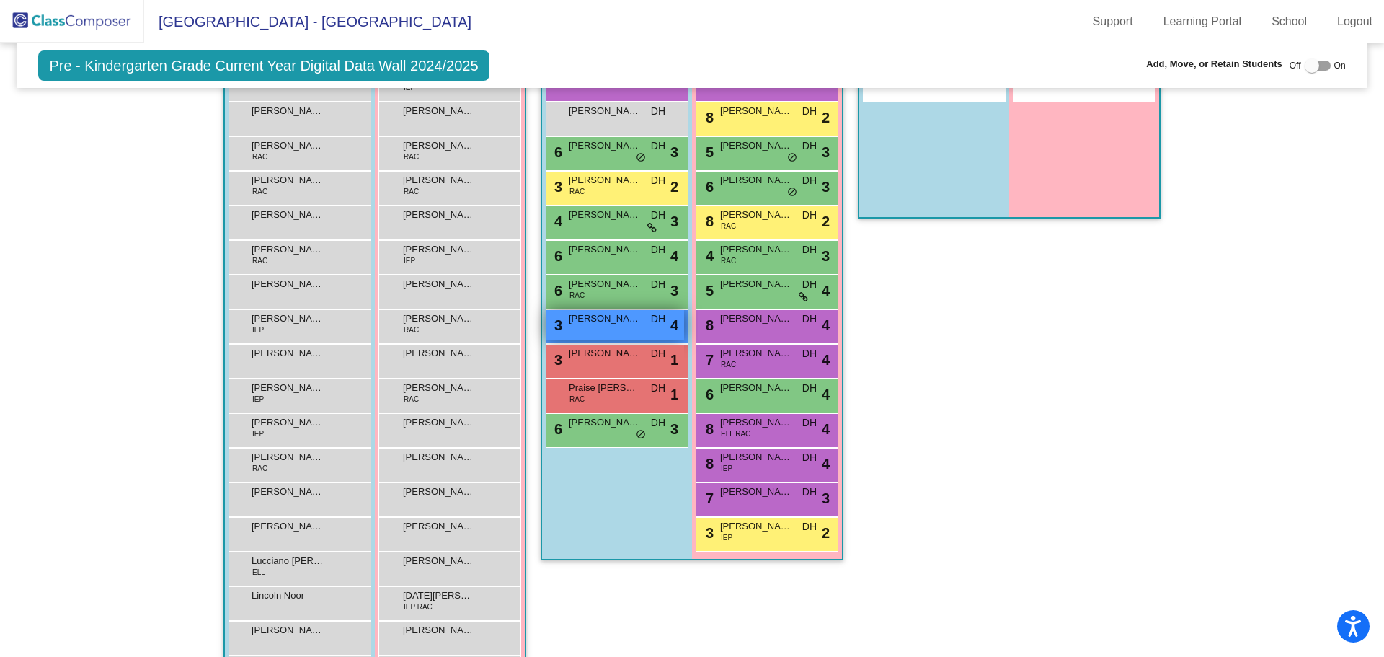
click at [590, 324] on span "[PERSON_NAME]" at bounding box center [605, 318] width 72 height 14
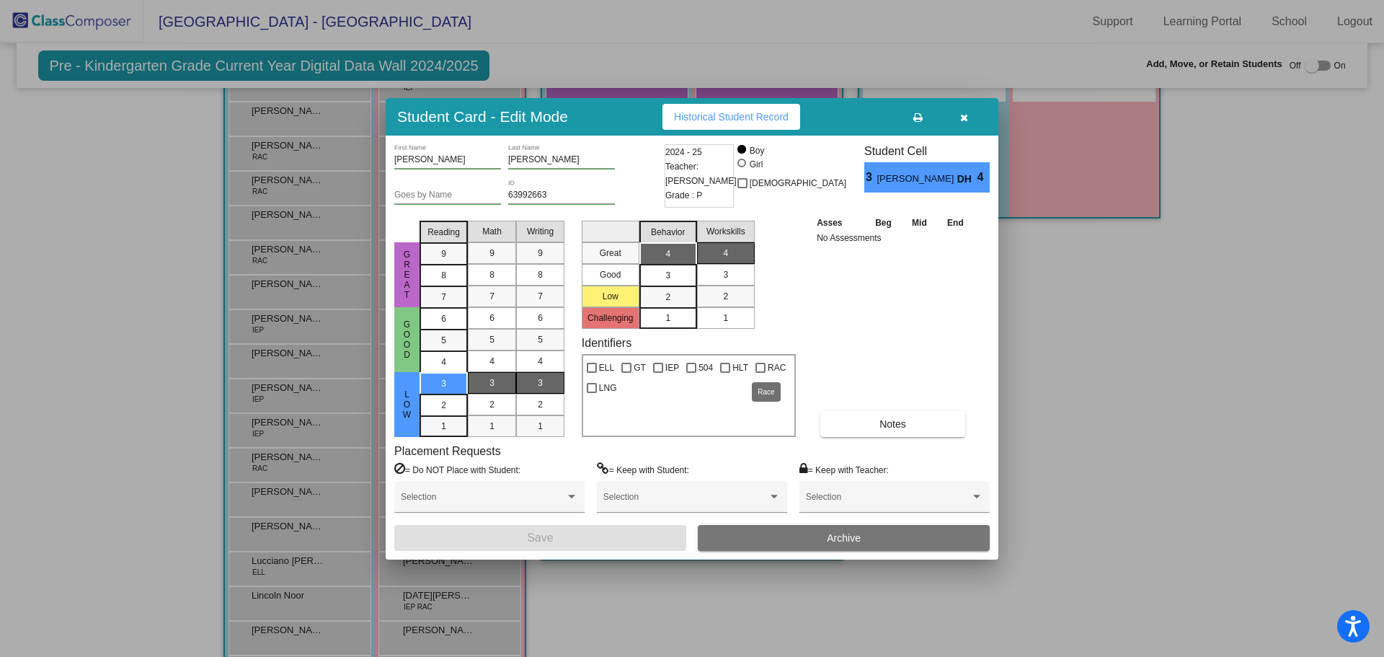
click at [756, 364] on div at bounding box center [761, 368] width 10 height 10
click at [760, 373] on input "RAC" at bounding box center [760, 373] width 1 height 1
checkbox input "true"
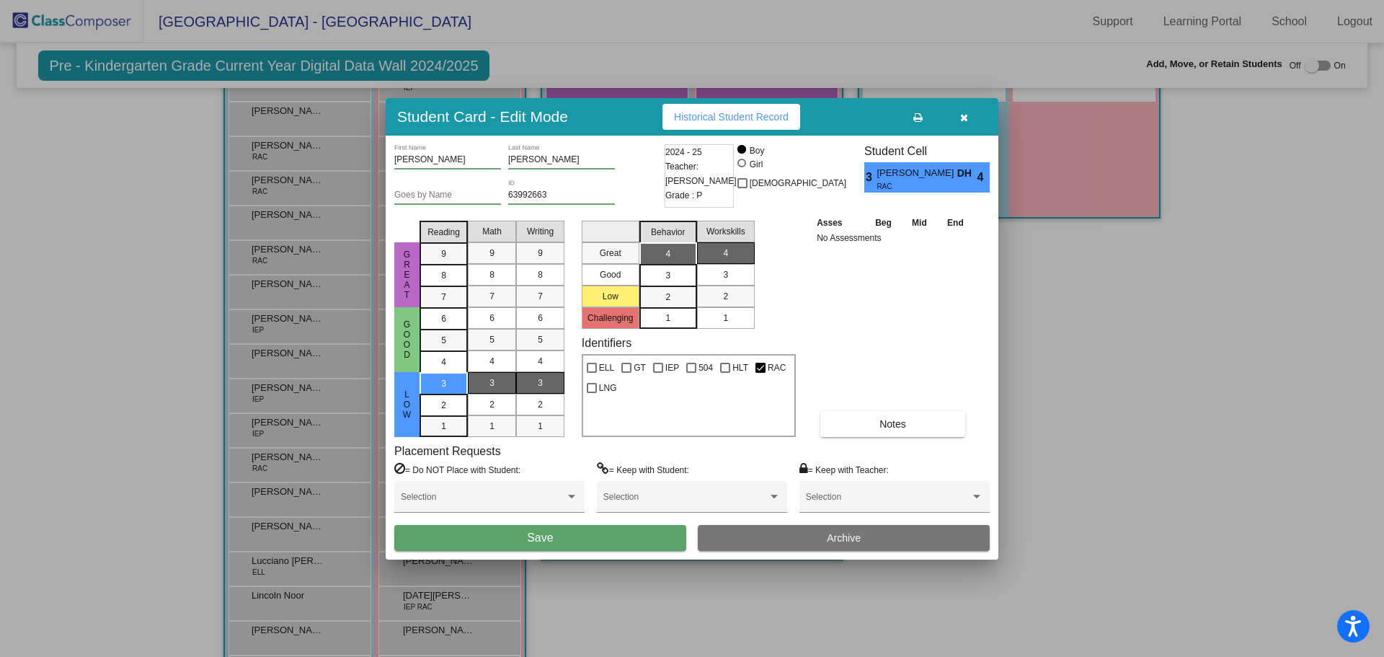
click at [628, 549] on button "Save" at bounding box center [540, 538] width 292 height 26
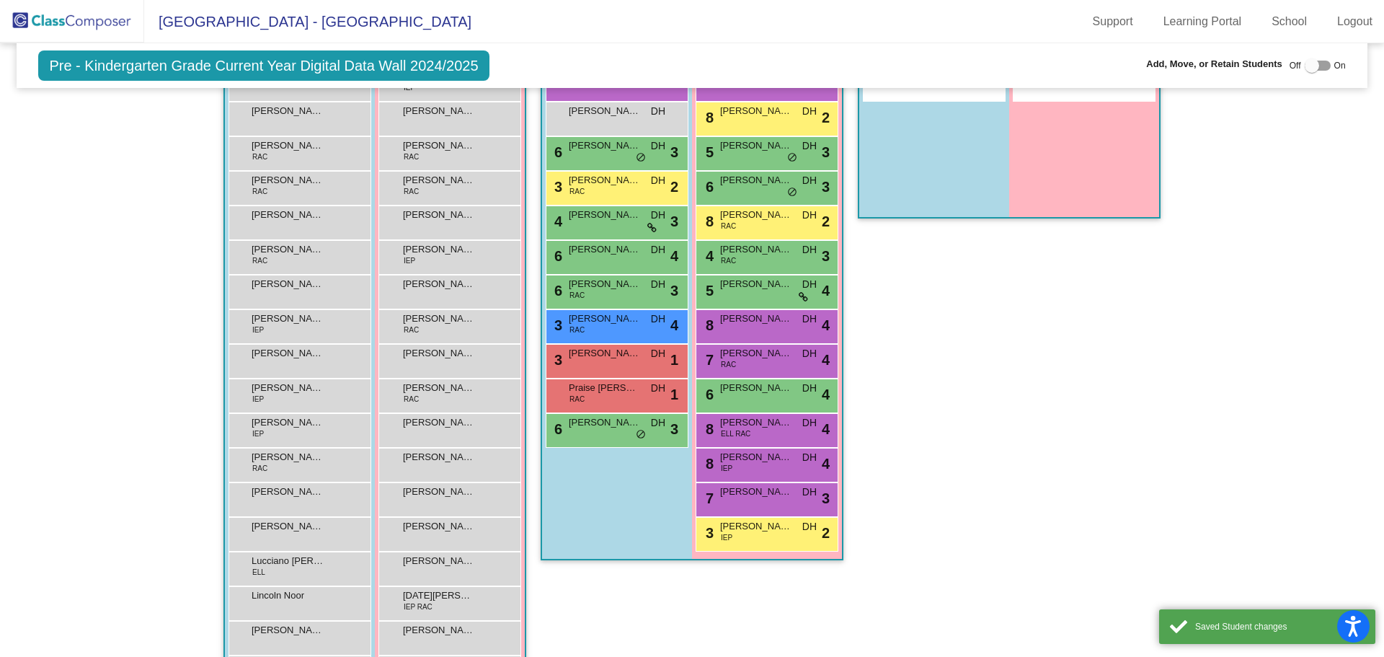
click at [375, 542] on div "Boys : 11 7 [PERSON_NAME] [PERSON_NAME] lock do_not_disturb_alt 4 [PERSON_NAME]…" at bounding box center [300, 471] width 150 height 867
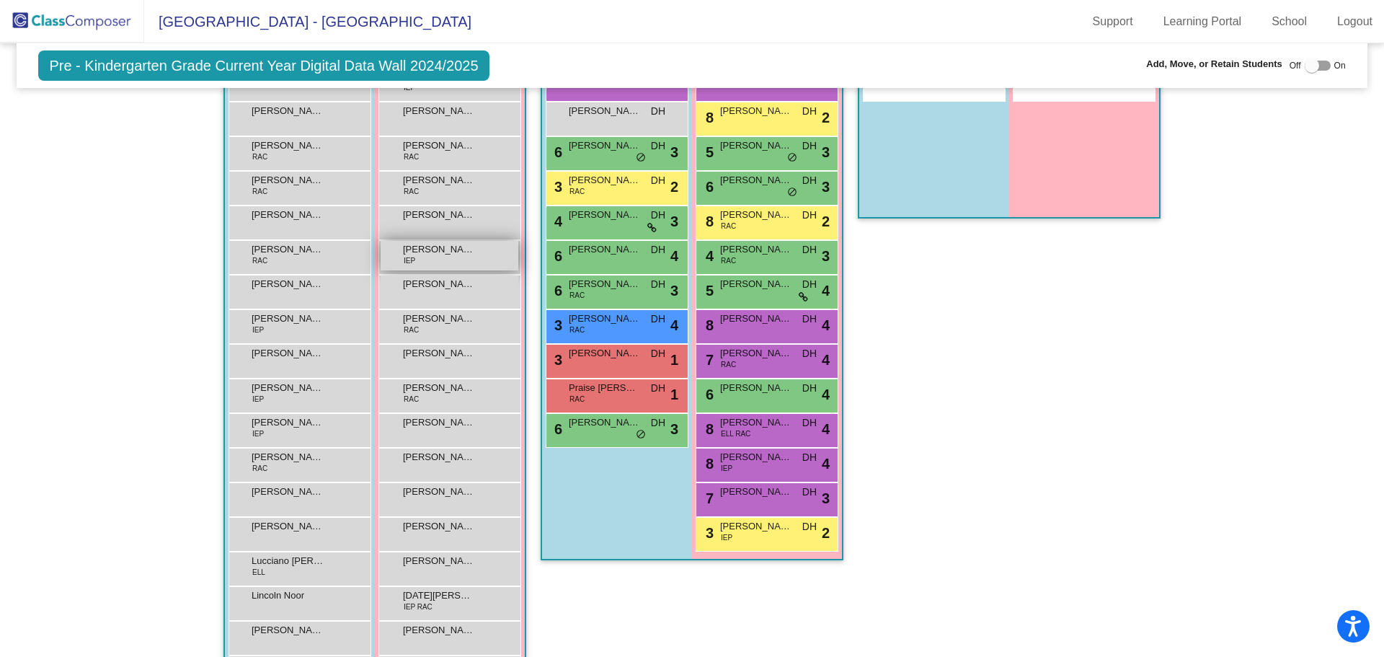
click at [450, 260] on div "[PERSON_NAME] IEP lock do_not_disturb_alt" at bounding box center [450, 256] width 138 height 30
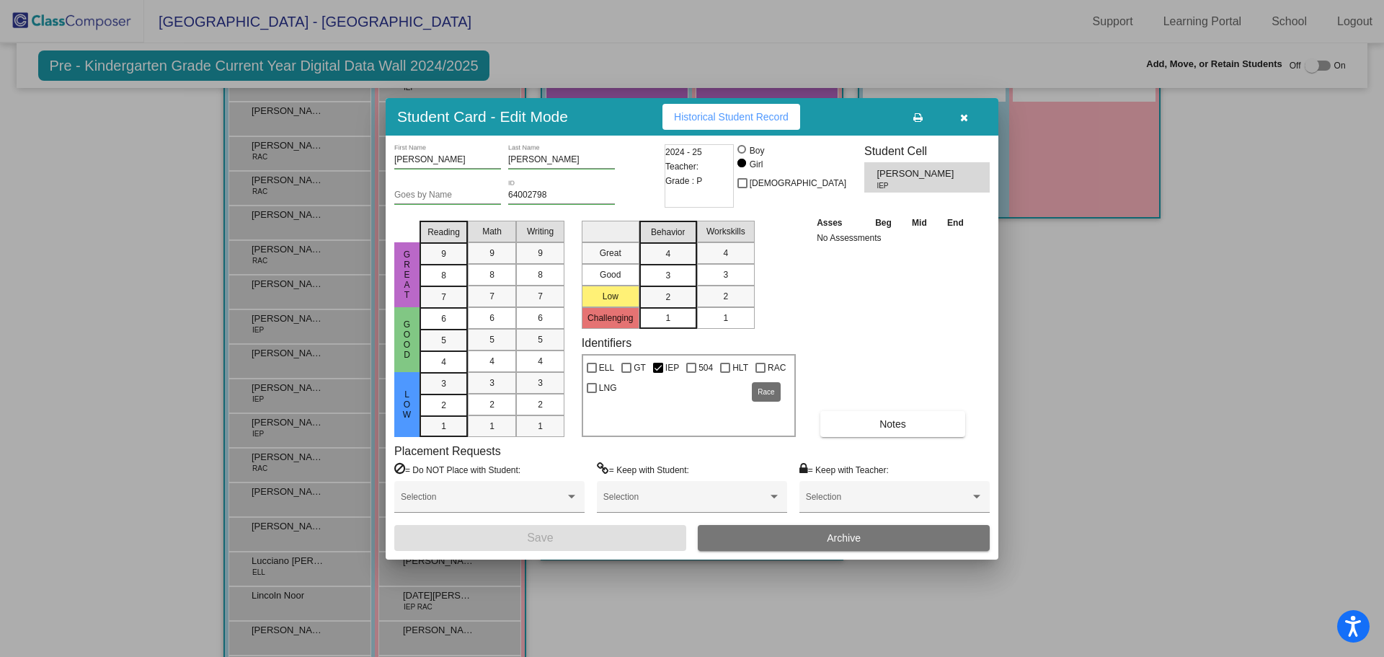
click at [758, 368] on div at bounding box center [761, 368] width 10 height 10
click at [760, 373] on input "RAC" at bounding box center [760, 373] width 1 height 1
checkbox input "true"
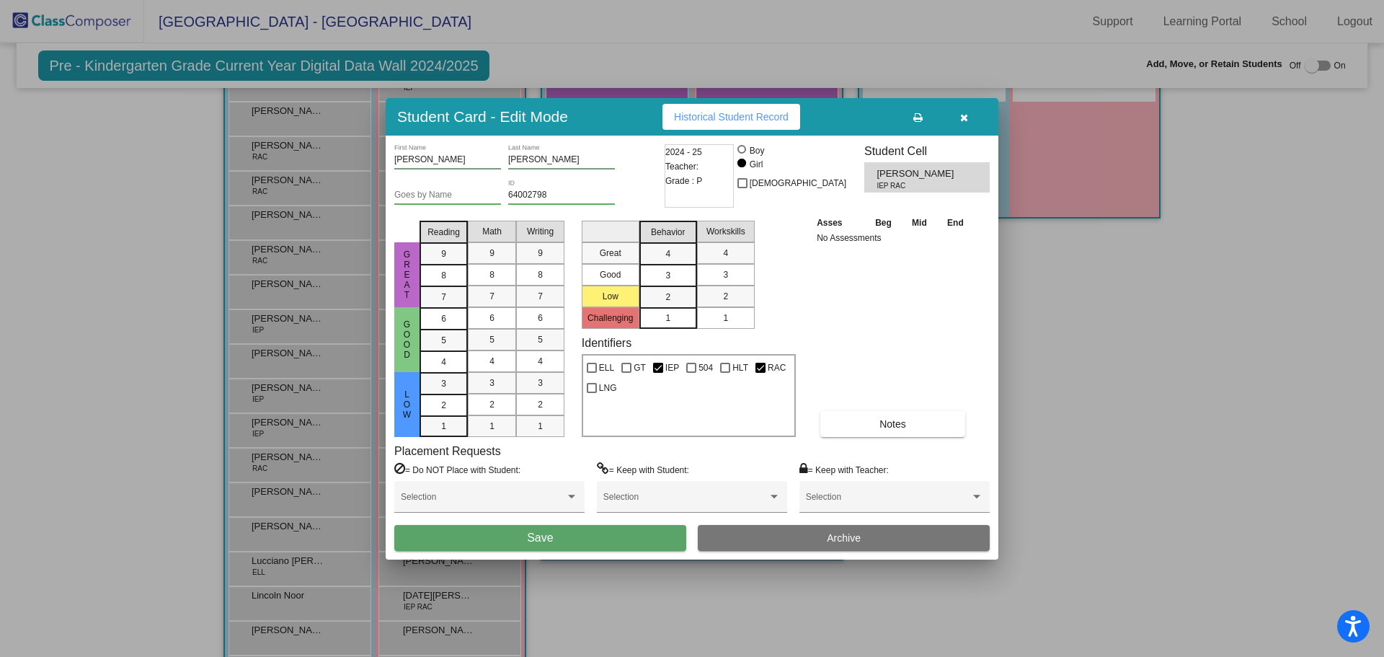
click at [604, 534] on button "Save" at bounding box center [540, 538] width 292 height 26
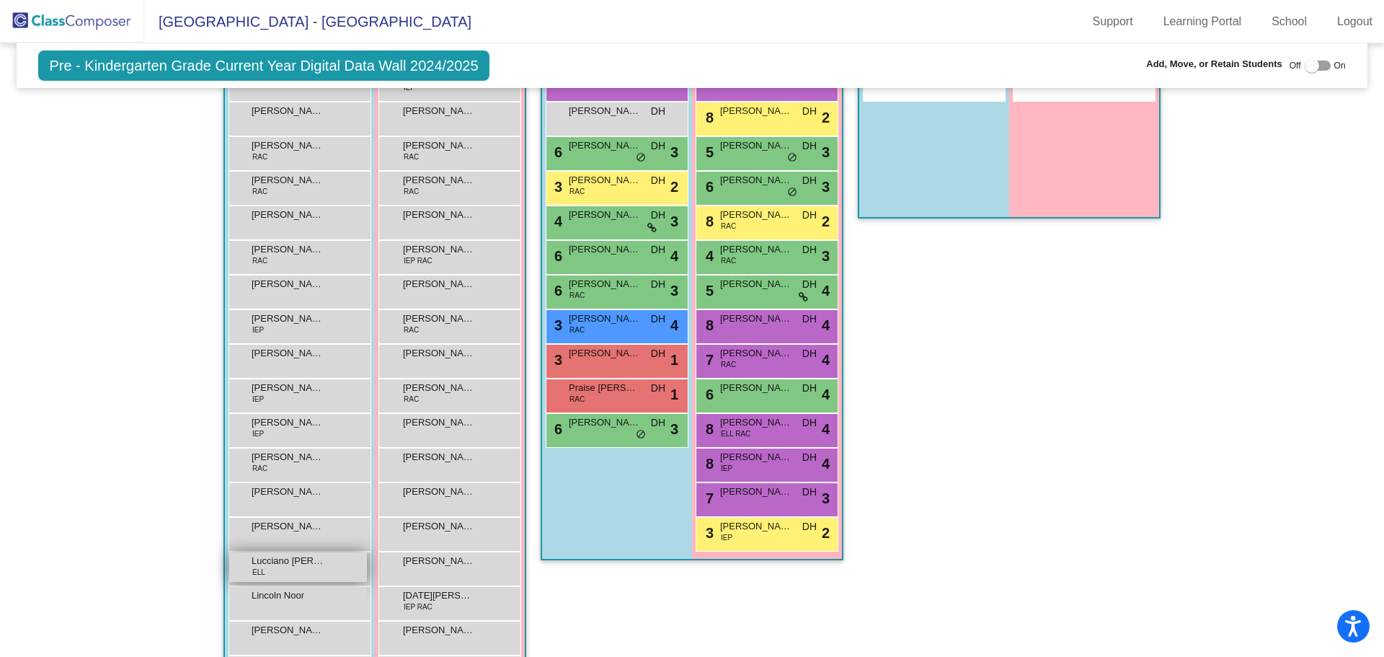
click at [296, 571] on div "[PERSON_NAME] [PERSON_NAME] ELL lock do_not_disturb_alt" at bounding box center [298, 567] width 138 height 30
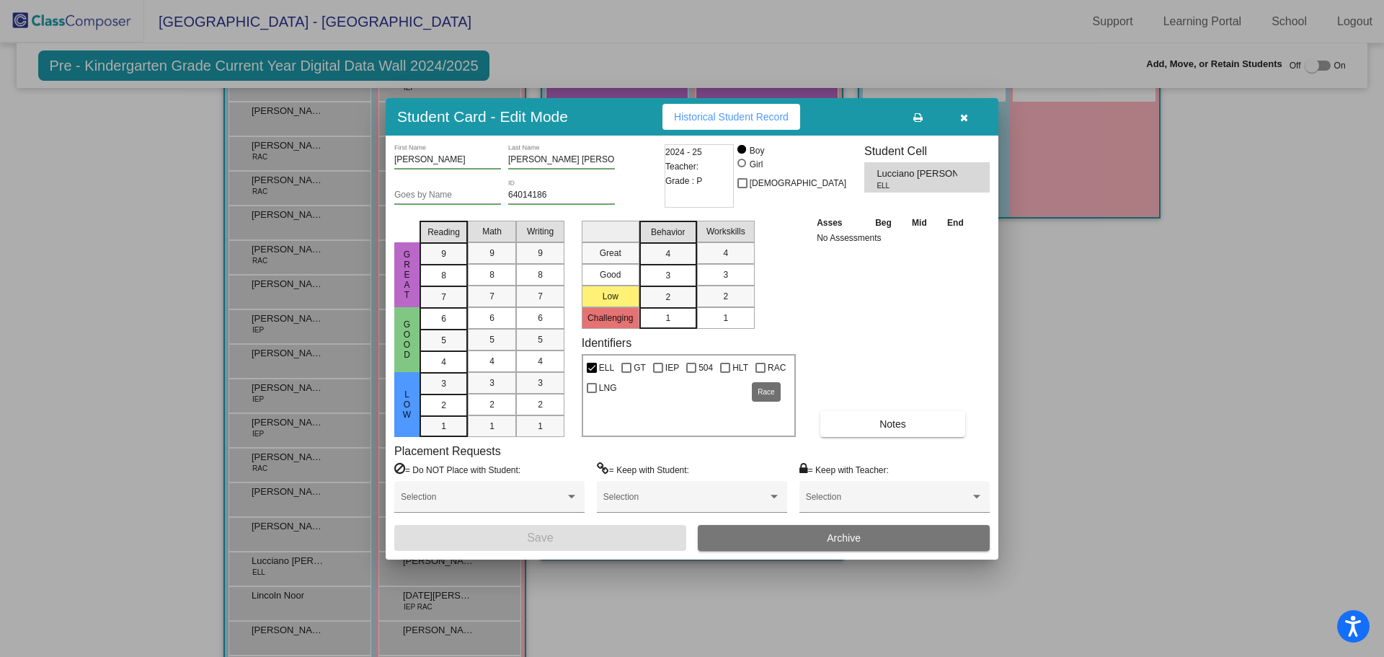
click at [756, 366] on div at bounding box center [761, 368] width 10 height 10
click at [760, 373] on input "RAC" at bounding box center [760, 373] width 1 height 1
checkbox input "true"
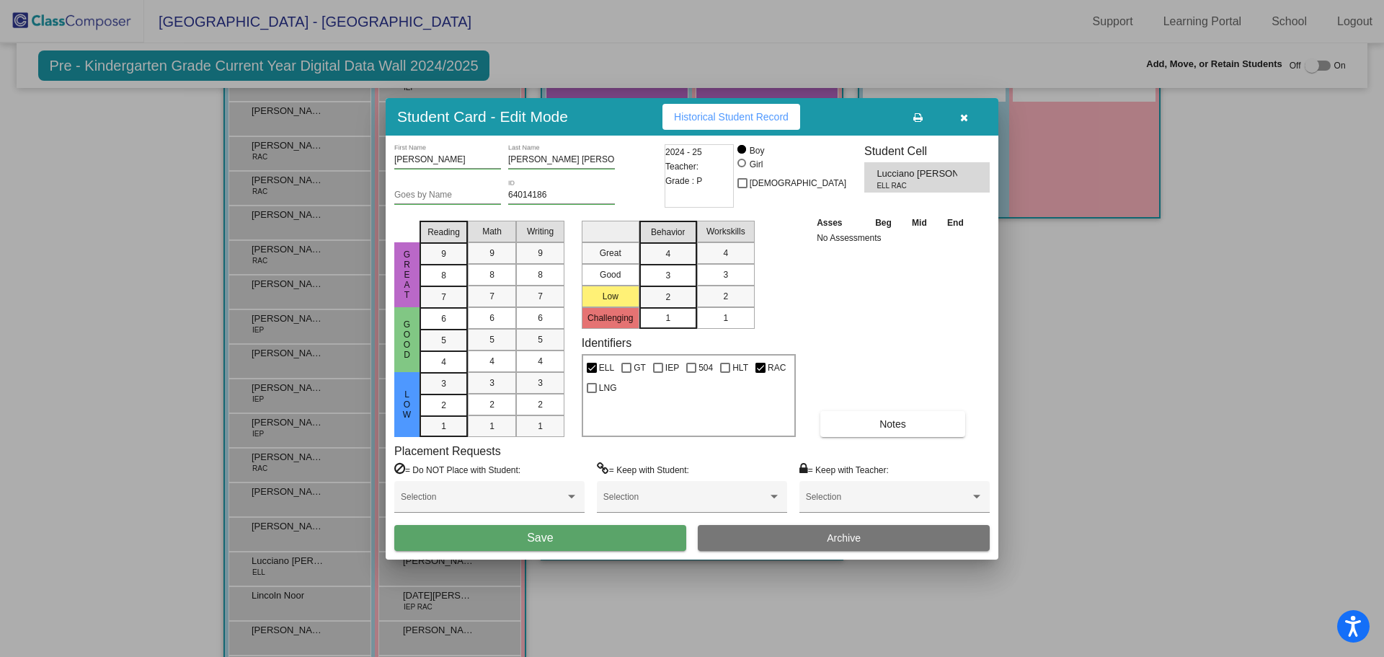
click at [565, 544] on button "Save" at bounding box center [540, 538] width 292 height 26
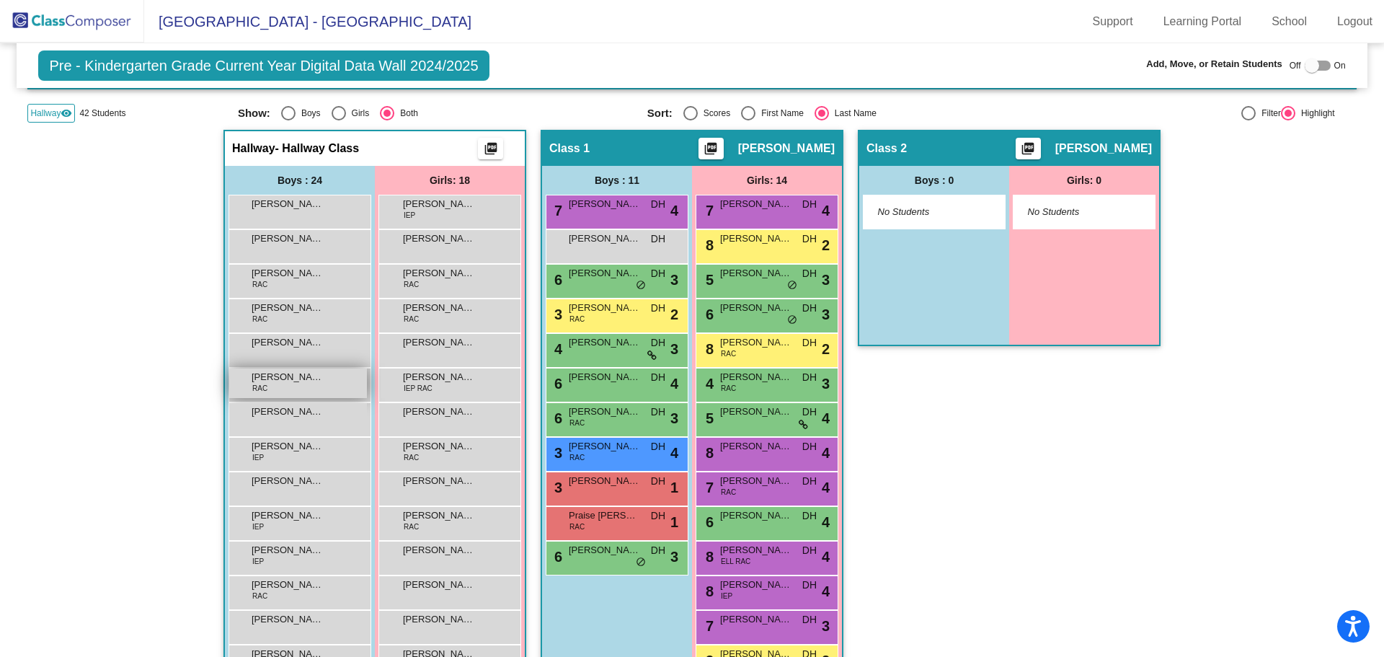
scroll to position [216, 0]
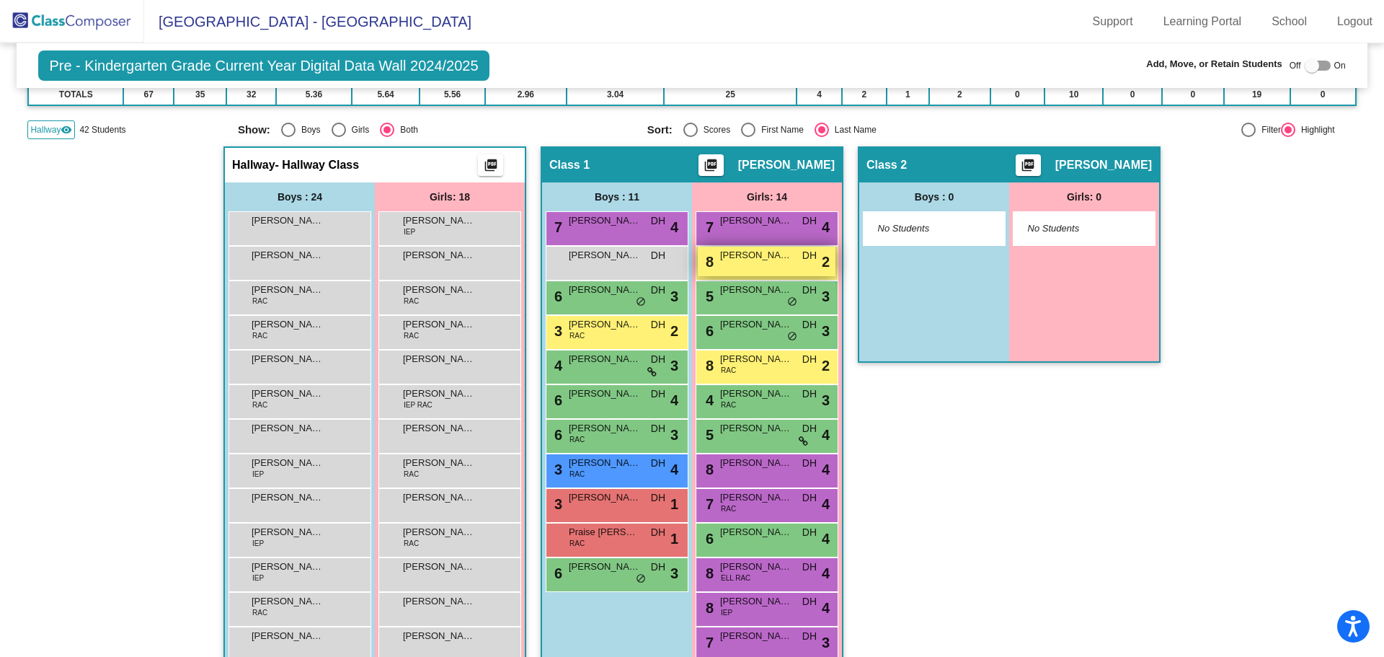
click at [748, 253] on span "[PERSON_NAME]" at bounding box center [756, 255] width 72 height 14
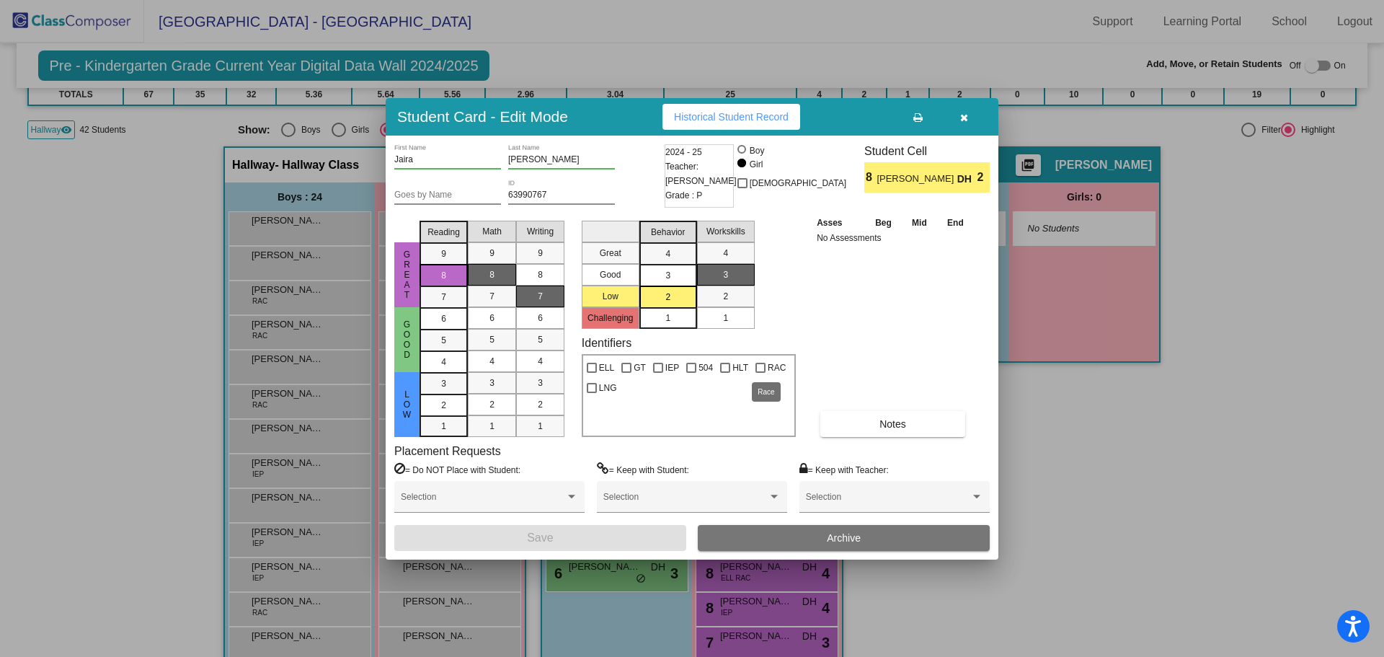
click at [758, 364] on div at bounding box center [761, 368] width 10 height 10
click at [760, 373] on input "RAC" at bounding box center [760, 373] width 1 height 1
checkbox input "true"
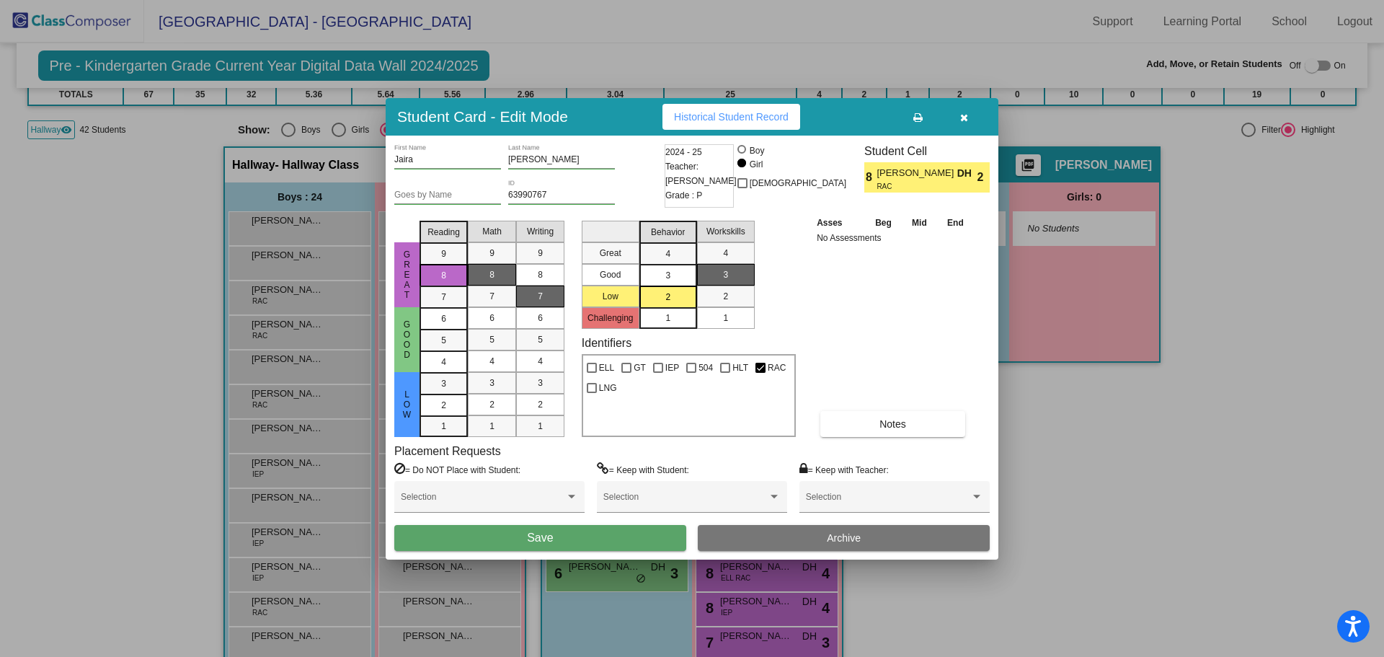
click at [619, 533] on button "Save" at bounding box center [540, 538] width 292 height 26
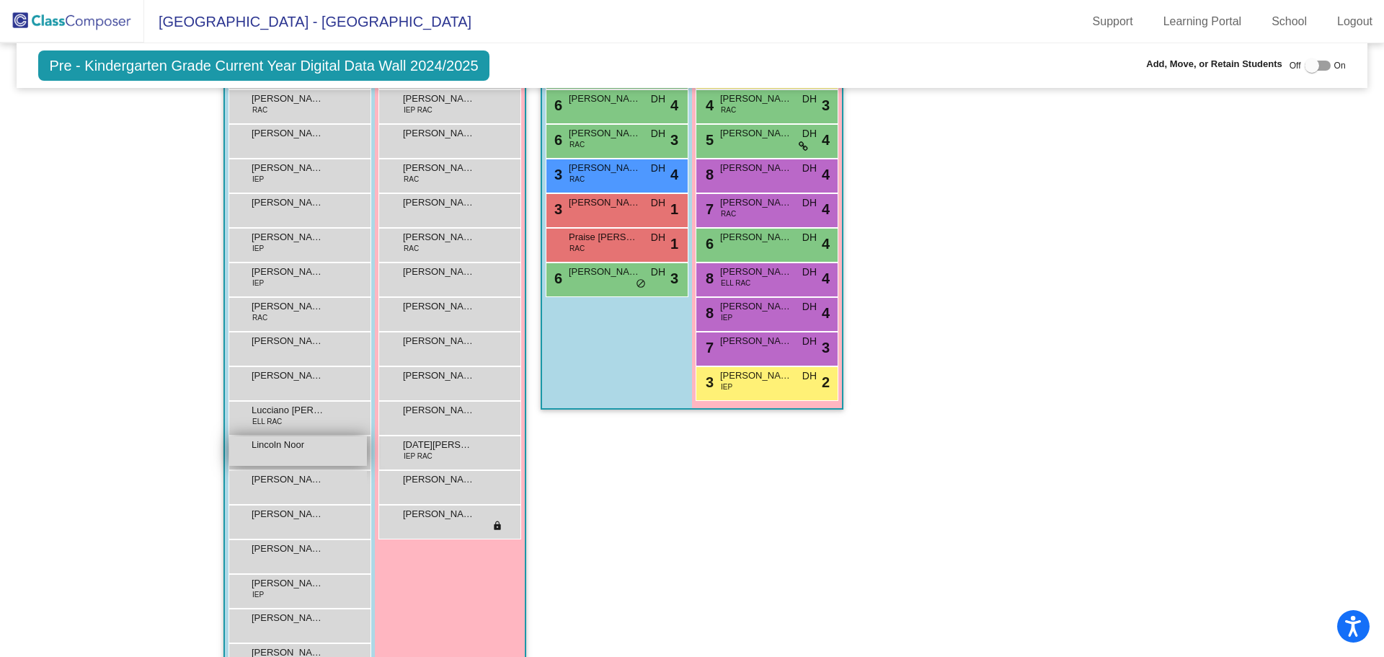
scroll to position [577, 0]
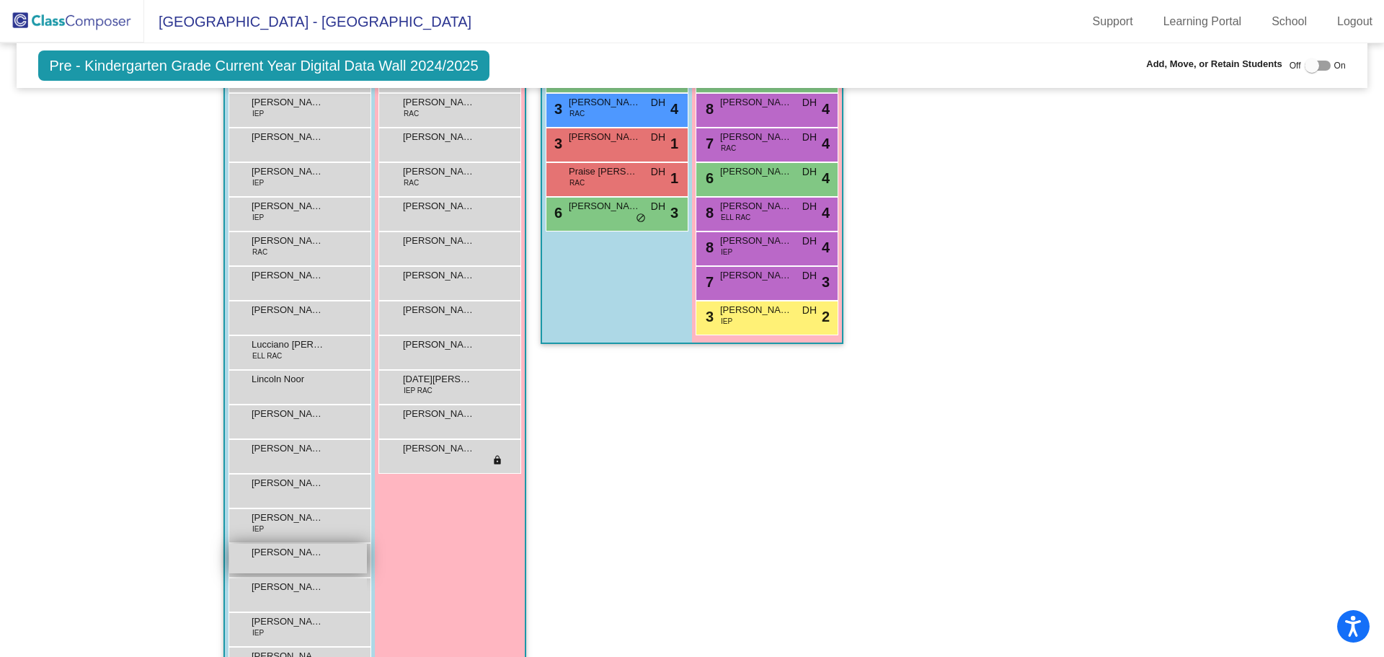
click at [280, 554] on span "[PERSON_NAME]" at bounding box center [288, 552] width 72 height 14
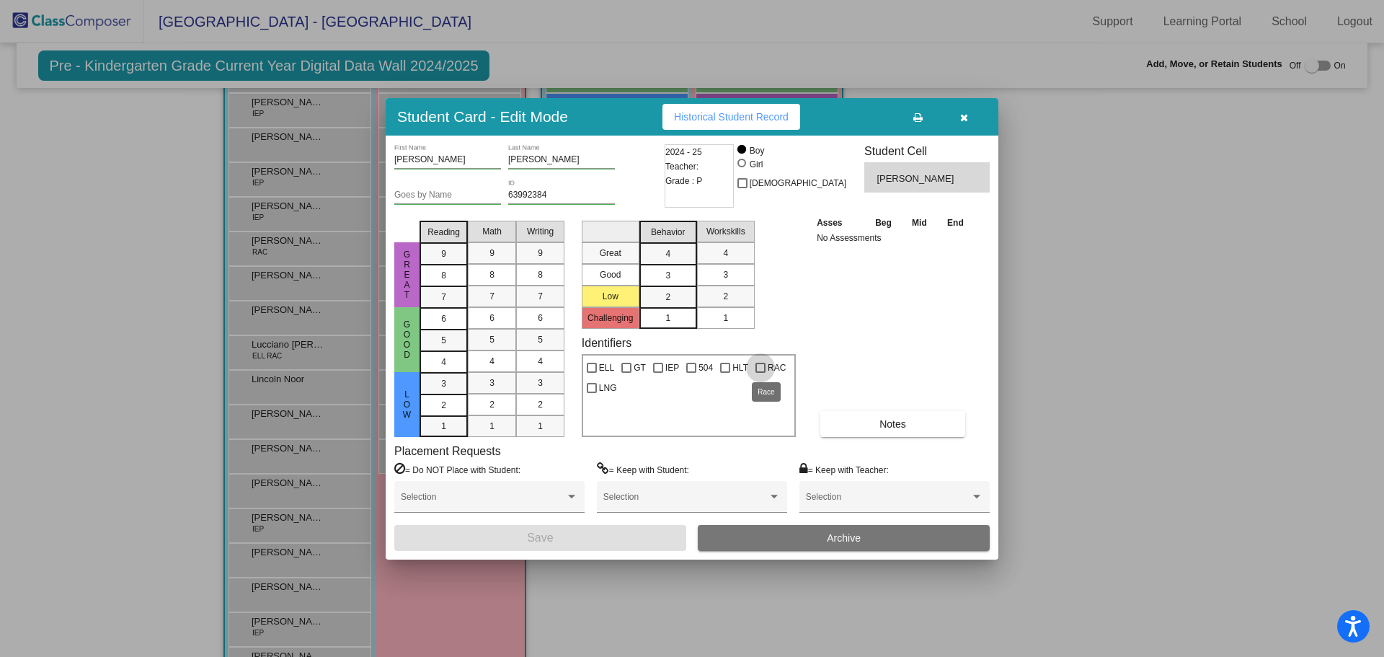
click at [756, 365] on div at bounding box center [761, 368] width 10 height 10
click at [760, 373] on input "RAC" at bounding box center [760, 373] width 1 height 1
checkbox input "true"
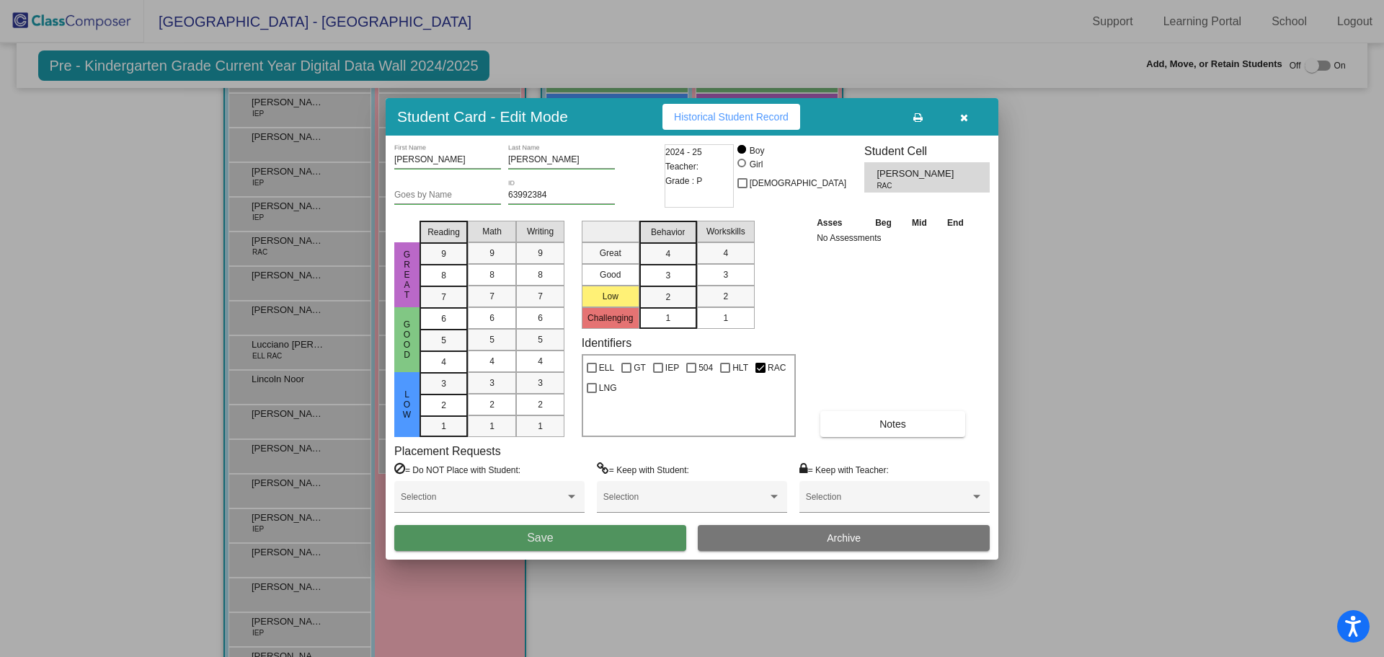
click at [630, 533] on button "Save" at bounding box center [540, 538] width 292 height 26
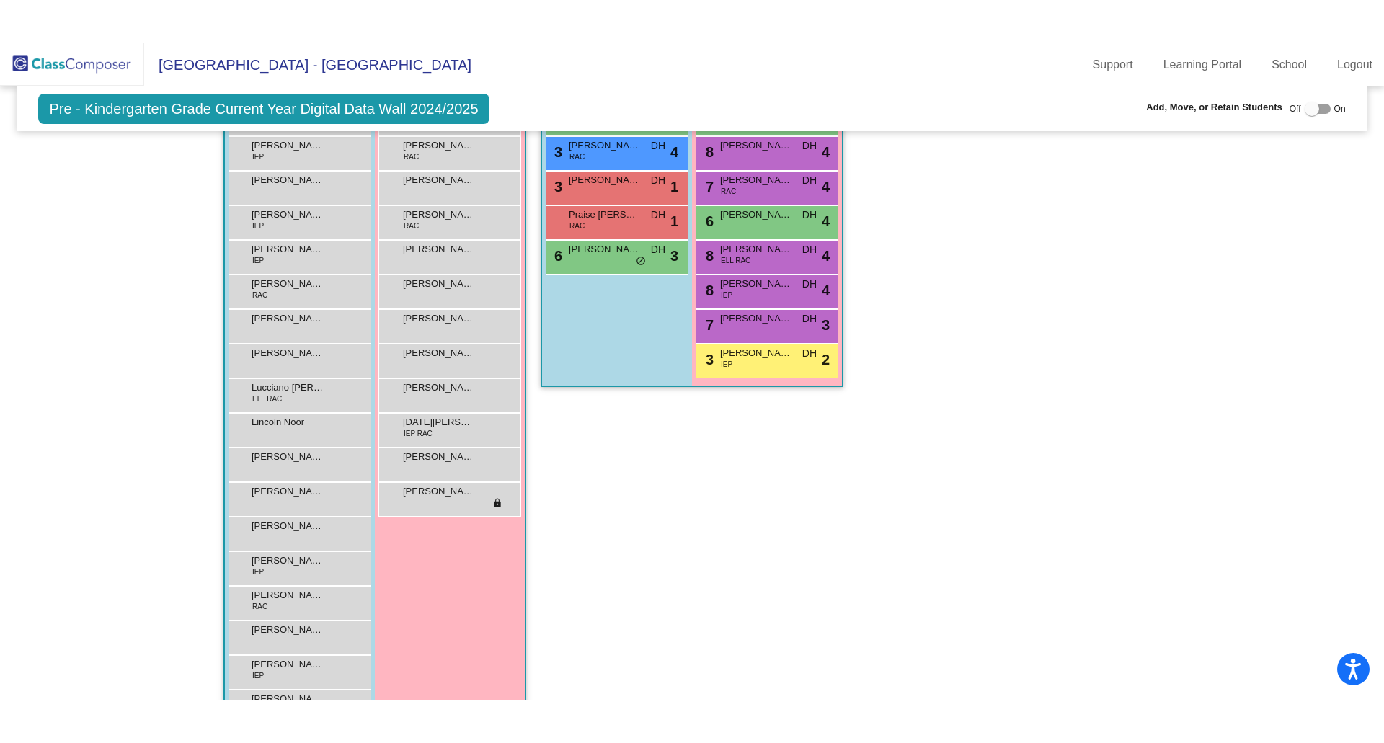
scroll to position [624, 0]
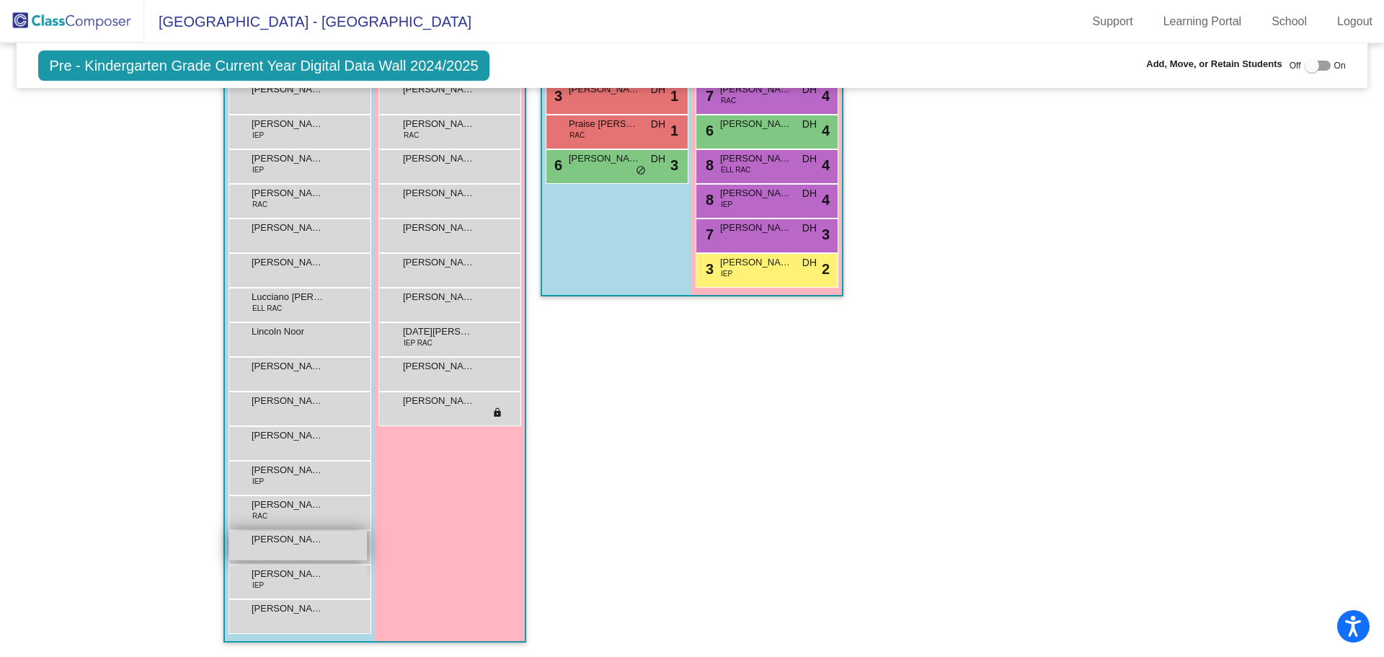
click at [298, 546] on span "[PERSON_NAME]" at bounding box center [288, 539] width 72 height 14
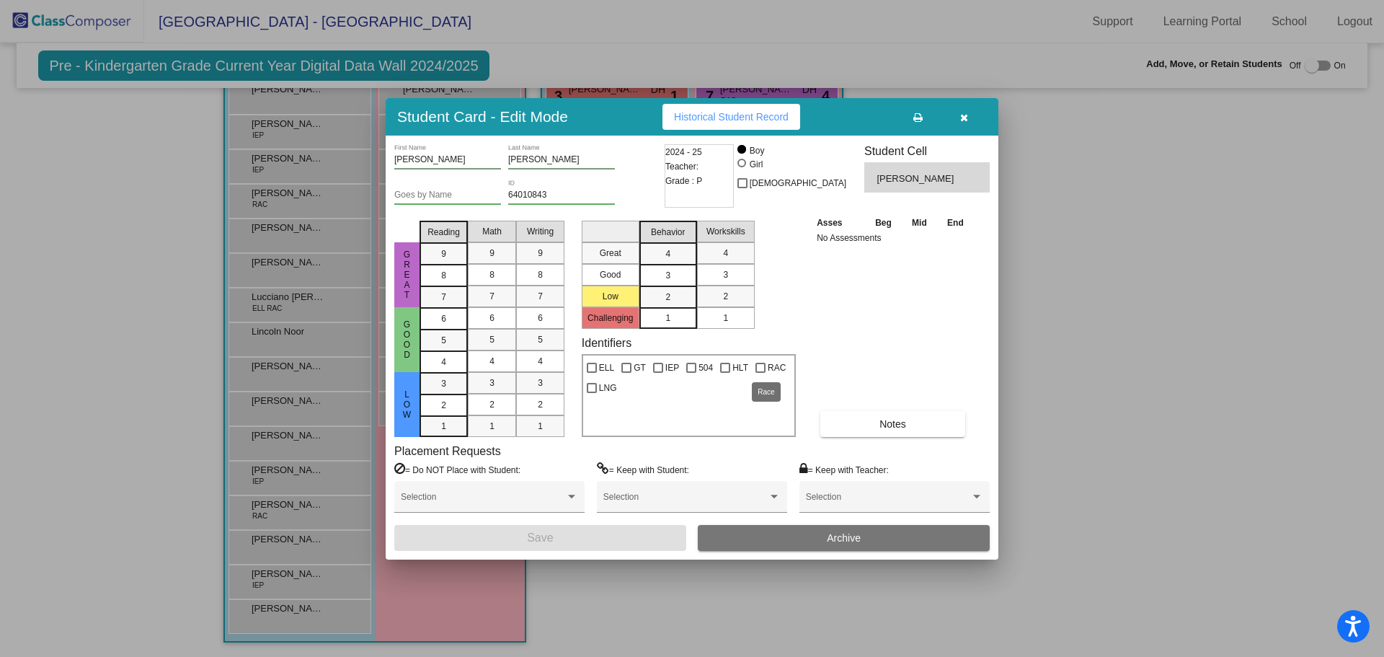
click at [756, 368] on div at bounding box center [761, 368] width 10 height 10
click at [760, 373] on input "RAC" at bounding box center [760, 373] width 1 height 1
checkbox input "true"
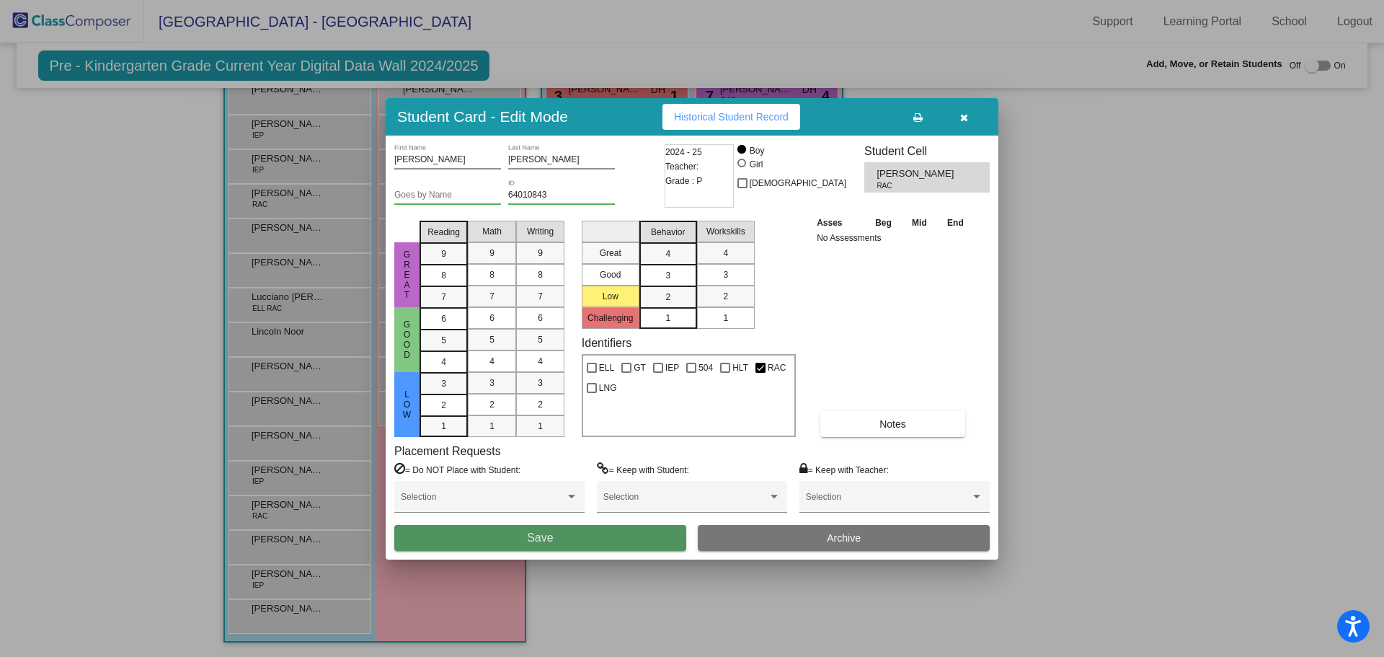
click at [596, 538] on button "Save" at bounding box center [540, 538] width 292 height 26
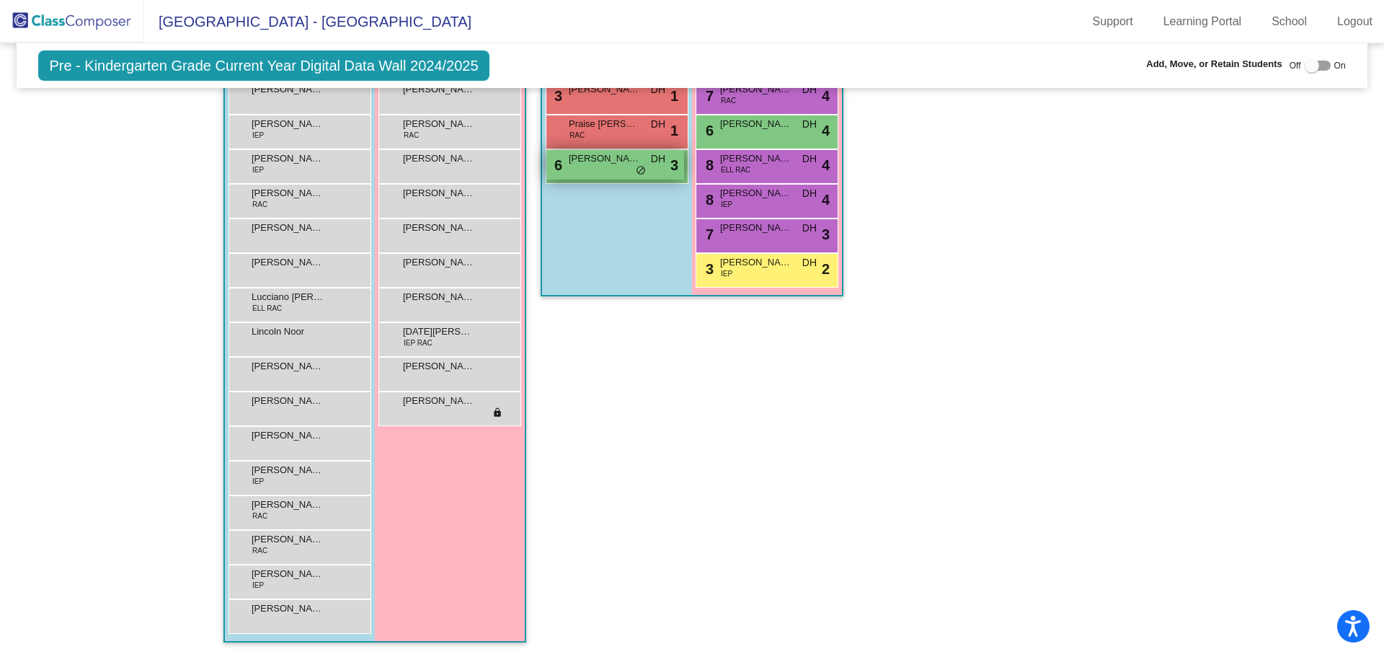
click at [589, 163] on span "[PERSON_NAME]" at bounding box center [605, 158] width 72 height 14
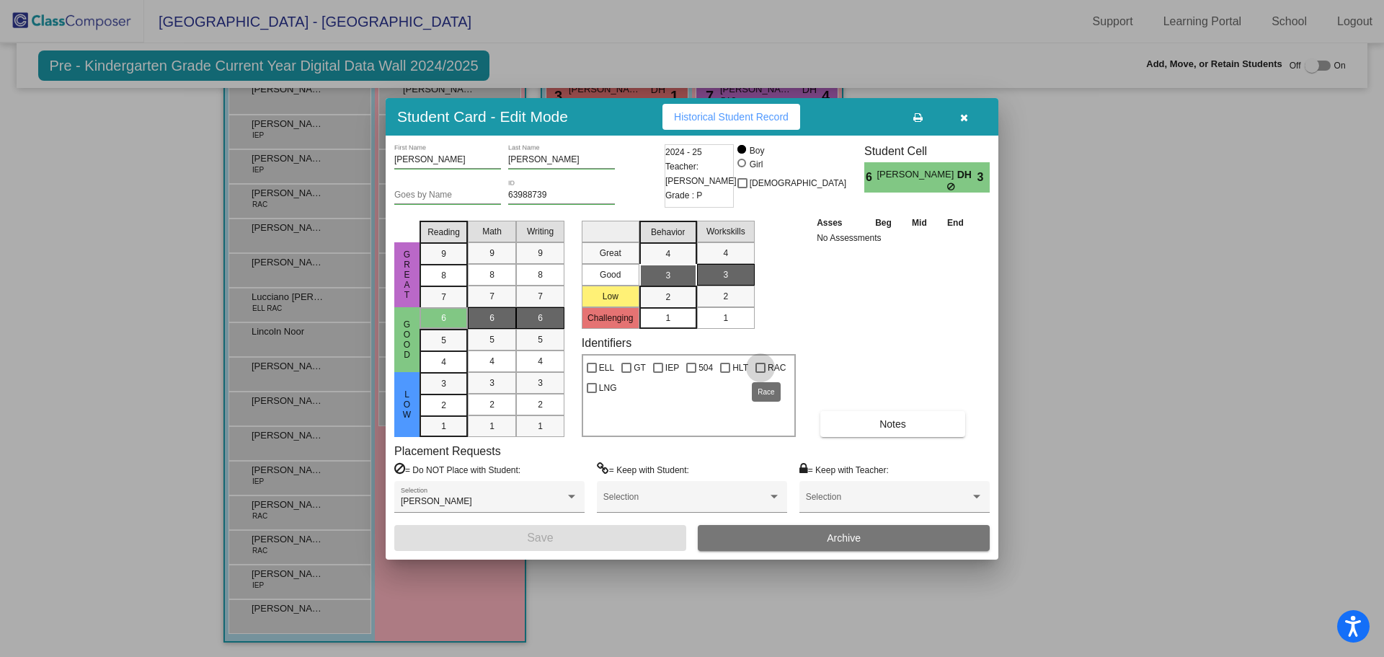
click at [759, 363] on div at bounding box center [761, 368] width 10 height 10
click at [760, 373] on input "RAC" at bounding box center [760, 373] width 1 height 1
checkbox input "true"
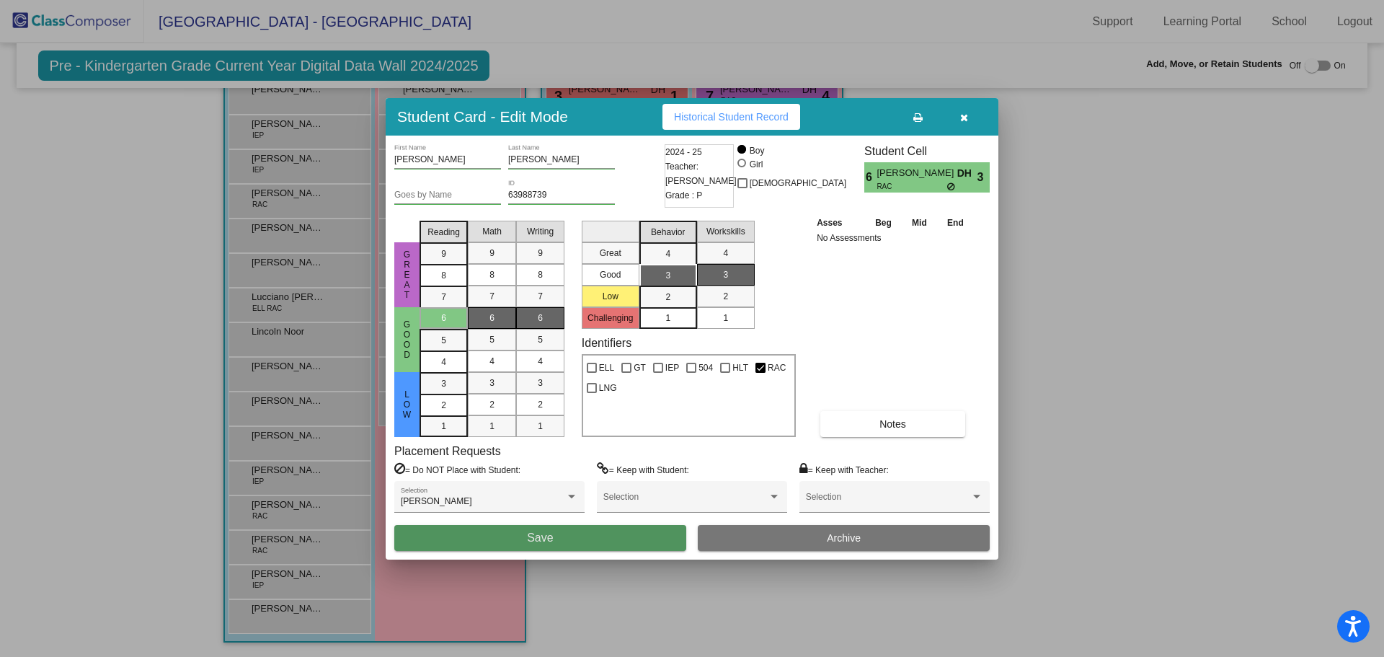
drag, startPoint x: 567, startPoint y: 537, endPoint x: 596, endPoint y: 532, distance: 29.3
click at [567, 536] on button "Save" at bounding box center [540, 538] width 292 height 26
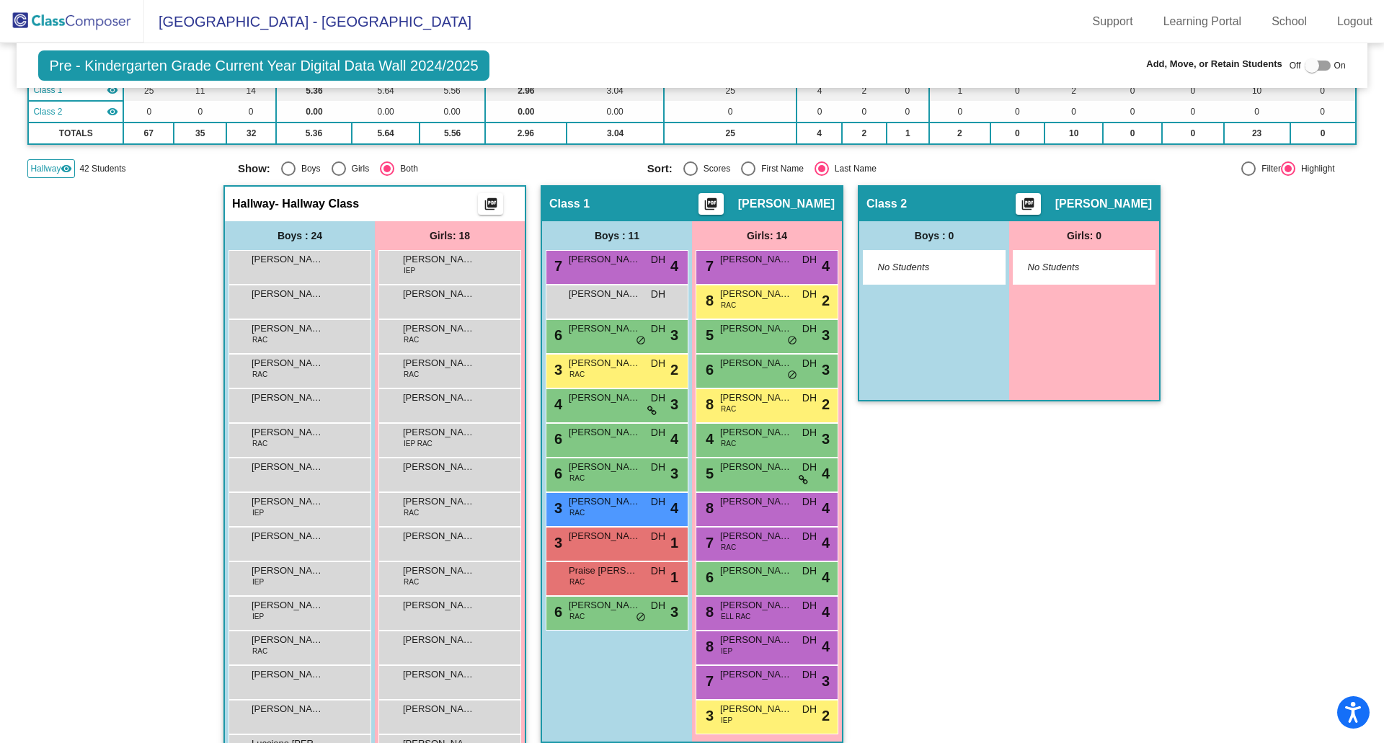
scroll to position [105, 0]
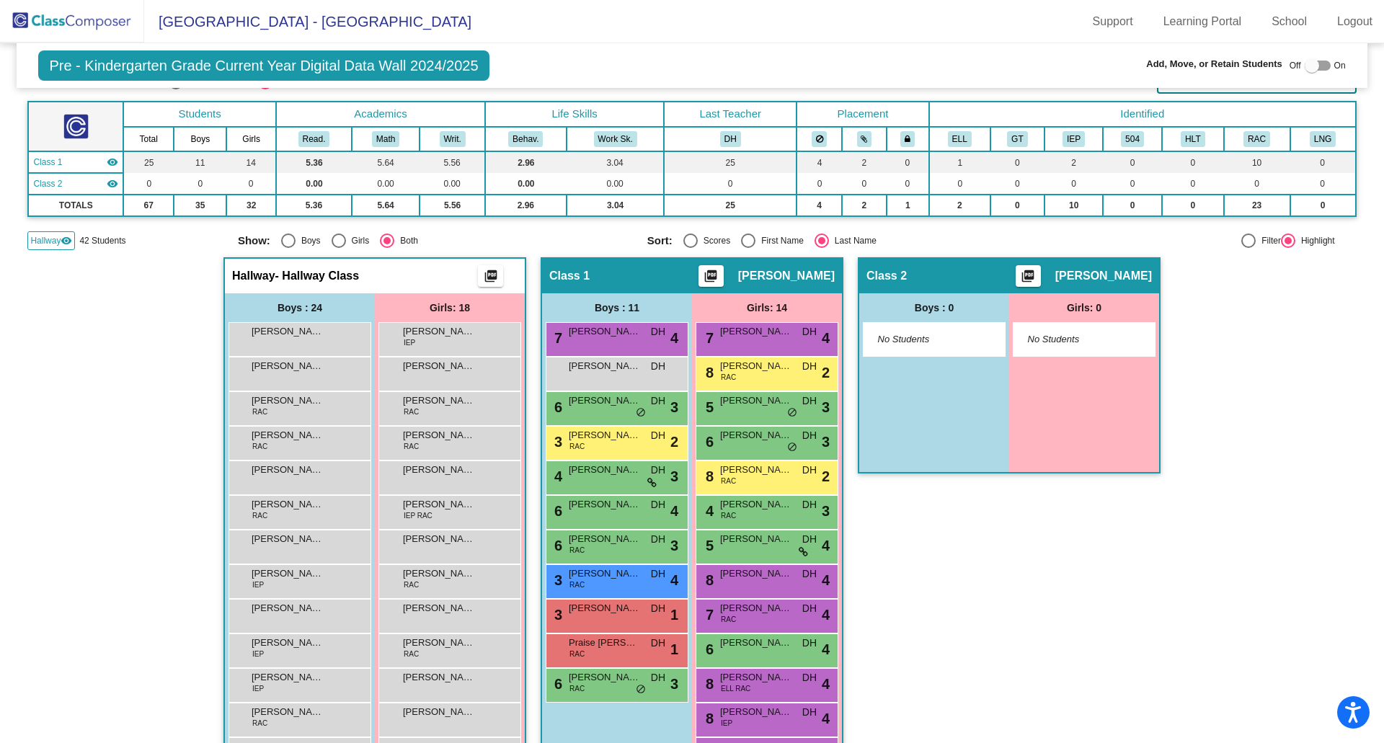
click at [1306, 63] on div at bounding box center [1312, 65] width 14 height 14
checkbox input "true"
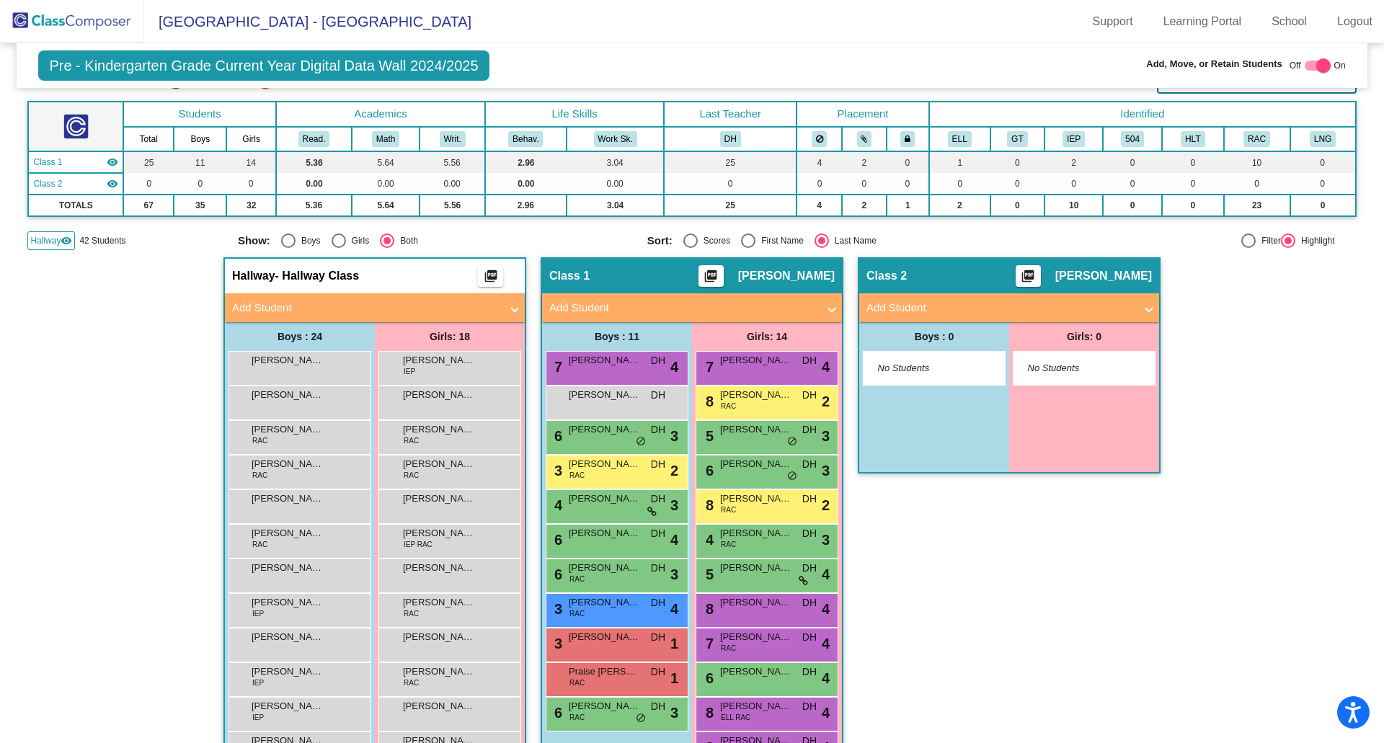
click at [43, 15] on img at bounding box center [72, 21] width 144 height 43
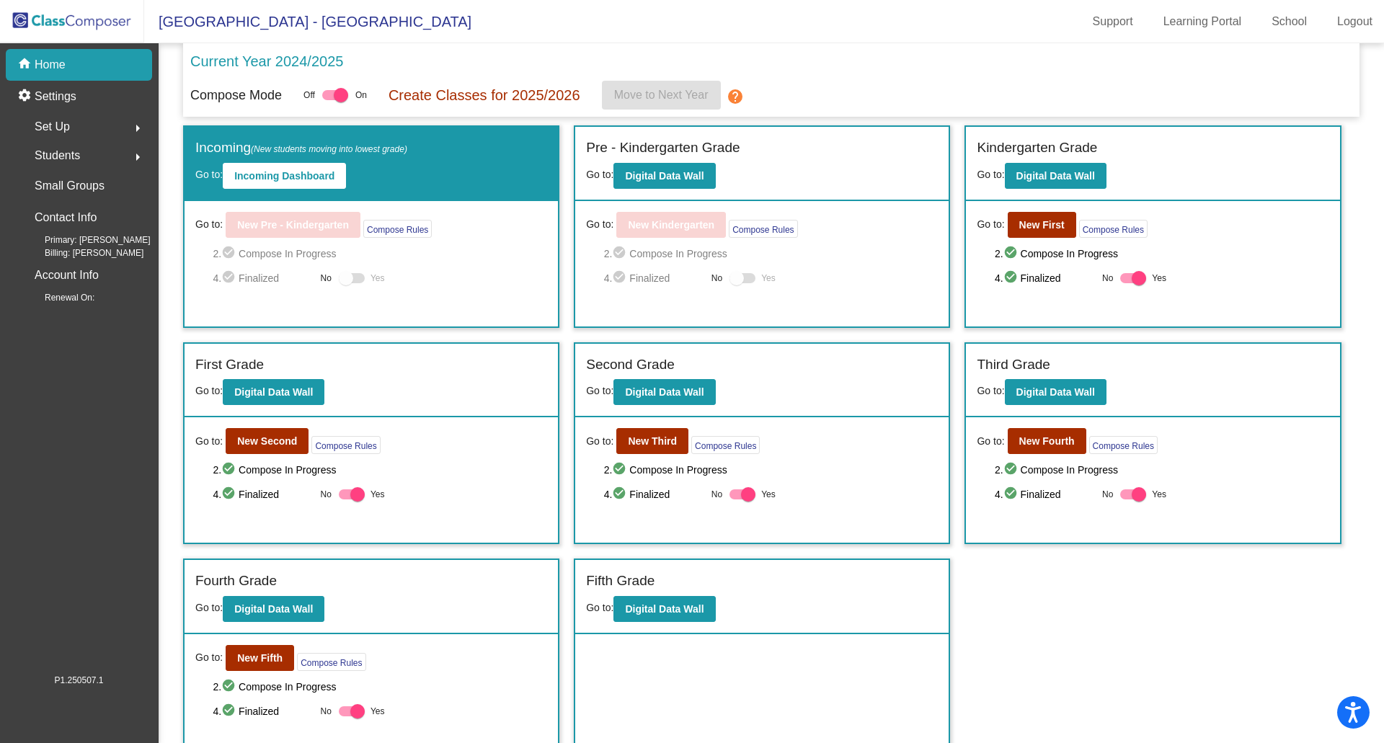
click at [133, 124] on mat-icon "arrow_right" at bounding box center [137, 128] width 17 height 17
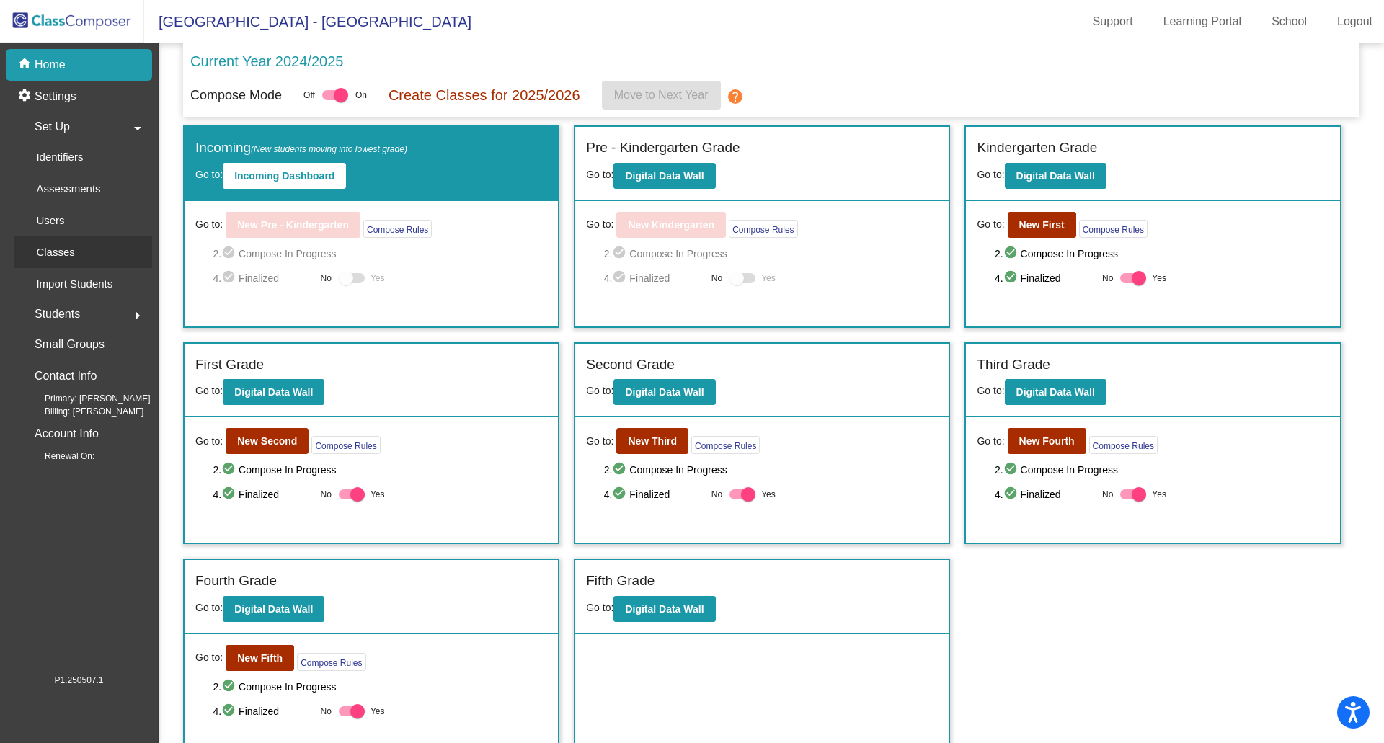
click at [63, 251] on p "Classes" at bounding box center [55, 252] width 38 height 17
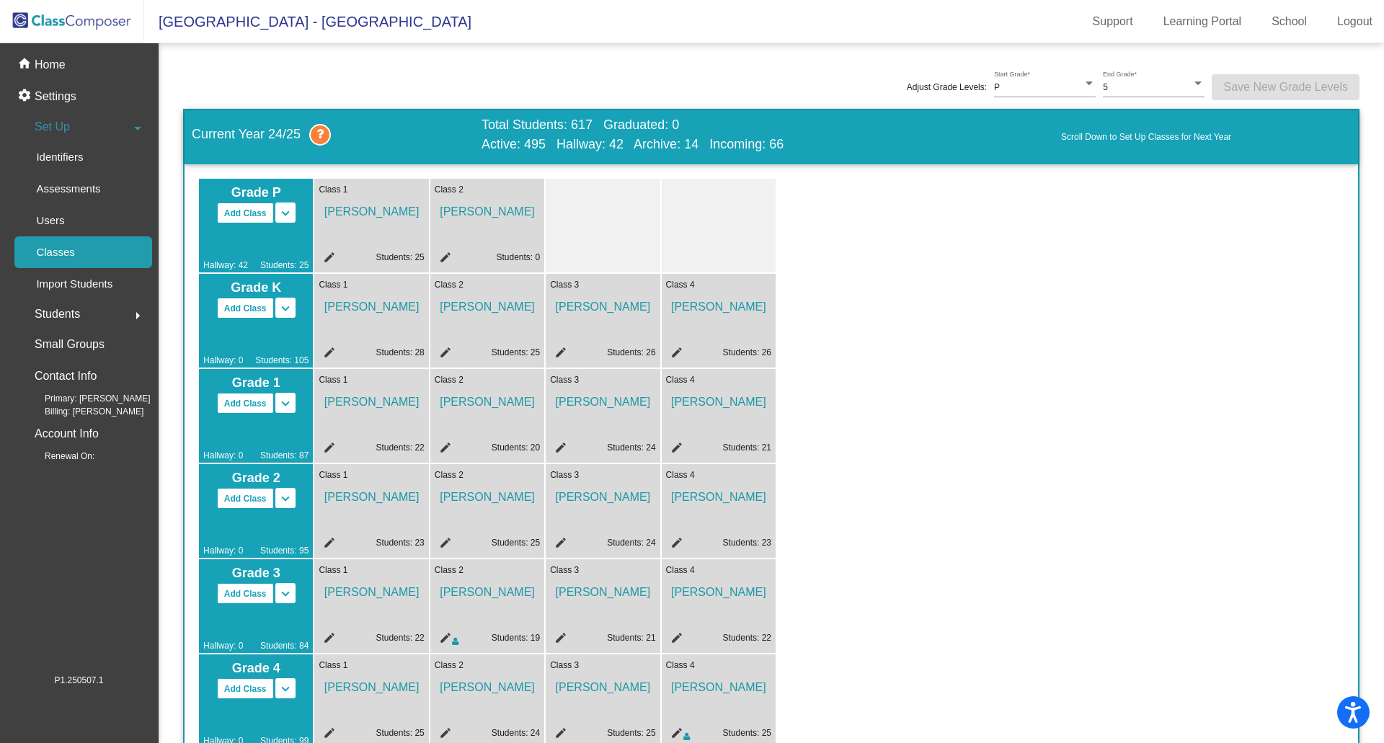
click at [33, 19] on img at bounding box center [72, 21] width 144 height 43
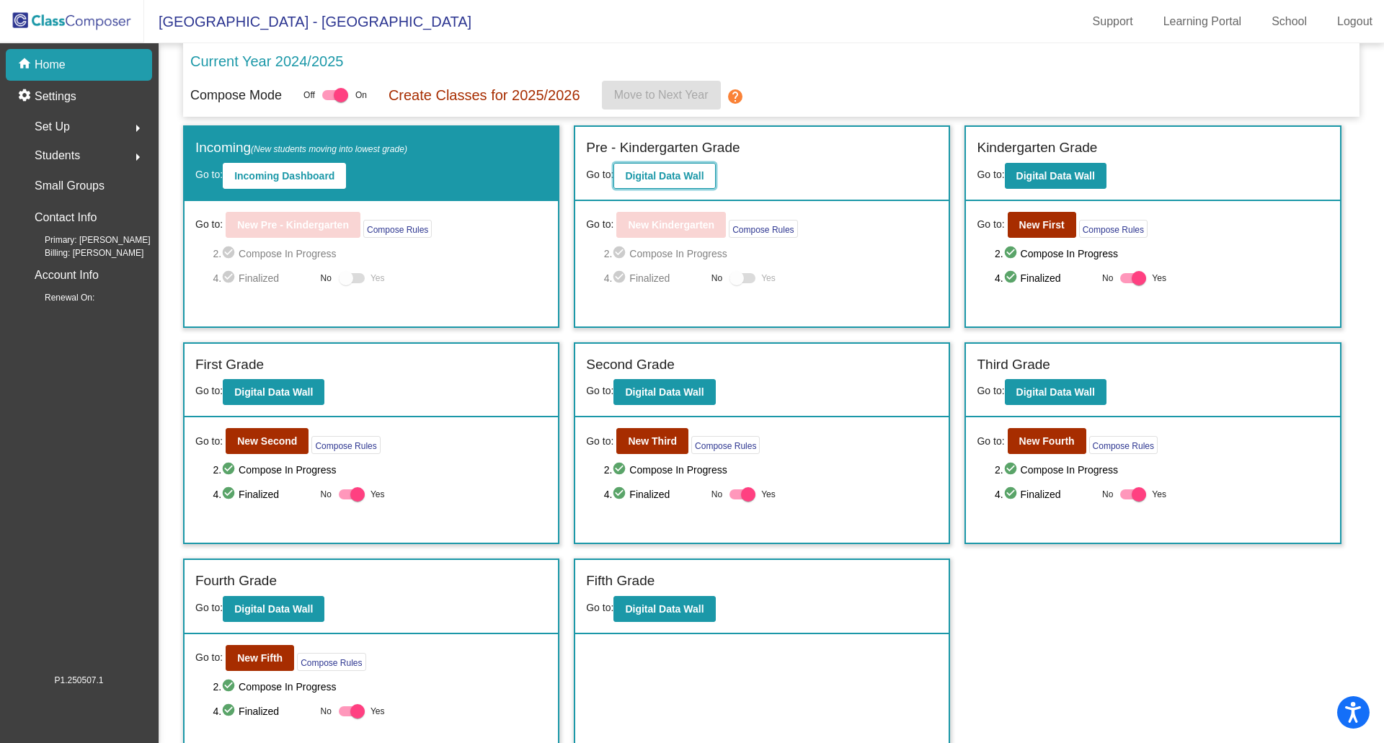
click at [634, 176] on b "Digital Data Wall" at bounding box center [664, 176] width 79 height 12
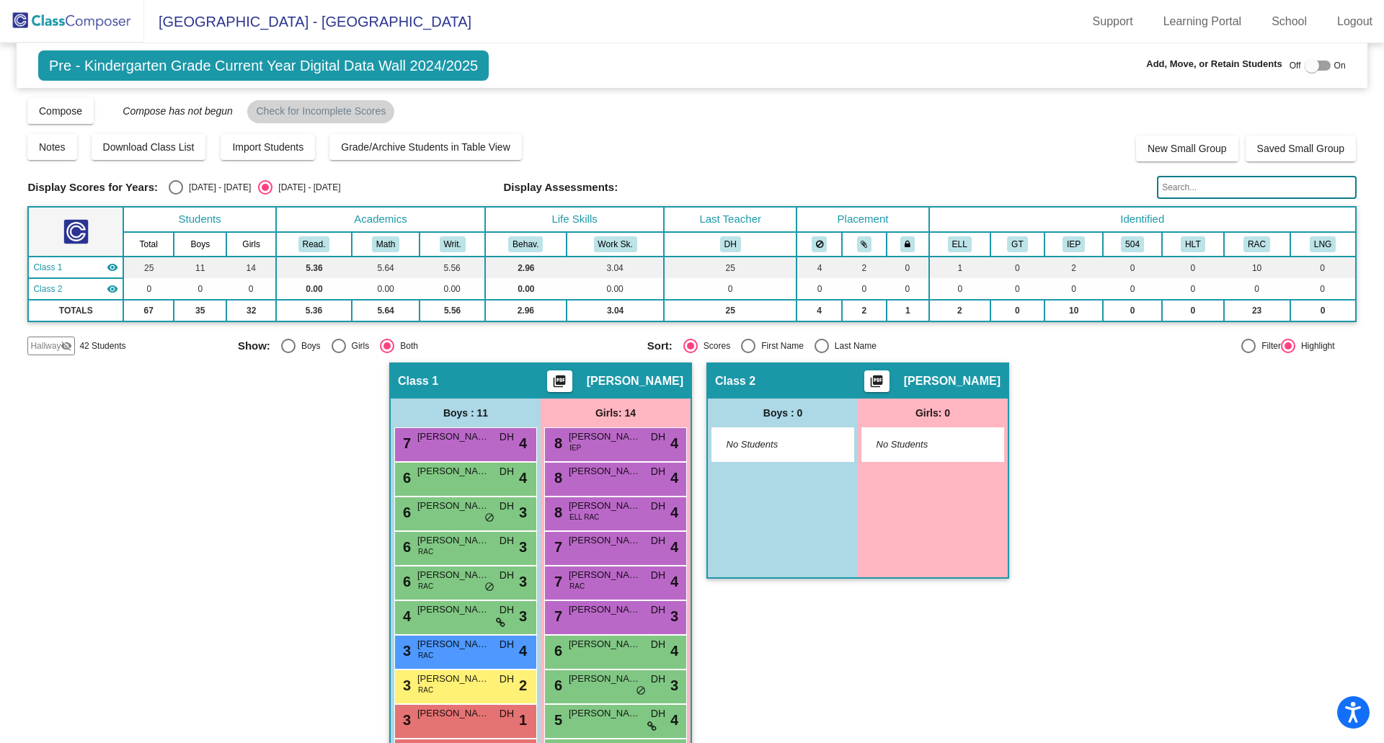
click at [63, 345] on mat-icon "visibility_off" at bounding box center [67, 346] width 12 height 12
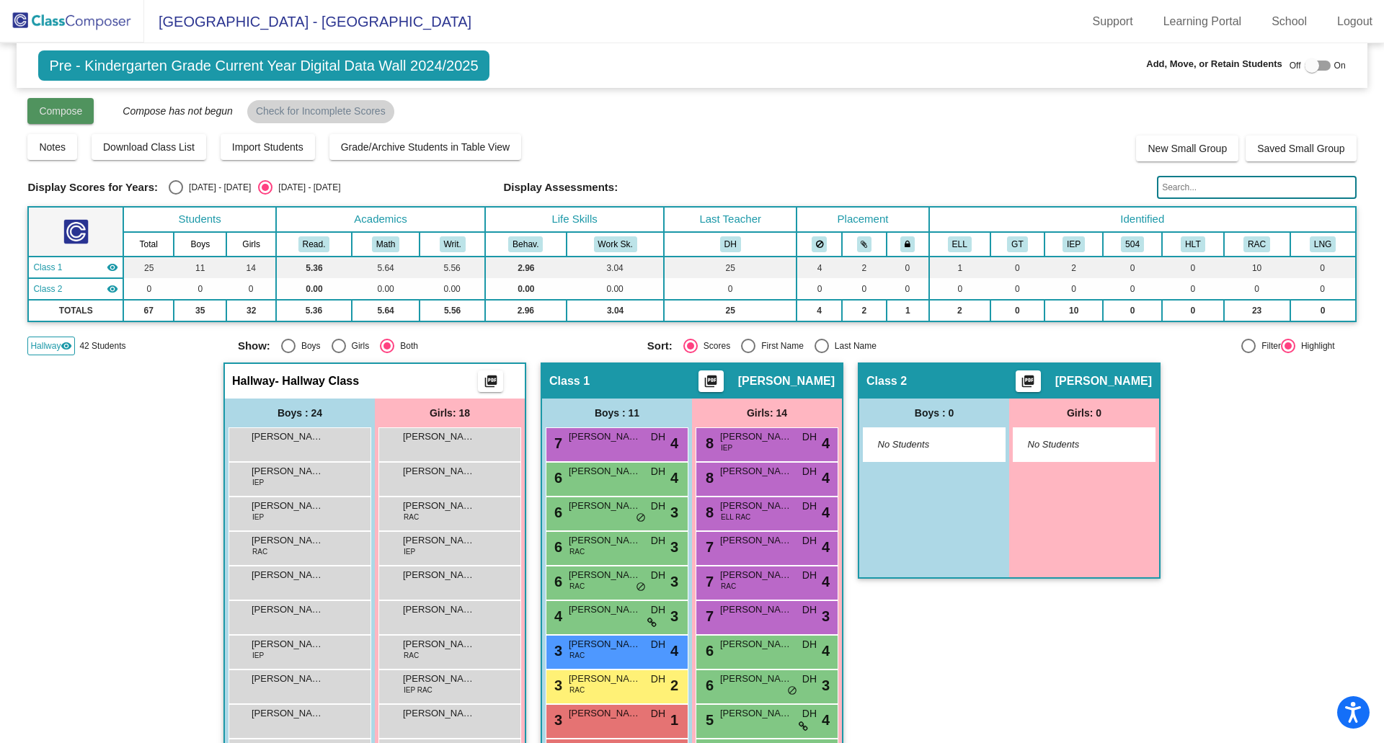
click at [70, 106] on span "Compose" at bounding box center [60, 111] width 43 height 12
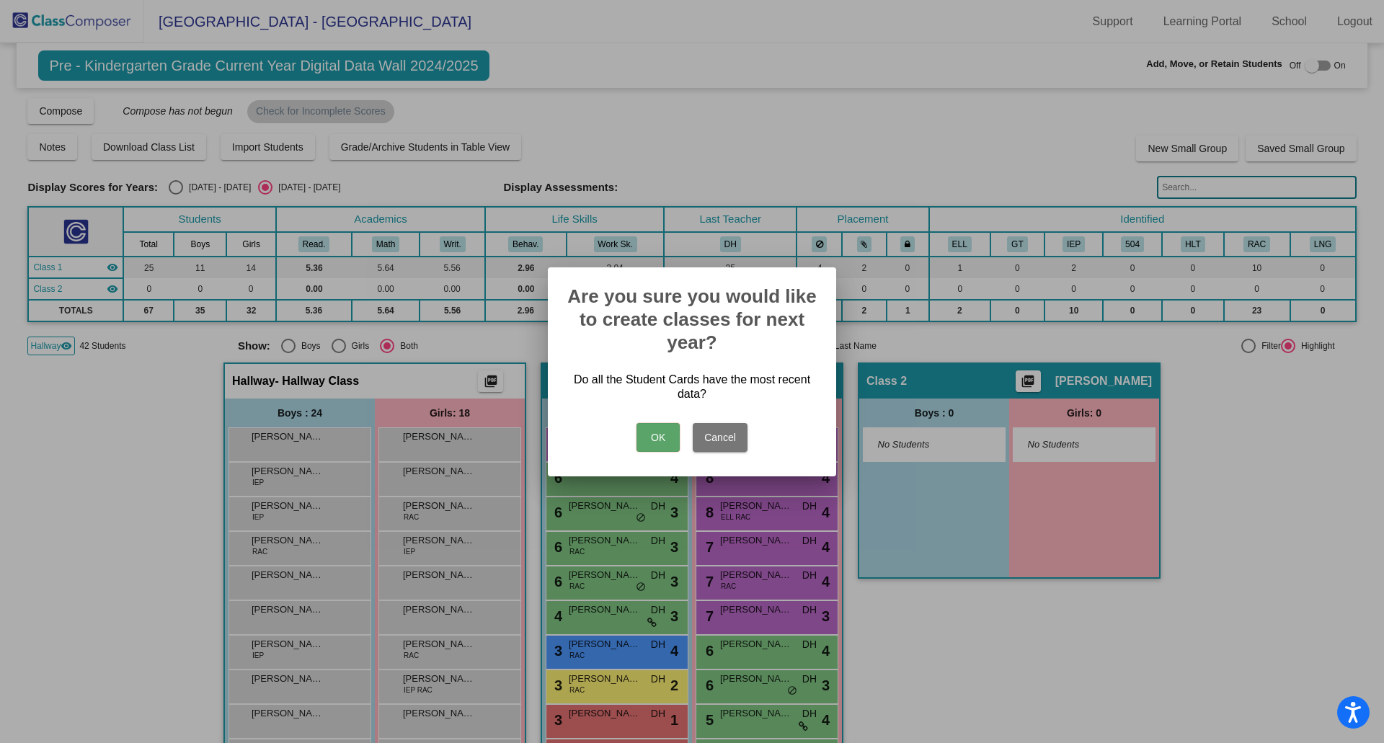
click at [648, 423] on button "OK" at bounding box center [658, 437] width 43 height 29
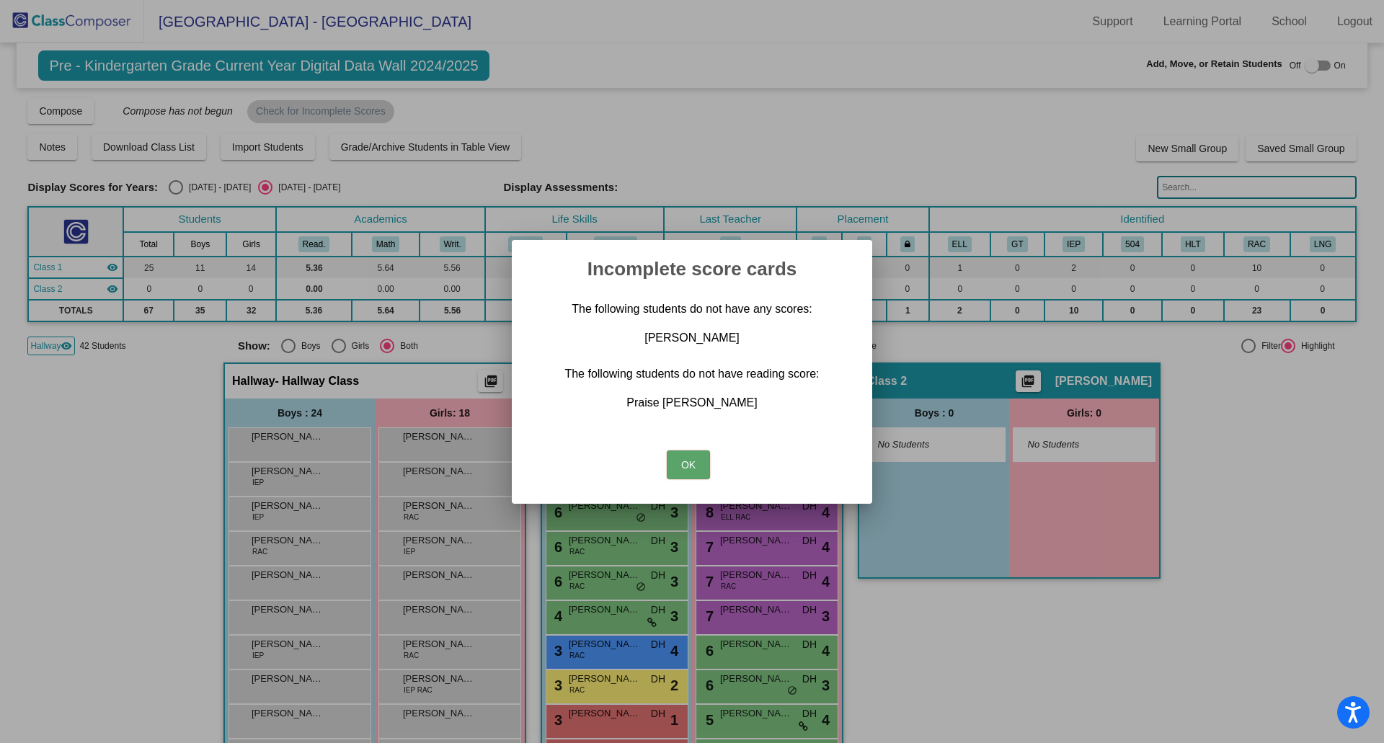
click at [690, 466] on button "OK" at bounding box center [688, 465] width 43 height 29
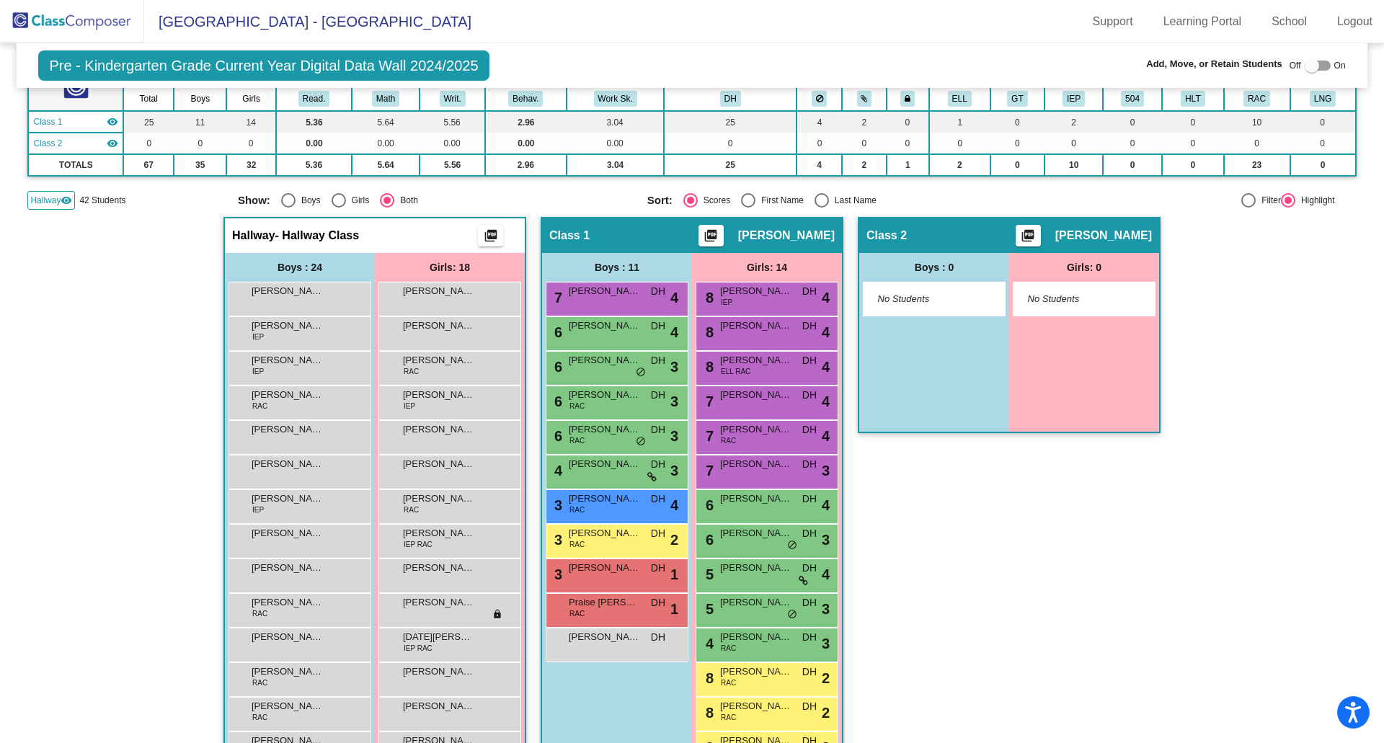
scroll to position [216, 0]
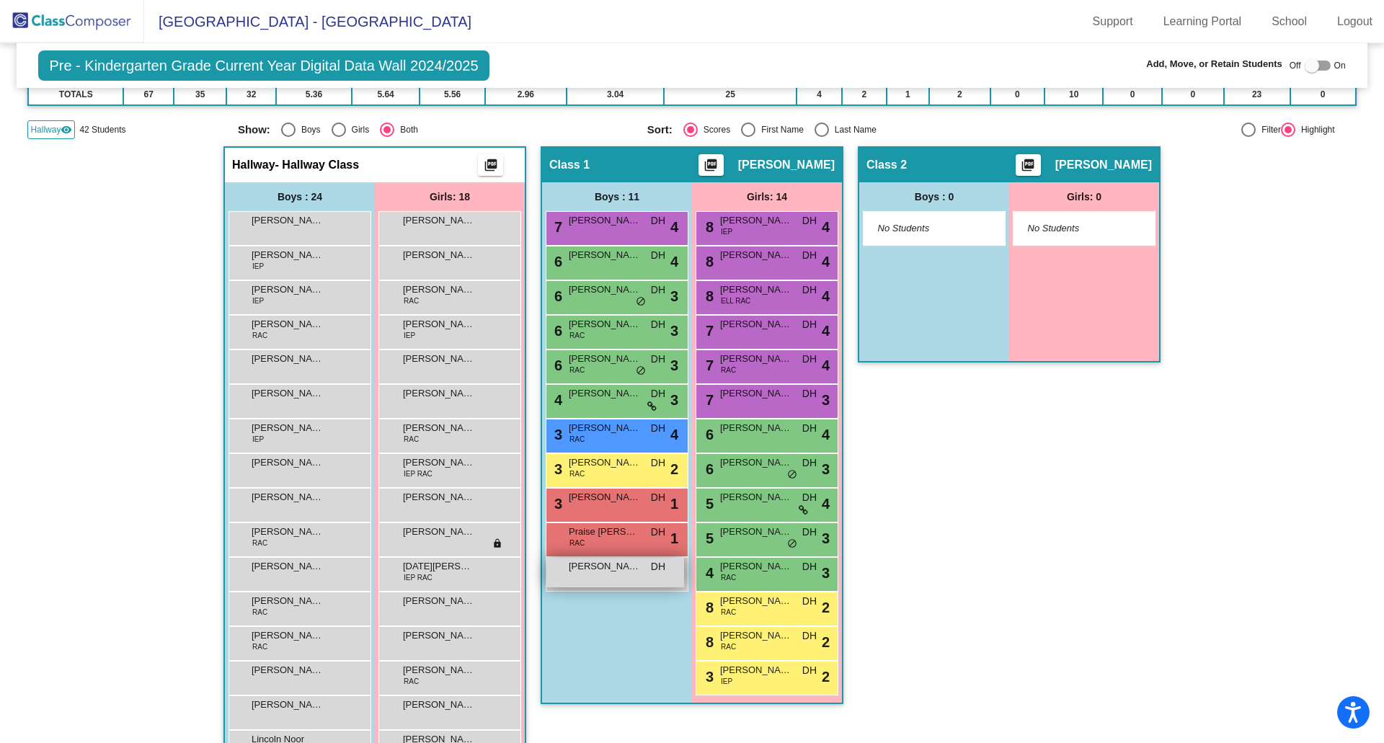
click at [611, 567] on span "[PERSON_NAME]" at bounding box center [605, 566] width 72 height 14
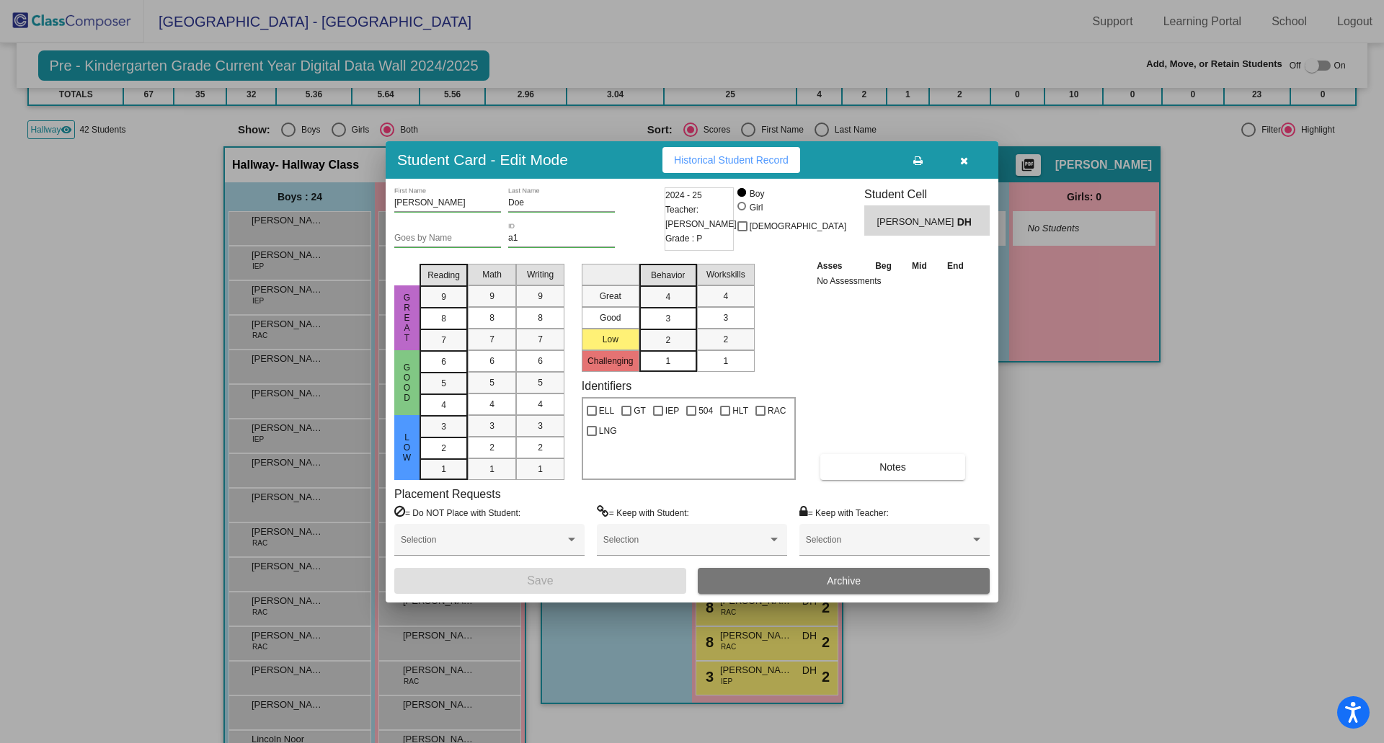
click at [844, 587] on button "Archive" at bounding box center [844, 581] width 292 height 26
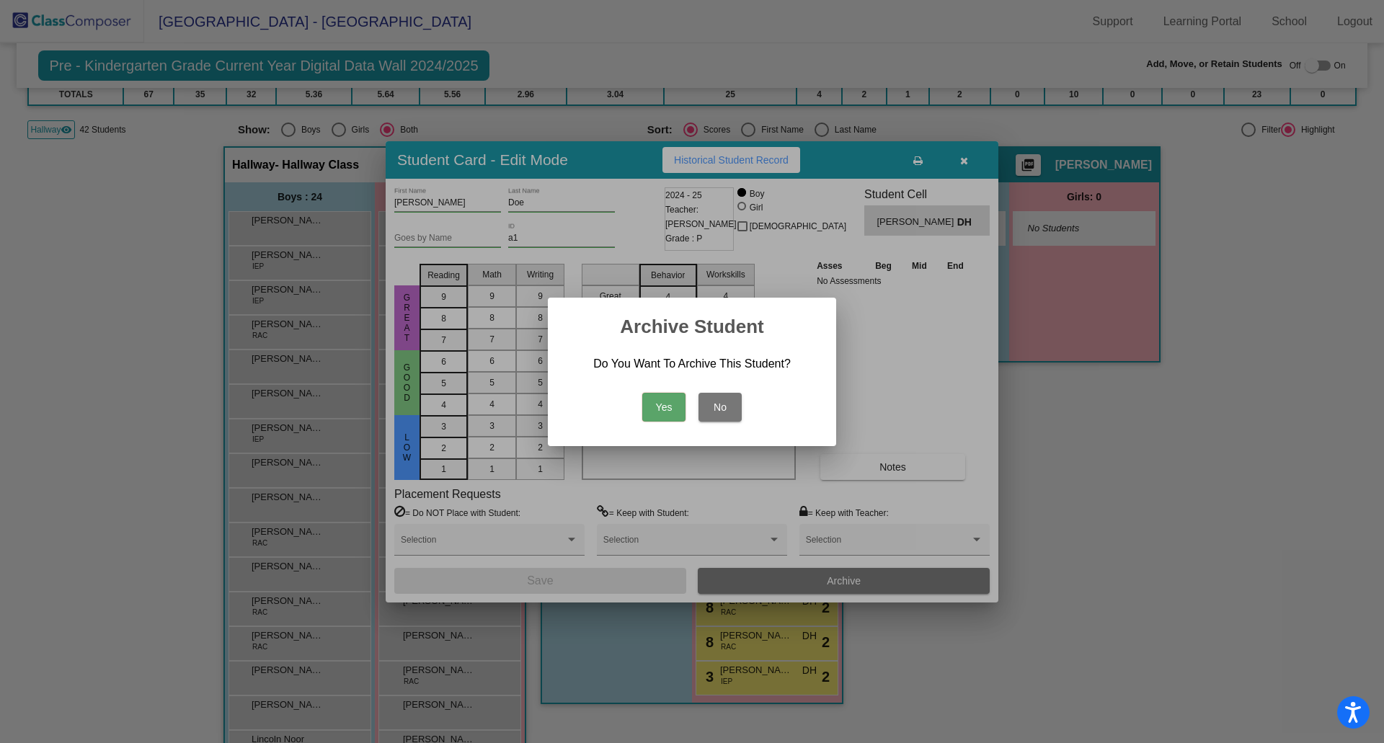
click at [664, 406] on button "Yes" at bounding box center [663, 407] width 43 height 29
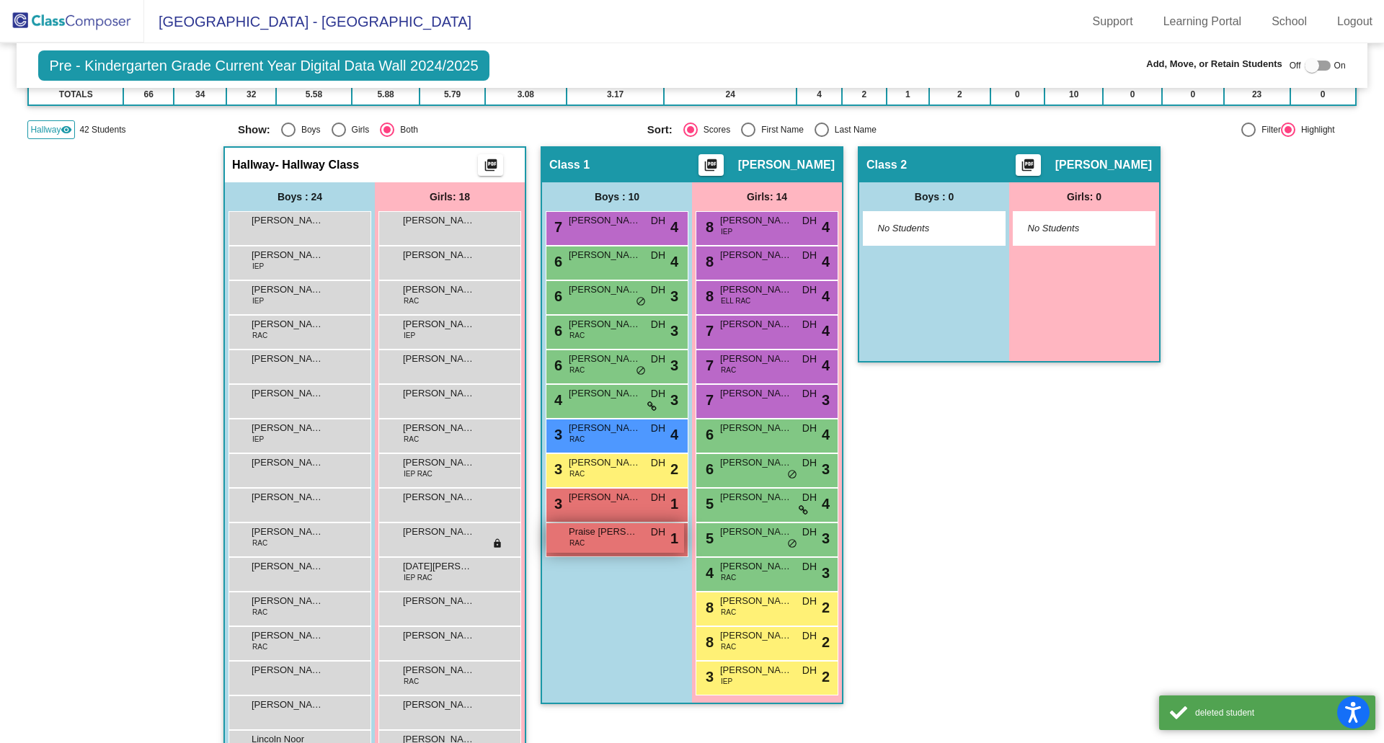
click at [599, 542] on div "Praise [PERSON_NAME] RAC DH lock do_not_disturb_alt 1" at bounding box center [616, 538] width 138 height 30
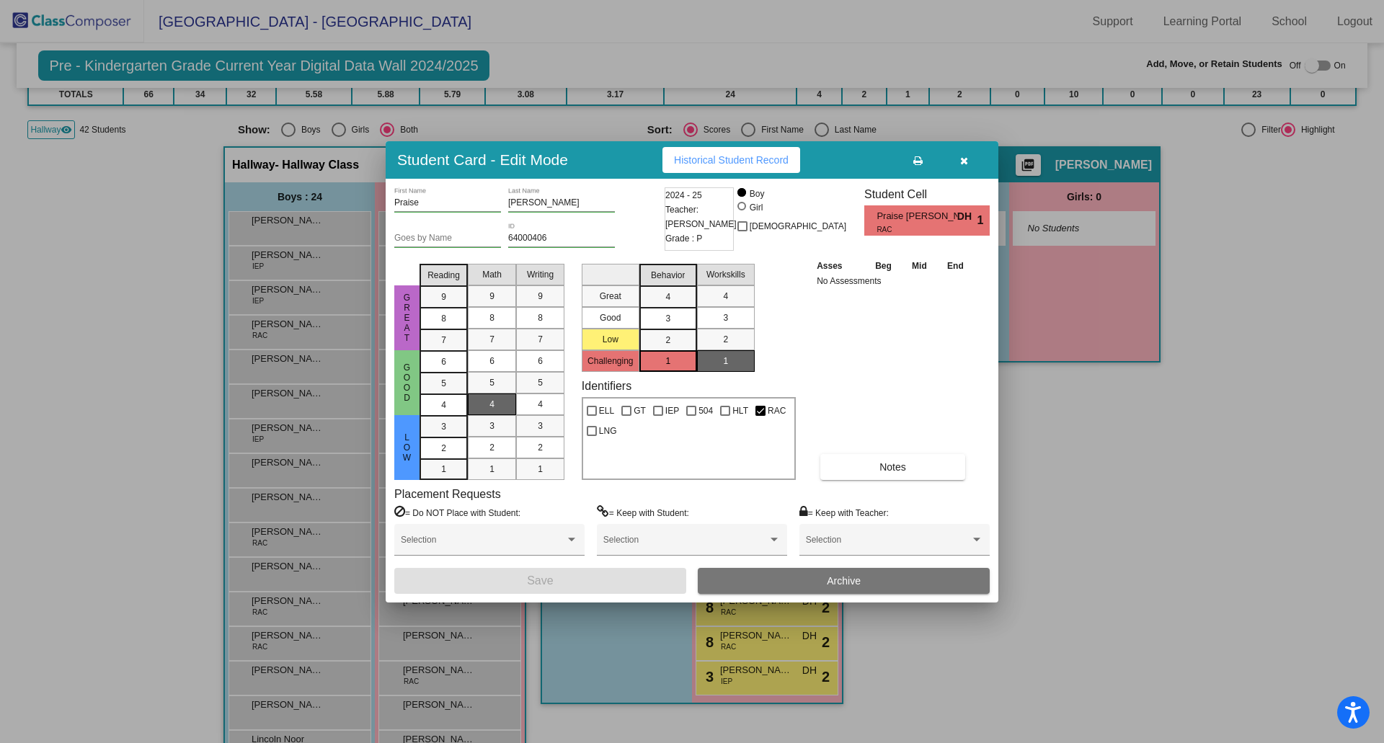
click at [967, 157] on icon "button" at bounding box center [964, 161] width 8 height 10
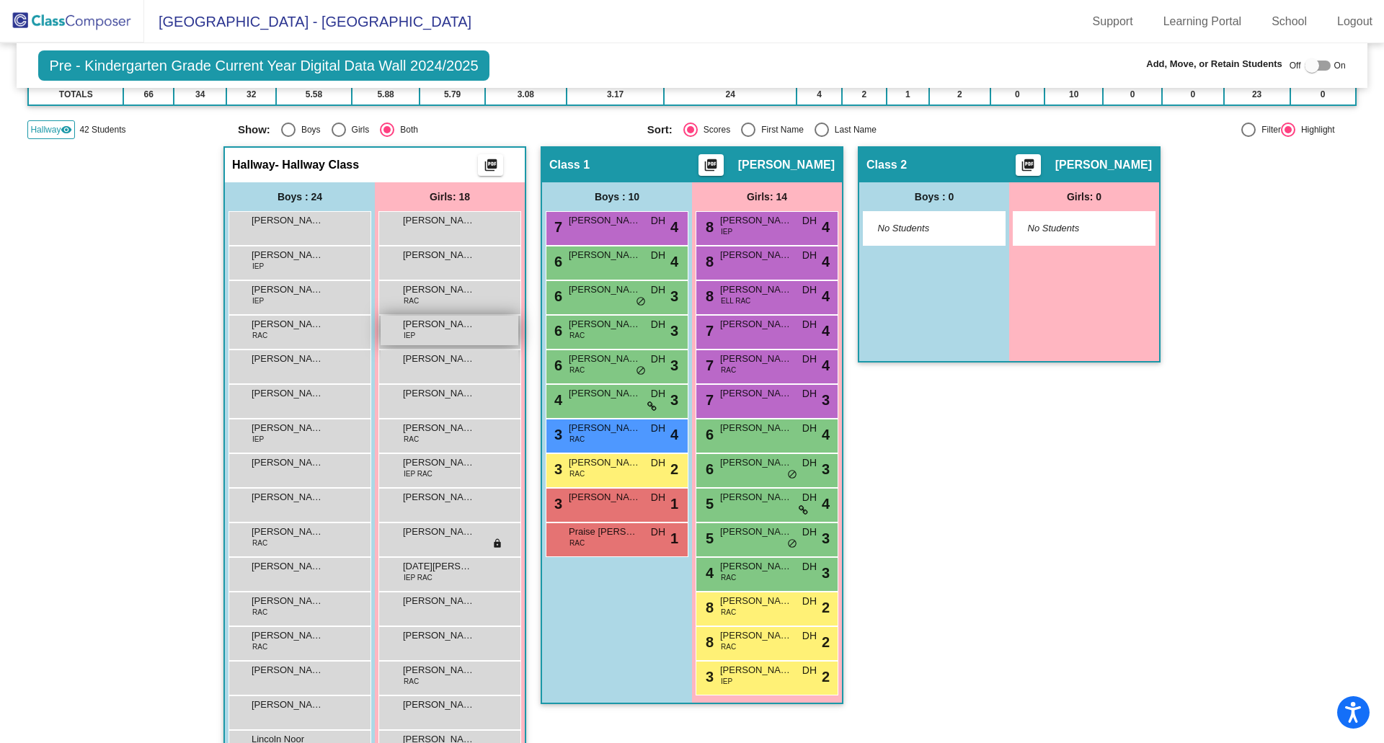
scroll to position [0, 0]
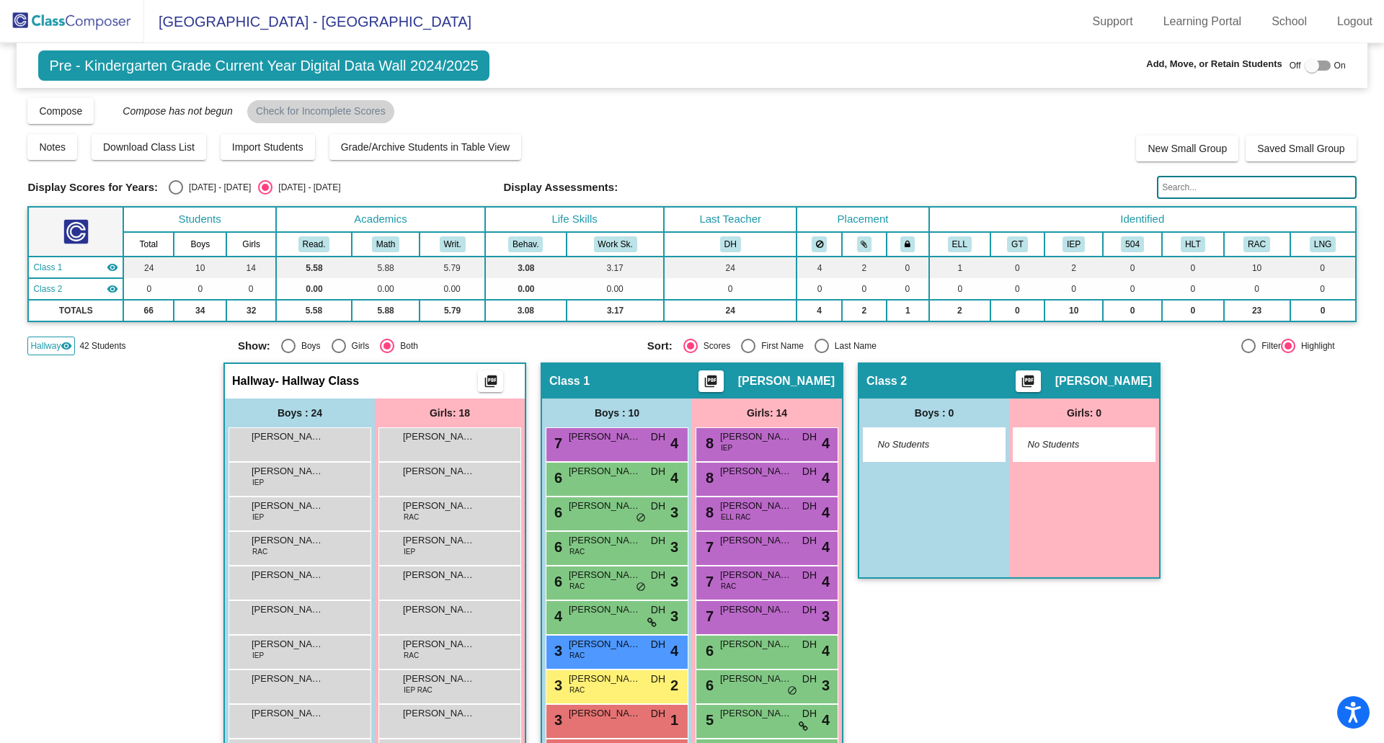
click at [1305, 61] on div at bounding box center [1312, 65] width 14 height 14
checkbox input "true"
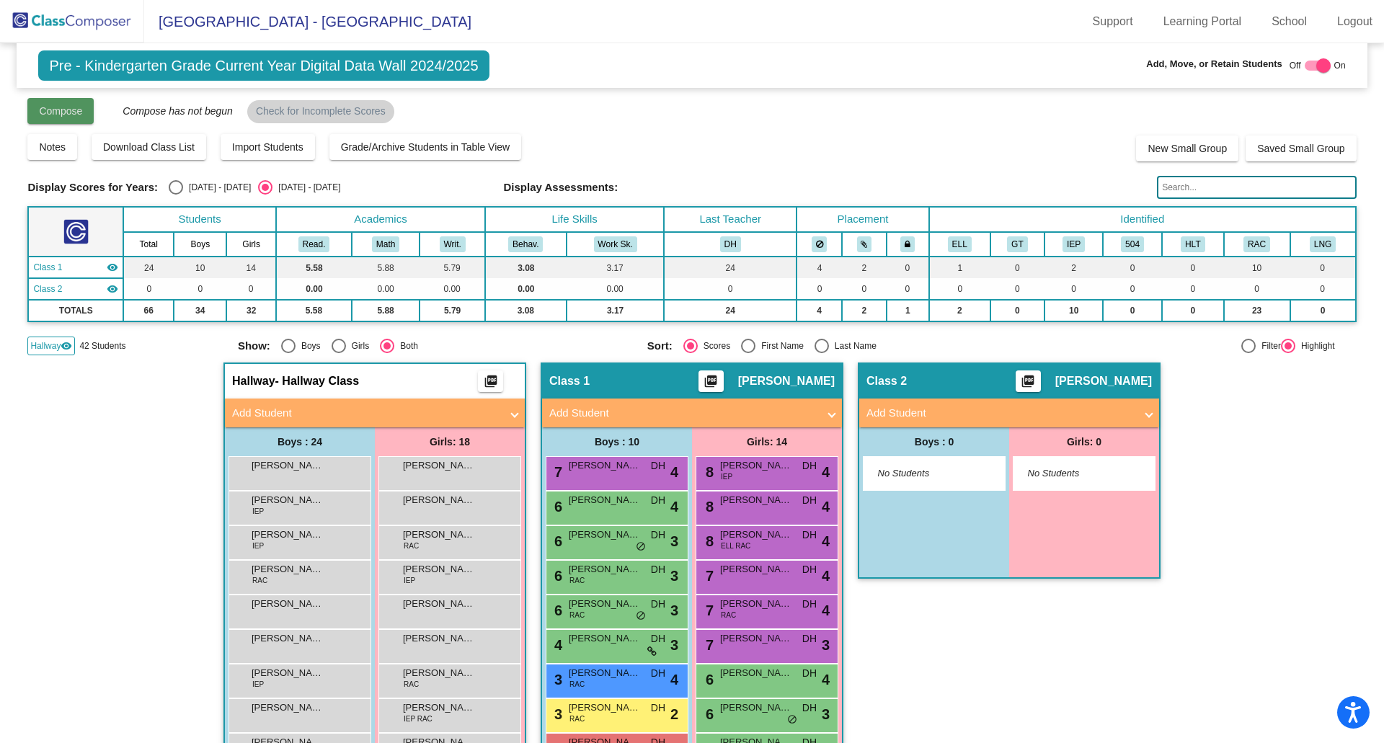
click at [66, 105] on span "Compose" at bounding box center [60, 111] width 43 height 12
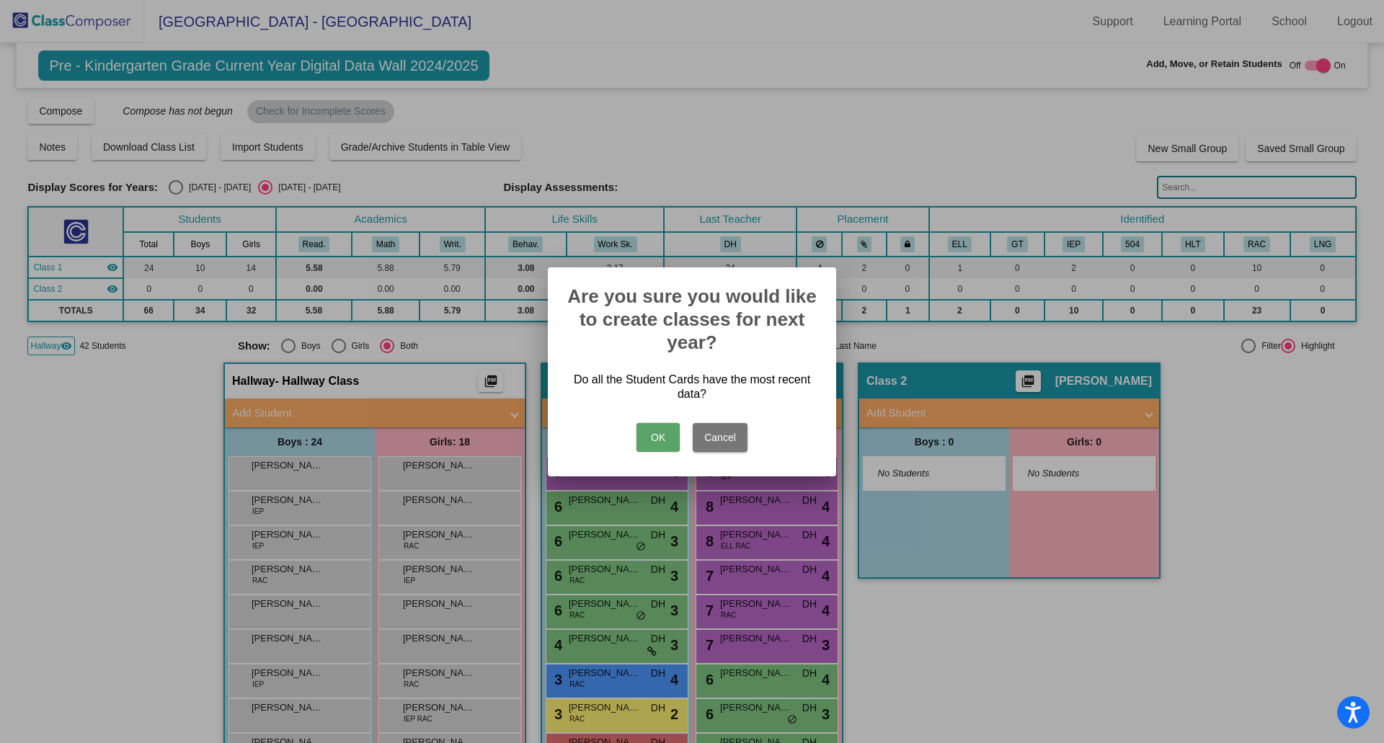
click at [648, 423] on button "OK" at bounding box center [658, 437] width 43 height 29
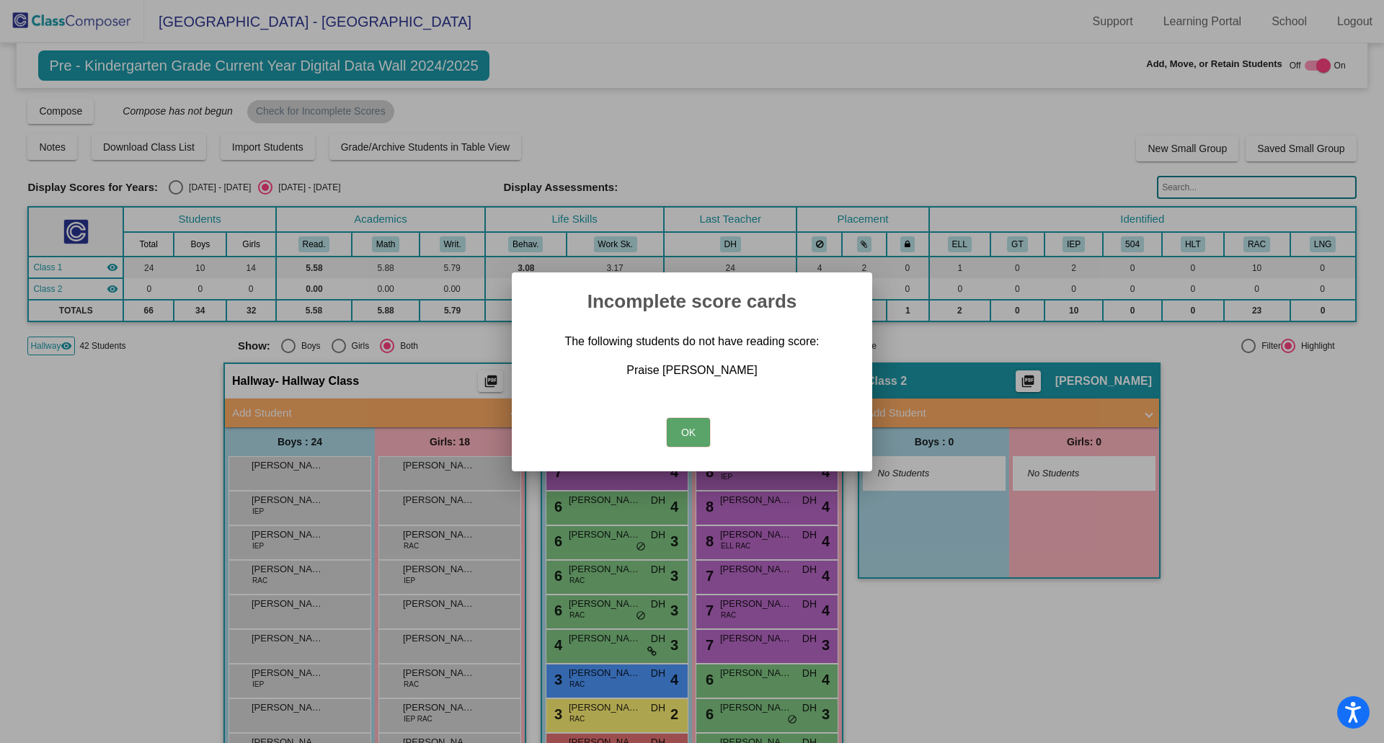
click at [694, 431] on button "OK" at bounding box center [688, 432] width 43 height 29
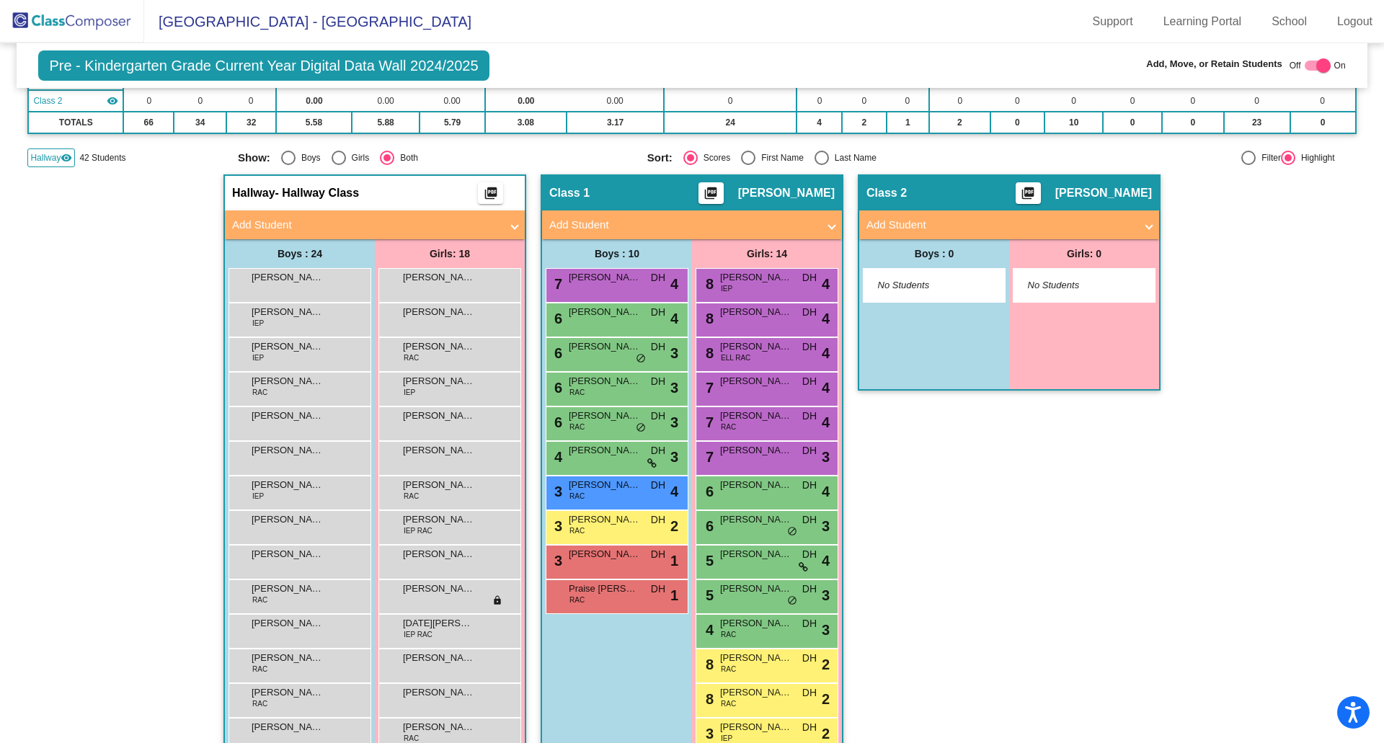
scroll to position [216, 0]
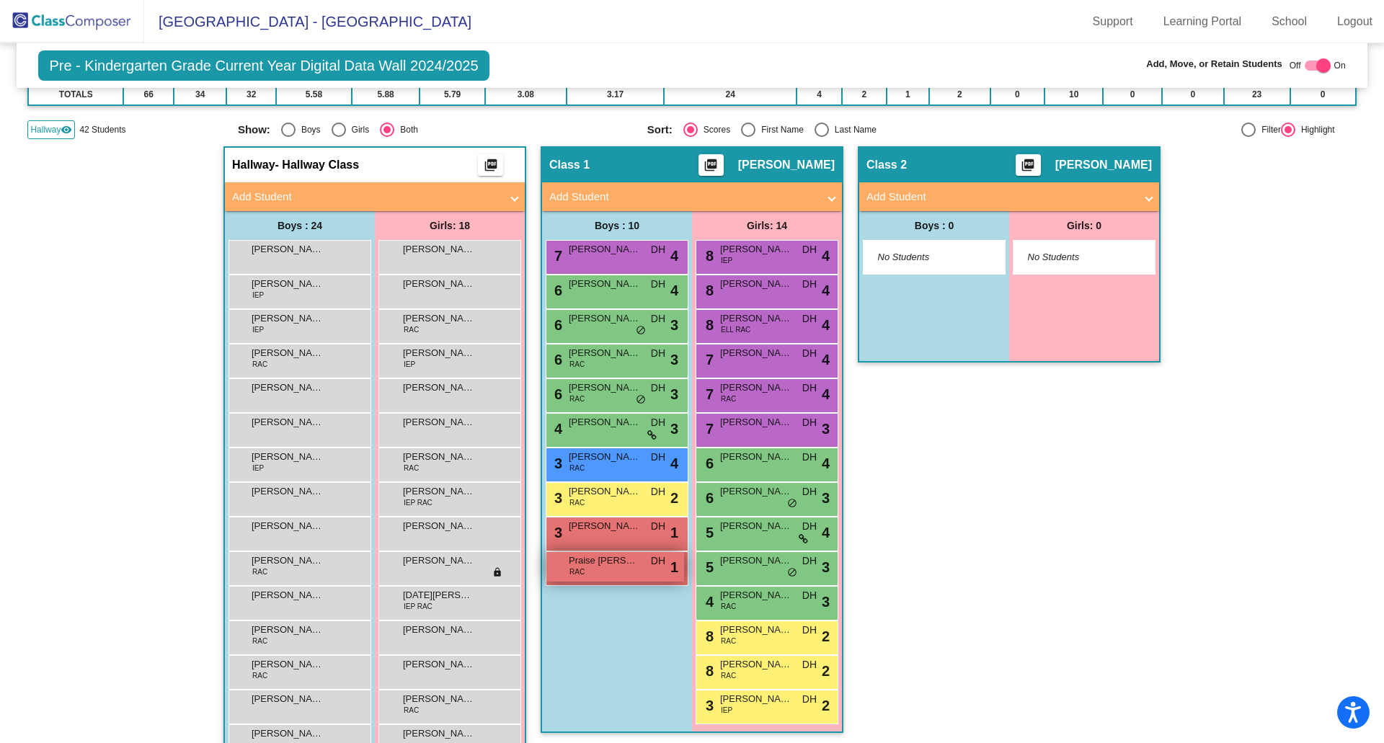
click at [625, 561] on span "Praise [PERSON_NAME]" at bounding box center [605, 561] width 72 height 14
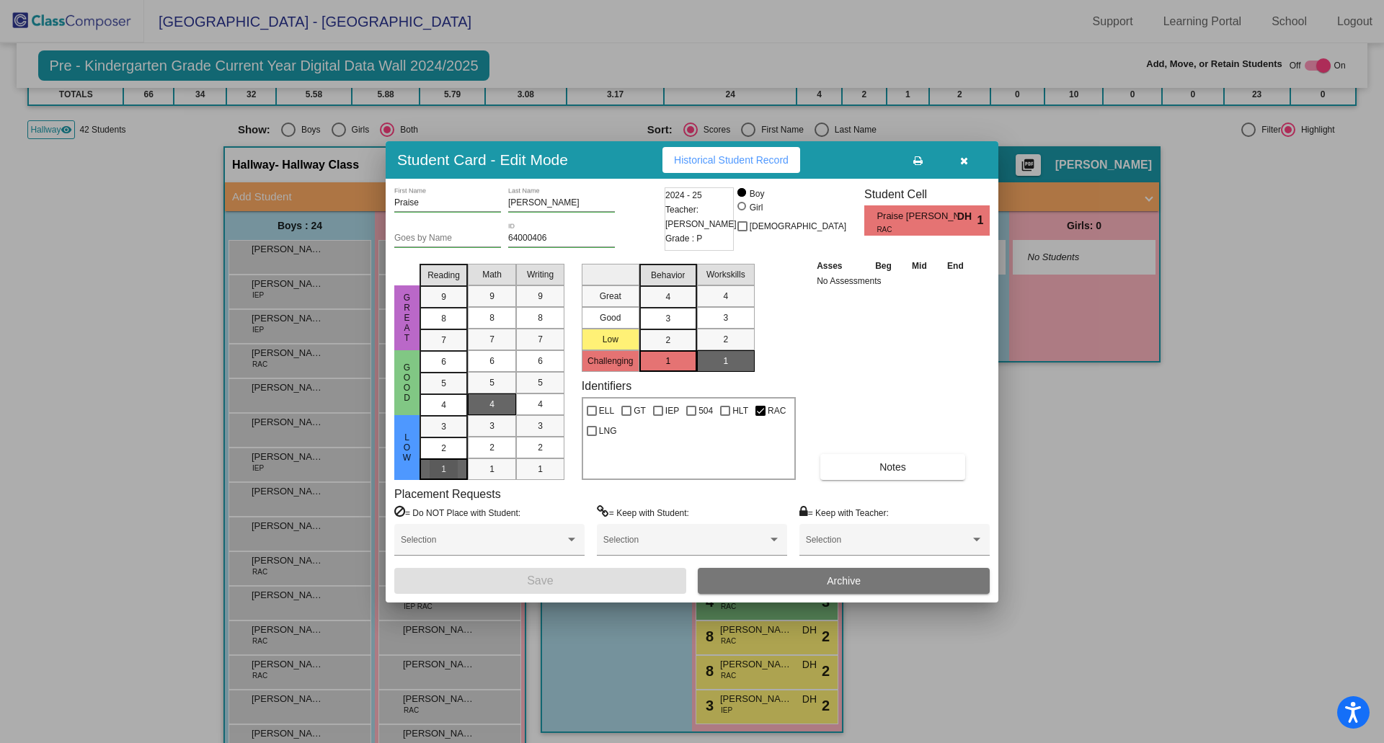
click at [448, 438] on div "1" at bounding box center [444, 427] width 28 height 22
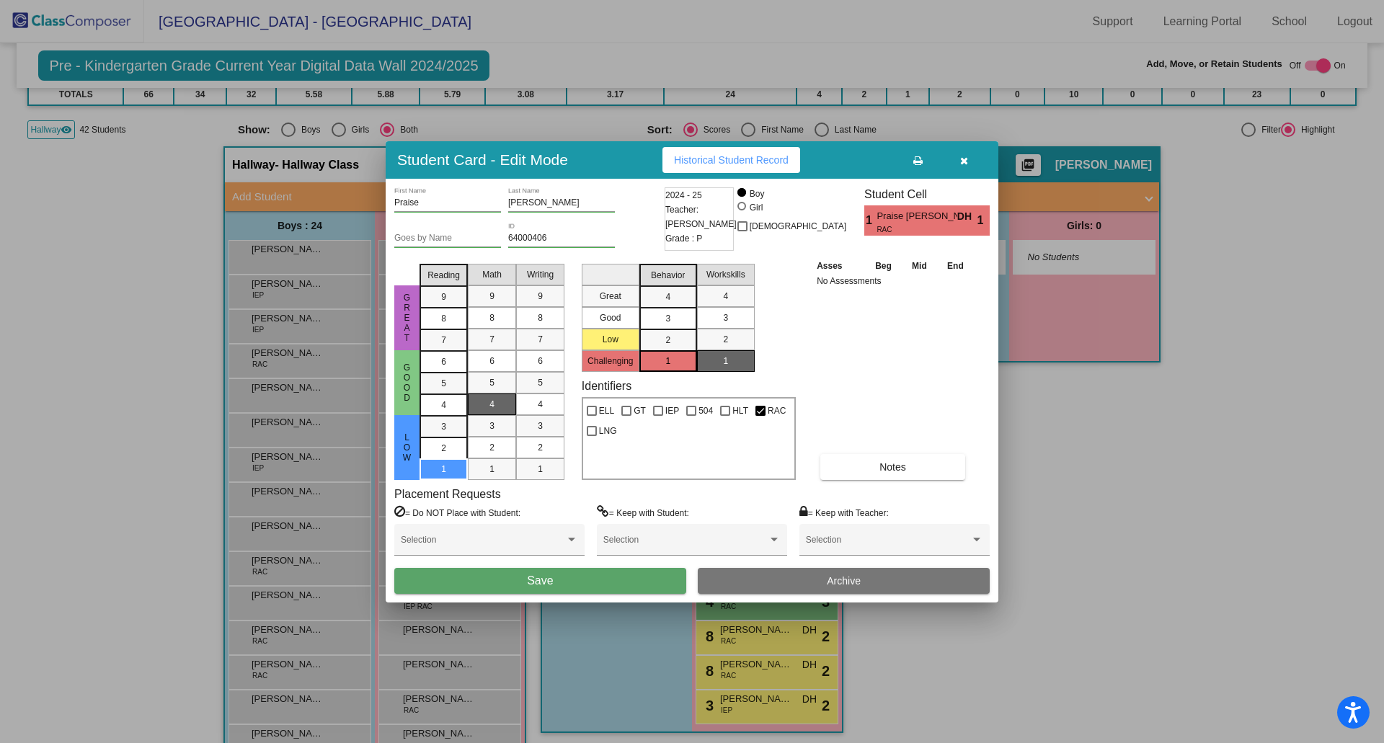
click at [535, 579] on span "Save" at bounding box center [540, 581] width 26 height 12
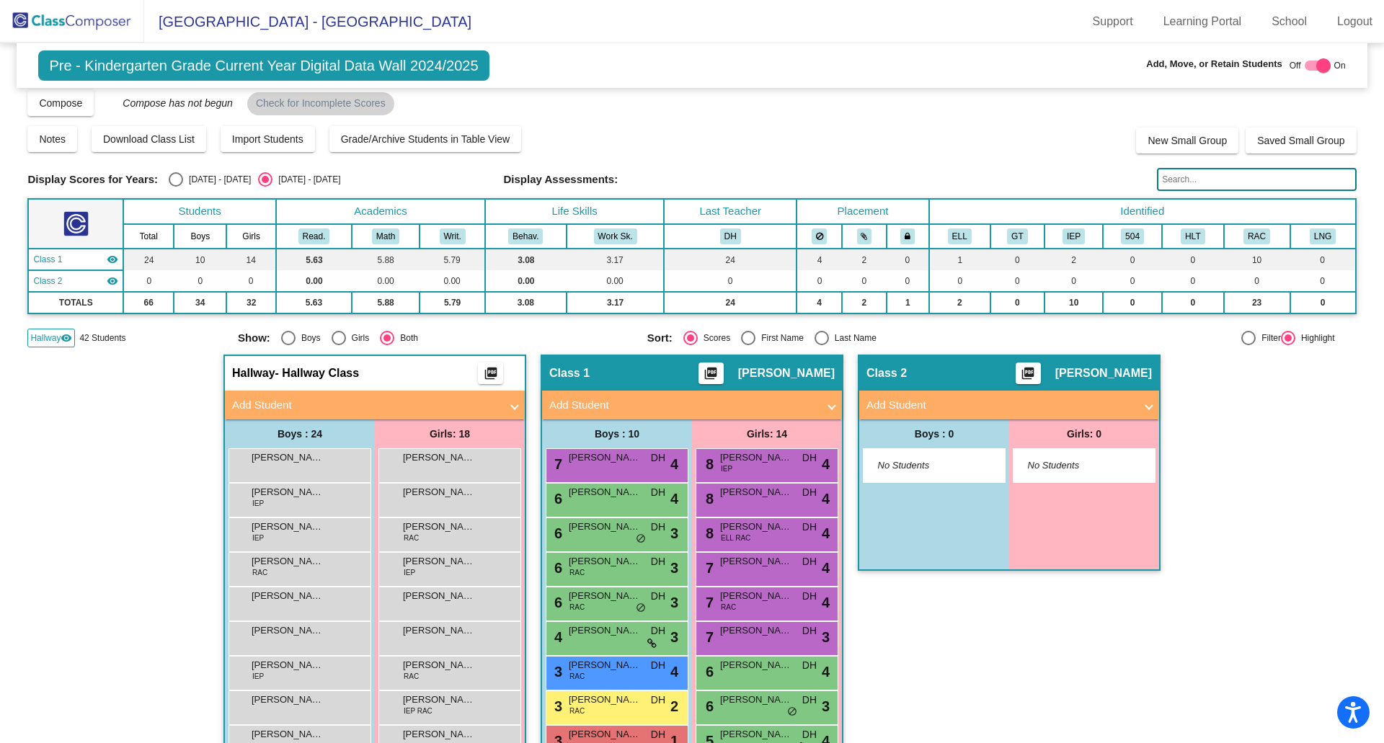
scroll to position [0, 0]
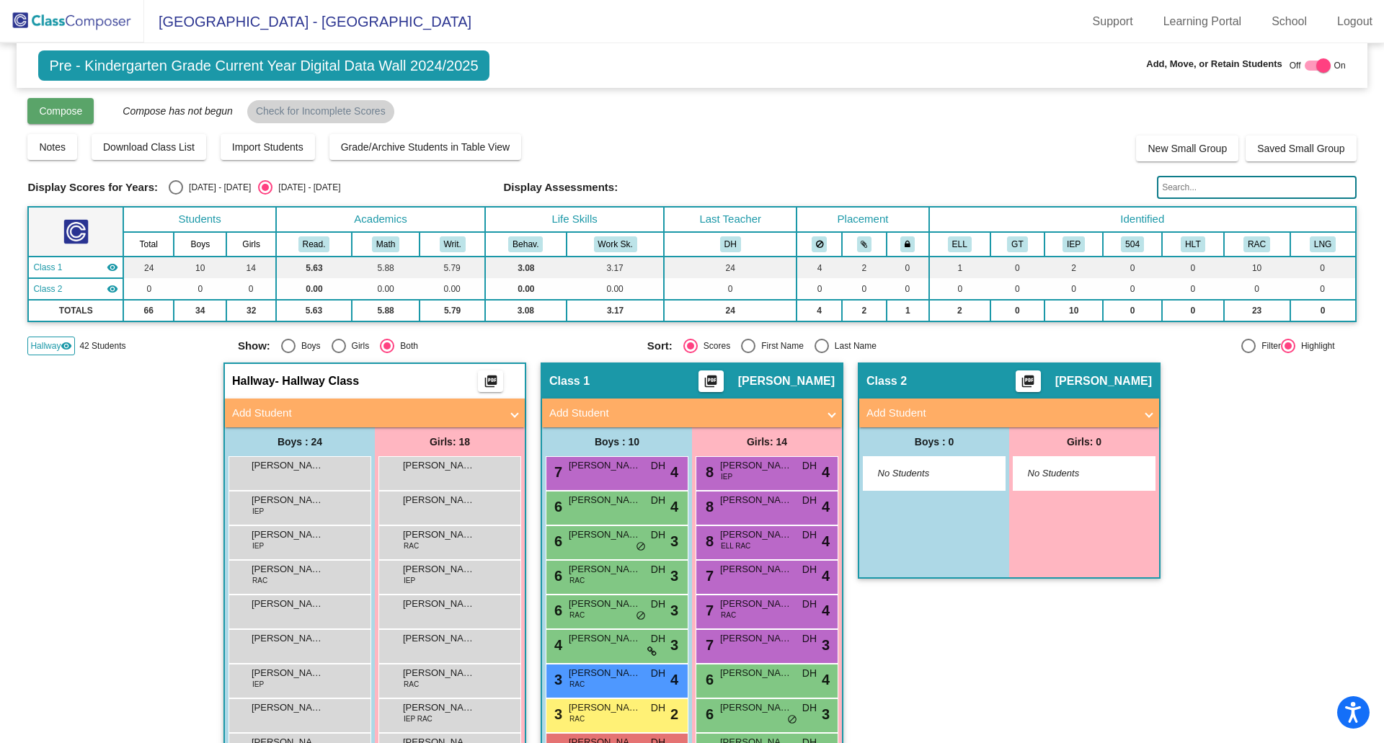
click at [65, 112] on span "Compose" at bounding box center [60, 111] width 43 height 12
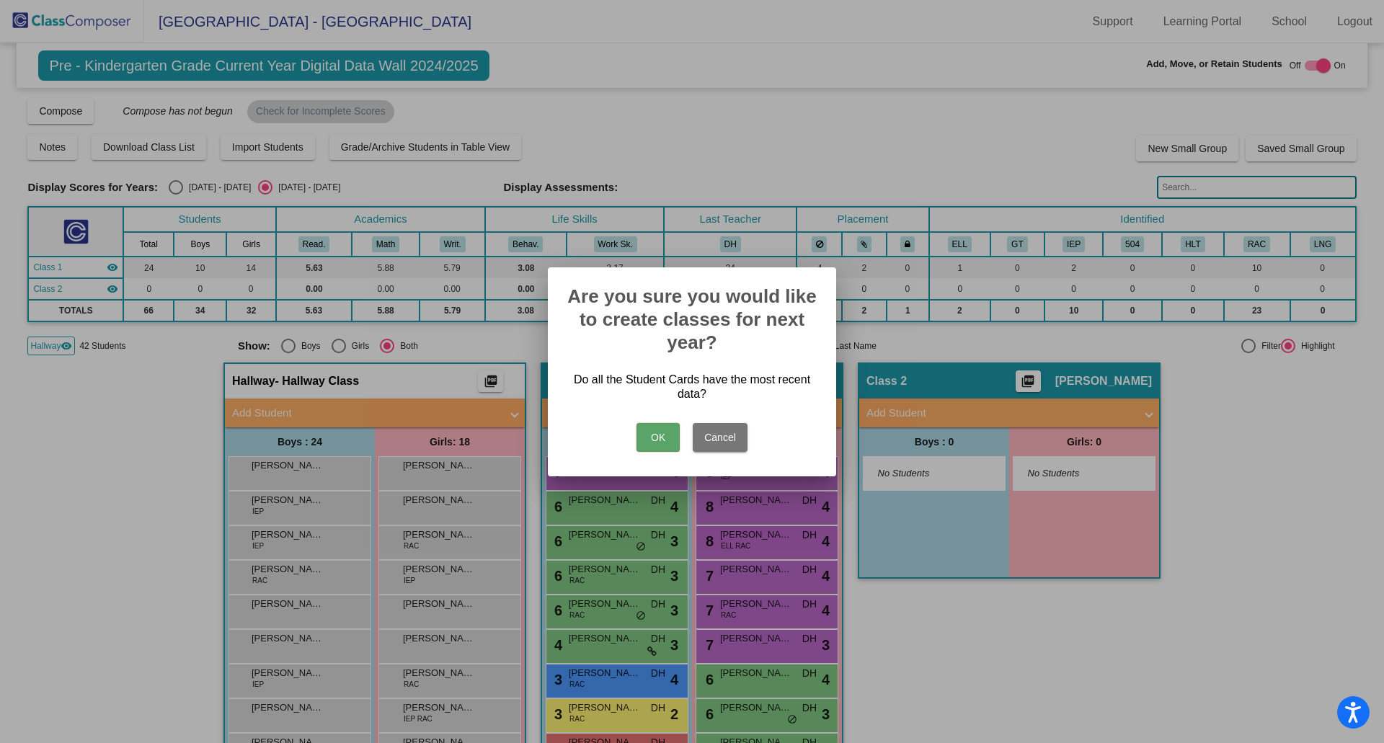
click at [660, 425] on button "OK" at bounding box center [658, 437] width 43 height 29
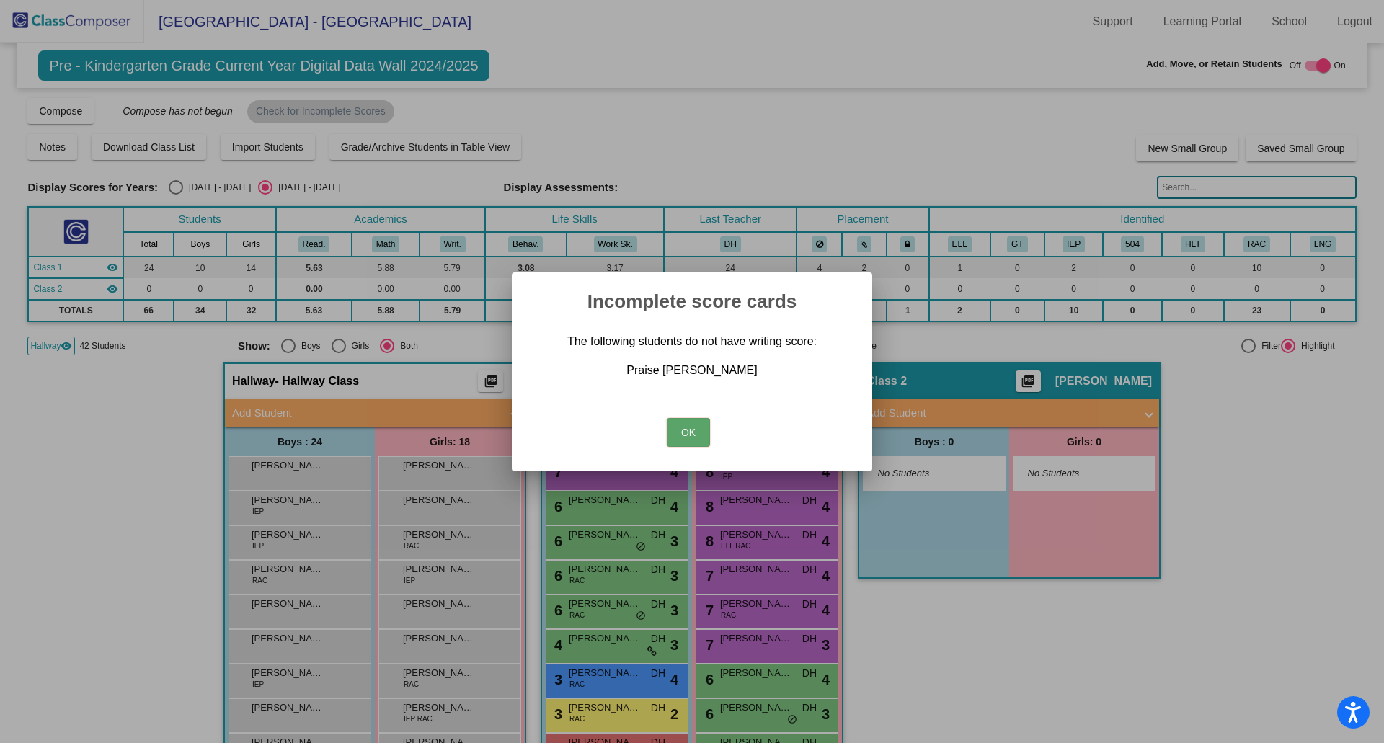
click at [686, 430] on button "OK" at bounding box center [688, 432] width 43 height 29
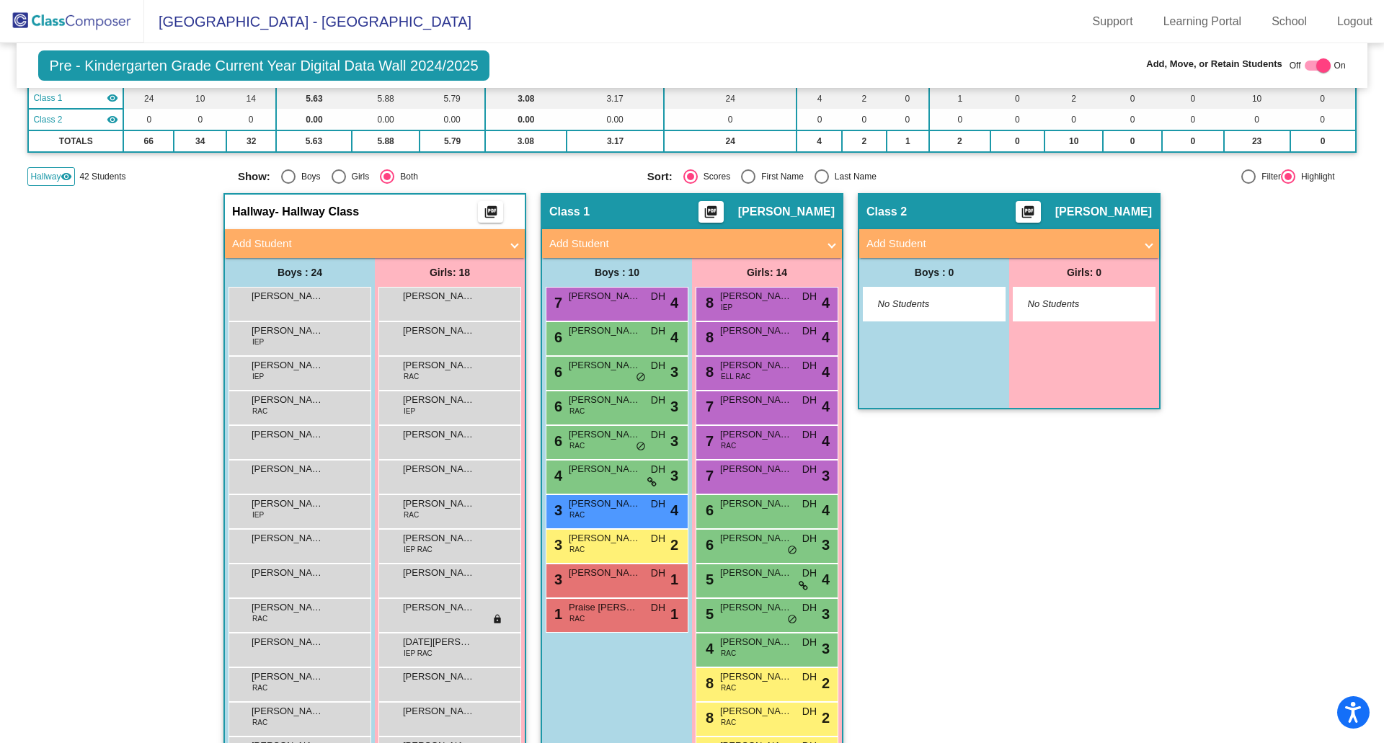
scroll to position [216, 0]
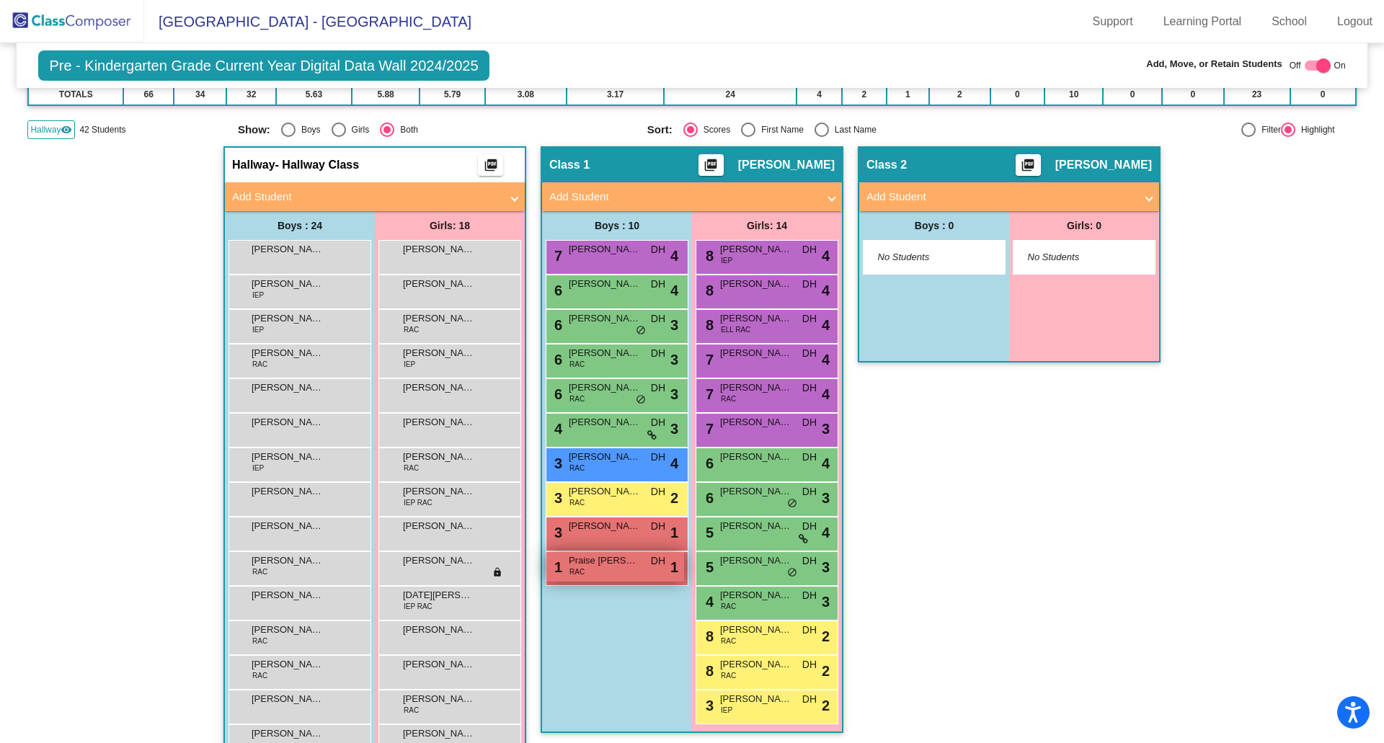
click at [605, 562] on span "Praise [PERSON_NAME]" at bounding box center [605, 561] width 72 height 14
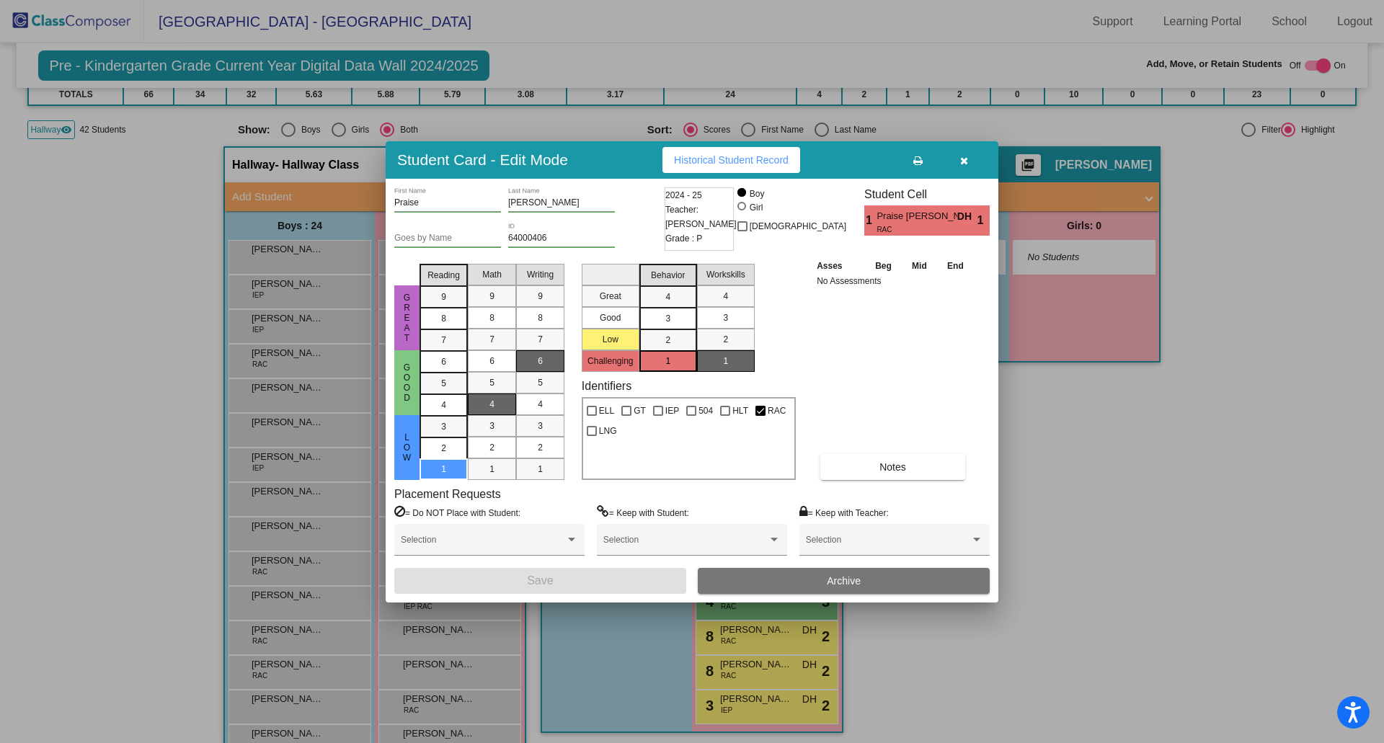
click at [541, 361] on span "6" at bounding box center [540, 361] width 5 height 13
click at [566, 577] on button "Save" at bounding box center [540, 581] width 292 height 26
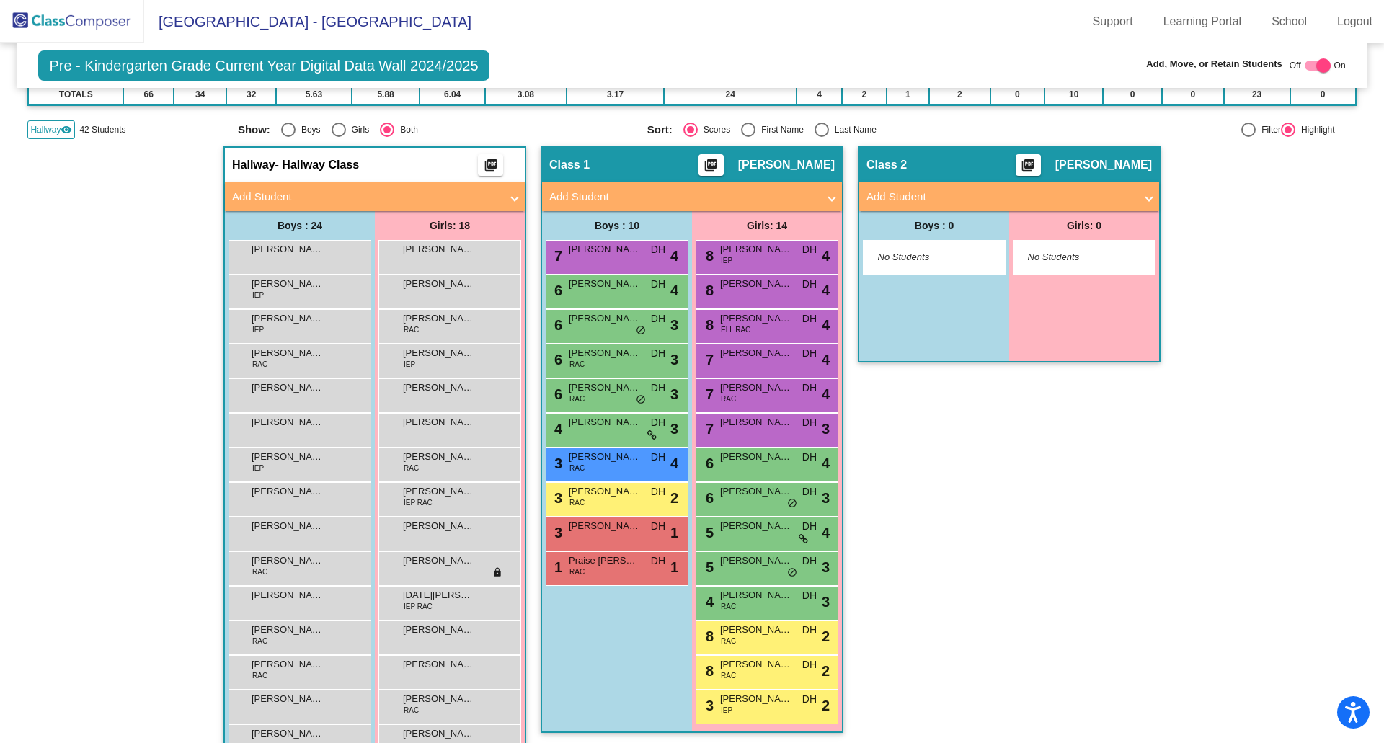
scroll to position [0, 0]
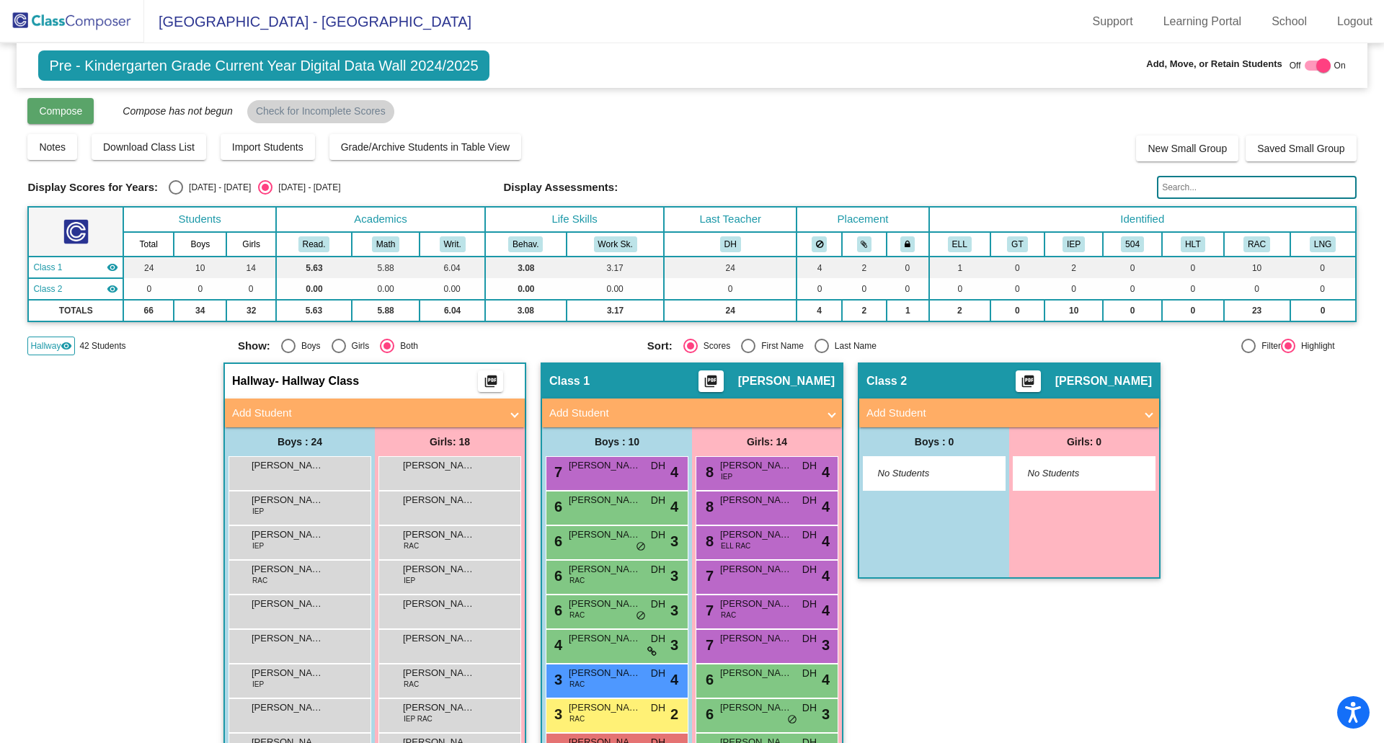
click at [45, 109] on span "Compose" at bounding box center [60, 111] width 43 height 12
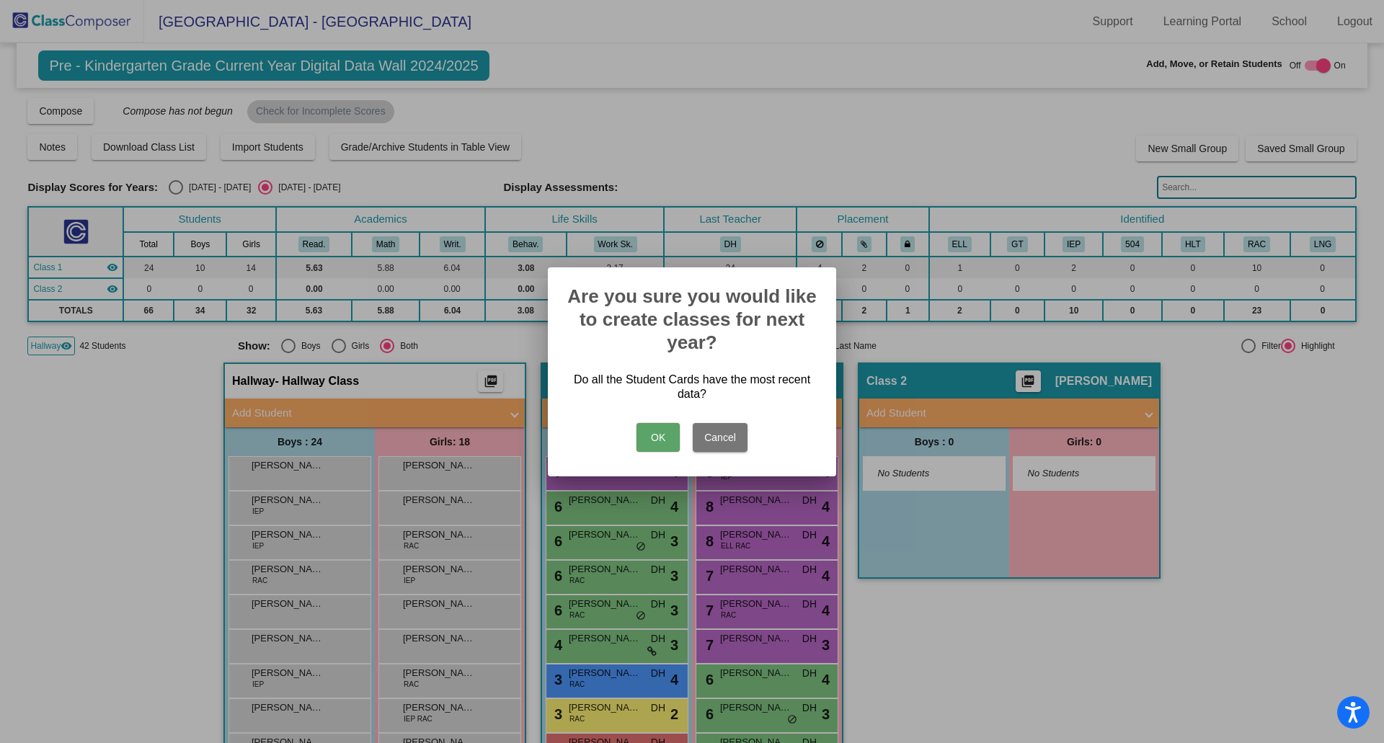
click at [650, 423] on button "OK" at bounding box center [658, 437] width 43 height 29
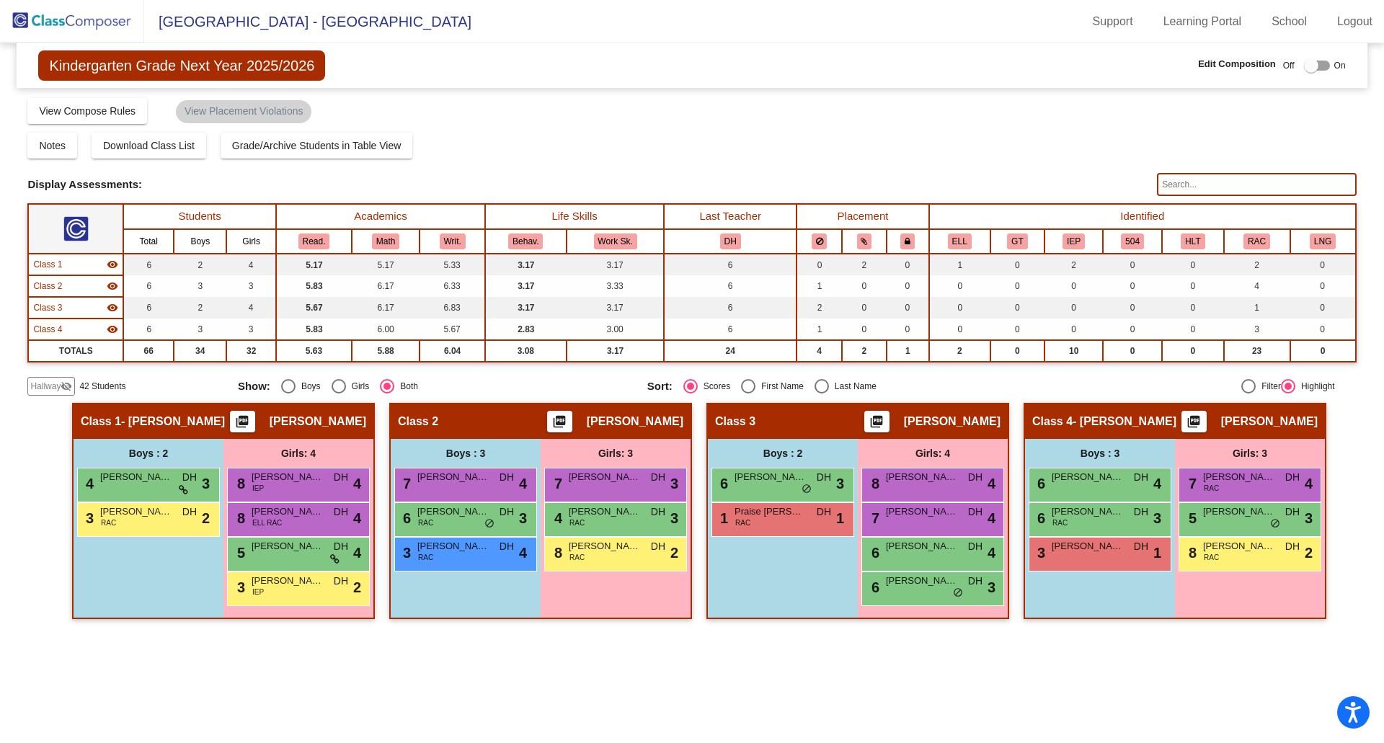
click at [66, 385] on mat-icon "visibility_off" at bounding box center [67, 387] width 12 height 12
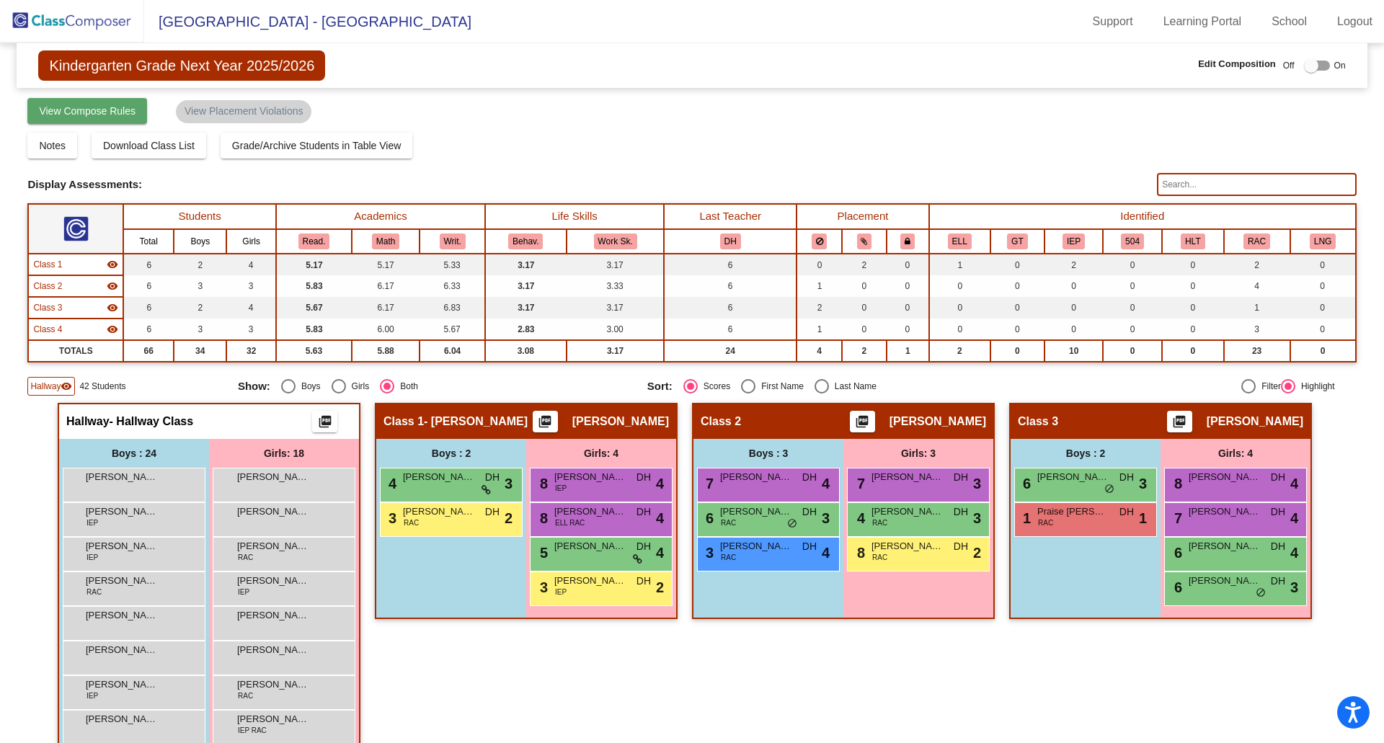
click at [89, 104] on button "View Compose Rules" at bounding box center [87, 111] width 120 height 26
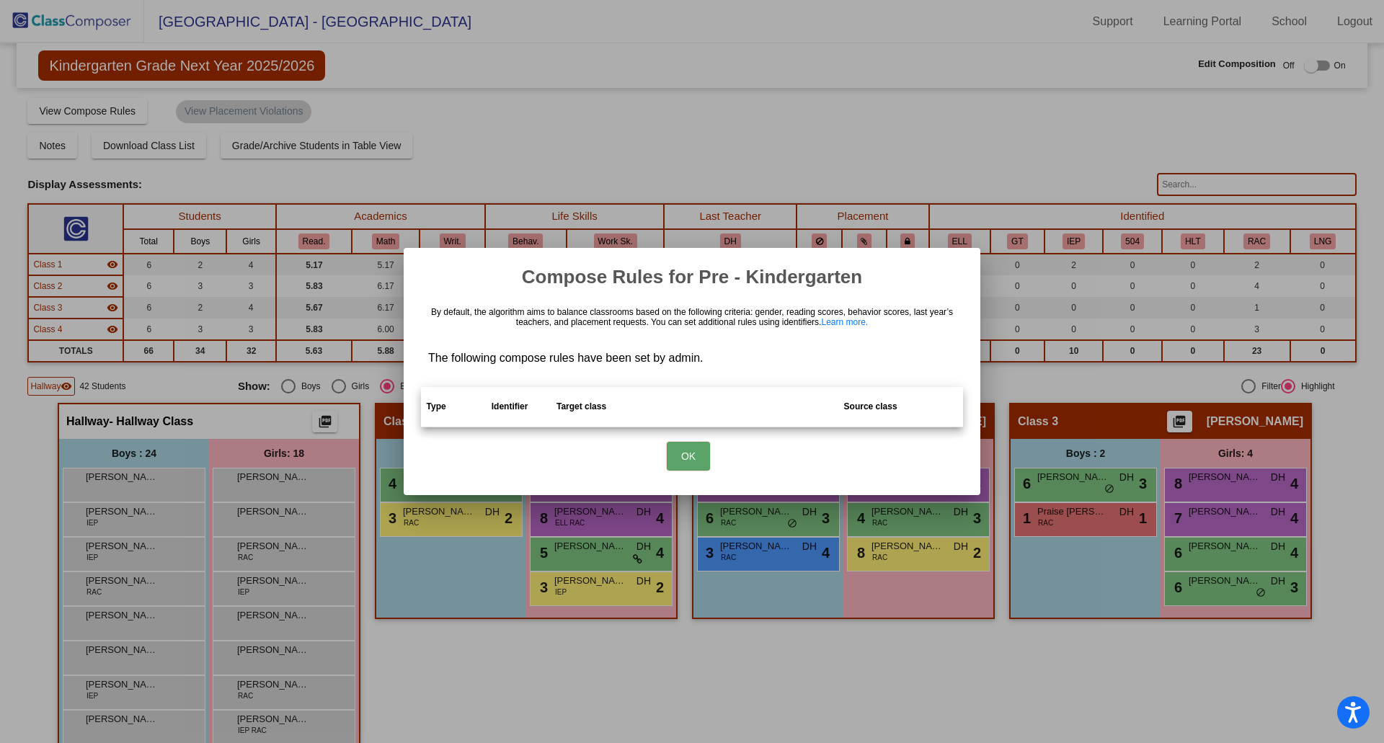
click at [684, 456] on button "OK" at bounding box center [688, 456] width 43 height 29
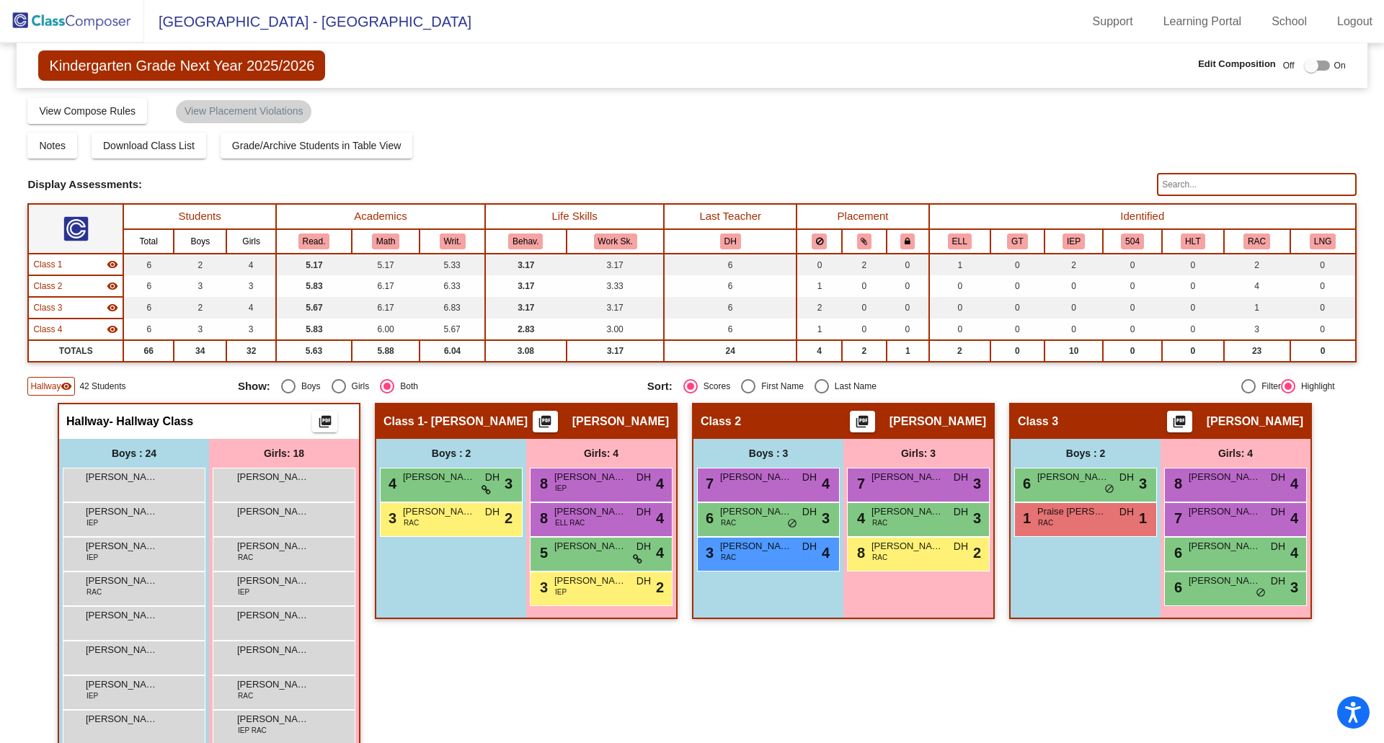
click at [54, 23] on img at bounding box center [72, 21] width 144 height 43
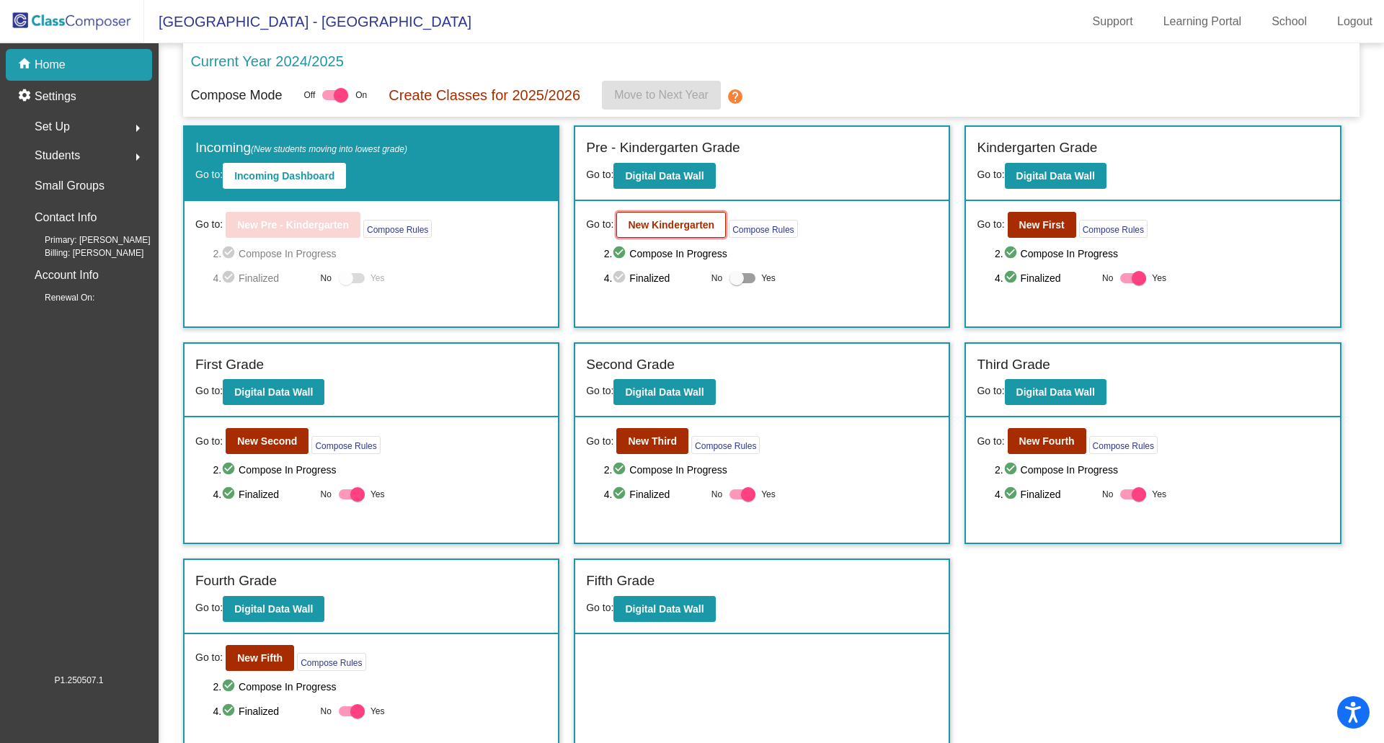
click at [630, 228] on b "New Kindergarten" at bounding box center [671, 225] width 87 height 12
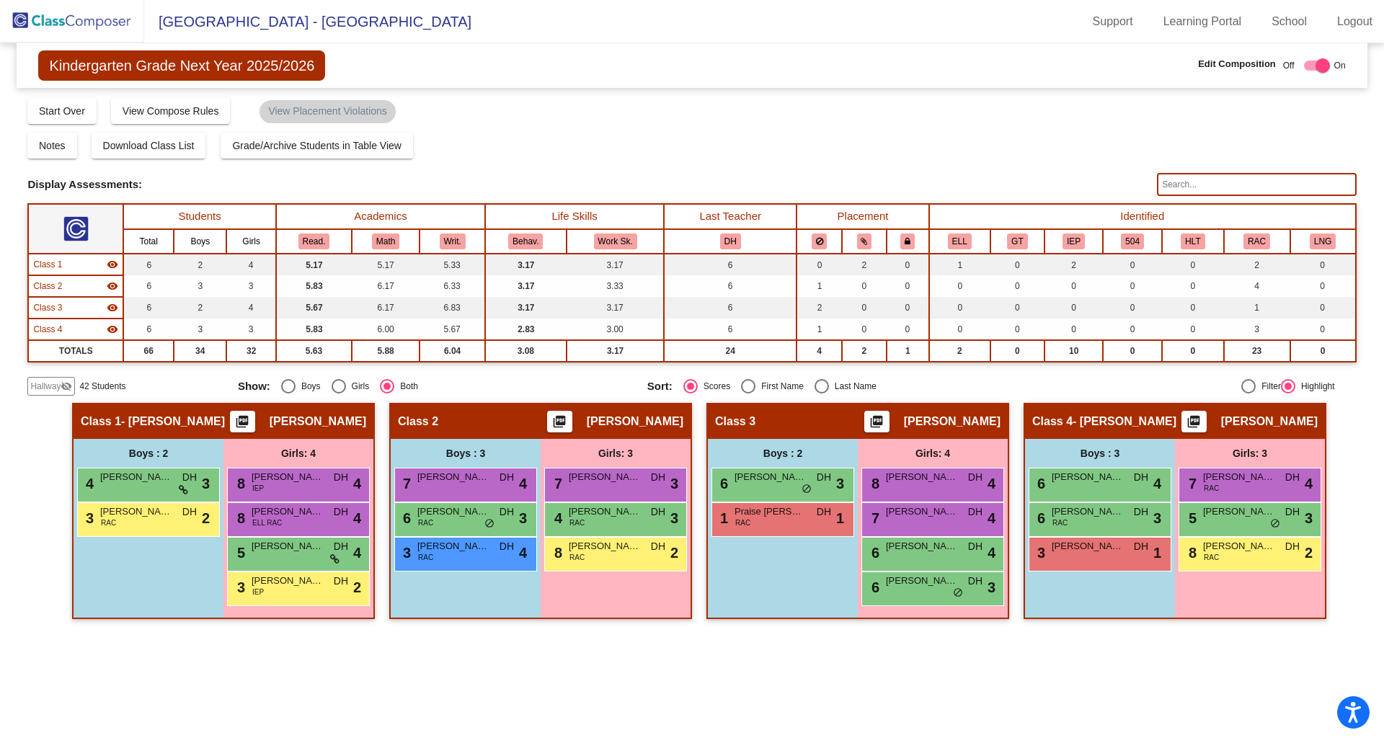
click at [65, 387] on mat-icon "visibility_off" at bounding box center [67, 387] width 12 height 12
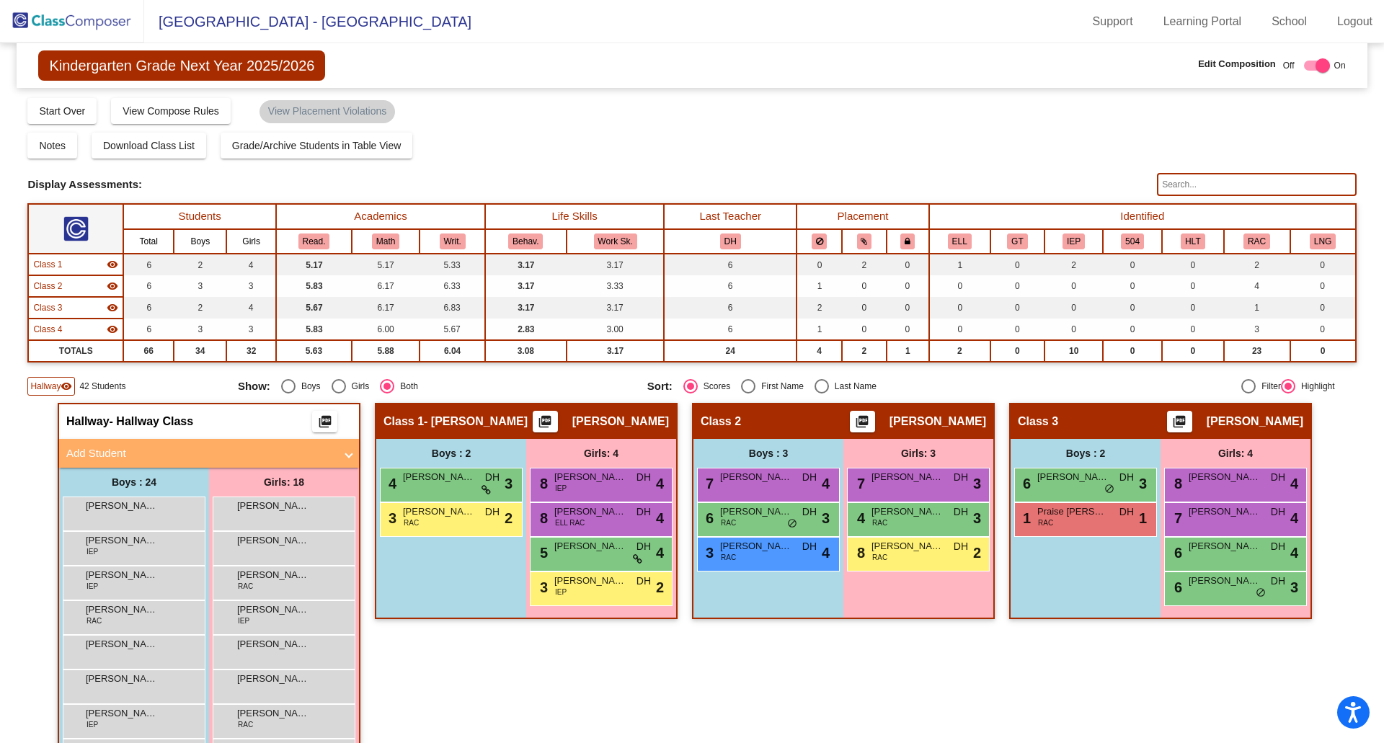
click at [66, 22] on img at bounding box center [72, 21] width 144 height 43
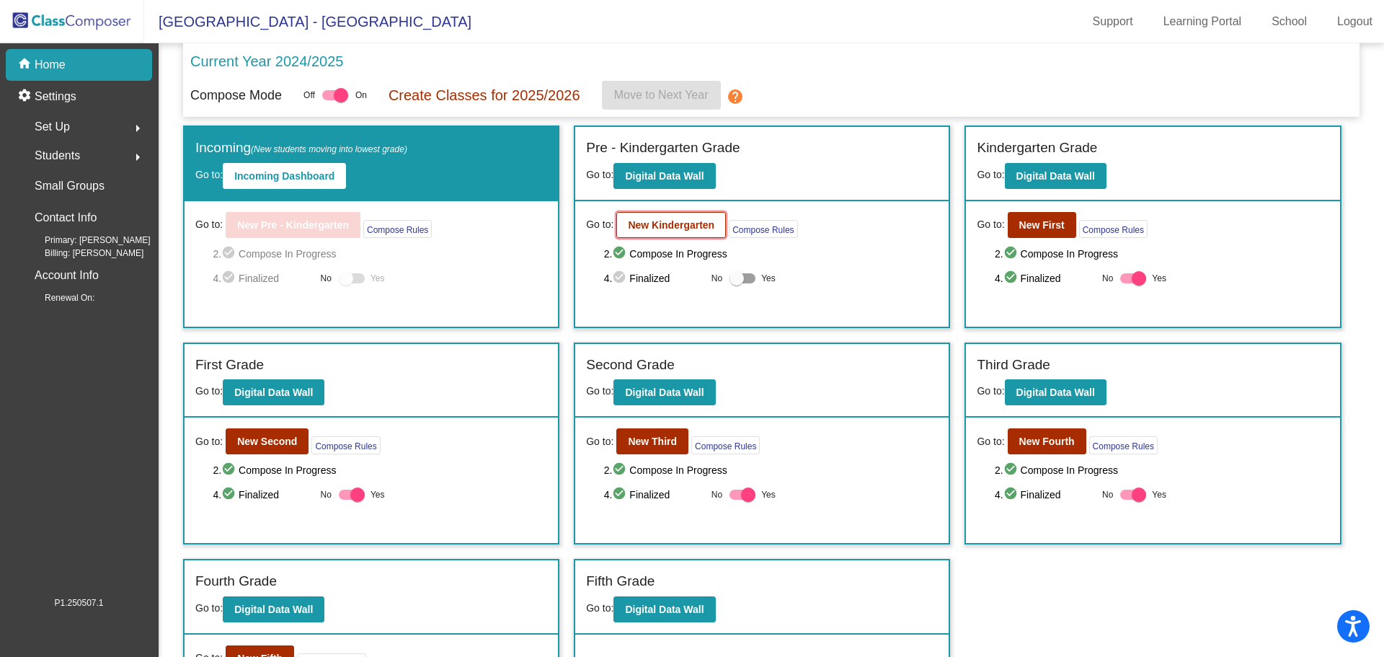
click at [658, 226] on b "New Kindergarten" at bounding box center [671, 225] width 87 height 12
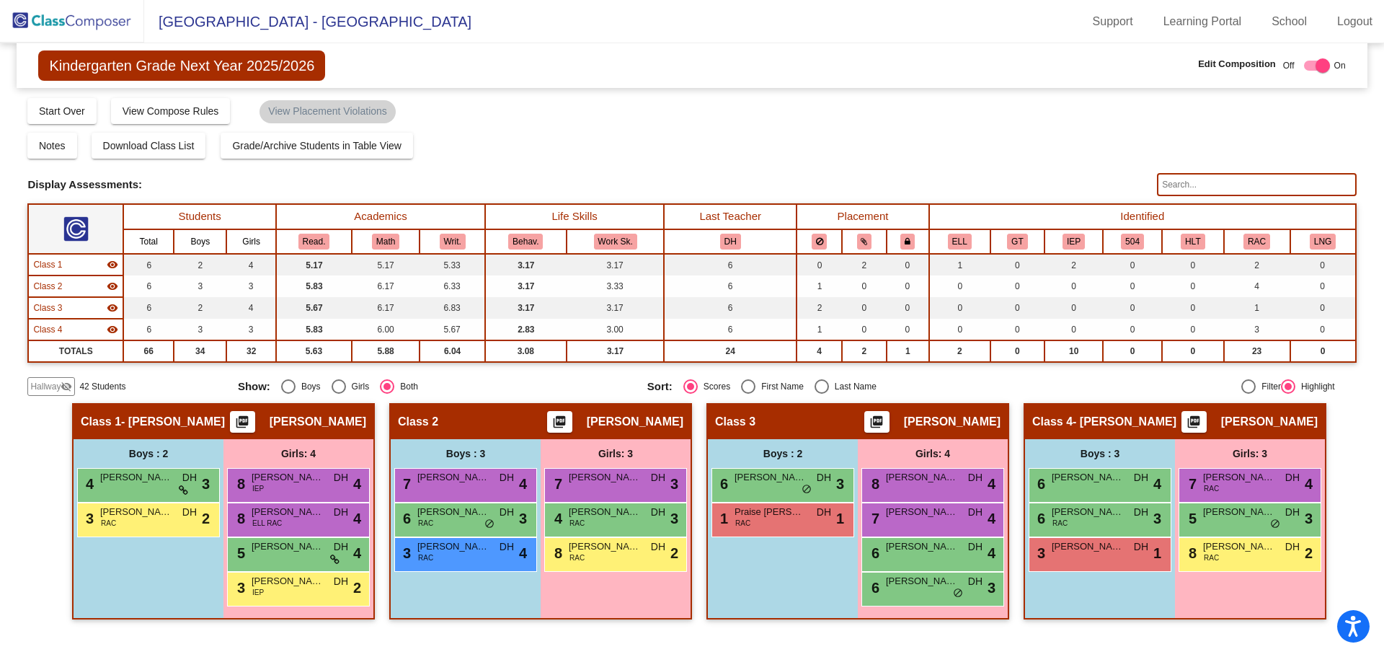
click at [69, 388] on mat-icon "visibility_off" at bounding box center [67, 387] width 12 height 12
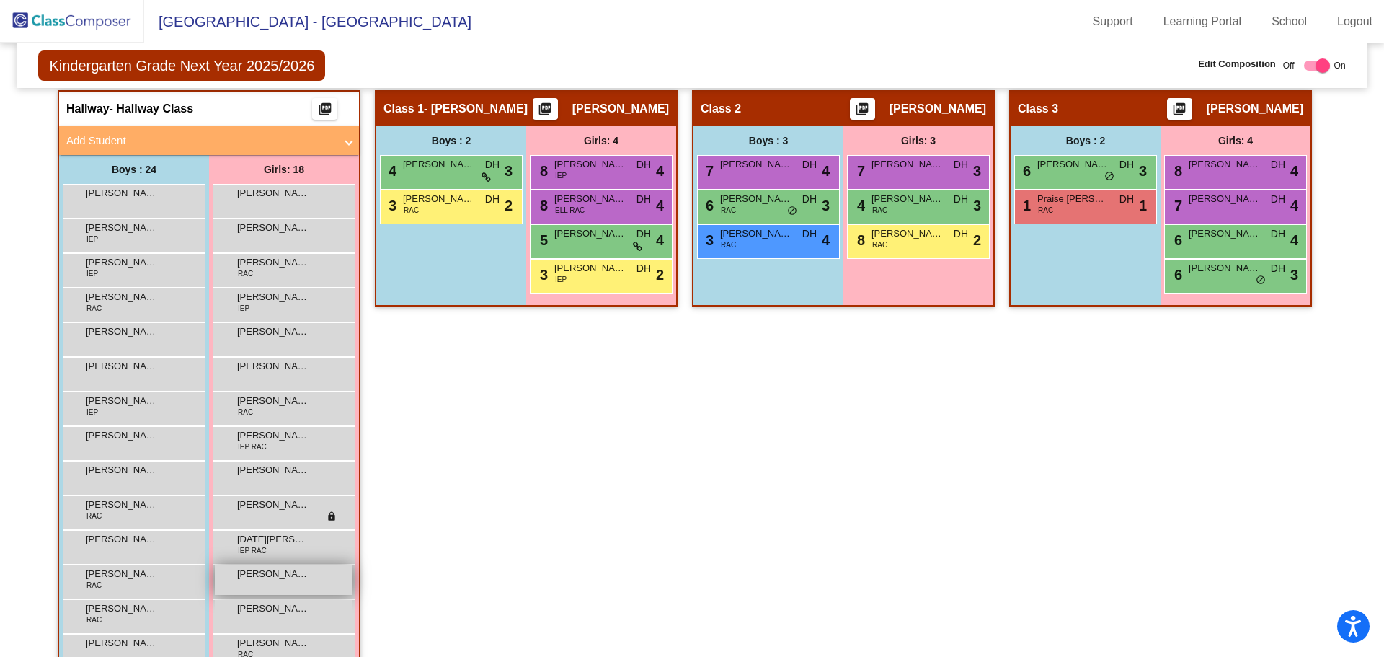
scroll to position [288, 0]
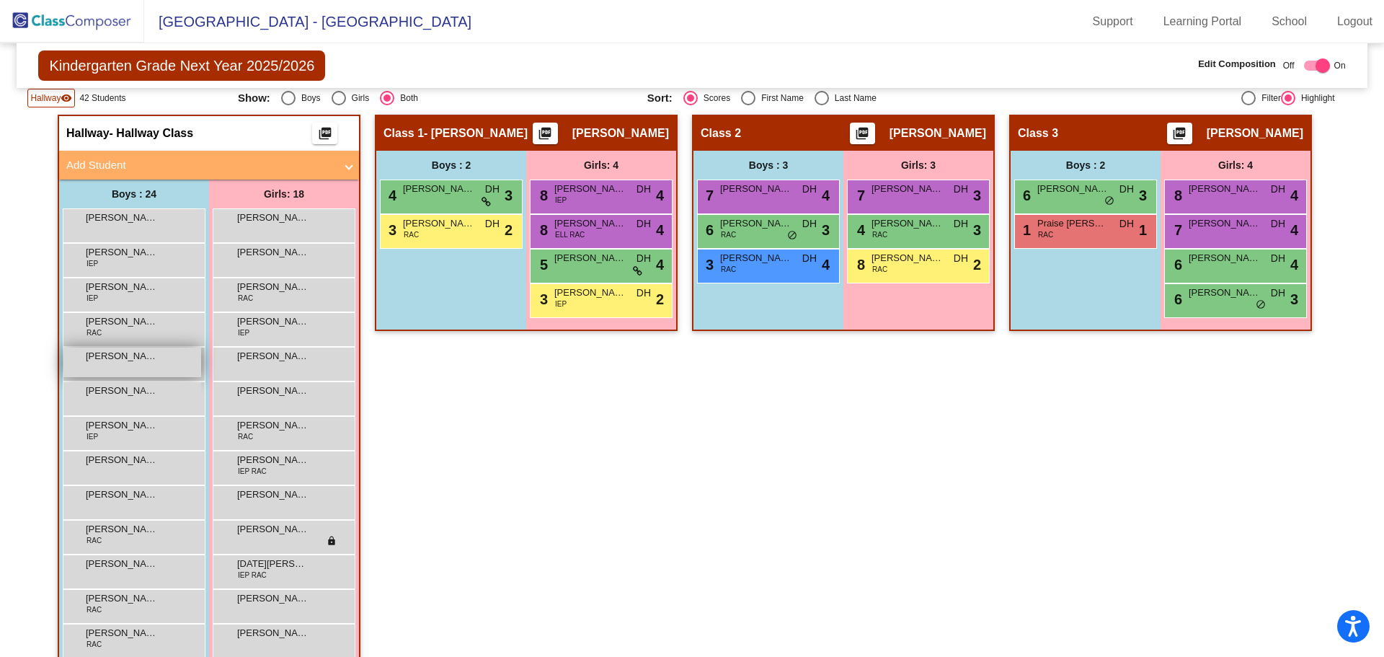
click at [125, 361] on span "[PERSON_NAME]" at bounding box center [122, 356] width 72 height 14
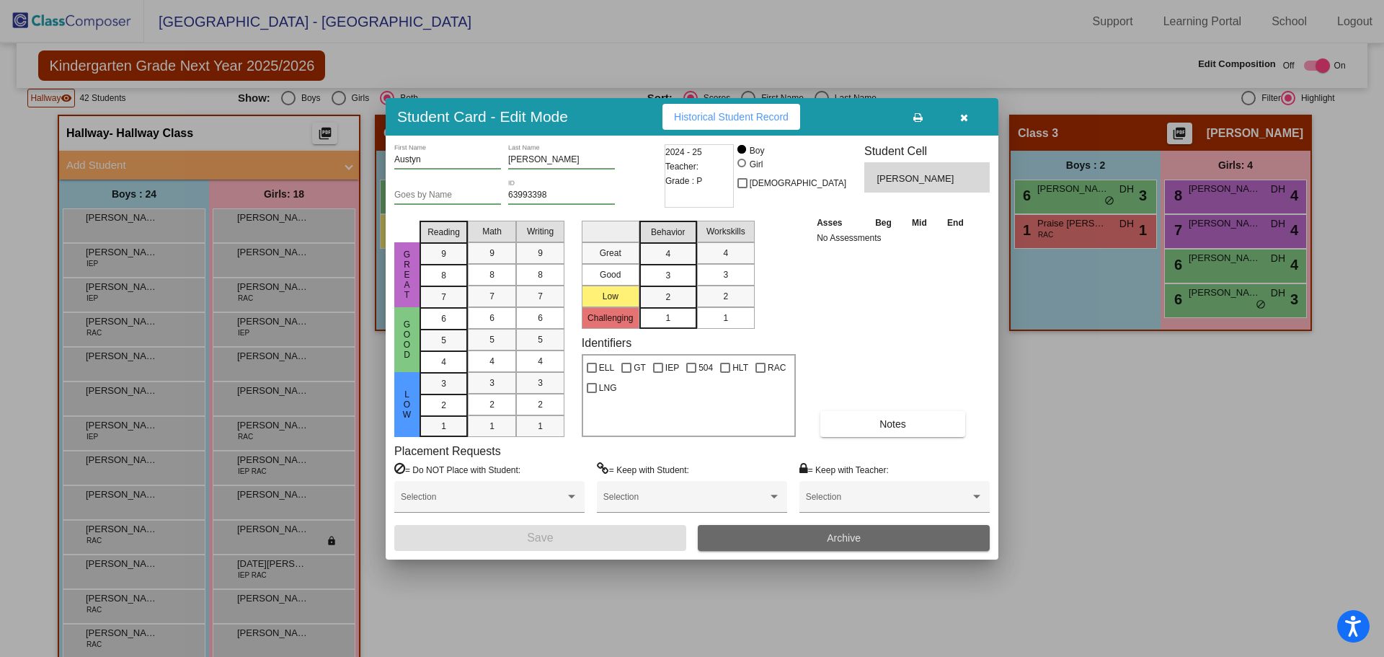
click at [778, 544] on button "Archive" at bounding box center [844, 538] width 292 height 26
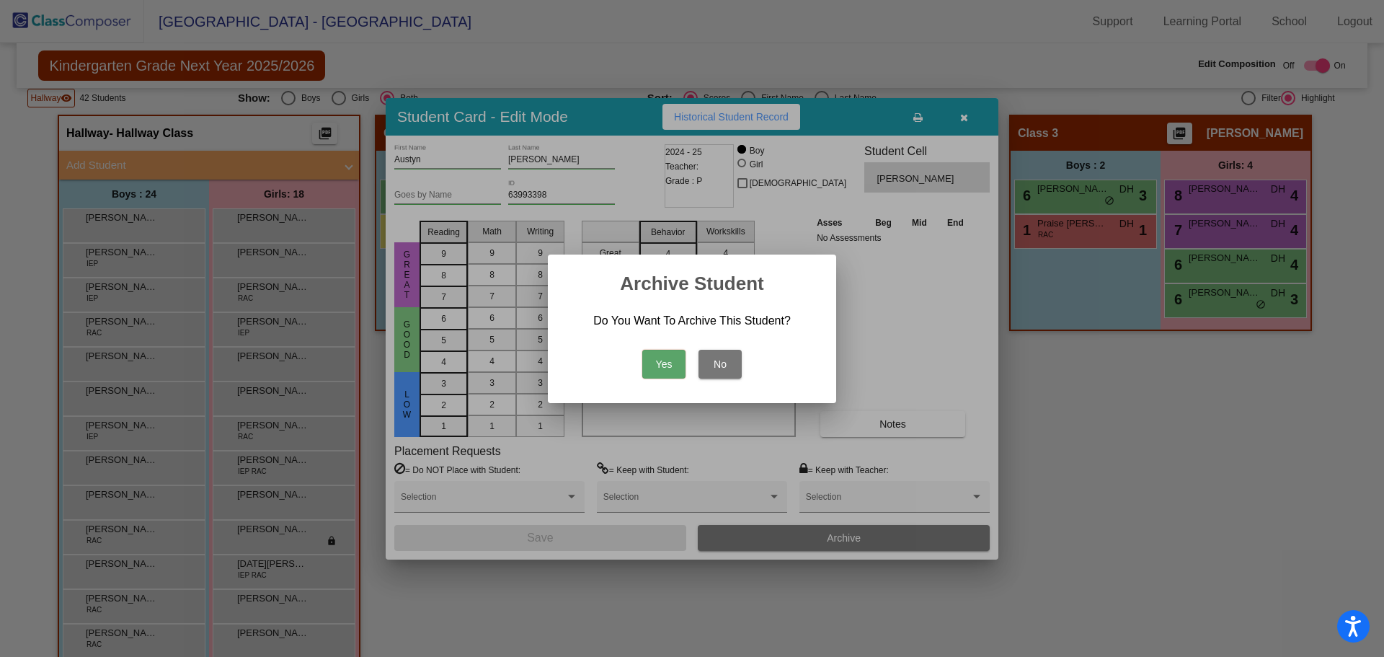
click at [660, 362] on button "Yes" at bounding box center [663, 364] width 43 height 29
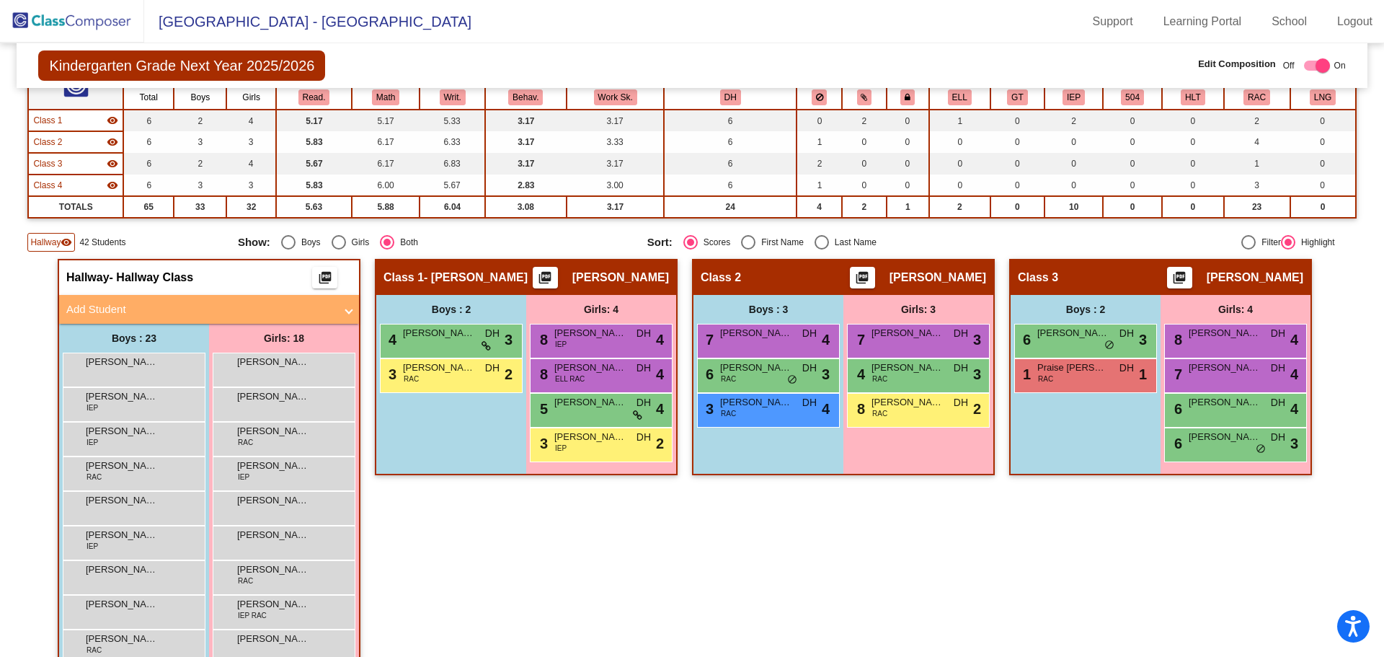
scroll to position [0, 0]
